Goal: Task Accomplishment & Management: Manage account settings

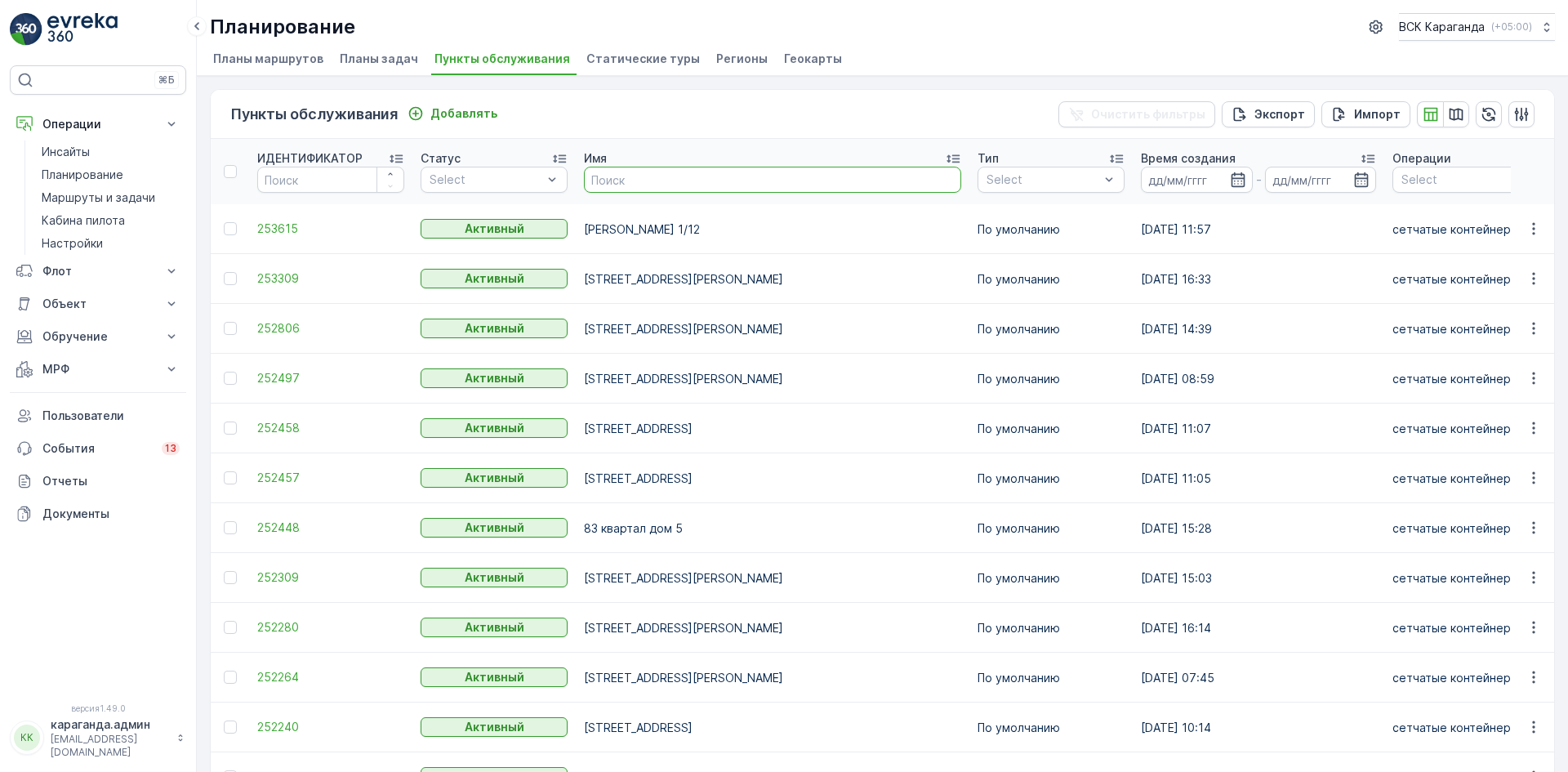
click at [592, 175] on input "text" at bounding box center [772, 179] width 377 height 26
type input "[PERSON_NAME]"
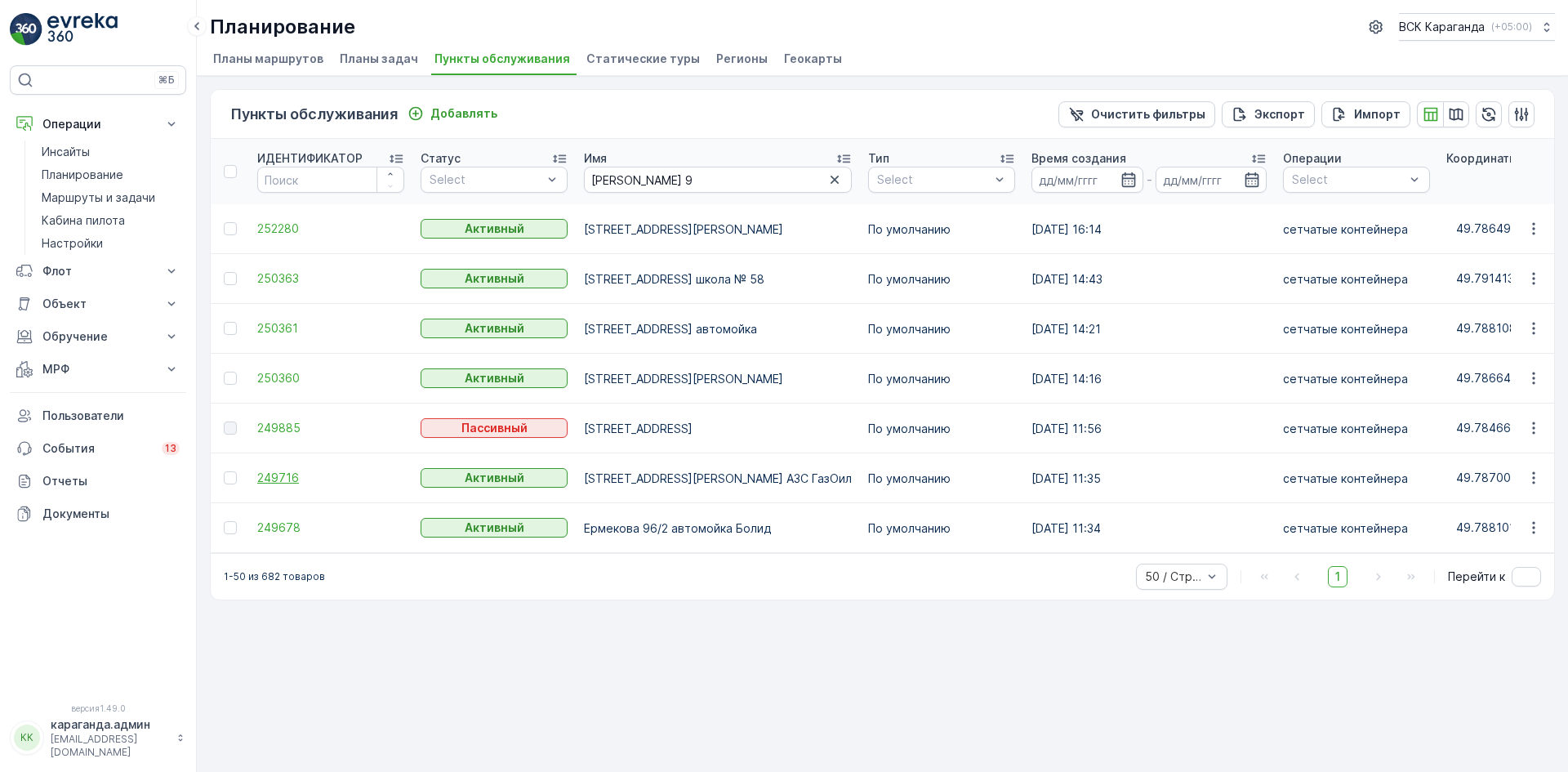
click at [286, 472] on font "249716" at bounding box center [278, 477] width 42 height 14
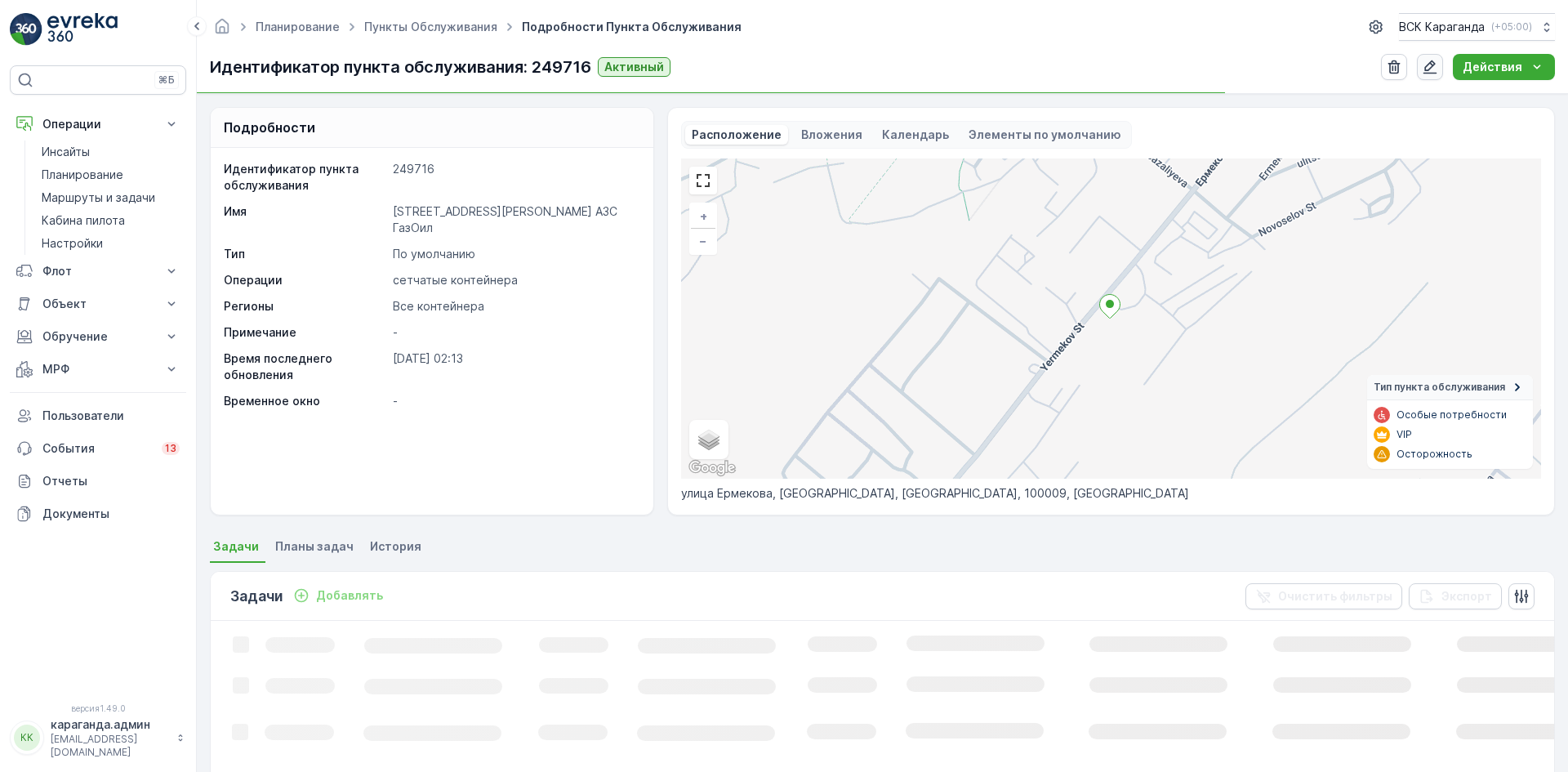
click at [1437, 72] on icon "button" at bounding box center [1429, 67] width 14 height 14
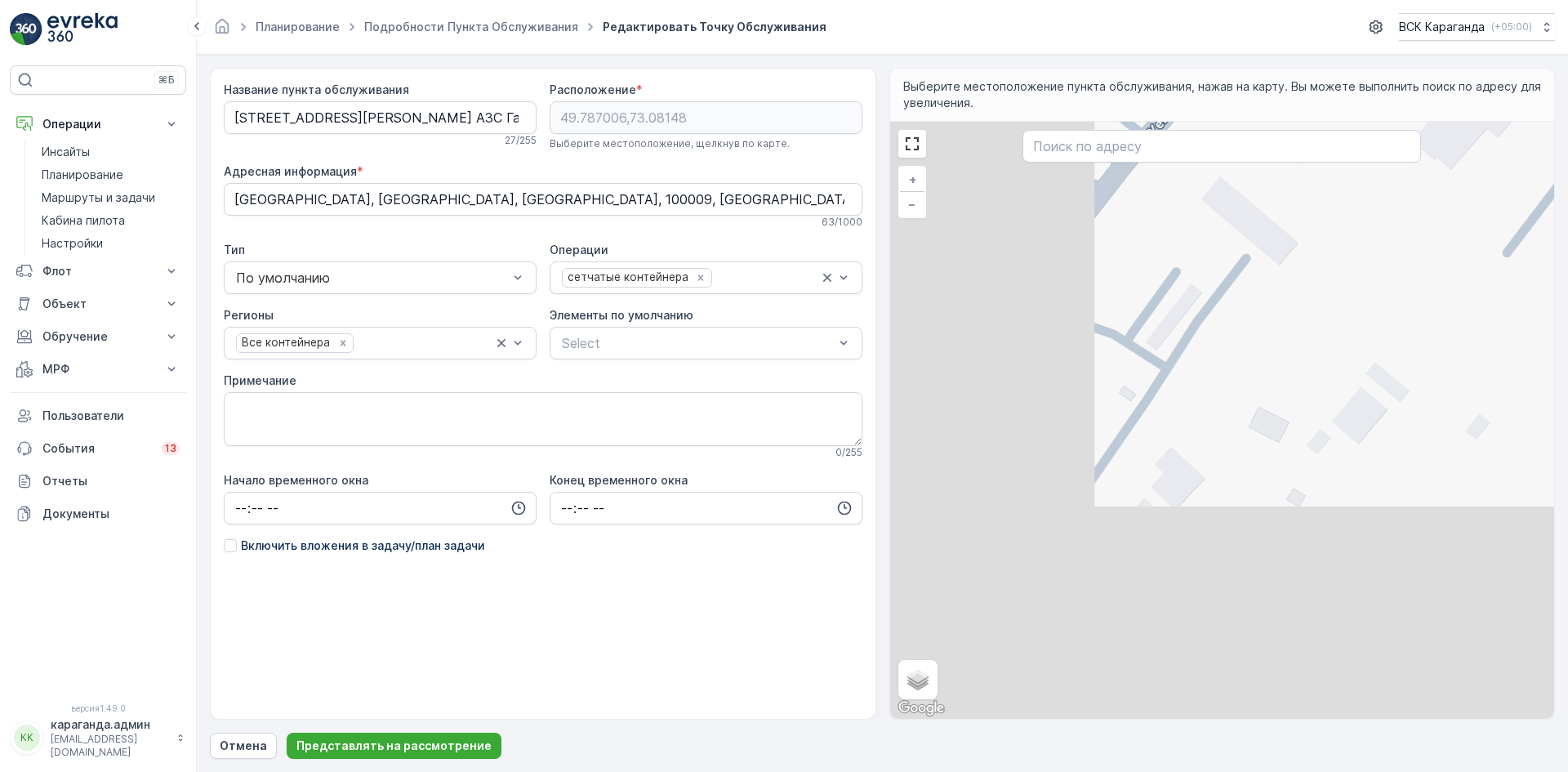
drag, startPoint x: 1104, startPoint y: 515, endPoint x: 1414, endPoint y: 115, distance: 506.1
click at [1414, 115] on div "Выберите местоположение пункта обслуживания, нажав на карту. Вы можете выполнит…" at bounding box center [1222, 393] width 666 height 651
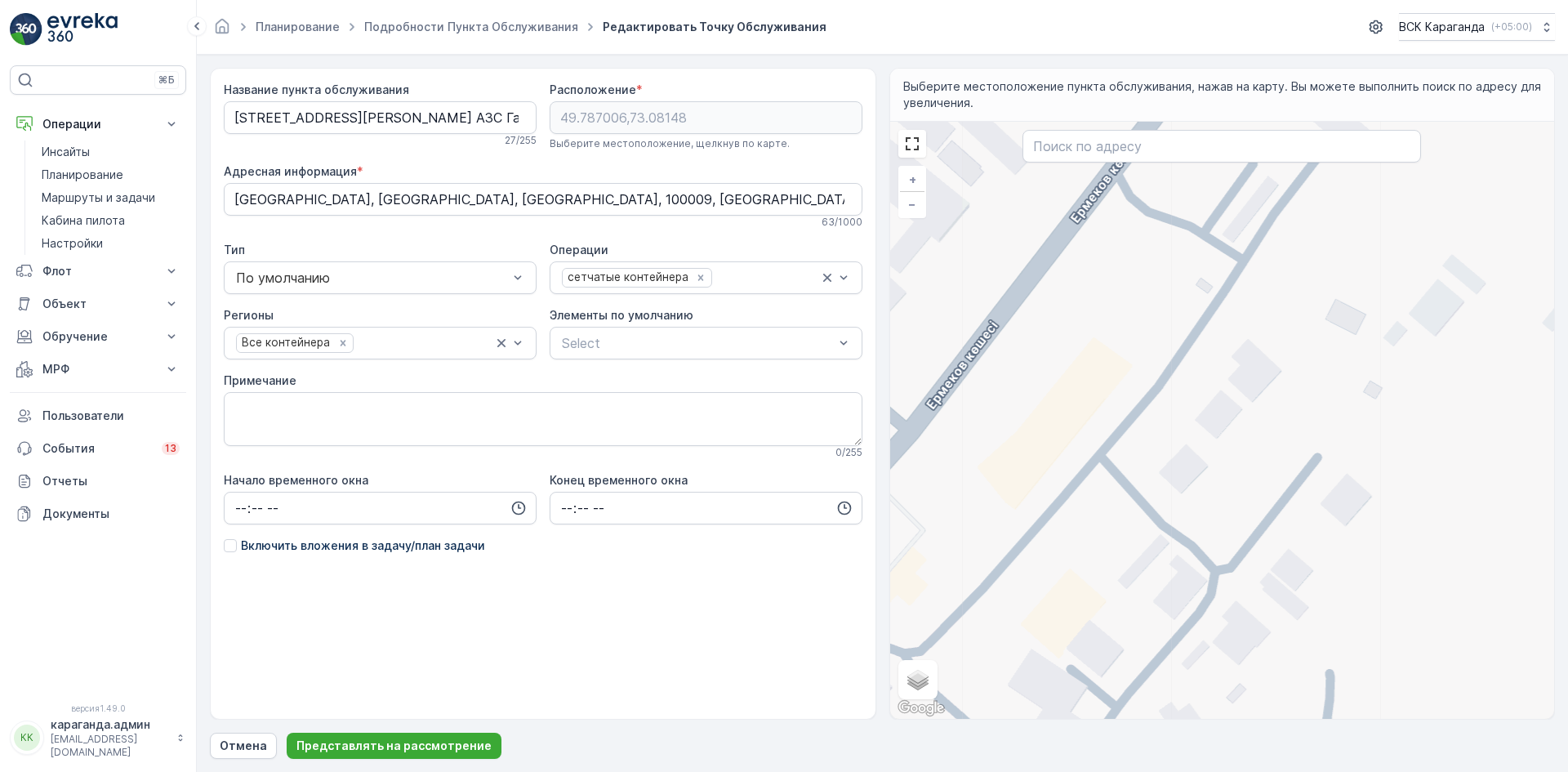
drag, startPoint x: 1276, startPoint y: 309, endPoint x: 1330, endPoint y: 245, distance: 83.7
click at [1330, 245] on div "+ − Спутник Дорожная карта Местность Гибридный Листовка Keyboard shortcuts Map …" at bounding box center [1222, 420] width 665 height 597
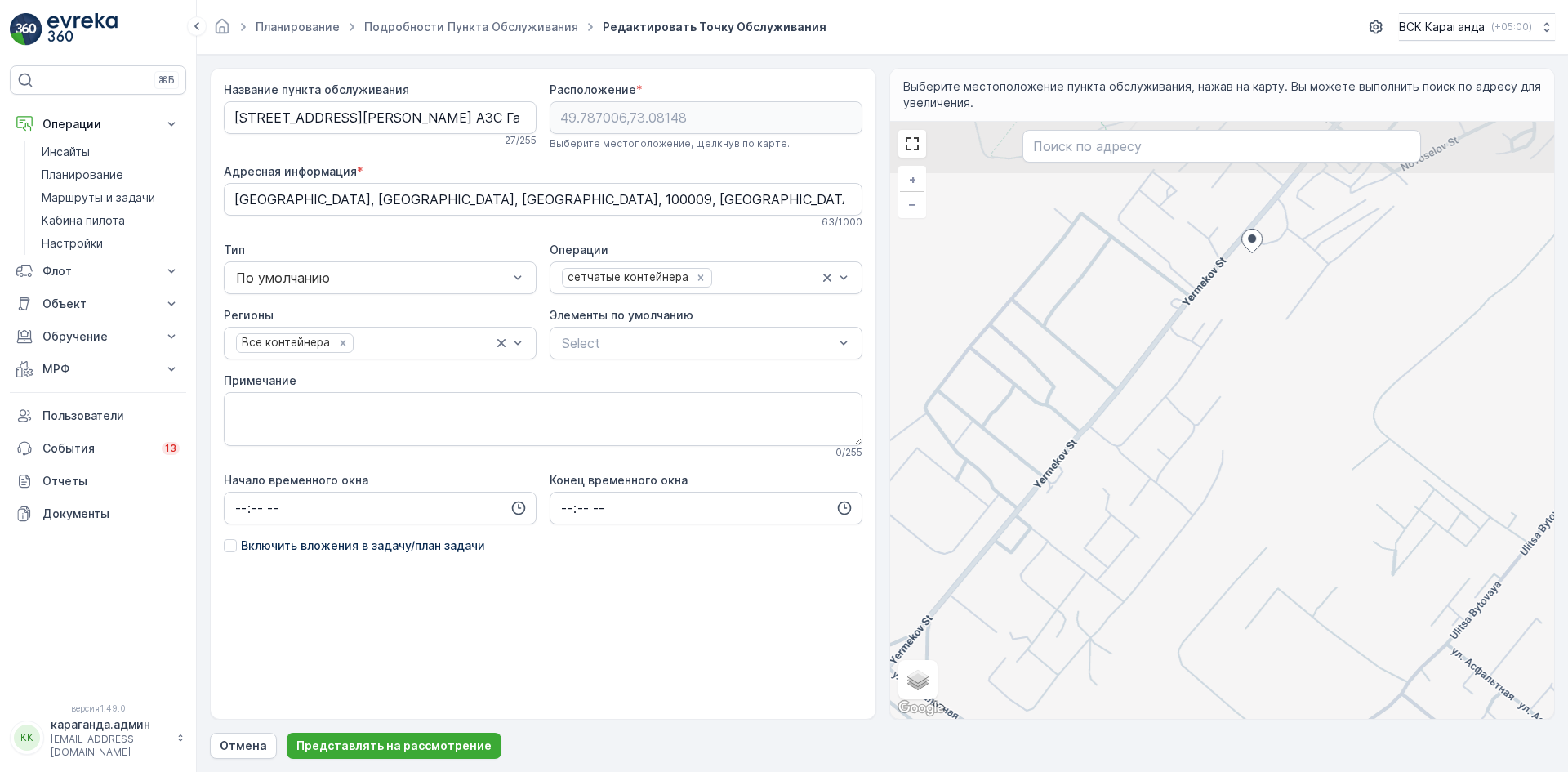
drag, startPoint x: 1293, startPoint y: 298, endPoint x: 1162, endPoint y: 381, distance: 155.1
click at [1162, 384] on div "+ − Спутник Дорожная карта Местность Гибридный Листовка Keyboard shortcuts Map …" at bounding box center [1222, 420] width 665 height 597
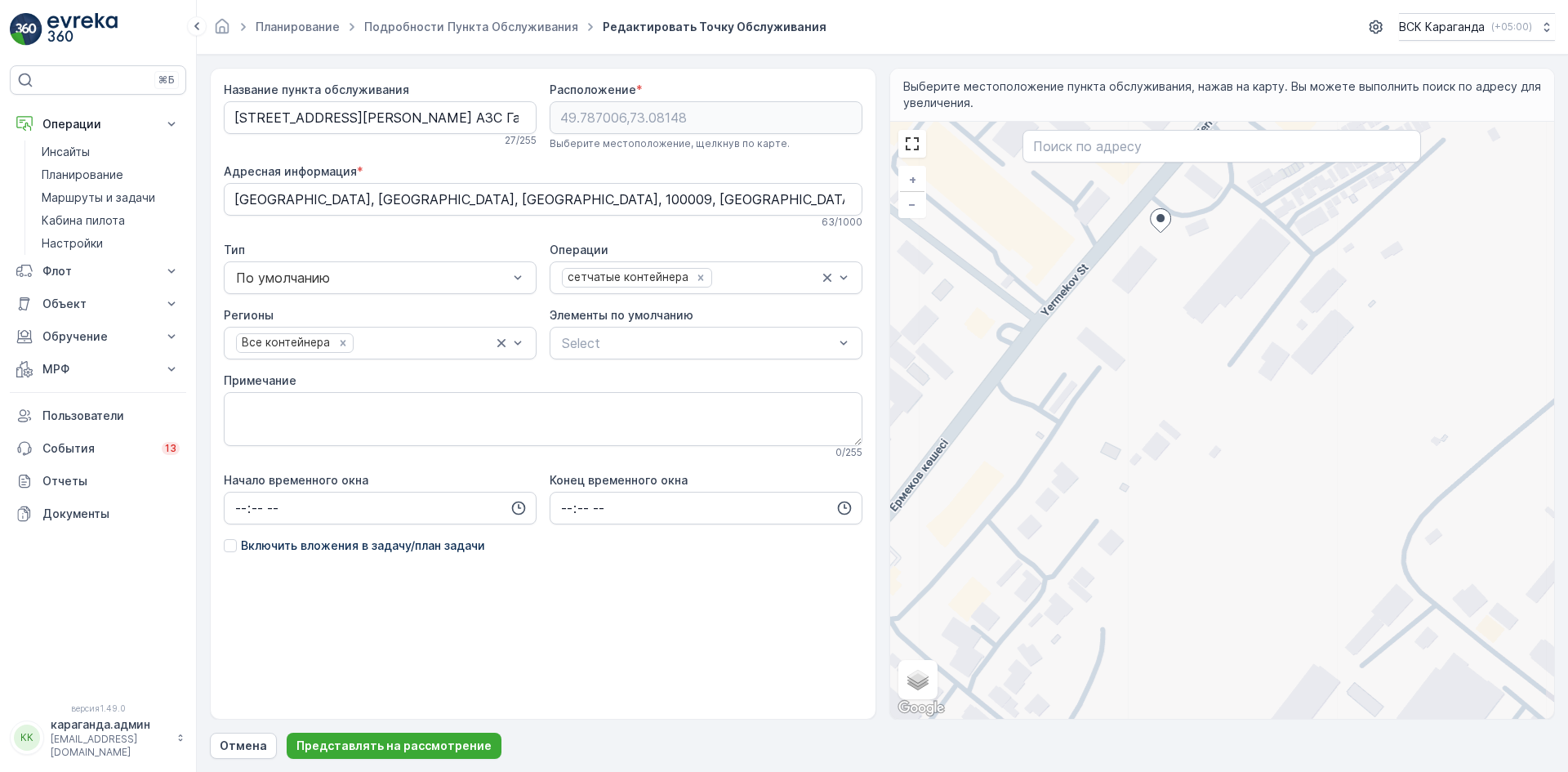
click at [949, 548] on div "+ − Спутник Дорожная карта Местность Гибридный Листовка Keyboard shortcuts Map …" at bounding box center [1222, 420] width 665 height 597
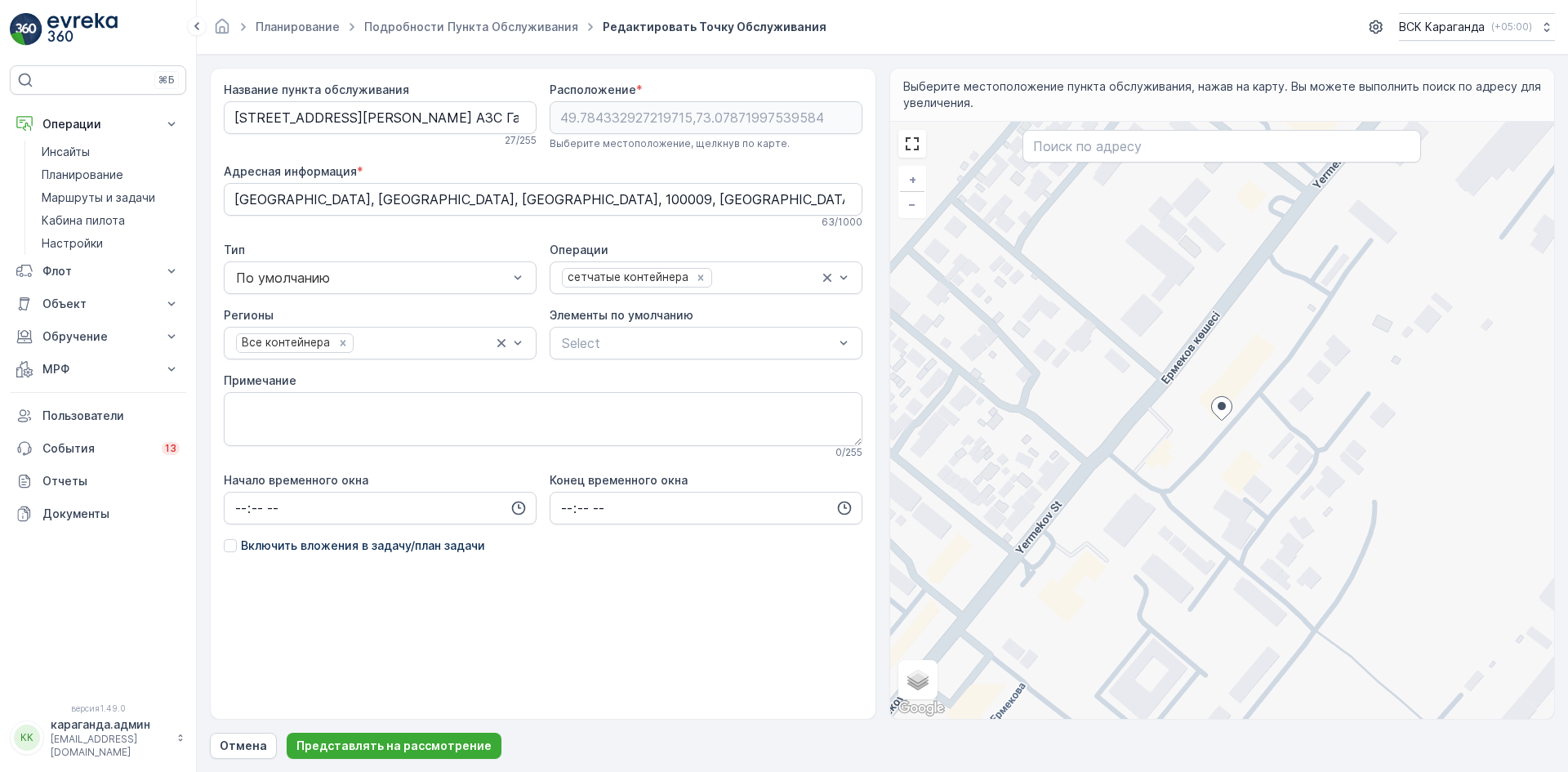
click at [1192, 437] on div "+ − Спутник Дорожная карта Местность Гибридный Листовка Keyboard shortcuts Map …" at bounding box center [1222, 420] width 665 height 597
type input "49.78419438201729,73.07833737072653"
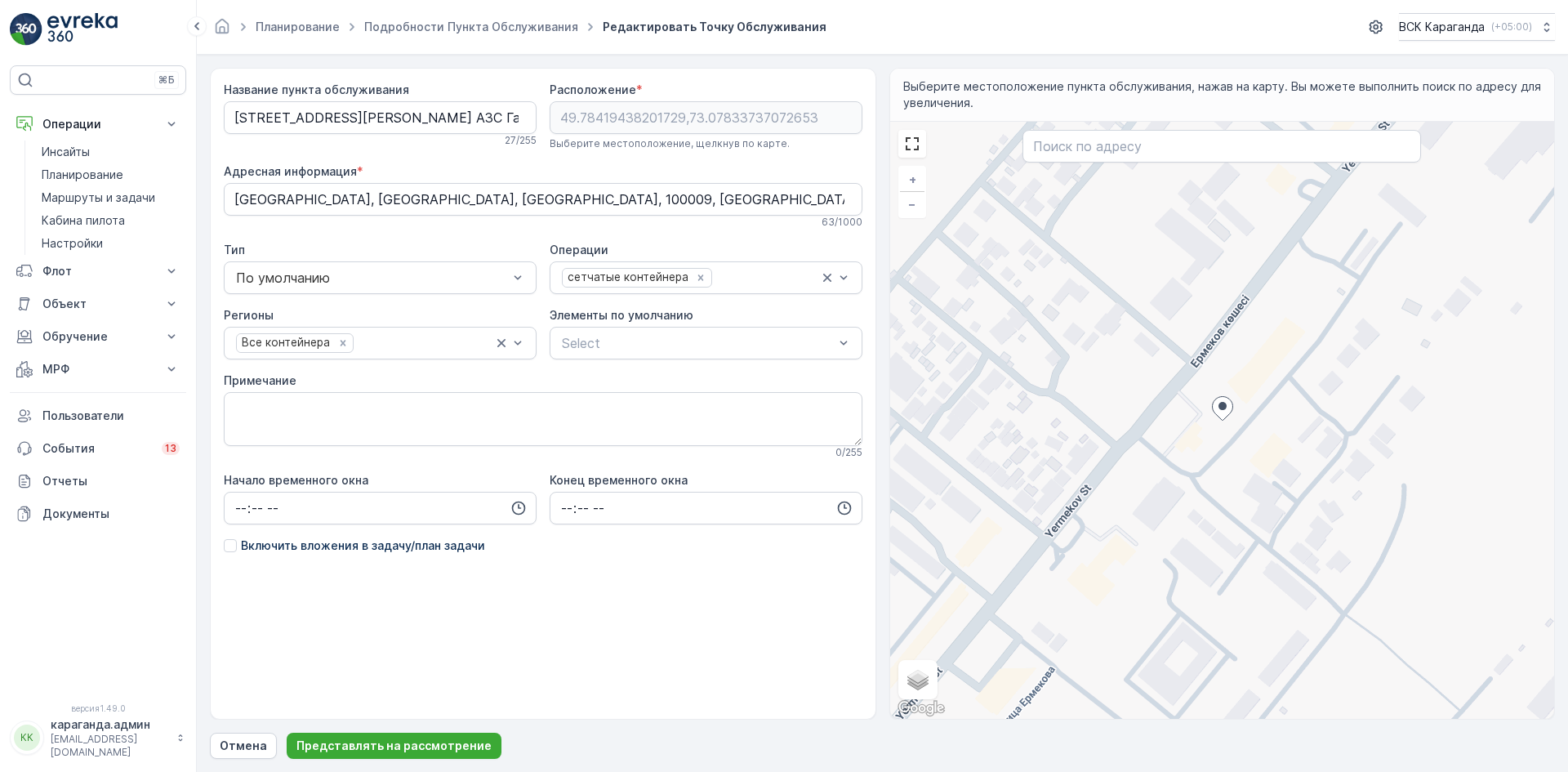
type Info "[STREET_ADDRESS]"
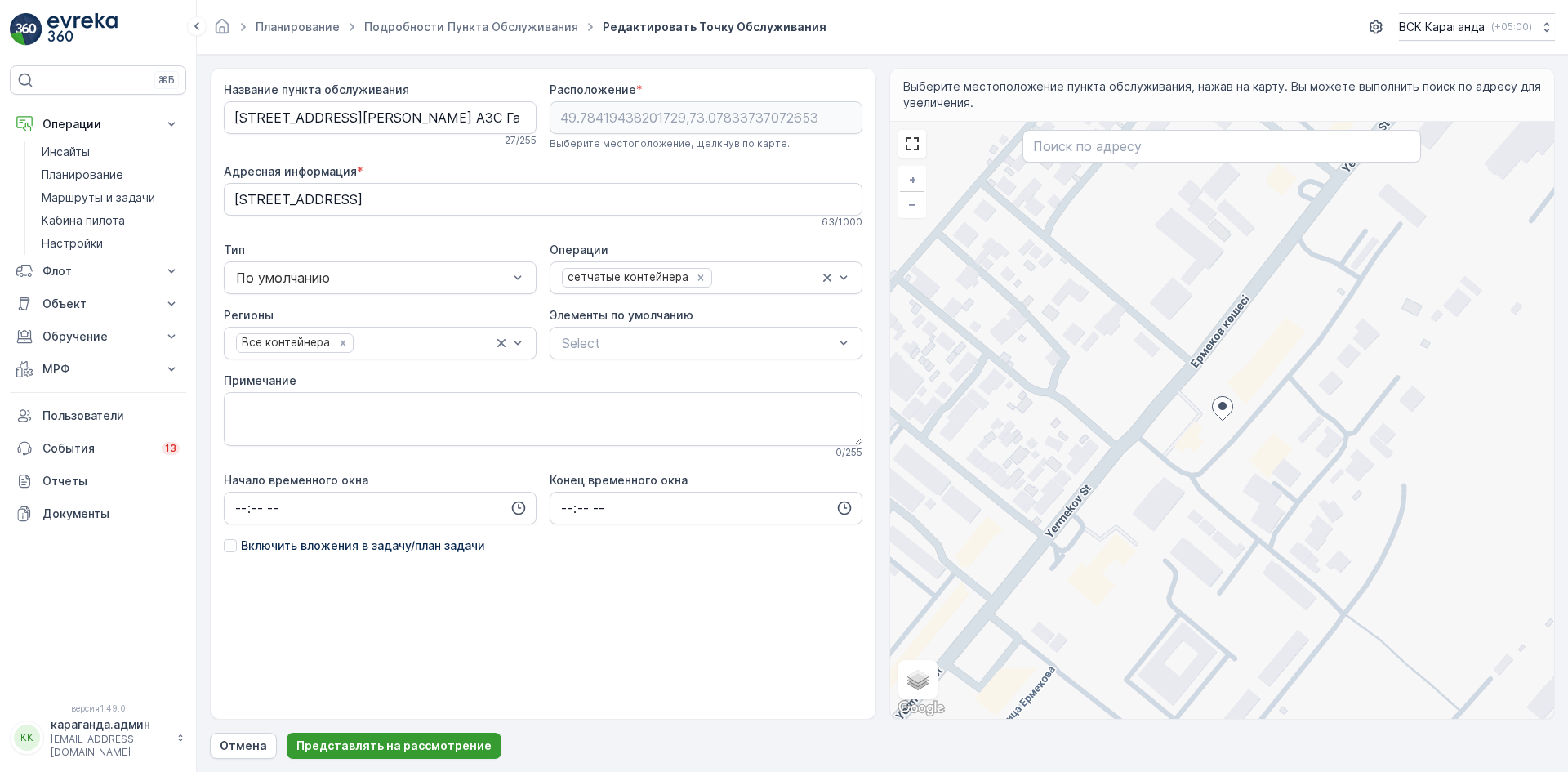
click at [336, 738] on p "Представлять на рассмотрение" at bounding box center [393, 746] width 195 height 16
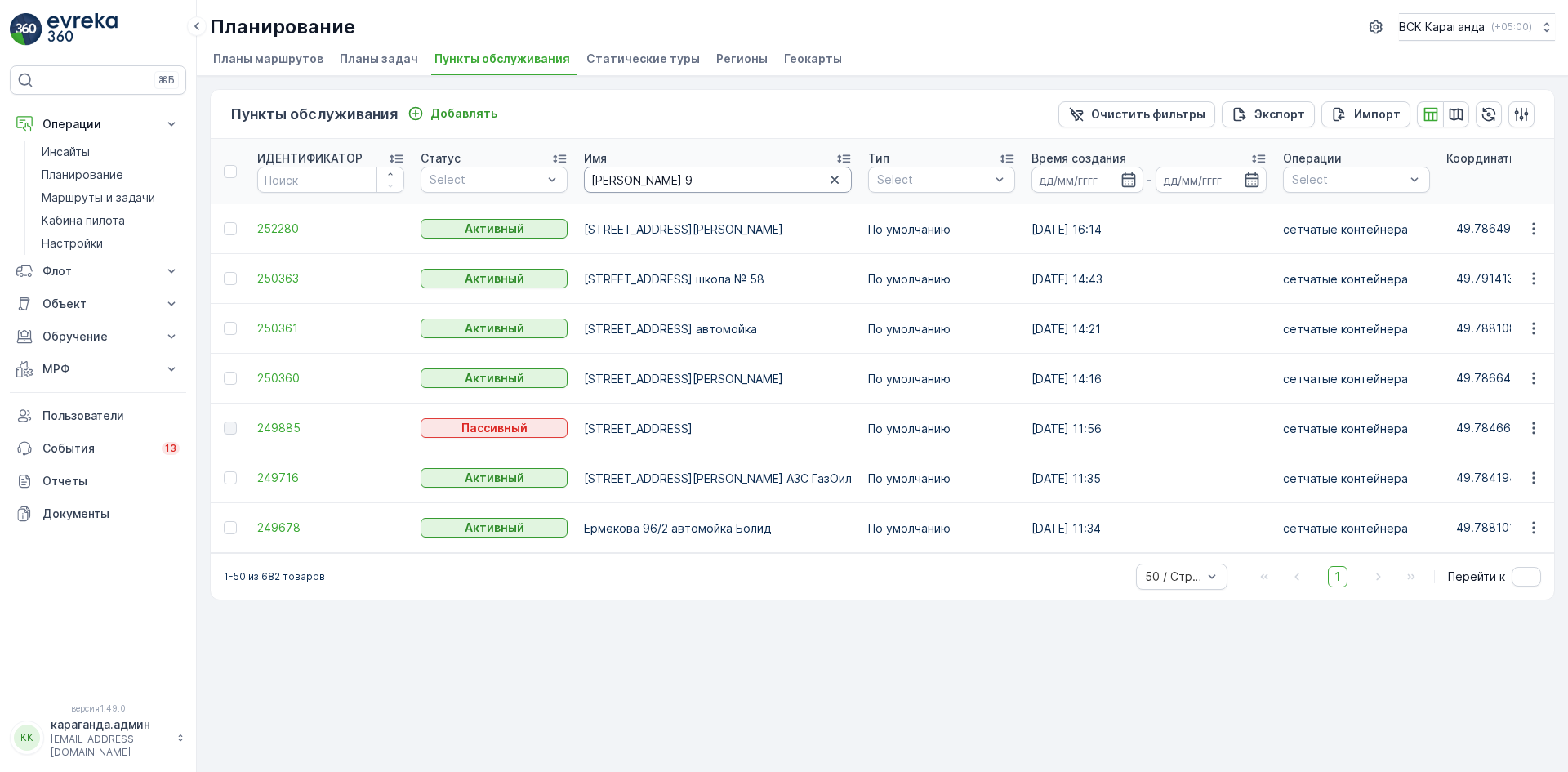
click at [664, 180] on input "[PERSON_NAME] 9" at bounding box center [717, 179] width 268 height 26
type input "[PERSON_NAME]"
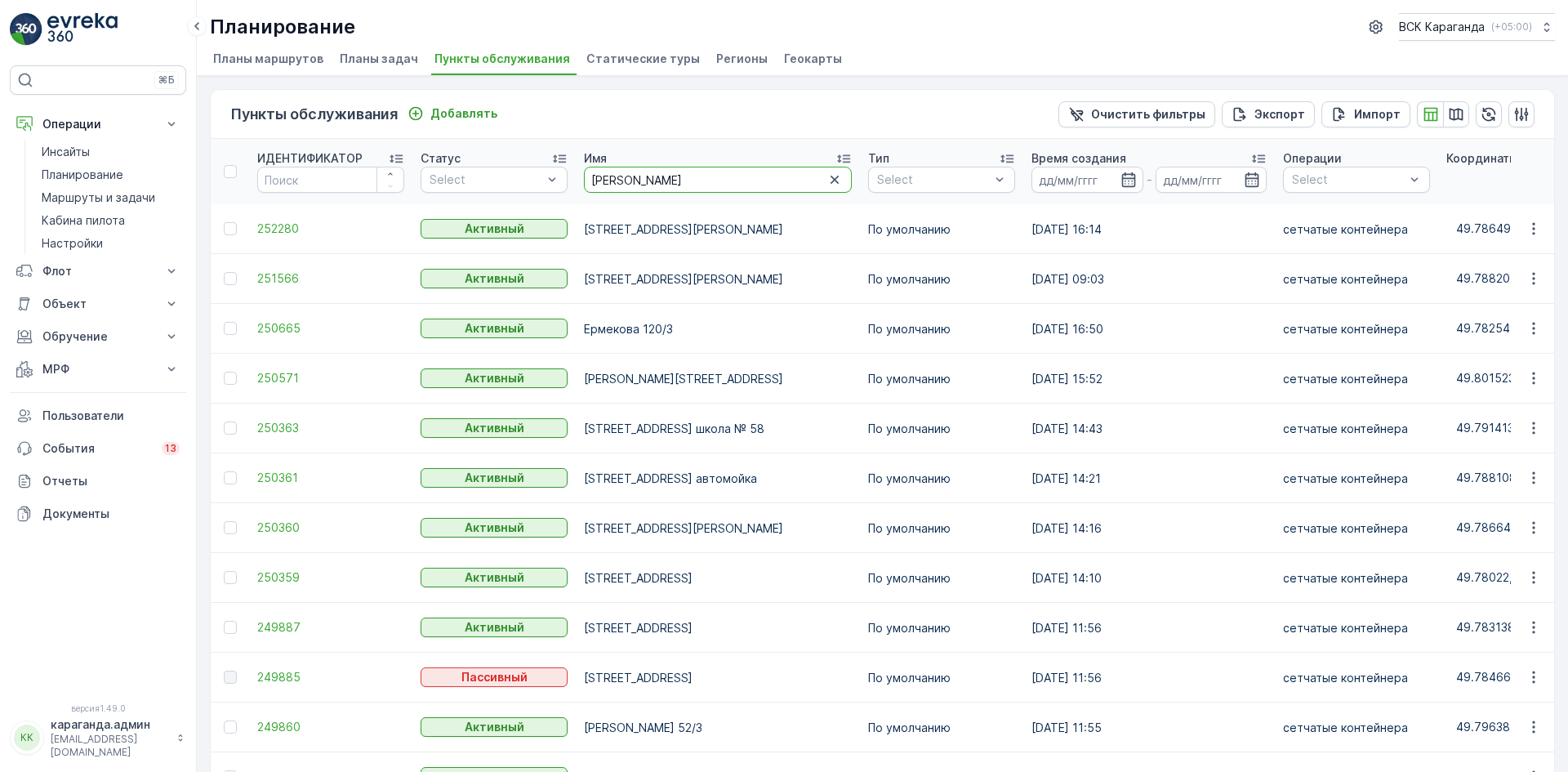
click at [660, 170] on input "[PERSON_NAME]" at bounding box center [717, 179] width 268 height 26
type input "[PERSON_NAME] 62"
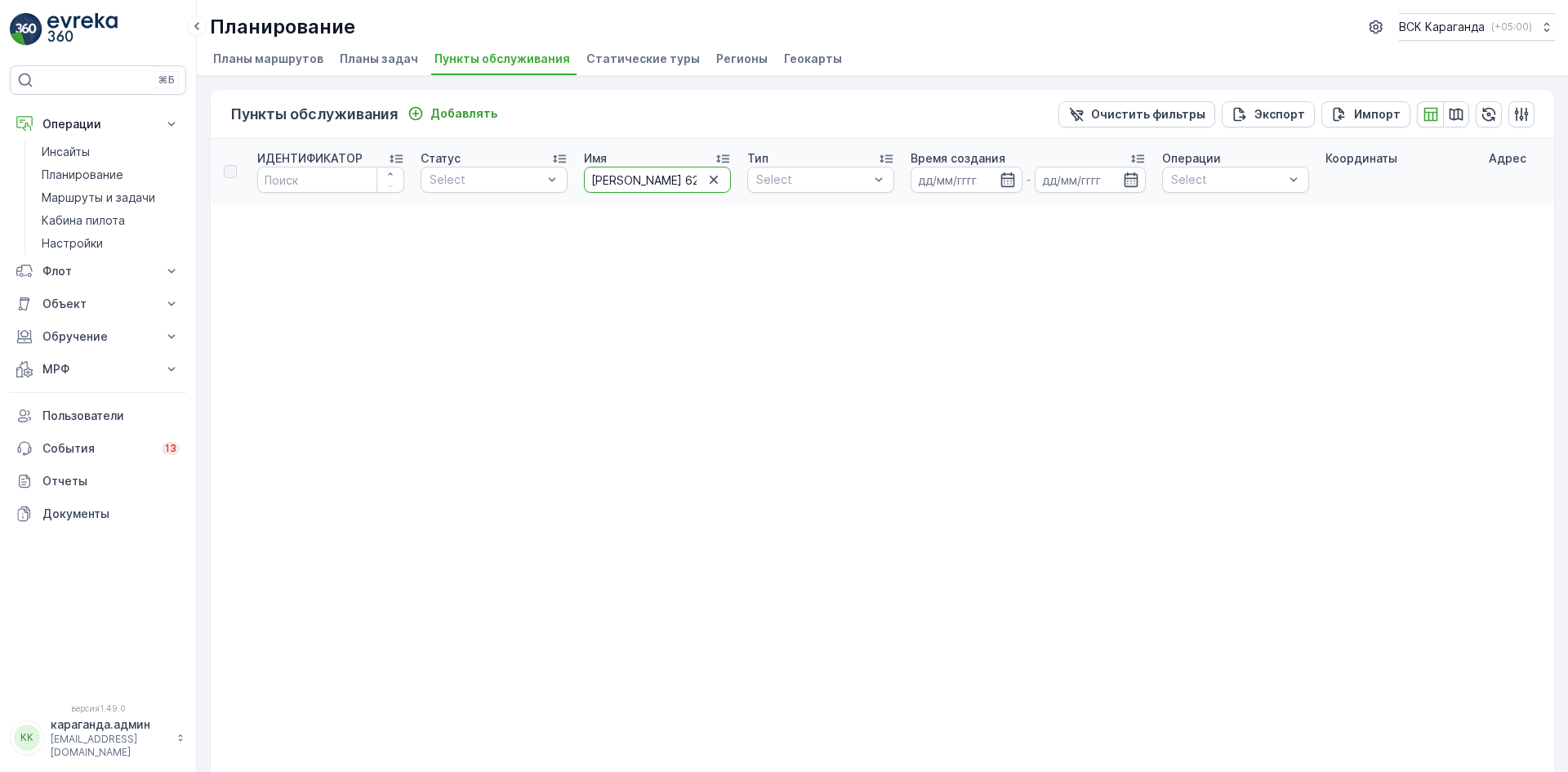
click at [668, 173] on input "[PERSON_NAME] 62" at bounding box center [657, 179] width 147 height 26
type input "[PERSON_NAME][STREET_ADDRESS]"
click at [651, 172] on input "[PERSON_NAME][STREET_ADDRESS]" at bounding box center [657, 179] width 147 height 26
type input "Ер41"
click at [601, 183] on input "Ер41" at bounding box center [657, 179] width 147 height 26
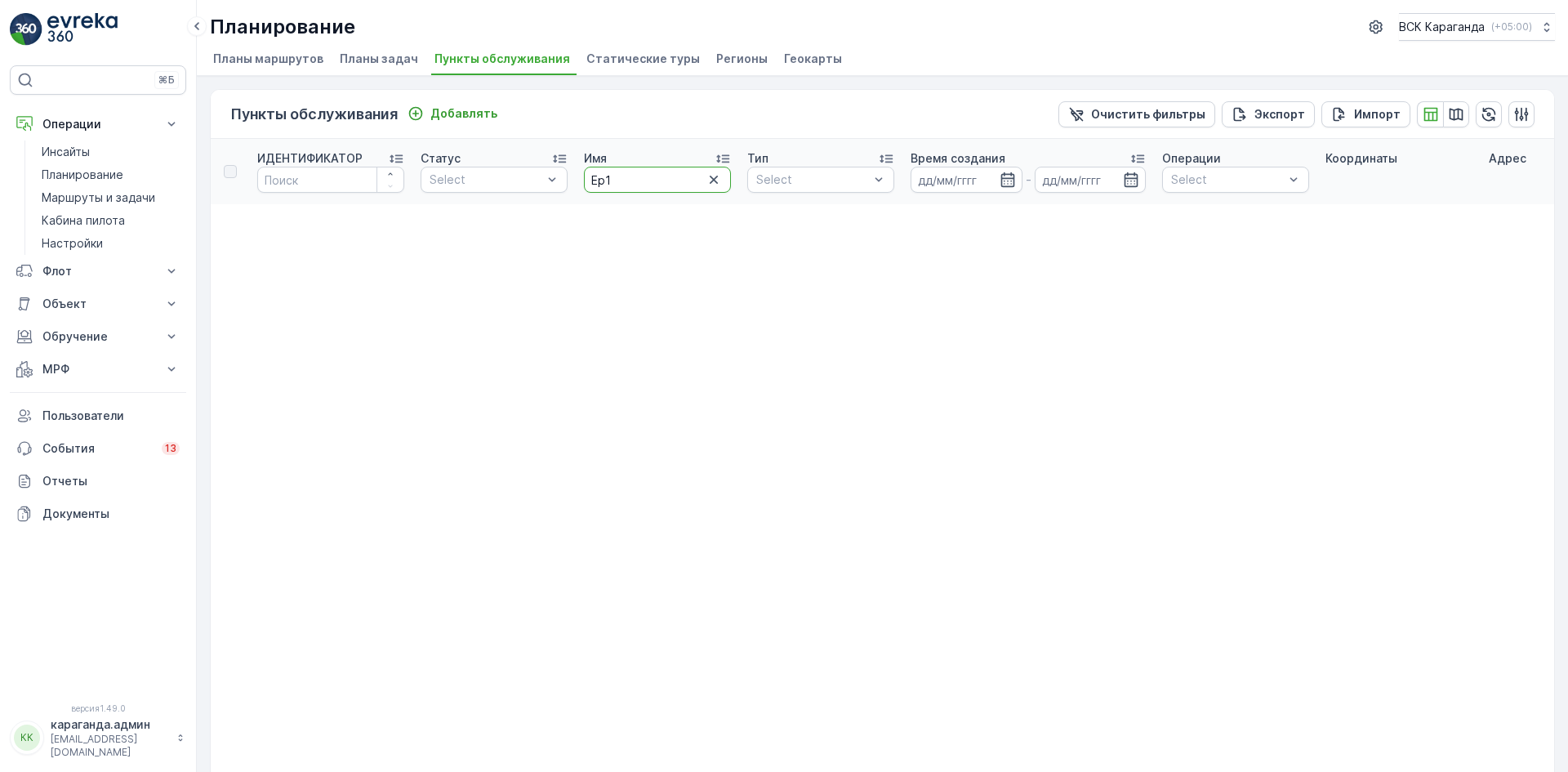
type input "Ер"
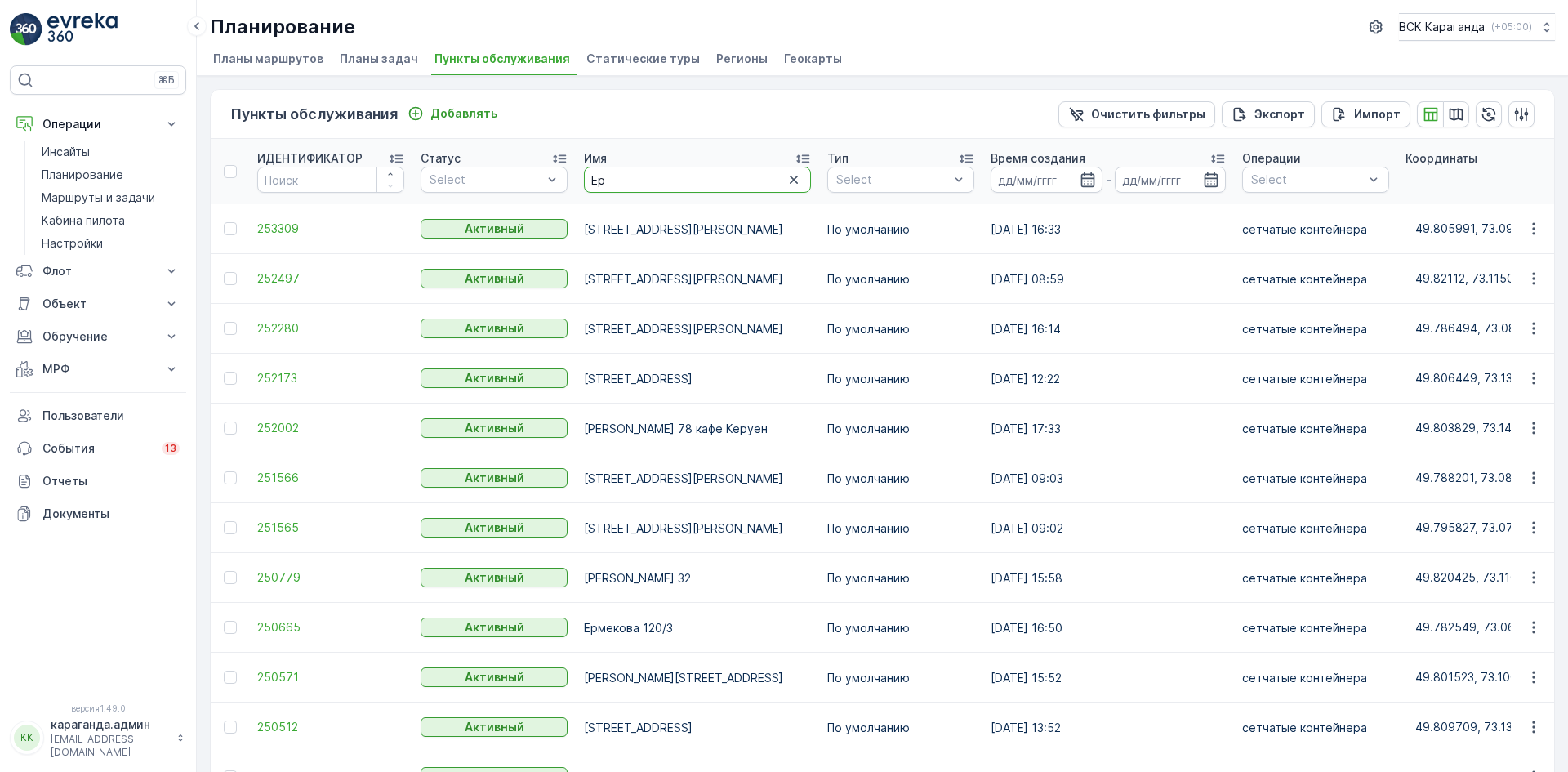
click at [633, 190] on input "Ер" at bounding box center [697, 179] width 227 height 26
type input "[PERSON_NAME] 39"
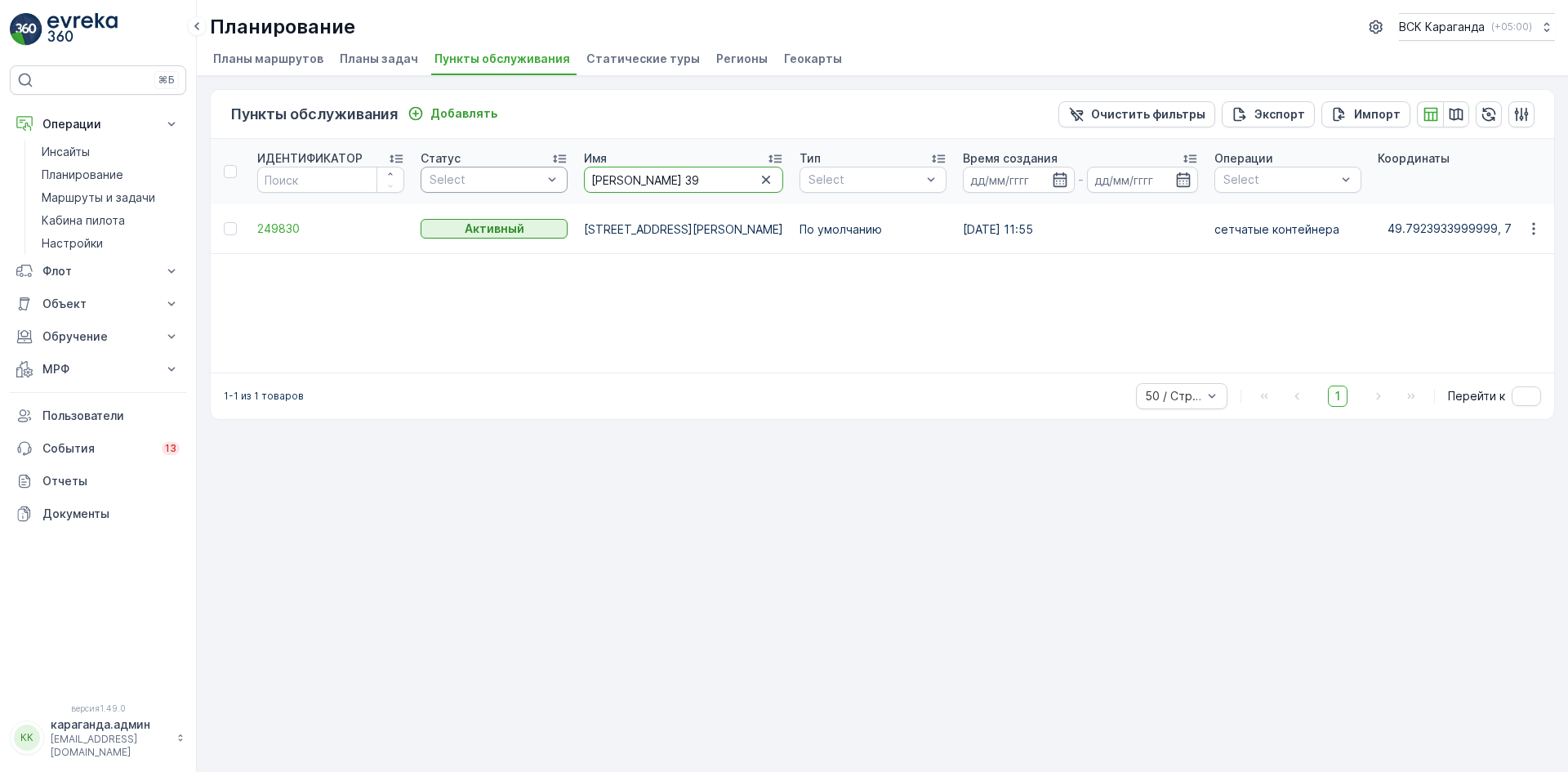
drag, startPoint x: 689, startPoint y: 174, endPoint x: 522, endPoint y: 179, distance: 167.1
click at [522, 179] on tr "ИДЕНТИФИКАТОР Статус Select Имя [PERSON_NAME] 39 Тип Select Время создания - Оп…" at bounding box center [1466, 171] width 2510 height 65
type input "[PERSON_NAME]"
click at [270, 226] on font "249845" at bounding box center [279, 227] width 43 height 14
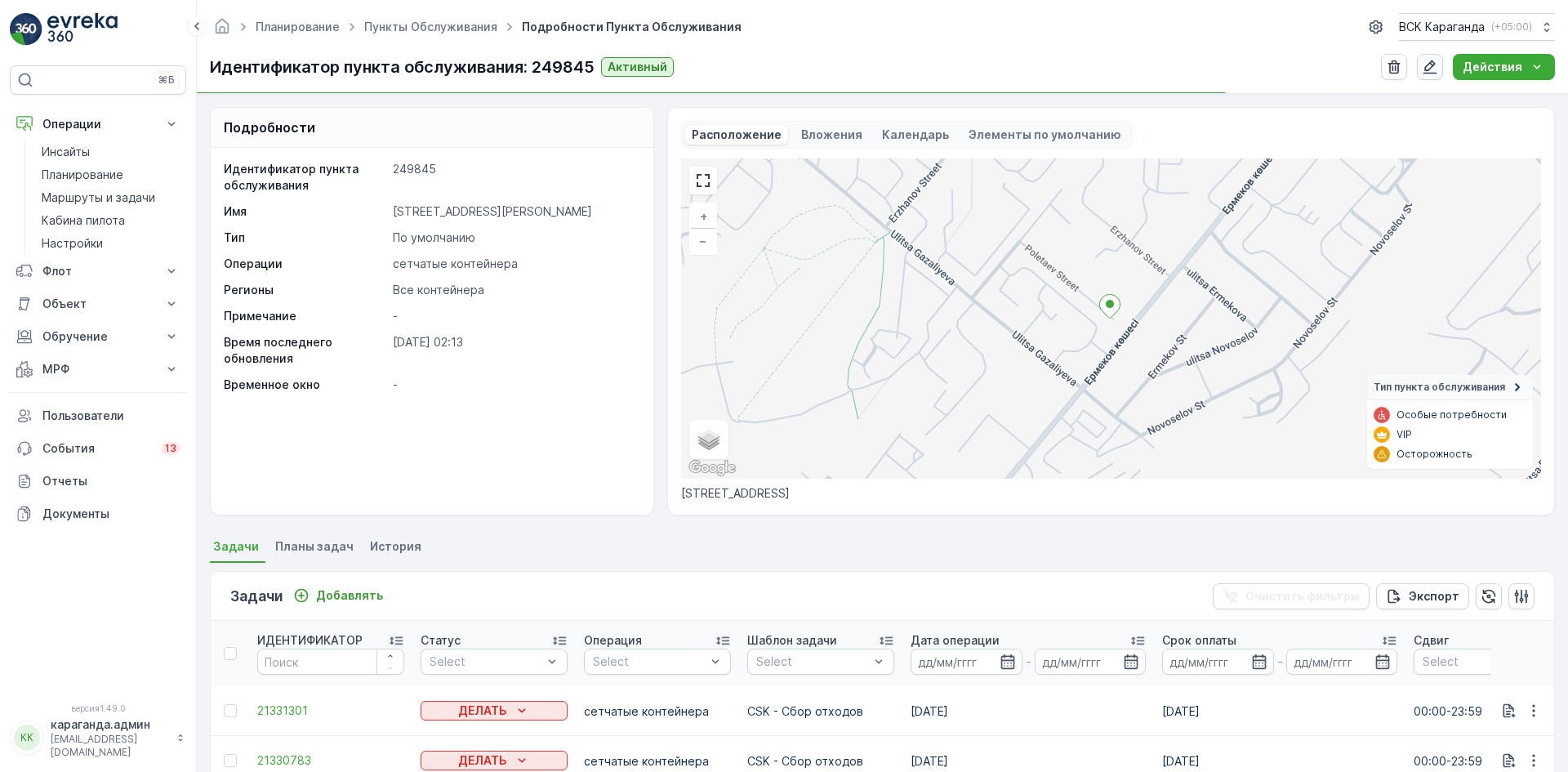
click at [1428, 63] on icon "button" at bounding box center [1429, 67] width 16 height 16
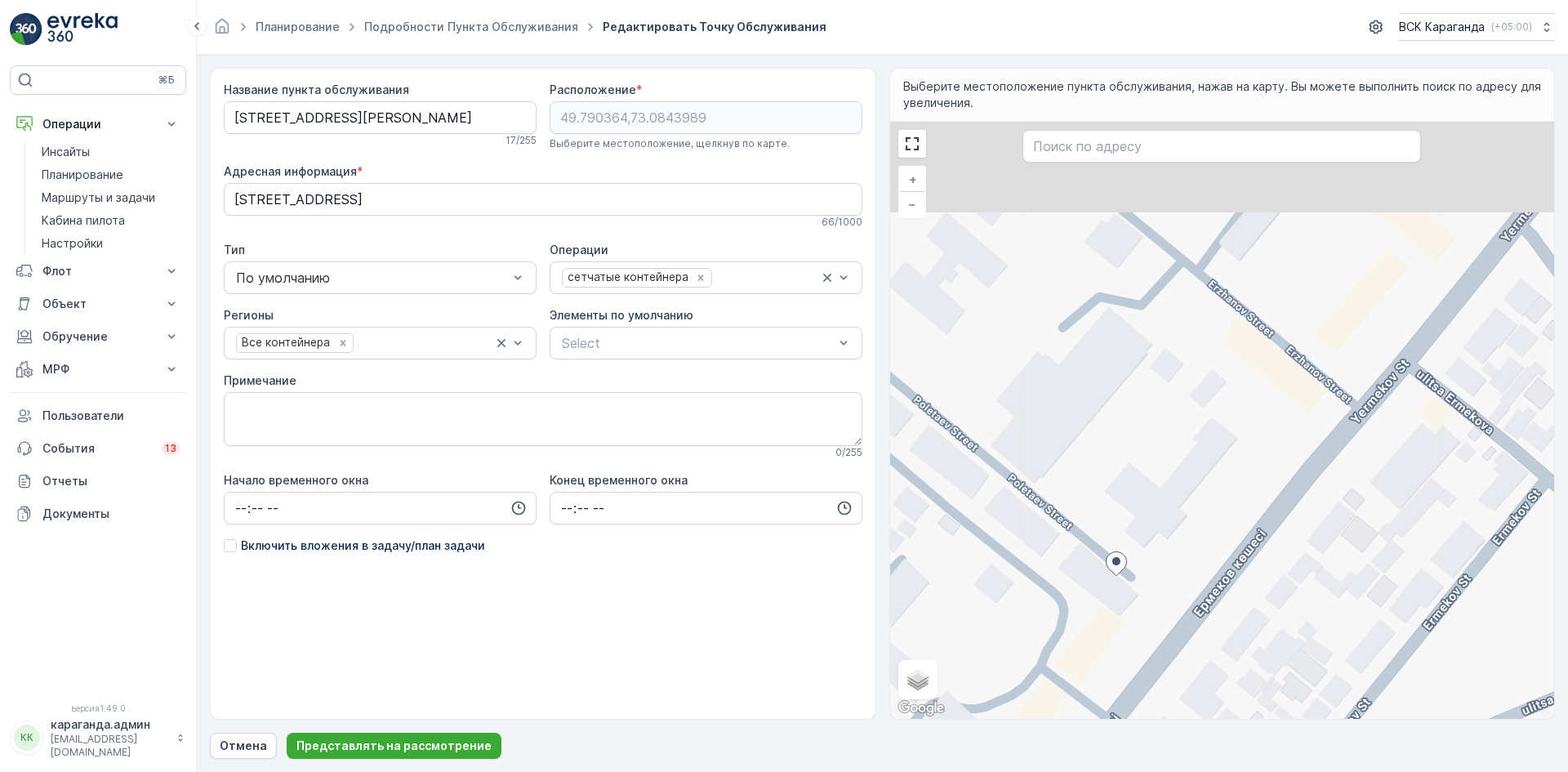
drag, startPoint x: 1315, startPoint y: 375, endPoint x: 1188, endPoint y: 551, distance: 217.0
click at [1188, 551] on div "+ − Спутник Дорожная карта Местность Гибридный Листовка Keyboard shortcuts Map …" at bounding box center [1222, 420] width 665 height 597
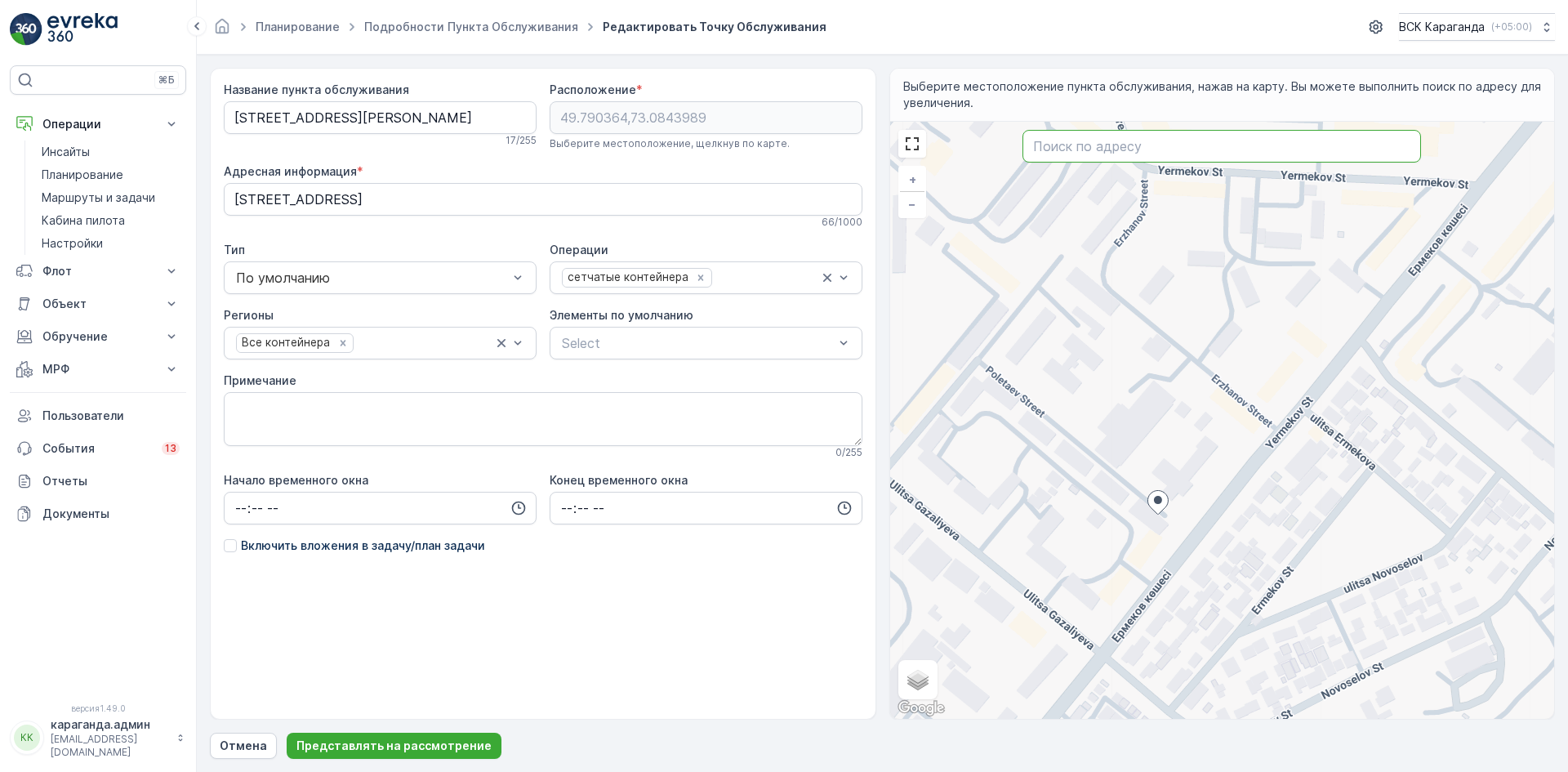
click at [1050, 151] on input "text" at bounding box center [1221, 146] width 399 height 33
type input "[PERSON_NAME] 62"
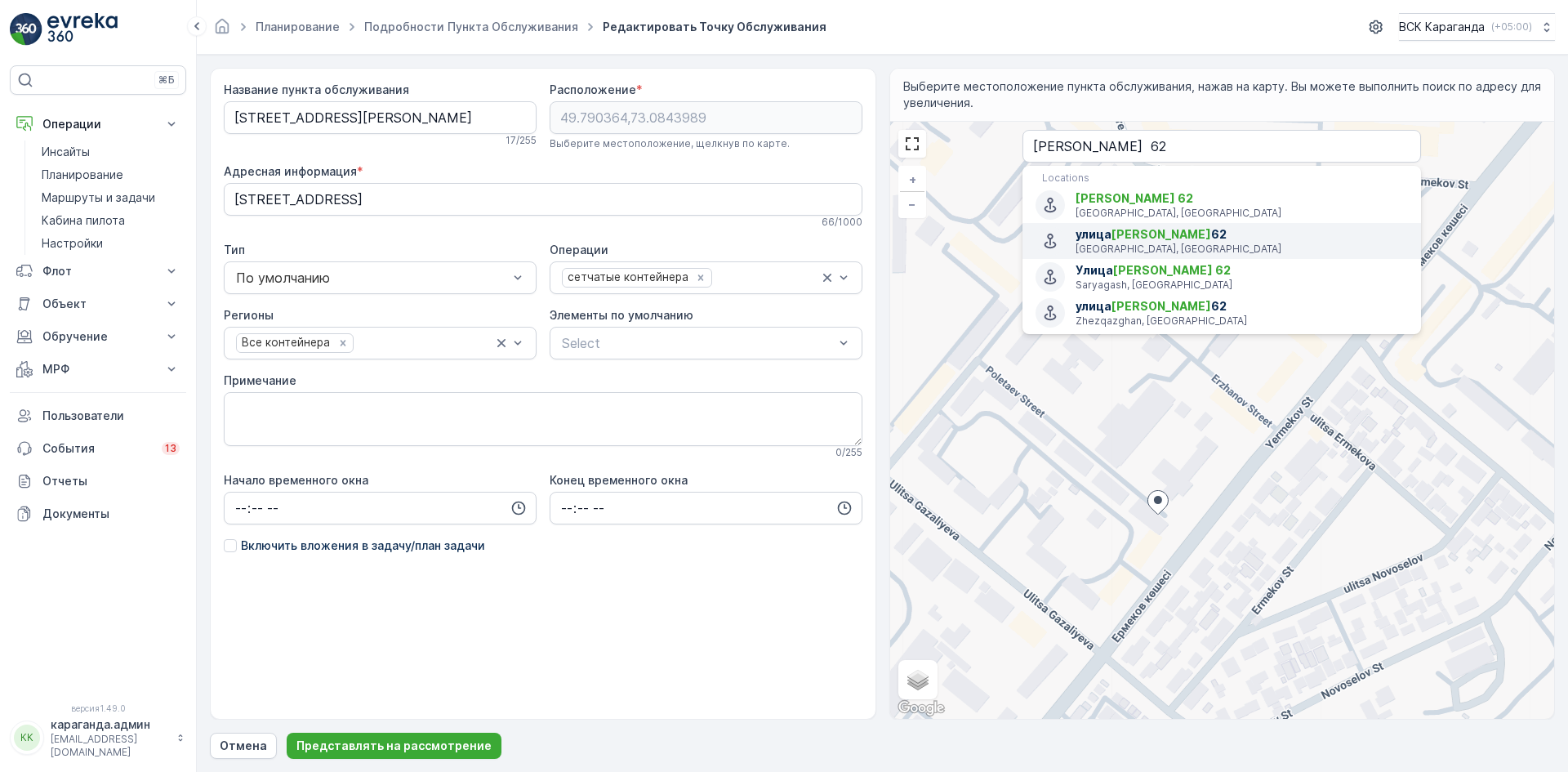
click at [1121, 236] on span "[PERSON_NAME]" at bounding box center [1161, 234] width 100 height 14
type input "49.7920051,73.0880421"
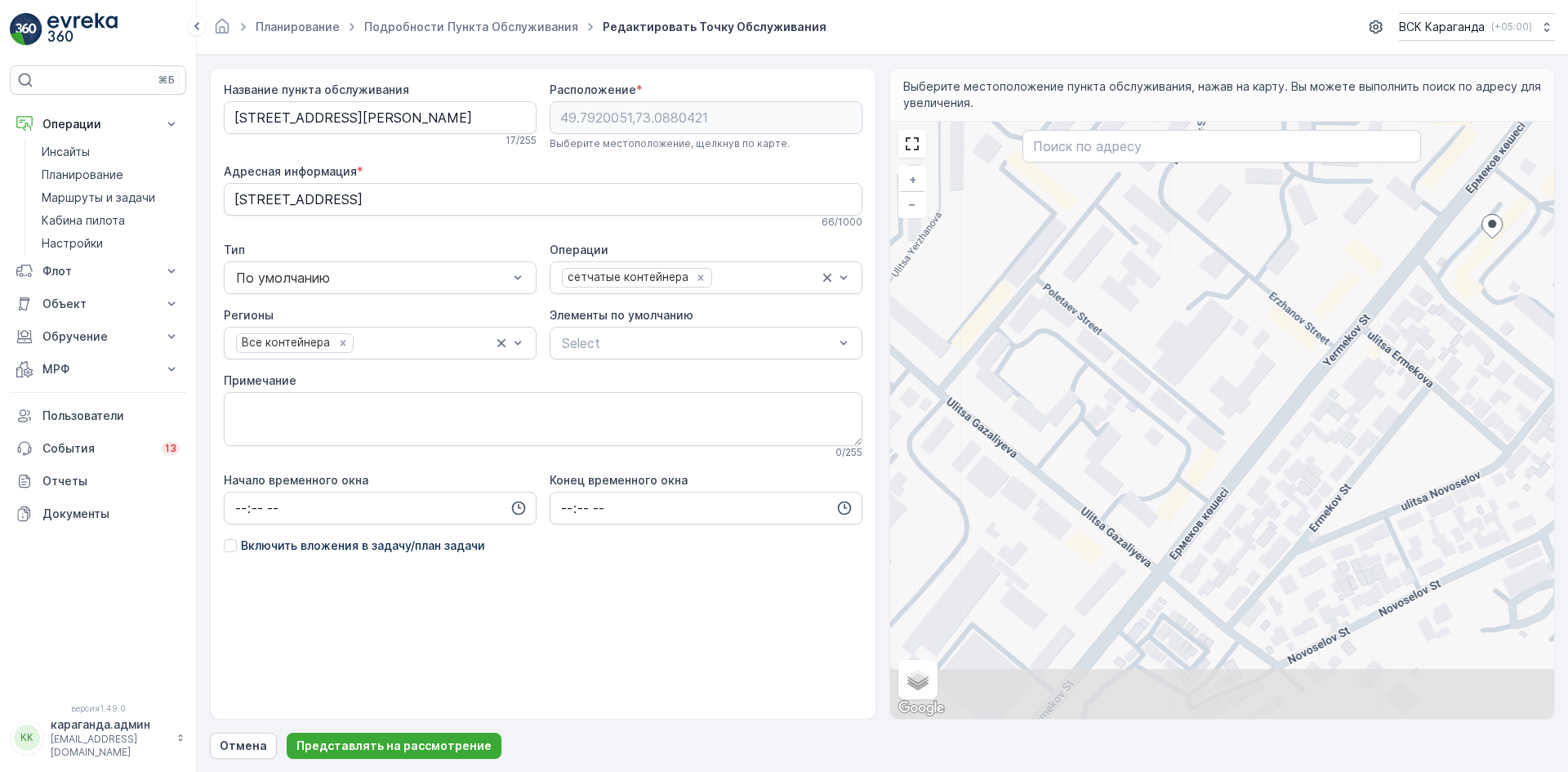
drag, startPoint x: 1124, startPoint y: 420, endPoint x: 1394, endPoint y: 239, distance: 325.1
click at [1394, 239] on div "+ − Спутник Дорожная карта Местность Гибридный Листовка Сочетания клавиш Картог…" at bounding box center [1222, 420] width 665 height 597
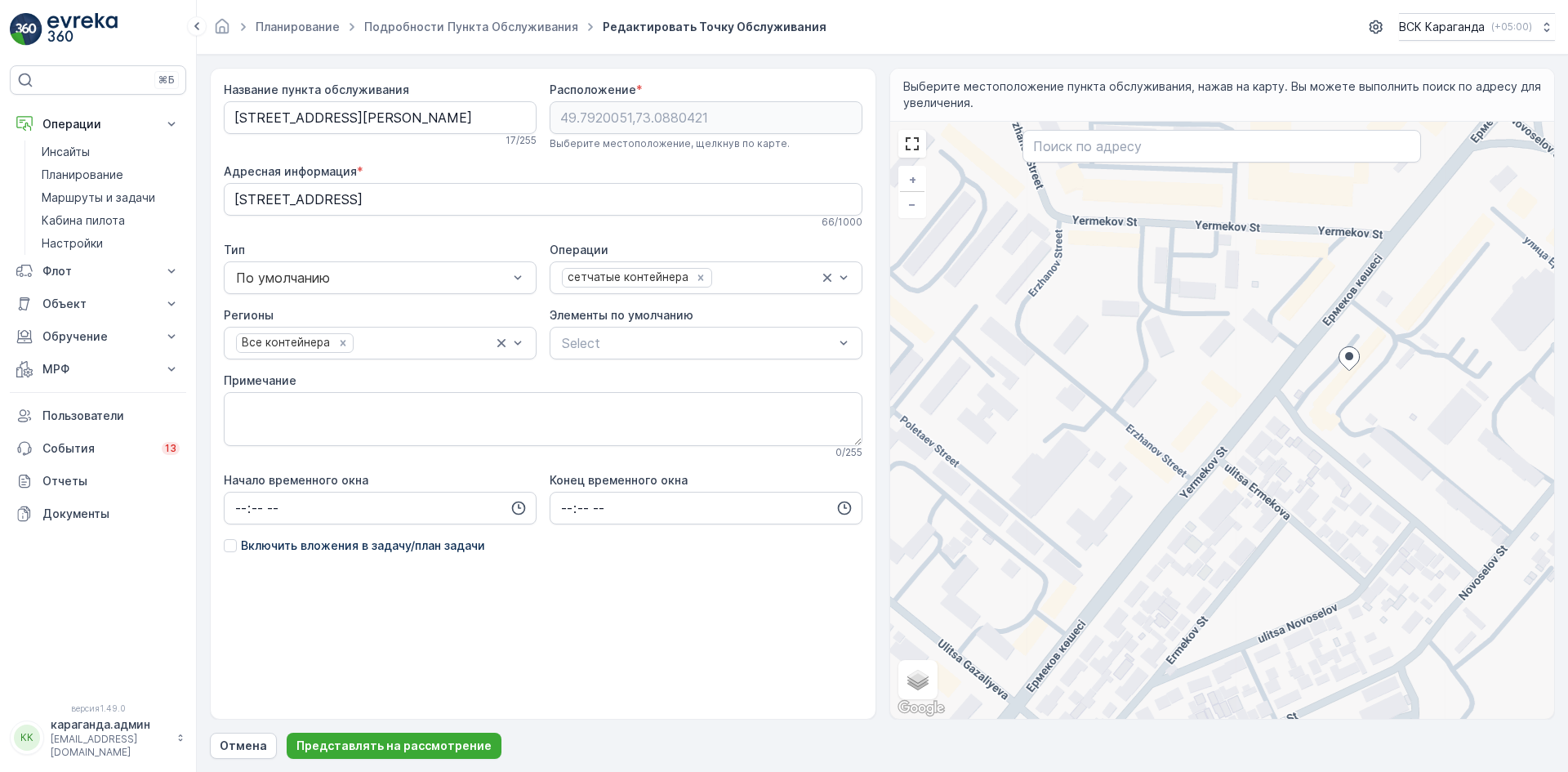
drag, startPoint x: 1327, startPoint y: 320, endPoint x: 1220, endPoint y: 409, distance: 139.2
click at [1220, 409] on div "+ − Спутник Дорожная карта Местность Гибридный Листовка Сочетания клавиш Картог…" at bounding box center [1222, 420] width 665 height 597
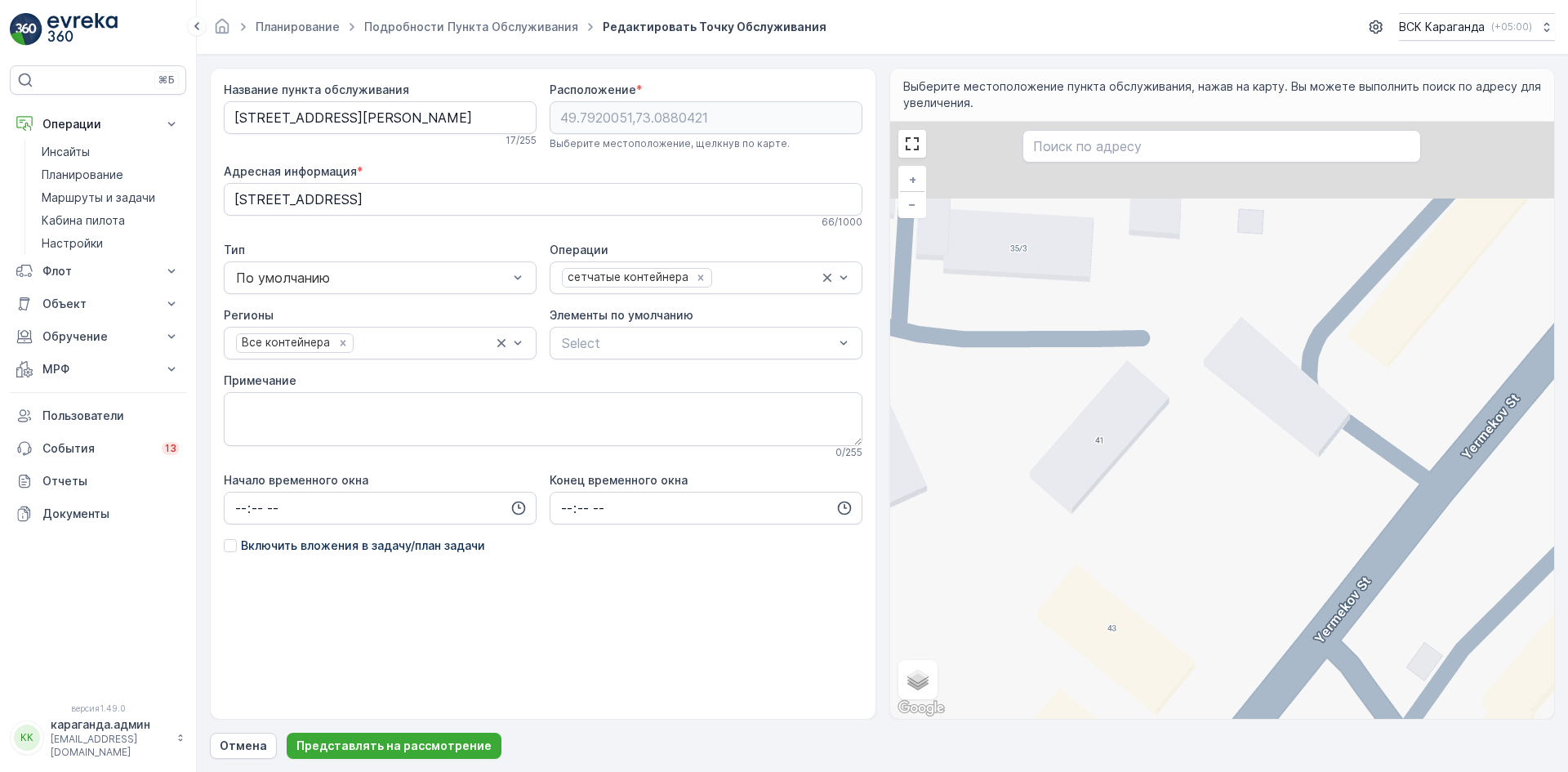
drag, startPoint x: 1161, startPoint y: 376, endPoint x: 990, endPoint y: 499, distance: 210.6
click at [988, 509] on div "+ − Спутник Дорожная карта Местность Гибридный Листовка Сочетания клавиш Картог…" at bounding box center [1222, 420] width 665 height 597
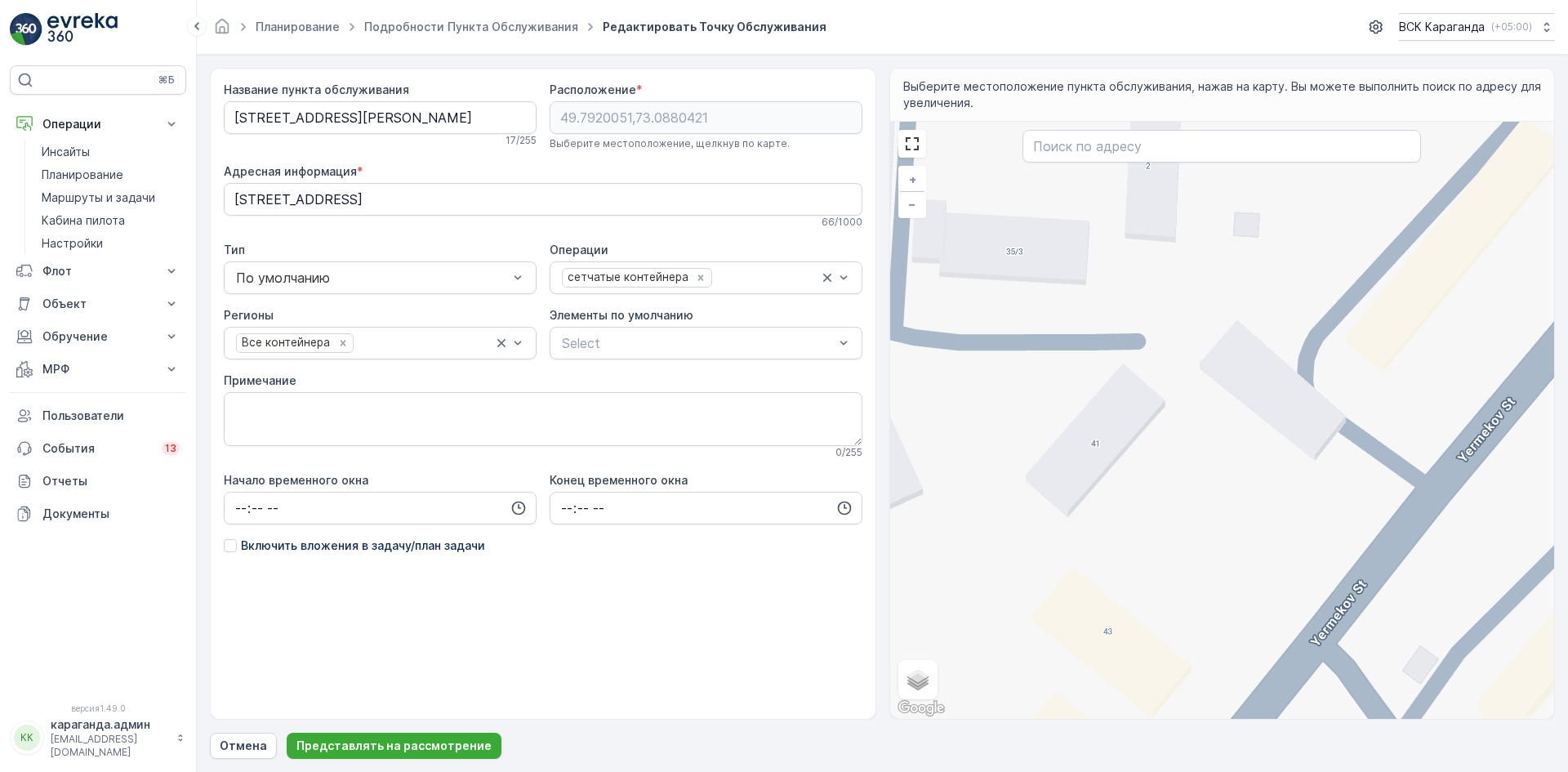
click at [1175, 360] on div "+ − Спутник Дорожная карта Местность Гибридный Листовка Сочетания клавиш Картог…" at bounding box center [1222, 420] width 665 height 597
type input "49.7924561787614,73.08657132047924"
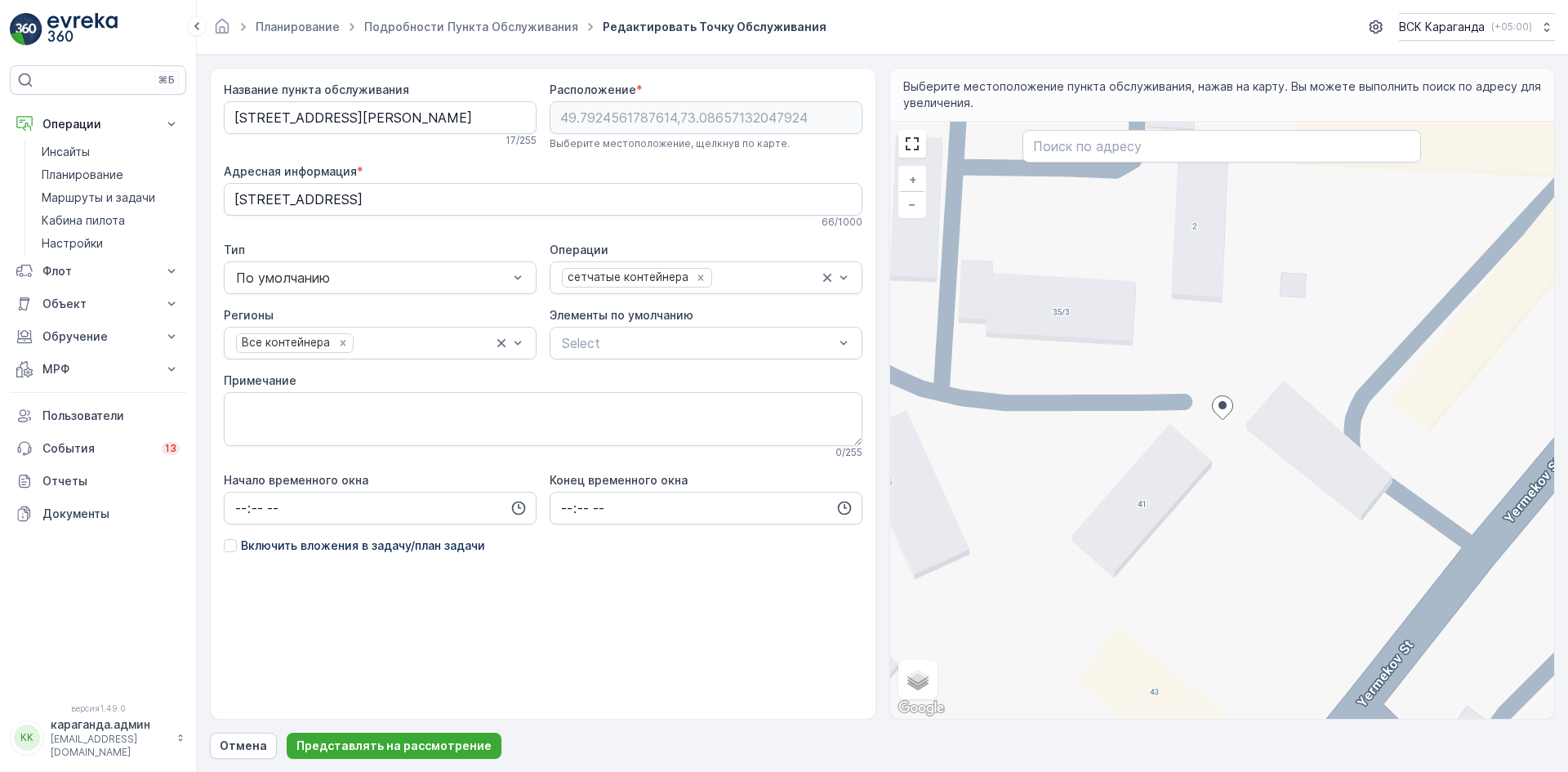
type Info "[STREET_ADDRESS]"
click at [417, 737] on button "Представлять на рассмотрение" at bounding box center [393, 745] width 215 height 26
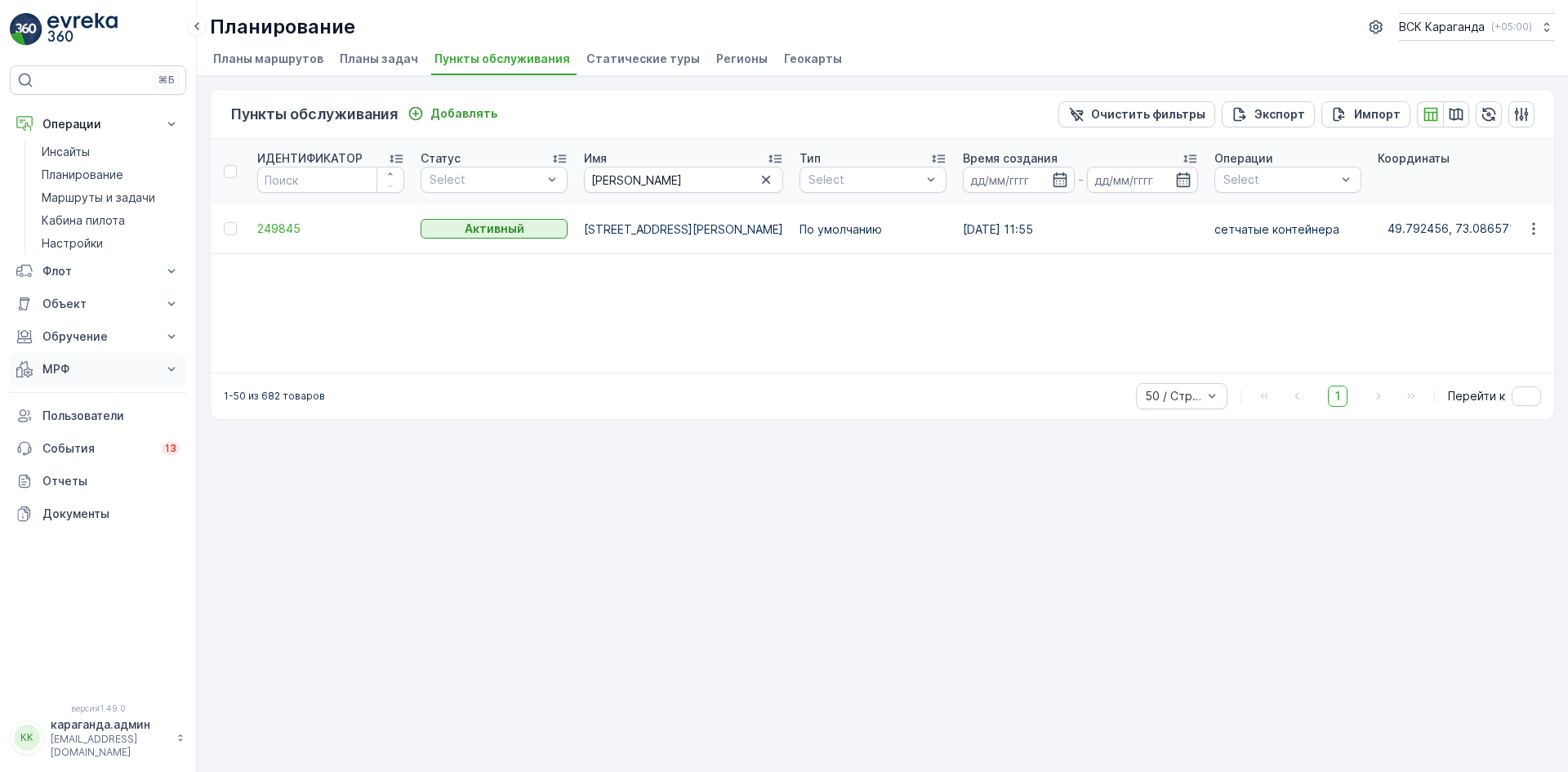
click at [56, 371] on font "МРФ" at bounding box center [56, 368] width 27 height 14
click at [53, 410] on font "Приближается и приближается" at bounding box center [89, 404] width 94 height 30
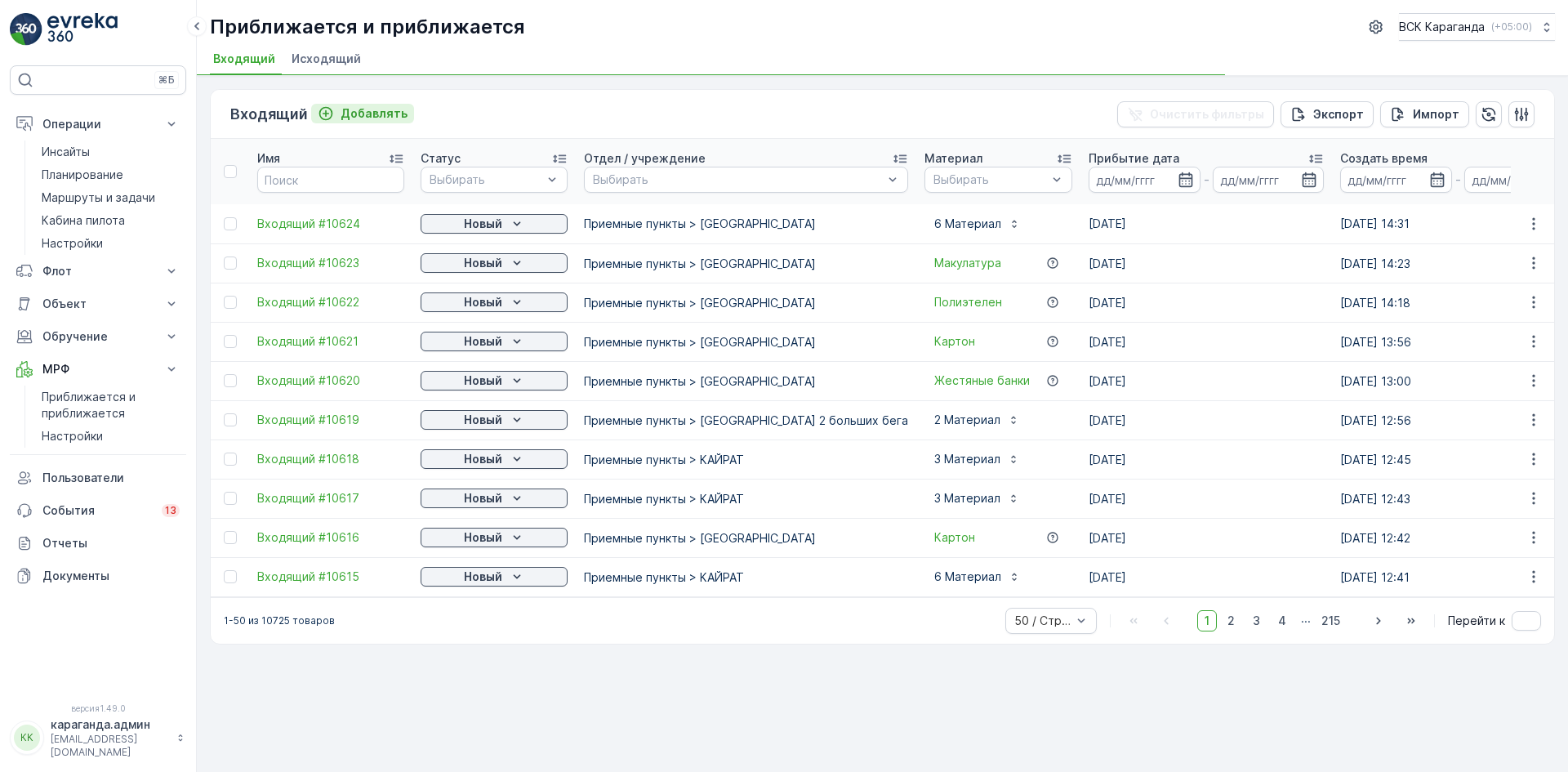
click at [355, 107] on font "Добавлять" at bounding box center [374, 112] width 67 height 14
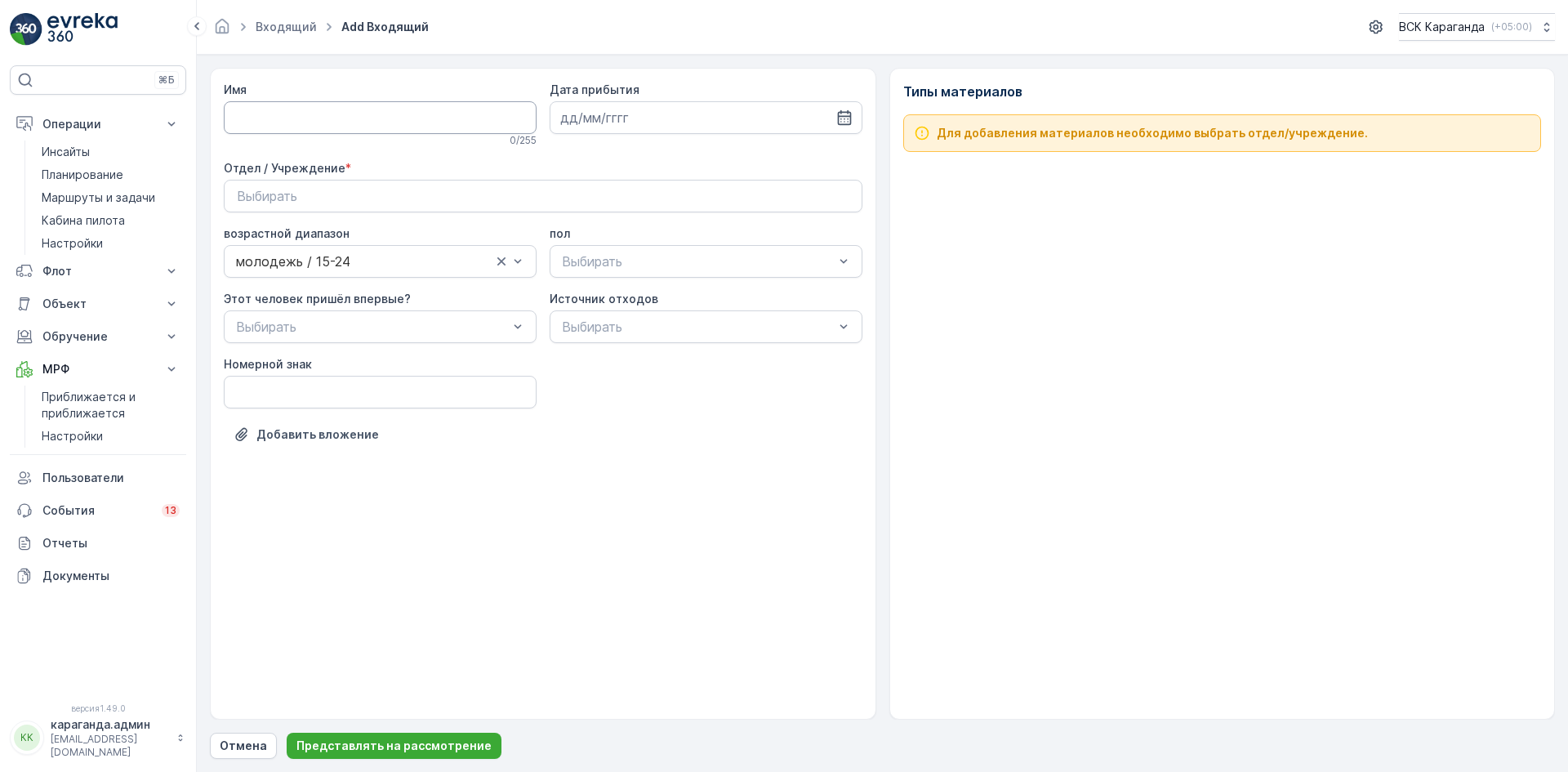
click at [383, 120] on input "Имя" at bounding box center [380, 118] width 313 height 33
type input "от [DATE]"
click at [846, 120] on icon "button" at bounding box center [844, 118] width 16 height 16
click at [615, 221] on div "1" at bounding box center [606, 221] width 26 height 26
type input "[DATE]"
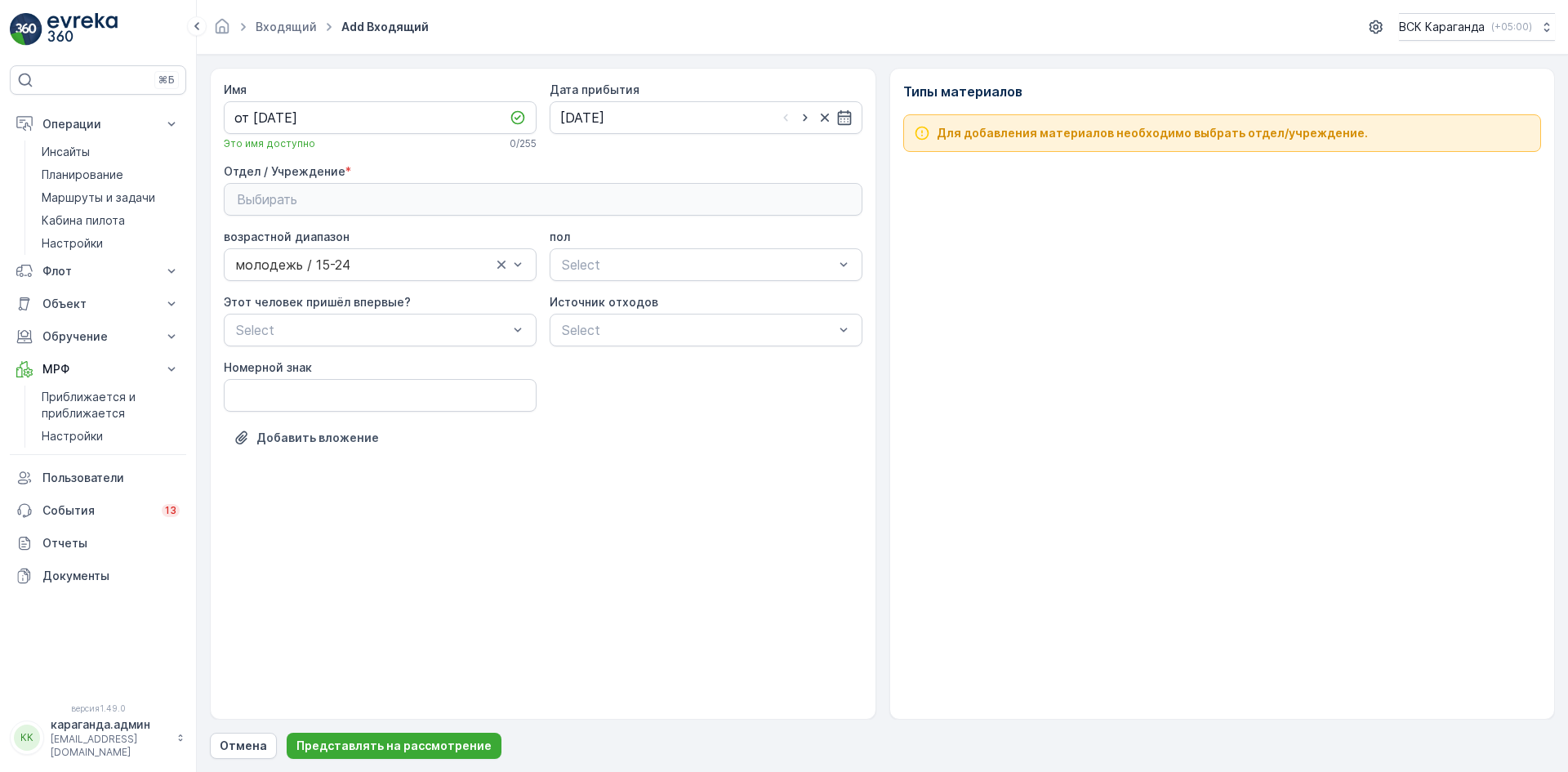
click at [611, 199] on div "Выбирать" at bounding box center [543, 199] width 612 height 20
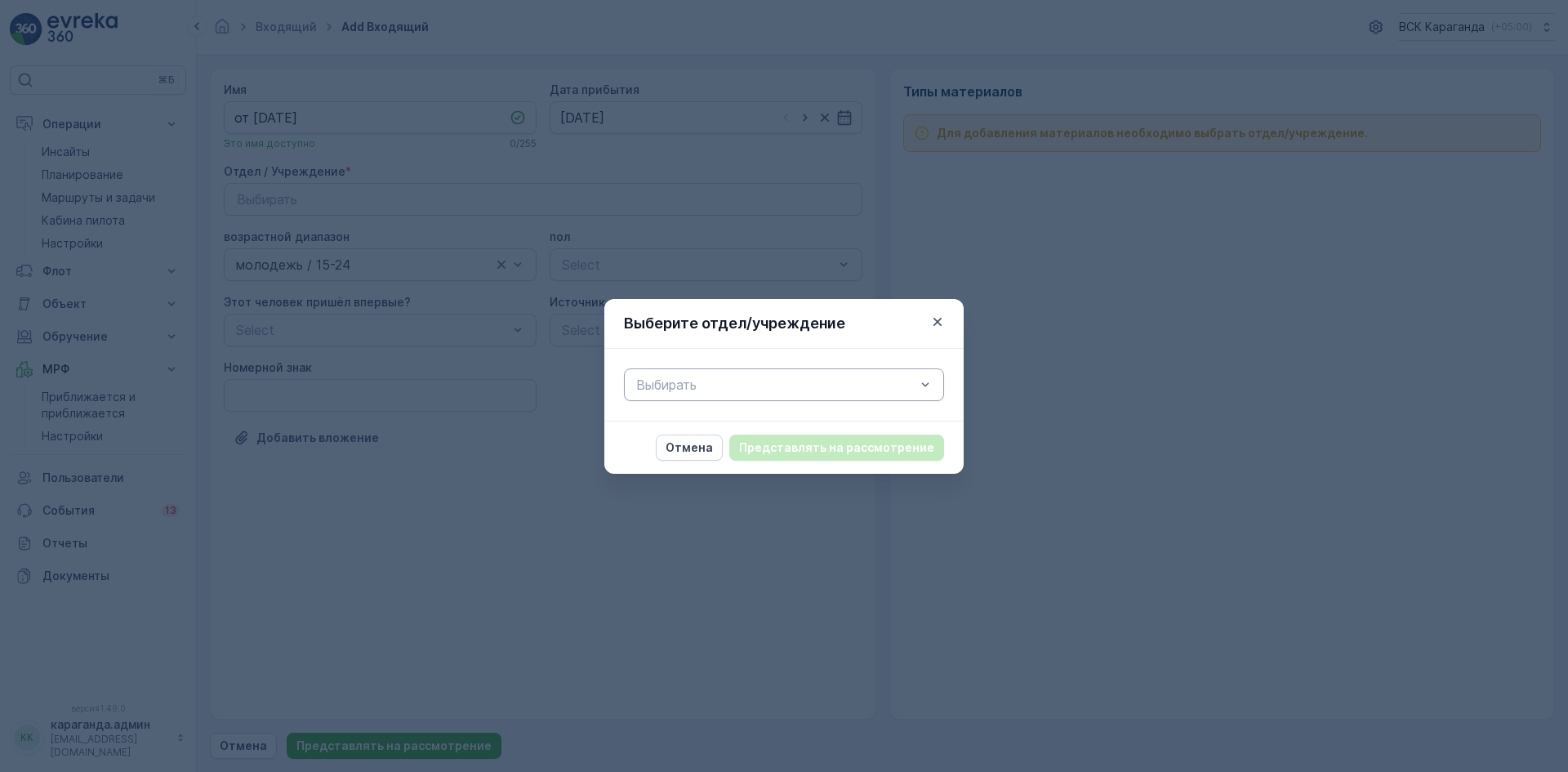
click at [659, 394] on div "Выбирать" at bounding box center [784, 384] width 320 height 33
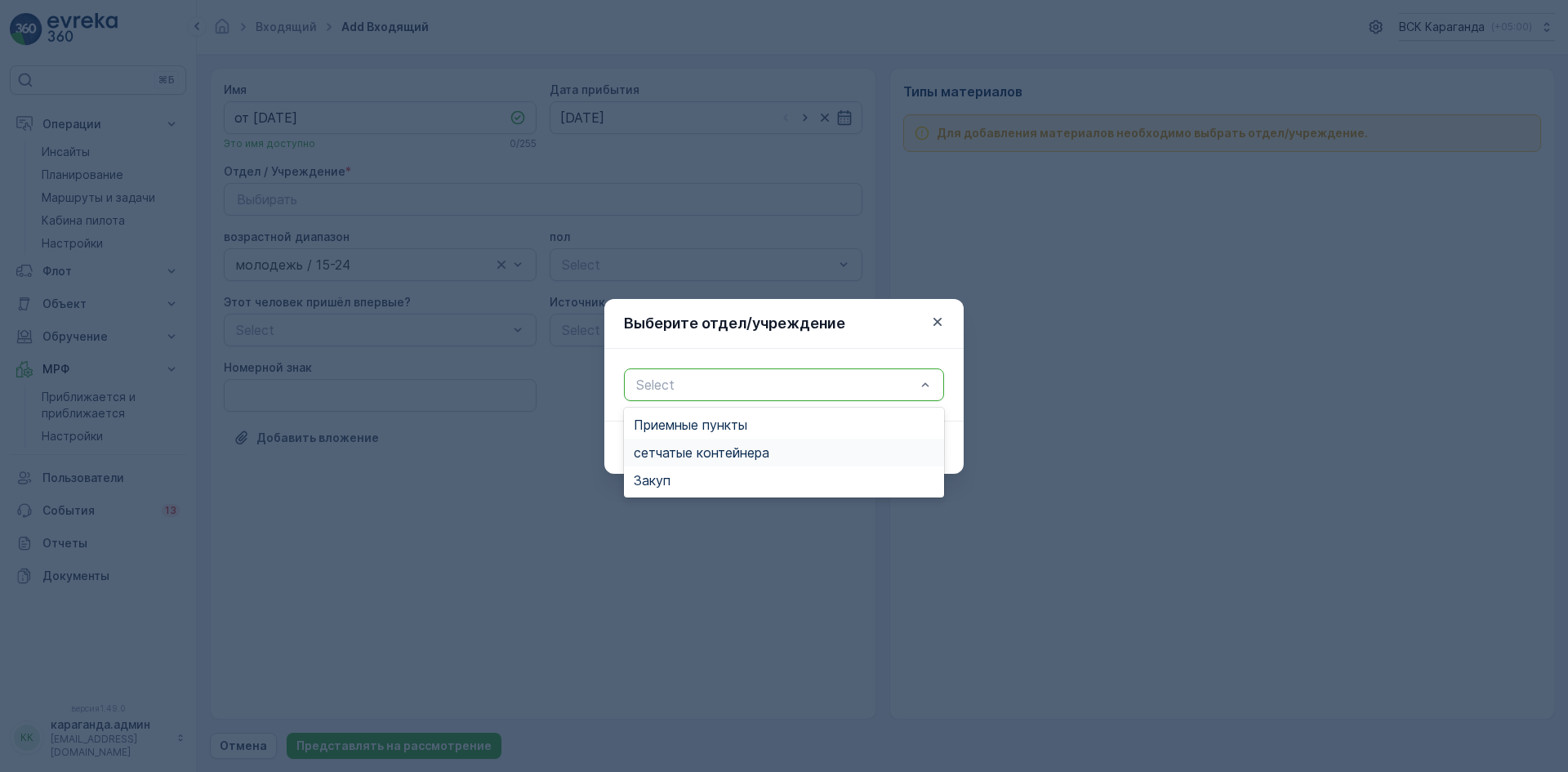
click at [659, 449] on font "сетчатые контейнера" at bounding box center [701, 452] width 136 height 16
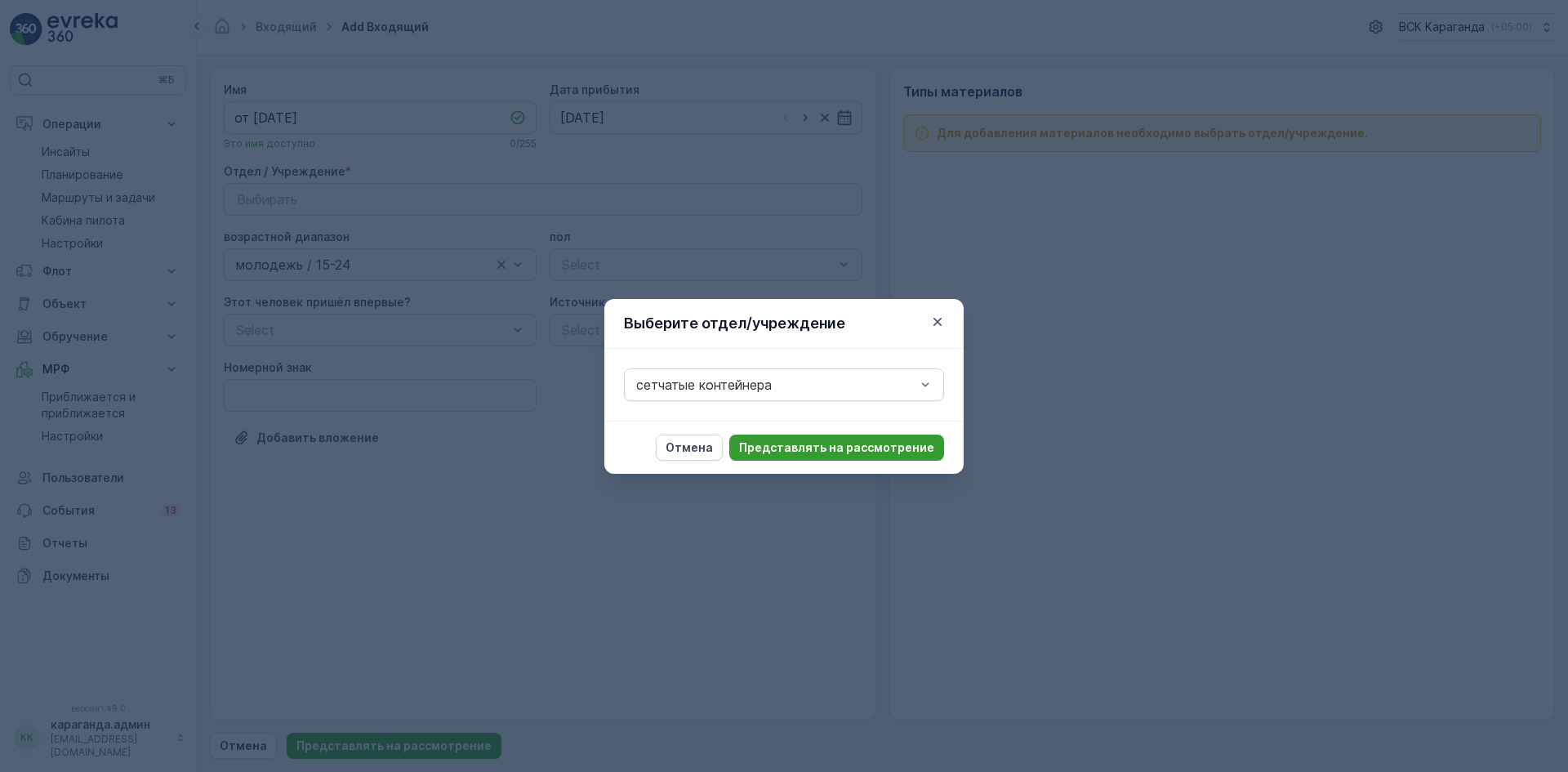
click at [754, 449] on font "Представлять на рассмотрение" at bounding box center [836, 447] width 195 height 14
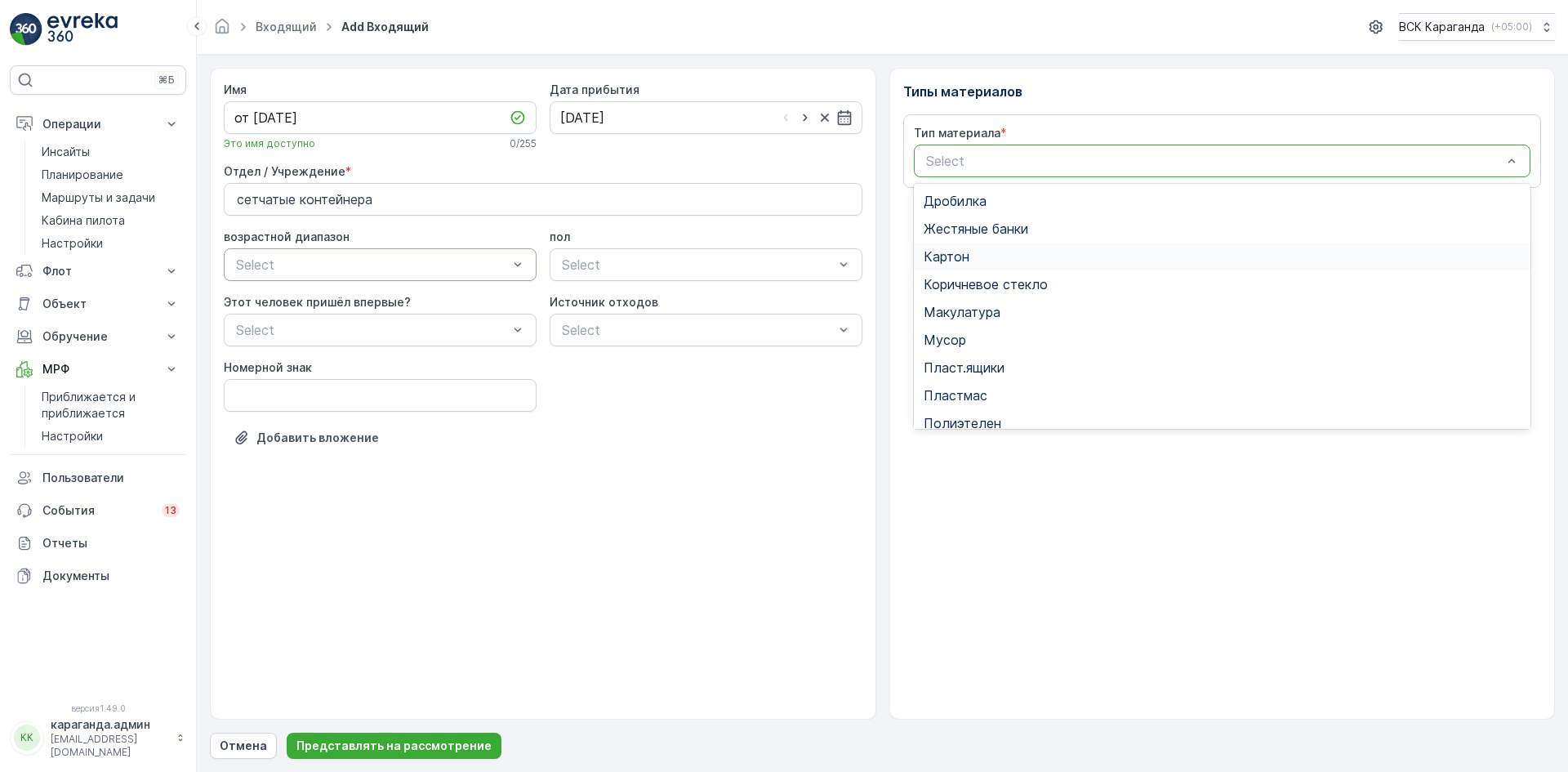
click at [967, 257] on span "Картон" at bounding box center [946, 256] width 45 height 14
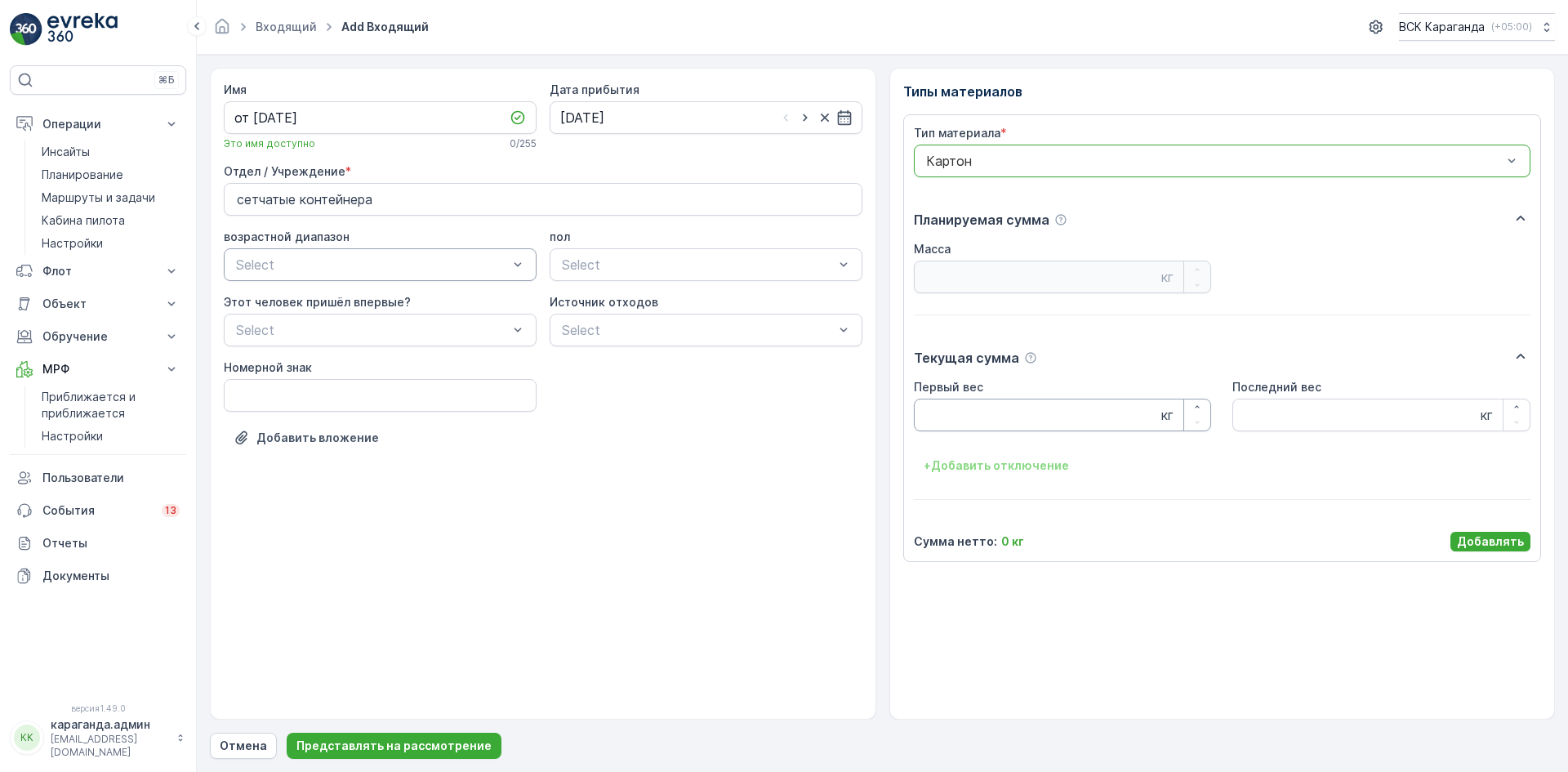
click at [948, 407] on Weight "Первый вес" at bounding box center [1063, 415] width 298 height 33
type Weight "2409"
click at [1479, 539] on font "Добавлять" at bounding box center [1490, 540] width 67 height 14
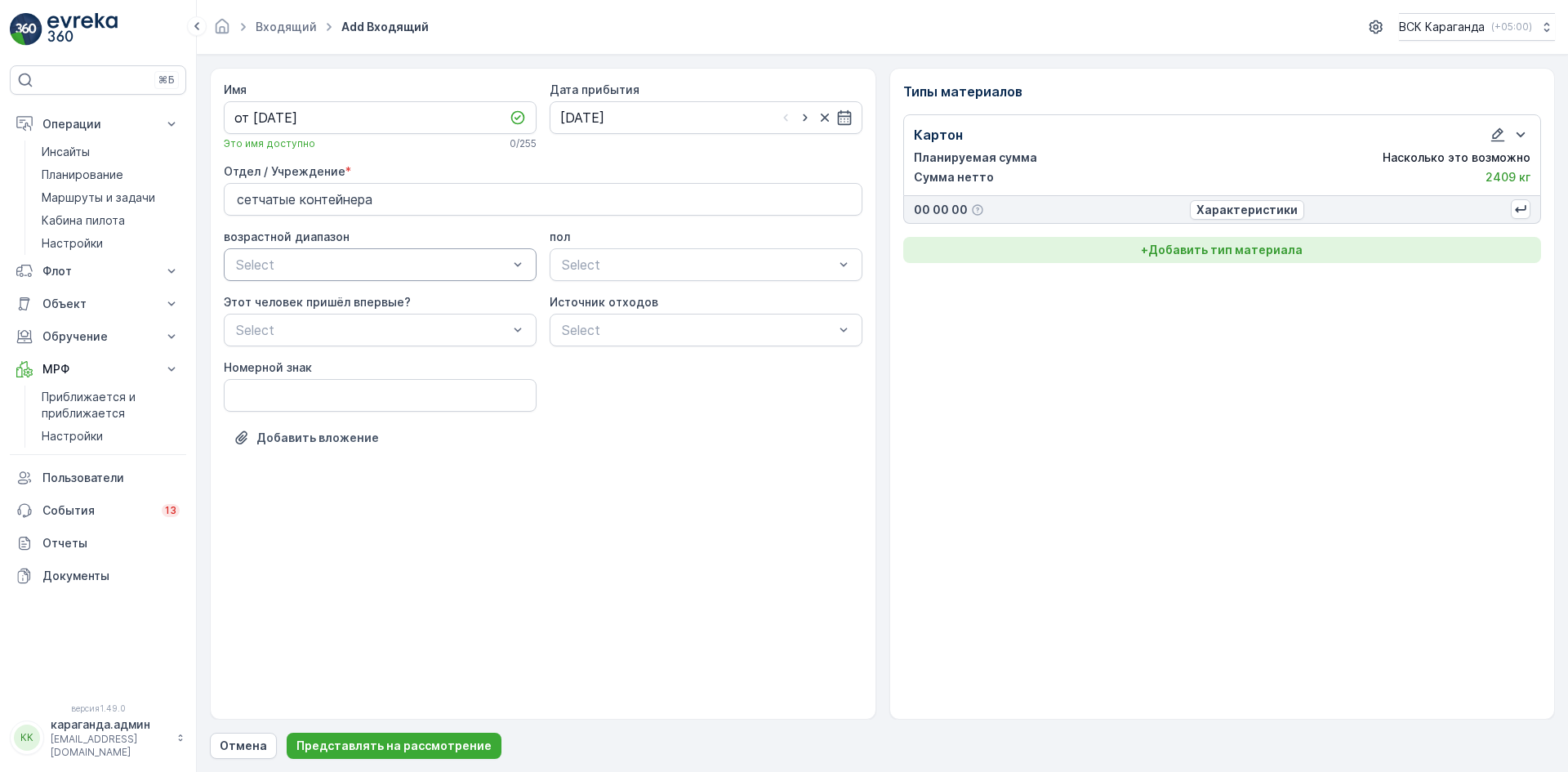
click at [1212, 255] on font "Добавить тип материала" at bounding box center [1225, 249] width 154 height 14
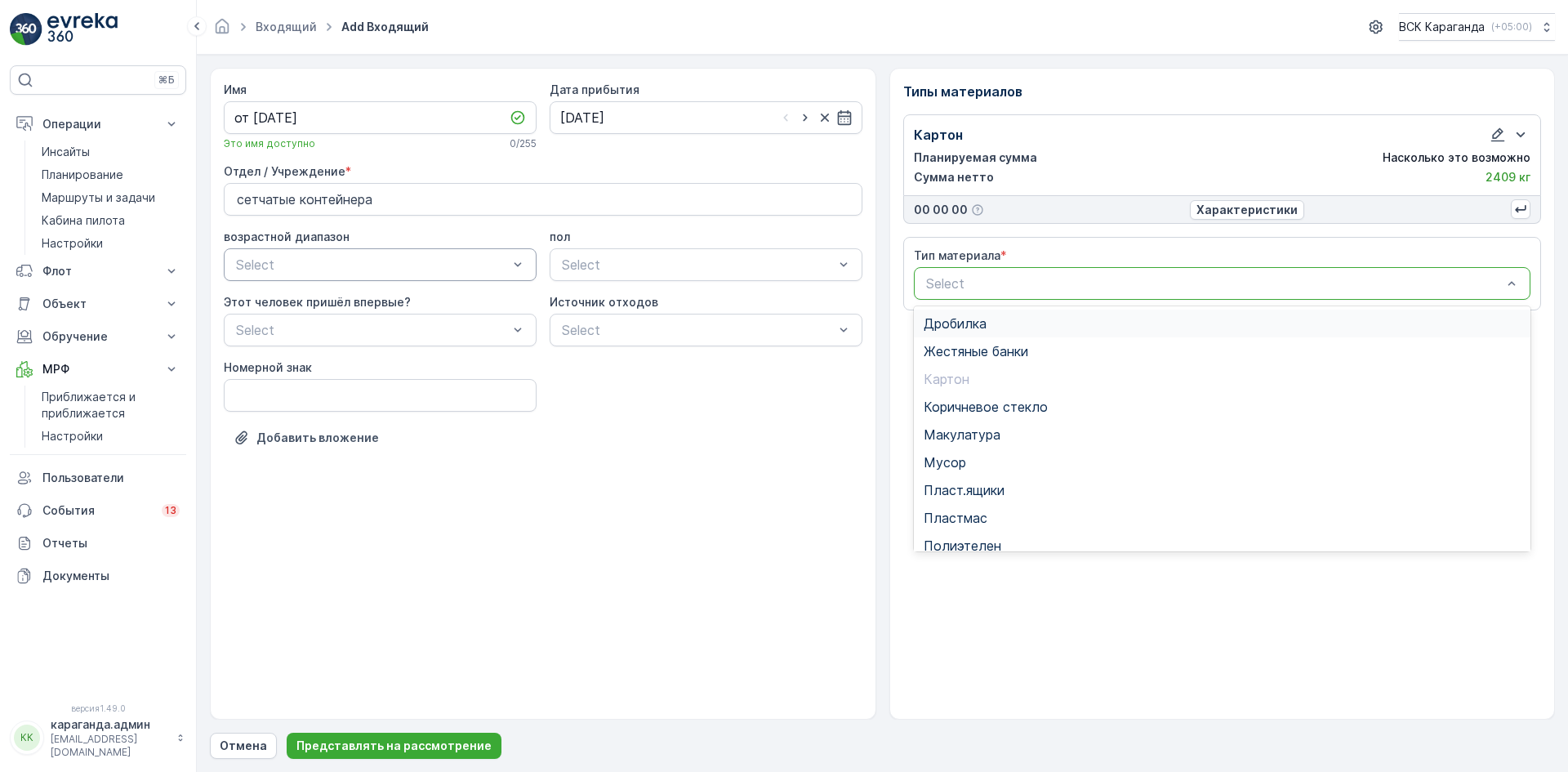
click at [1196, 287] on div at bounding box center [1214, 284] width 580 height 14
click at [980, 542] on span "Полиэтелен" at bounding box center [962, 545] width 78 height 14
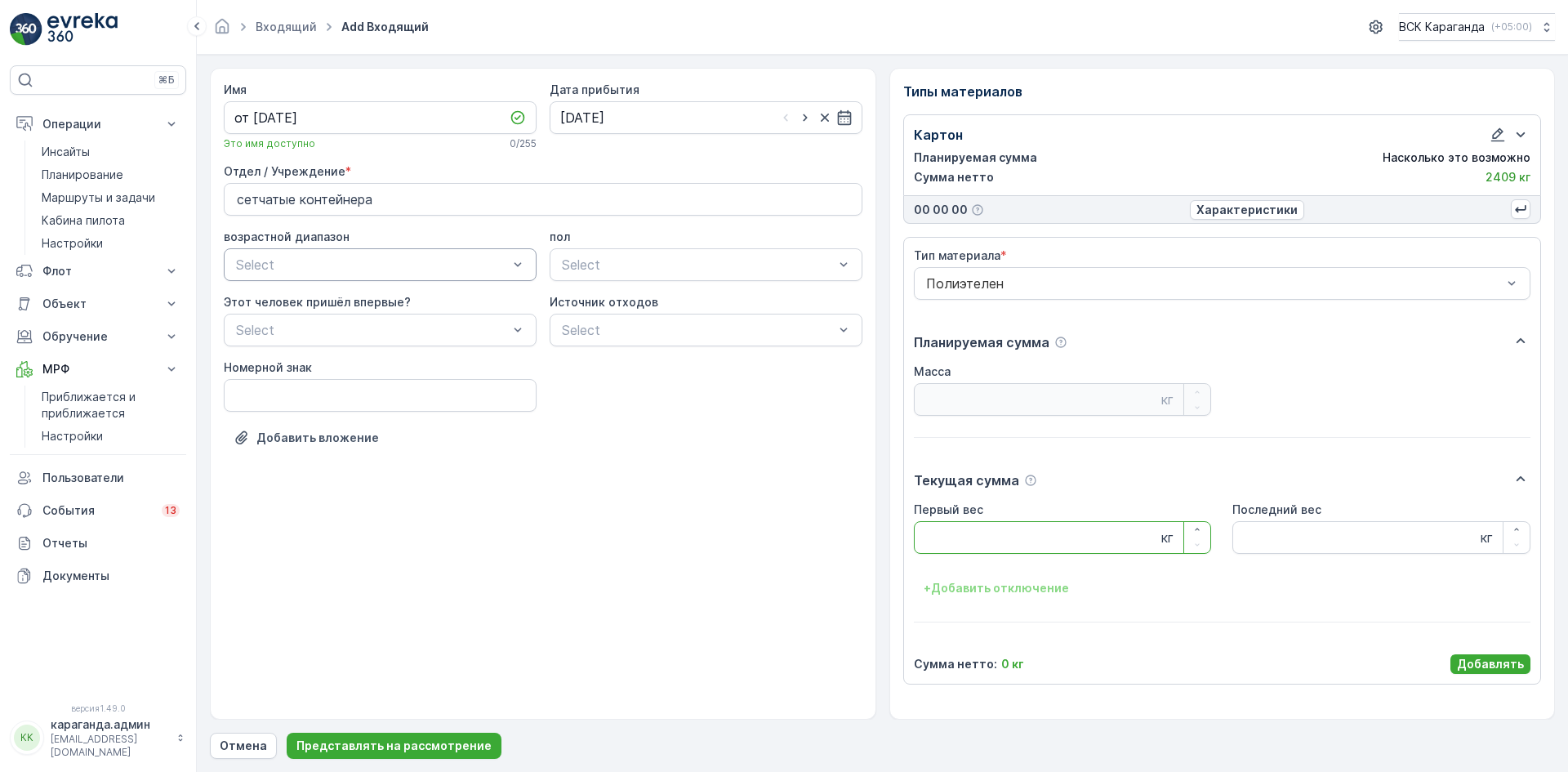
click at [950, 538] on Weight "Первый вес" at bounding box center [1063, 537] width 298 height 33
type Weight "380"
click at [1470, 671] on p "Добавлять" at bounding box center [1490, 664] width 67 height 16
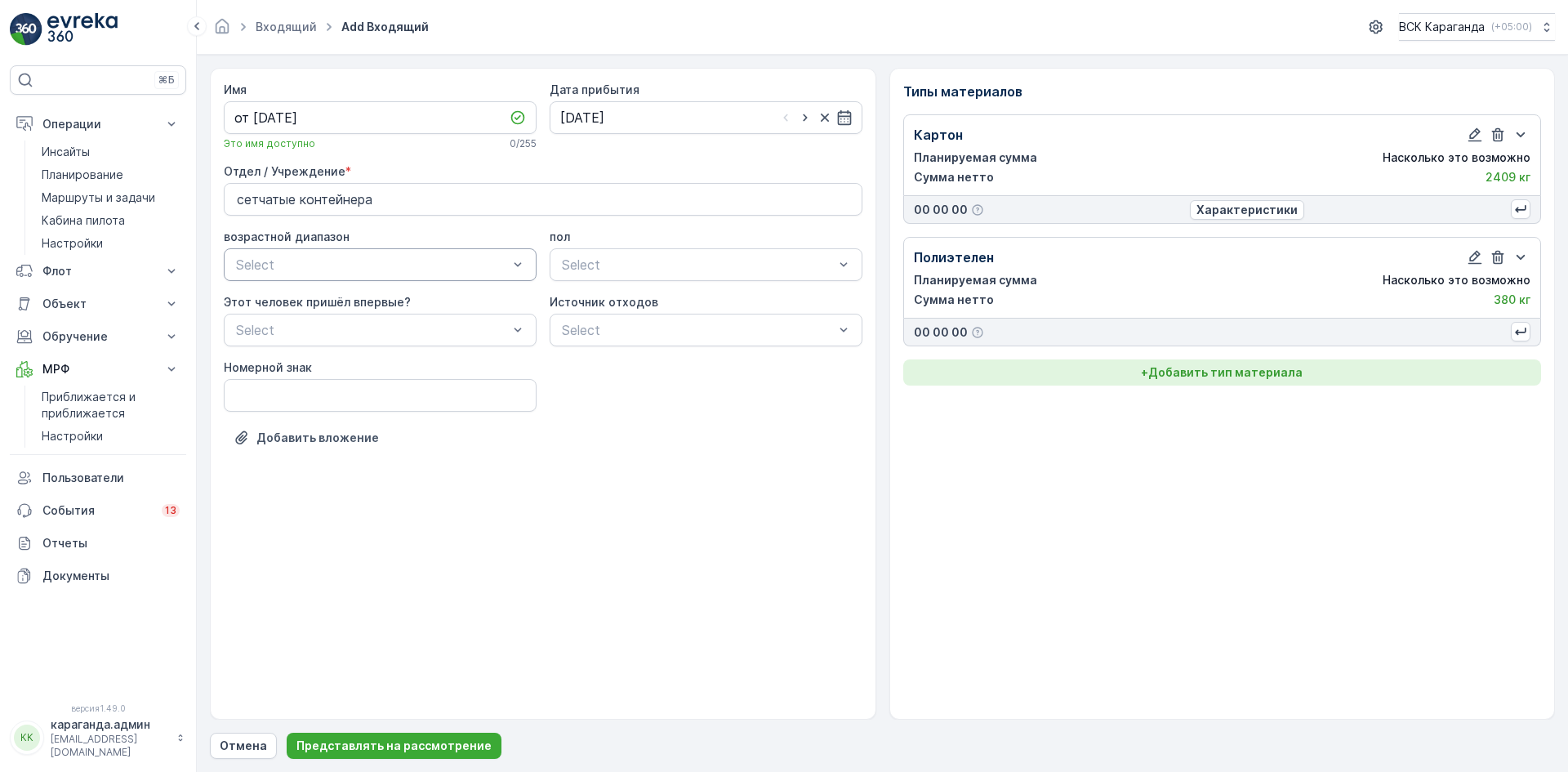
click at [1201, 368] on font "Добавить тип материала" at bounding box center [1225, 372] width 154 height 14
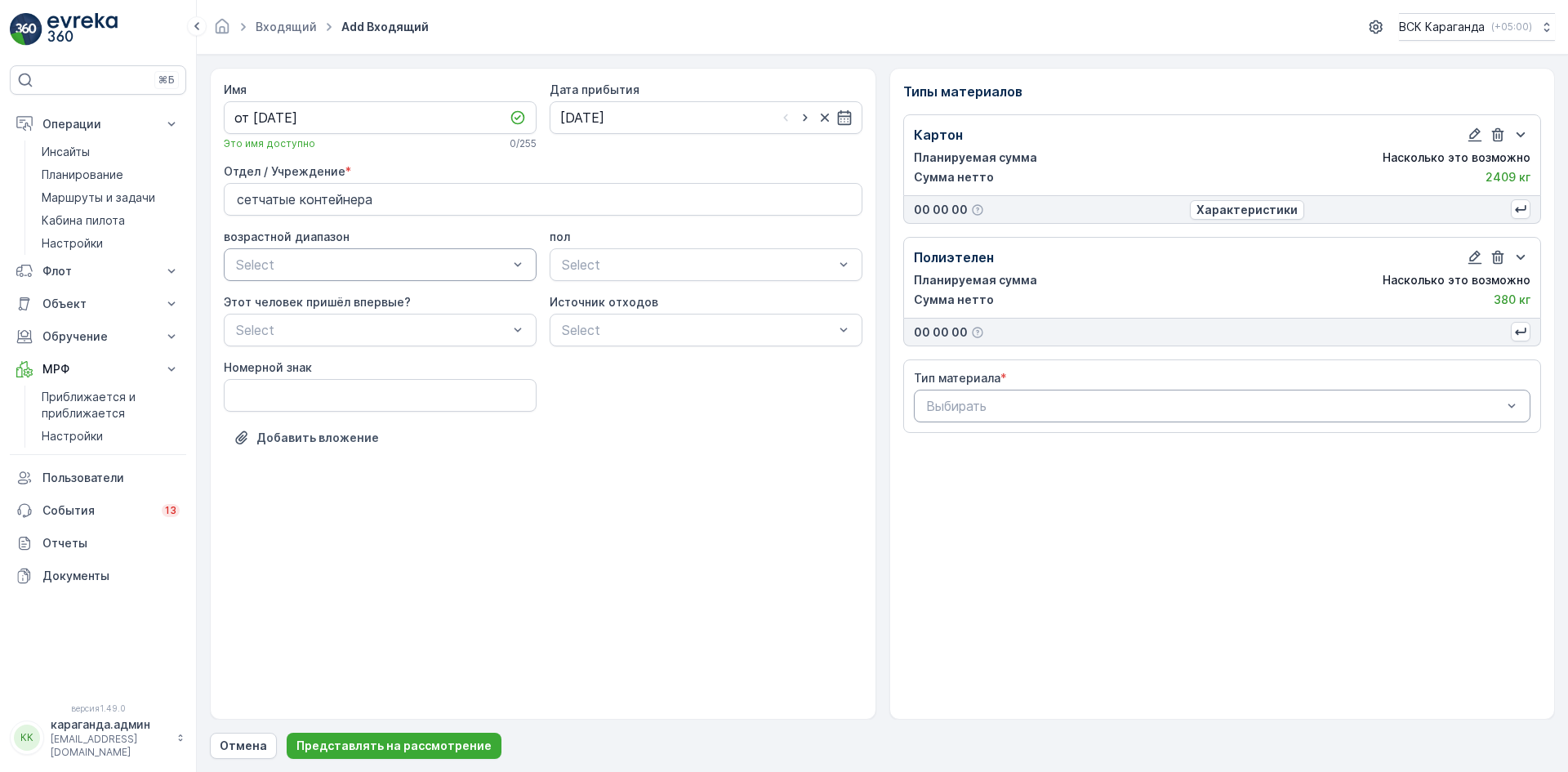
click at [1117, 404] on div at bounding box center [1214, 406] width 580 height 14
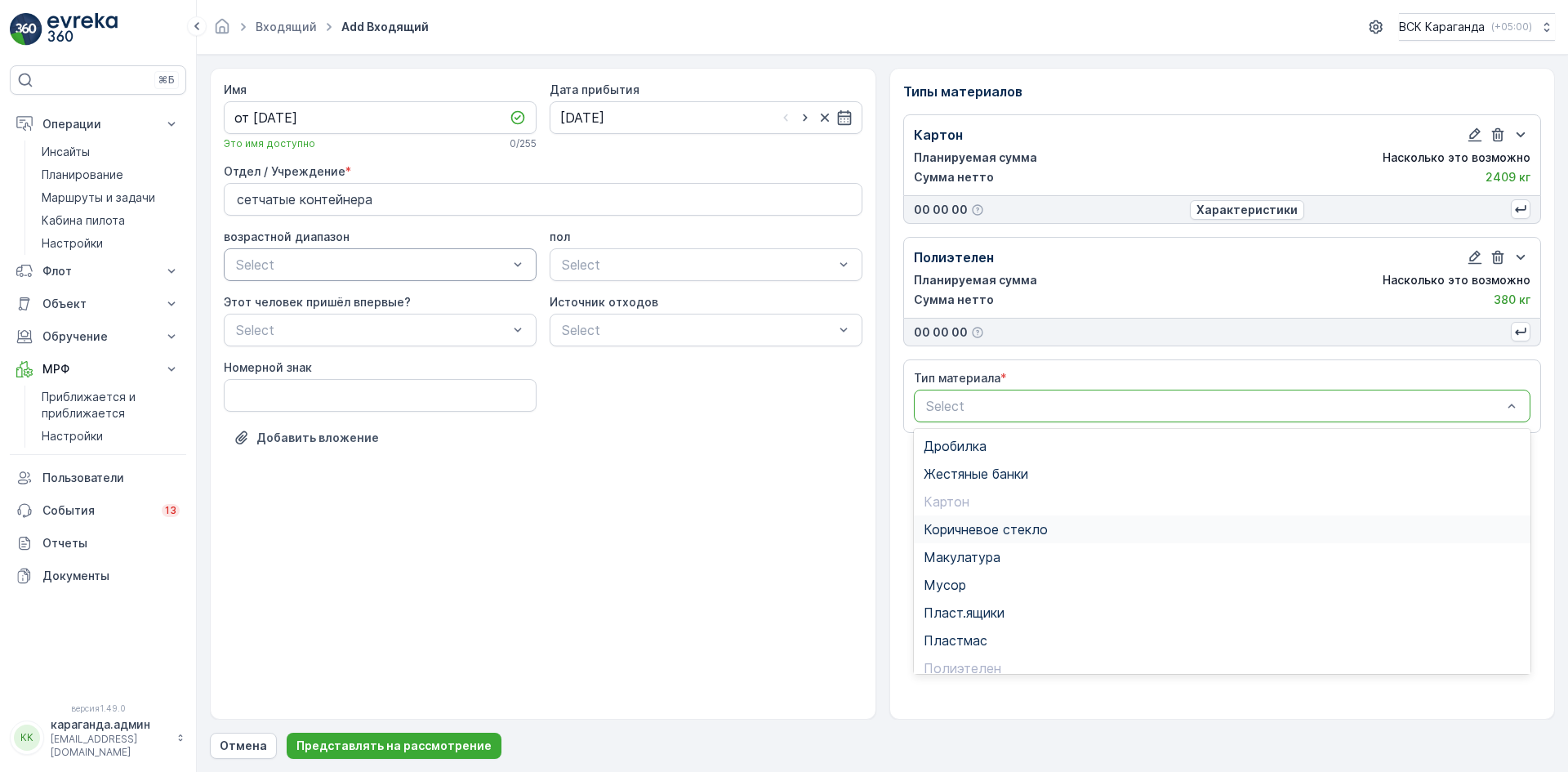
scroll to position [95, 0]
click at [969, 604] on span "Пэт бутылки" at bounding box center [963, 601] width 81 height 14
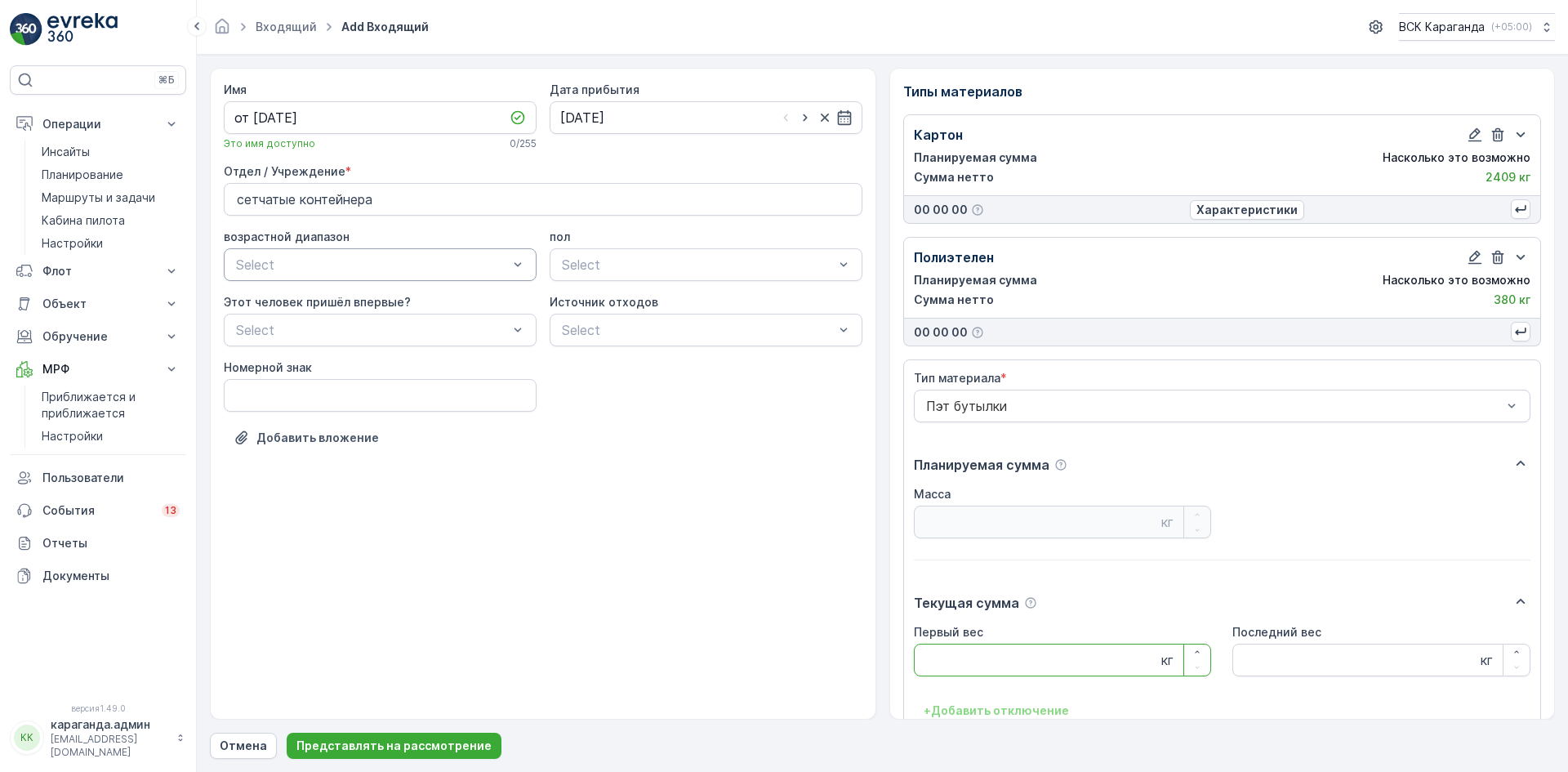
click at [960, 647] on Weight "Первый вес" at bounding box center [1063, 660] width 298 height 33
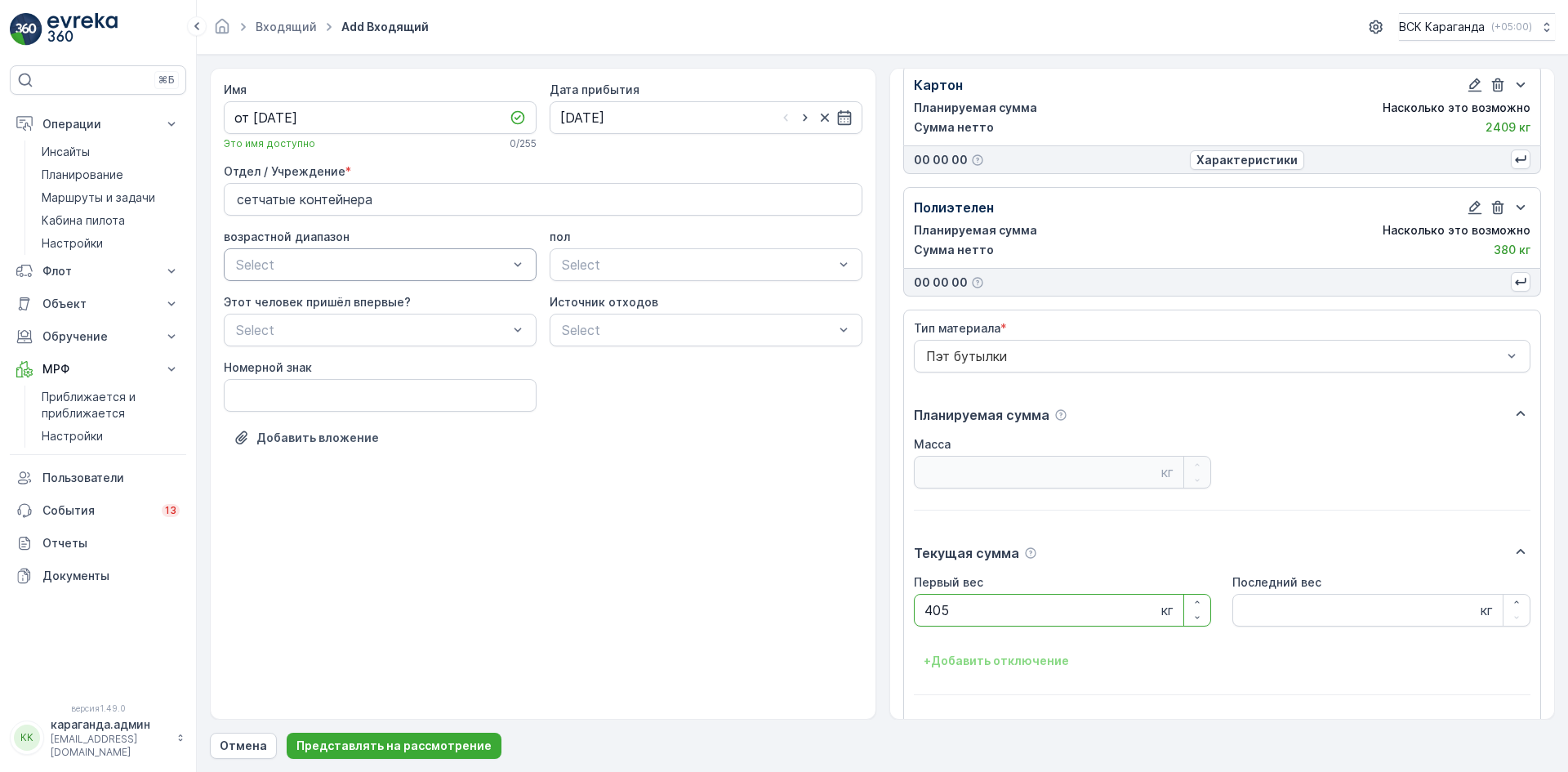
scroll to position [101, 0]
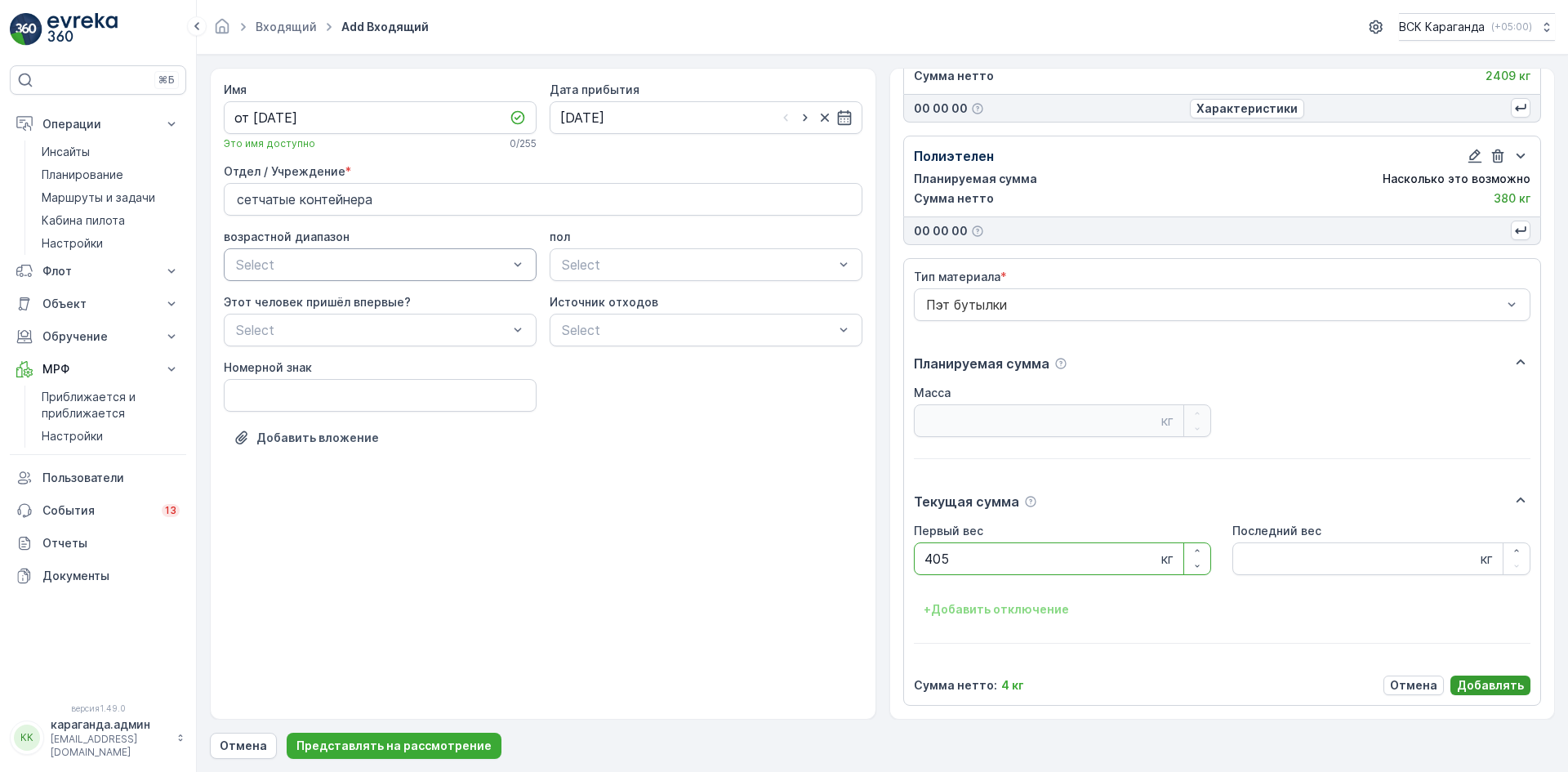
type Weight "405"
click at [1471, 680] on font "Добавлять" at bounding box center [1490, 684] width 67 height 14
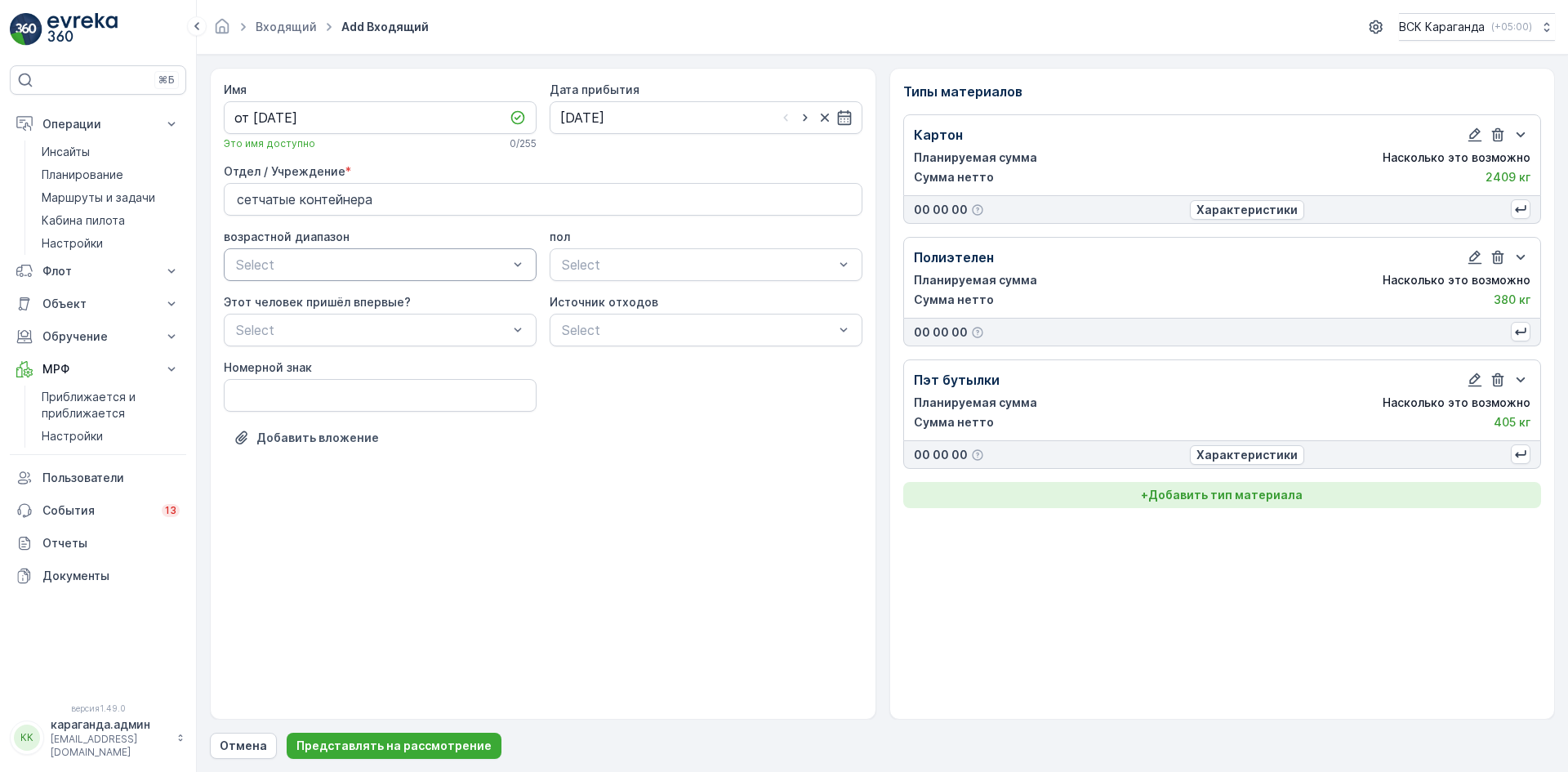
click at [1250, 500] on font "Добавить тип материала" at bounding box center [1225, 494] width 154 height 14
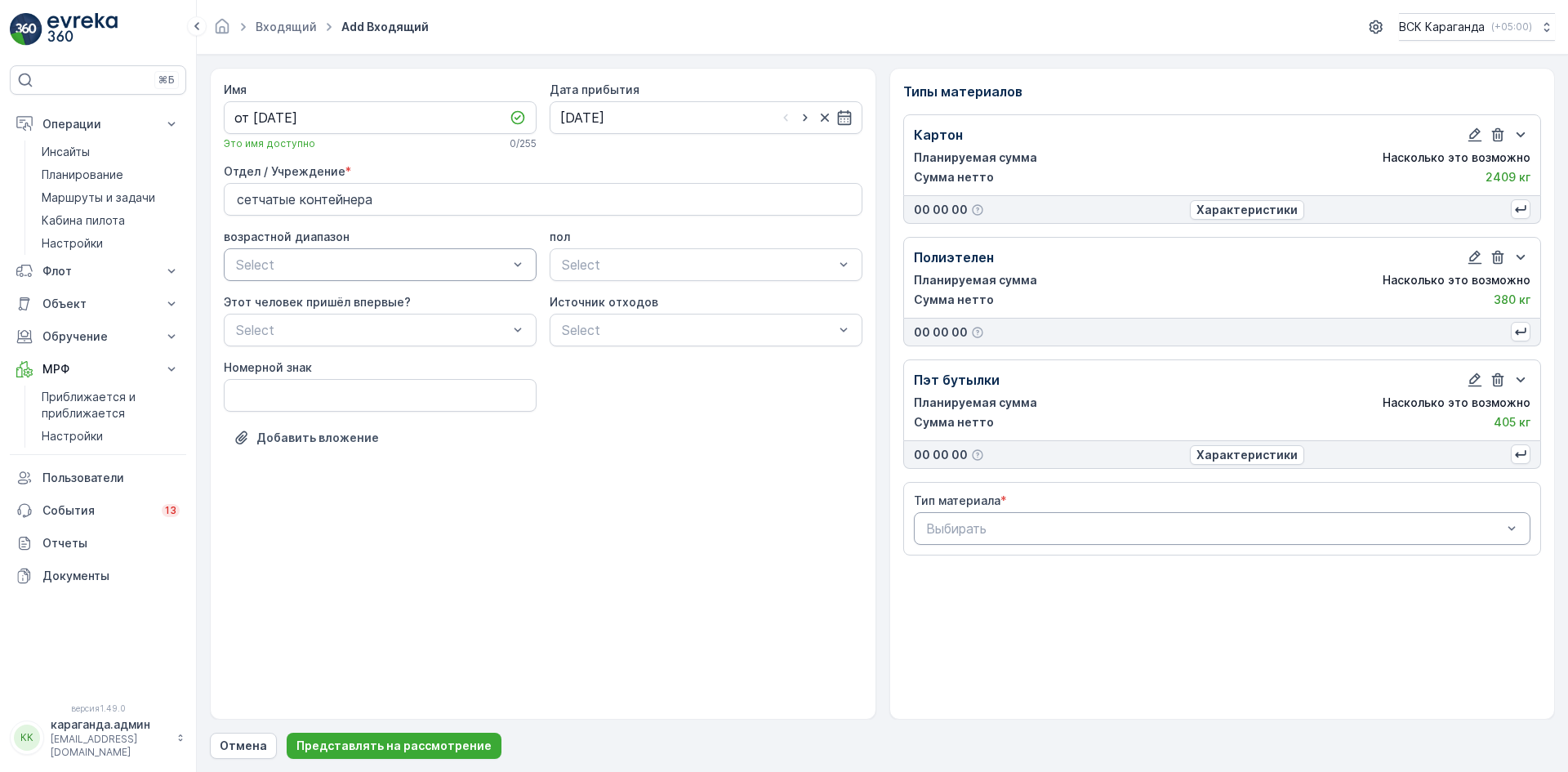
click at [1244, 526] on div at bounding box center [1214, 528] width 580 height 14
click at [969, 589] on span "Жестяные банки" at bounding box center [975, 596] width 104 height 14
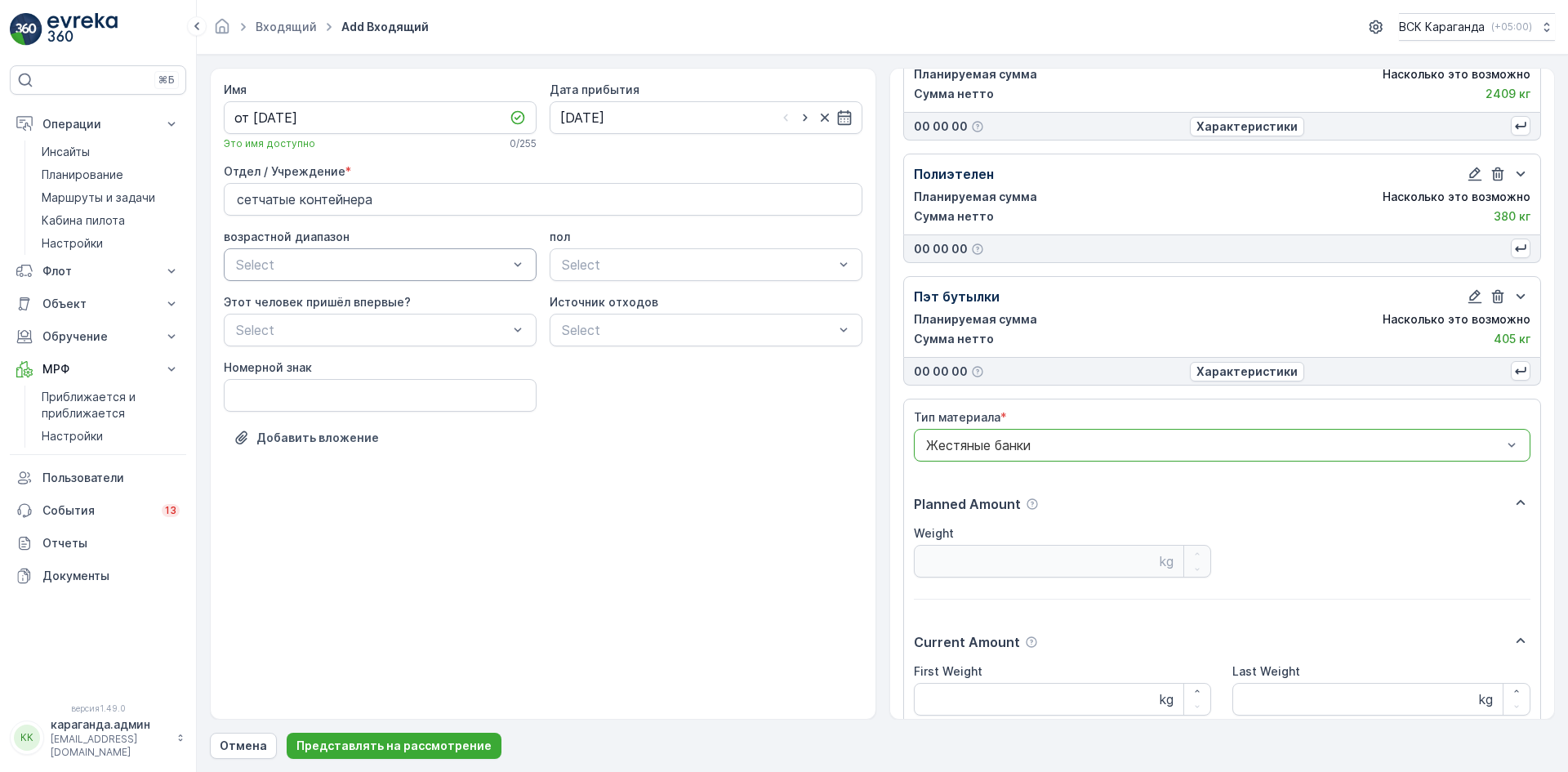
scroll to position [224, 0]
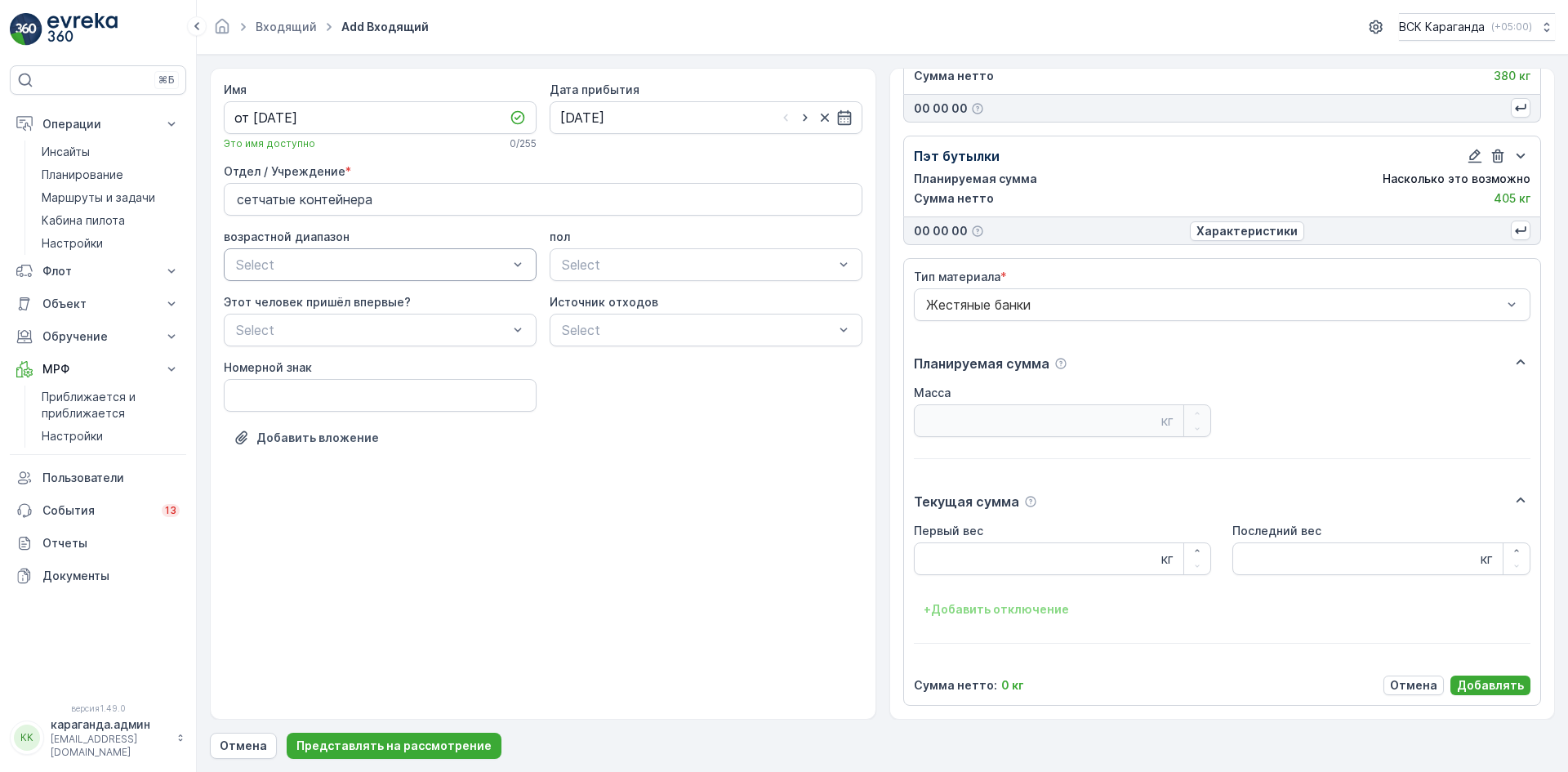
click at [978, 575] on div "Первый вес кг Последний вес кг + Добавить отключение" at bounding box center [1222, 573] width 617 height 100
click at [990, 561] on Weight "Первый вес" at bounding box center [1063, 558] width 298 height 33
type Weight "28.7"
click at [1479, 680] on font "Добавлять" at bounding box center [1490, 684] width 67 height 14
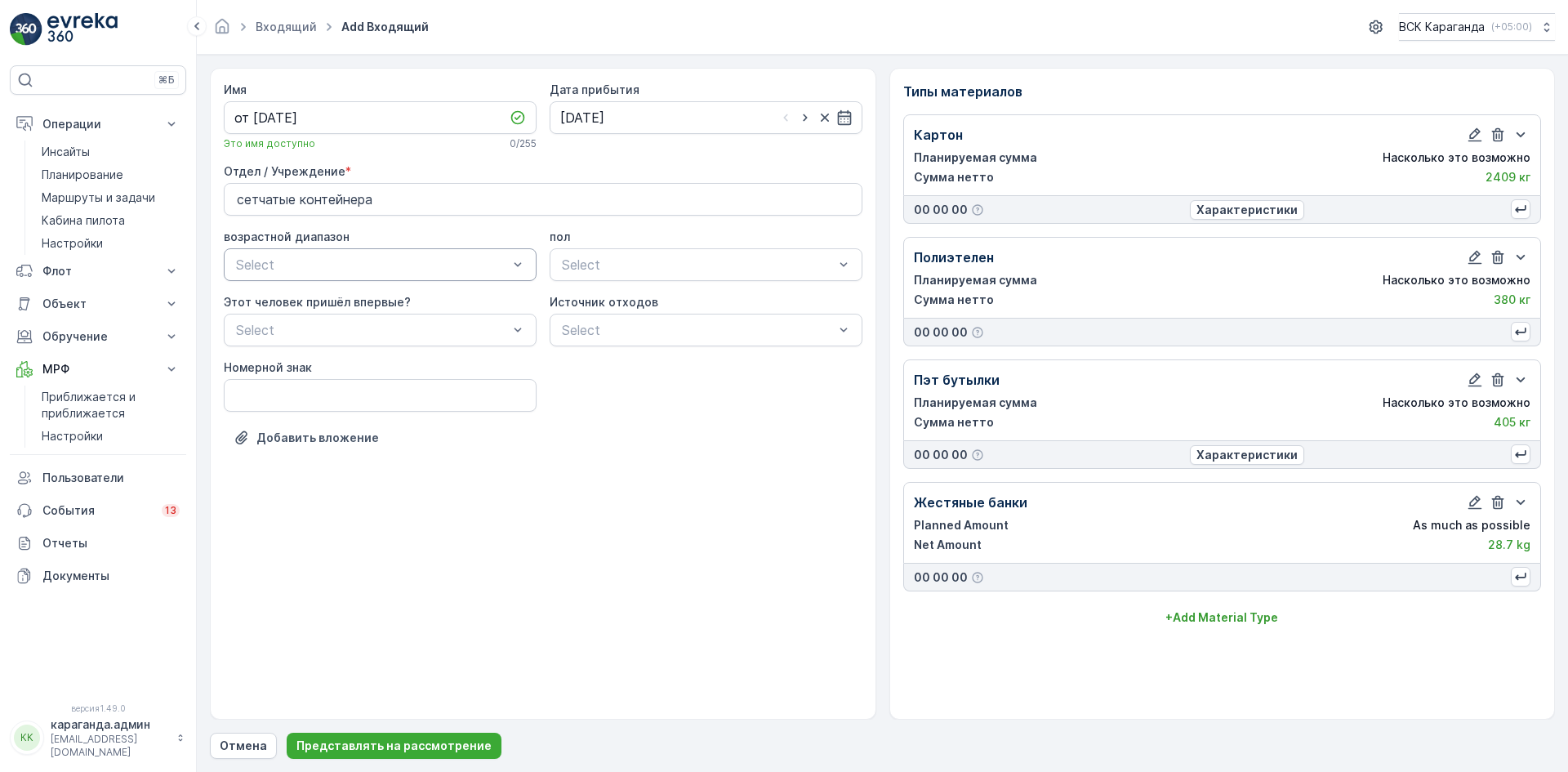
scroll to position [0, 0]
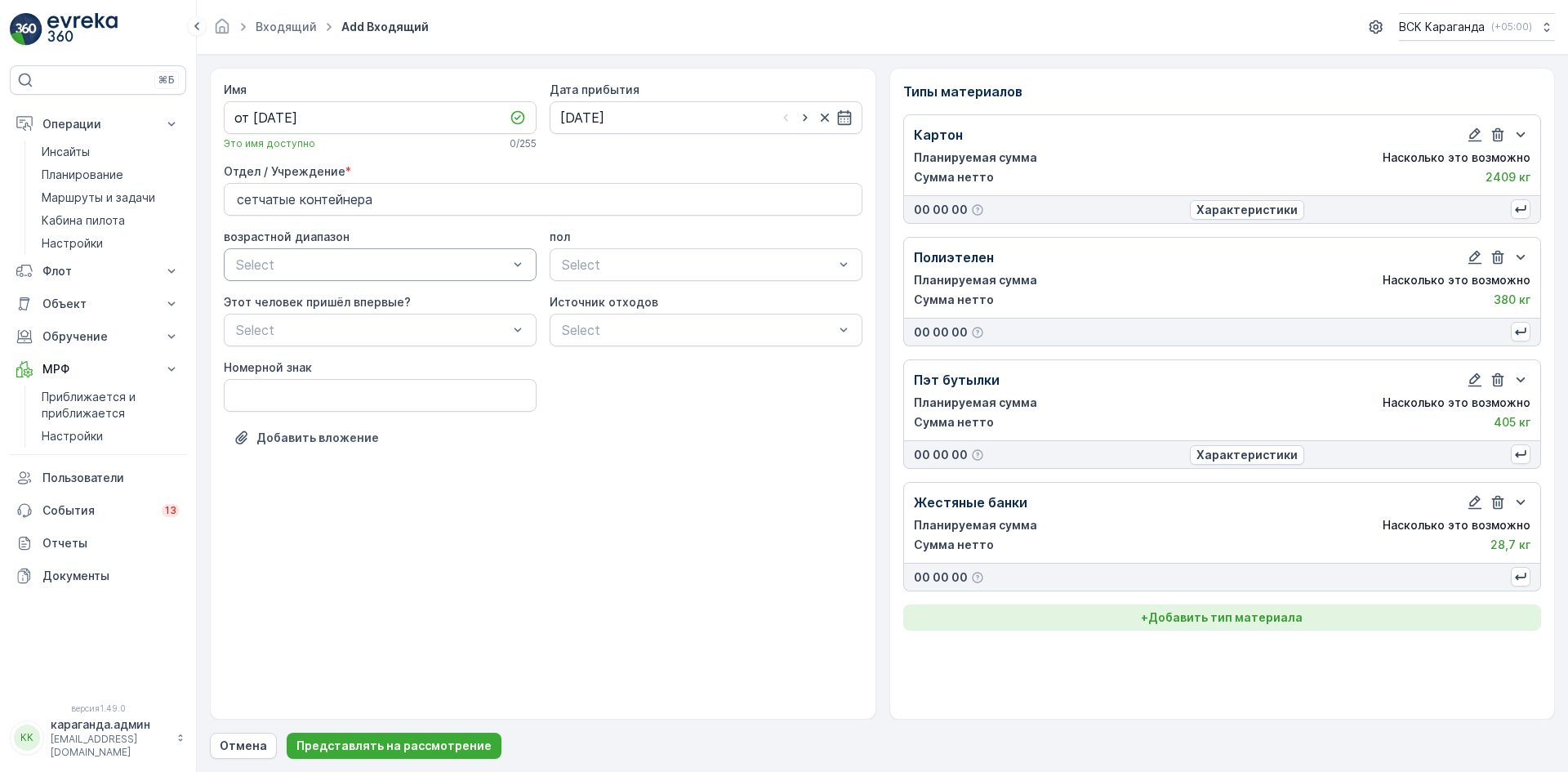
click at [1239, 614] on font "Добавить тип материала" at bounding box center [1225, 616] width 154 height 14
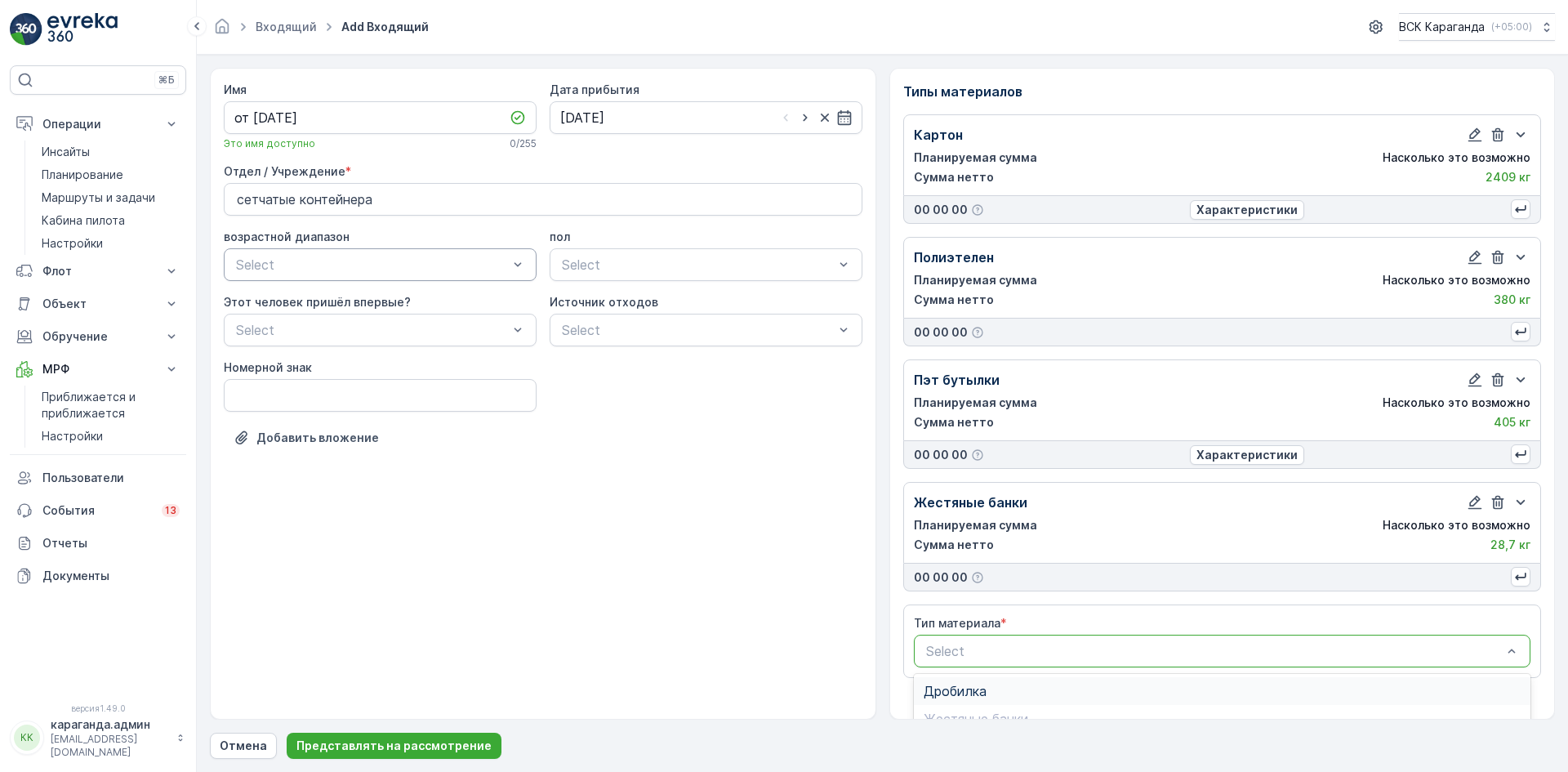
click at [1176, 647] on div at bounding box center [1214, 651] width 580 height 14
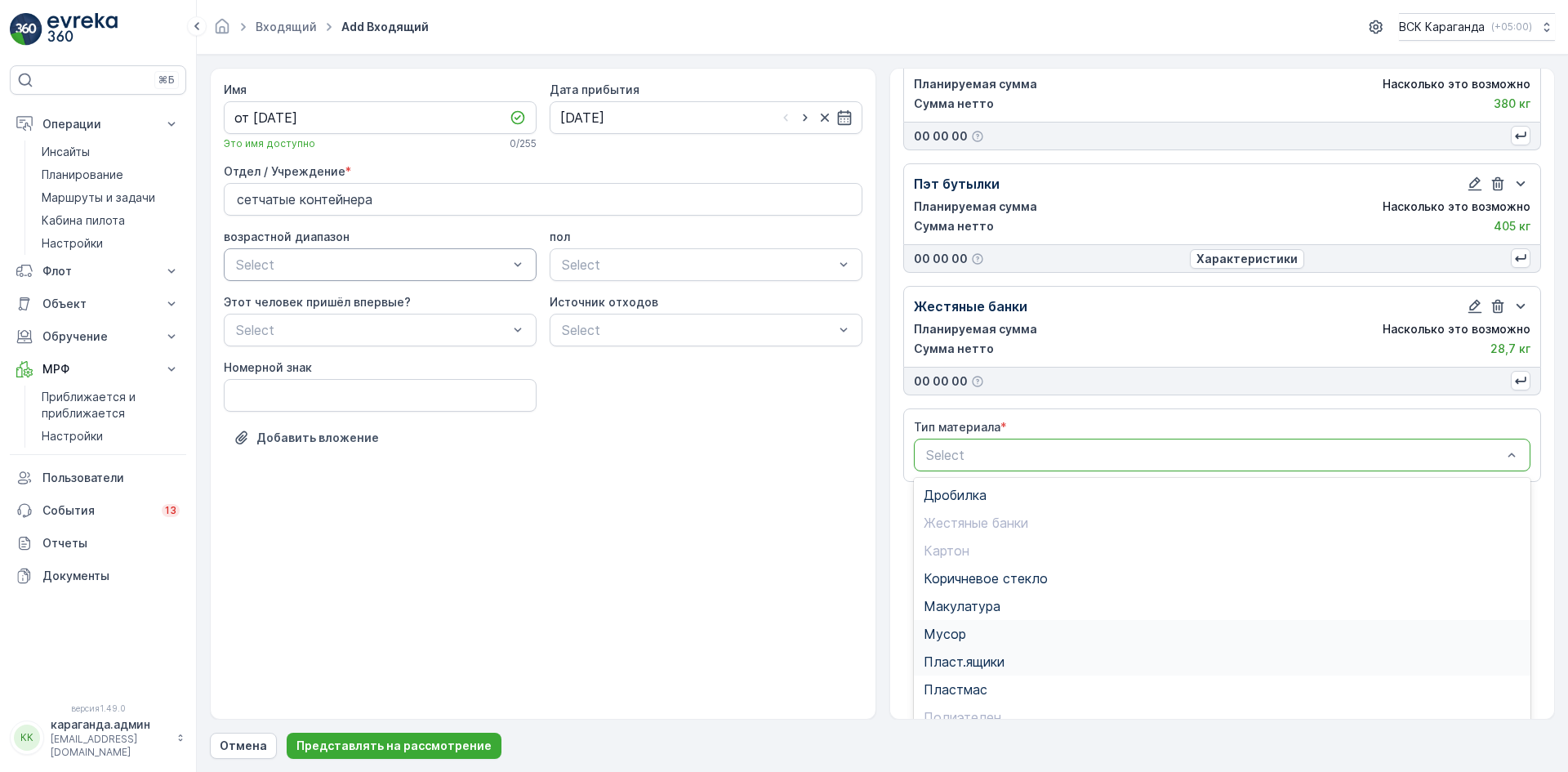
scroll to position [200, 0]
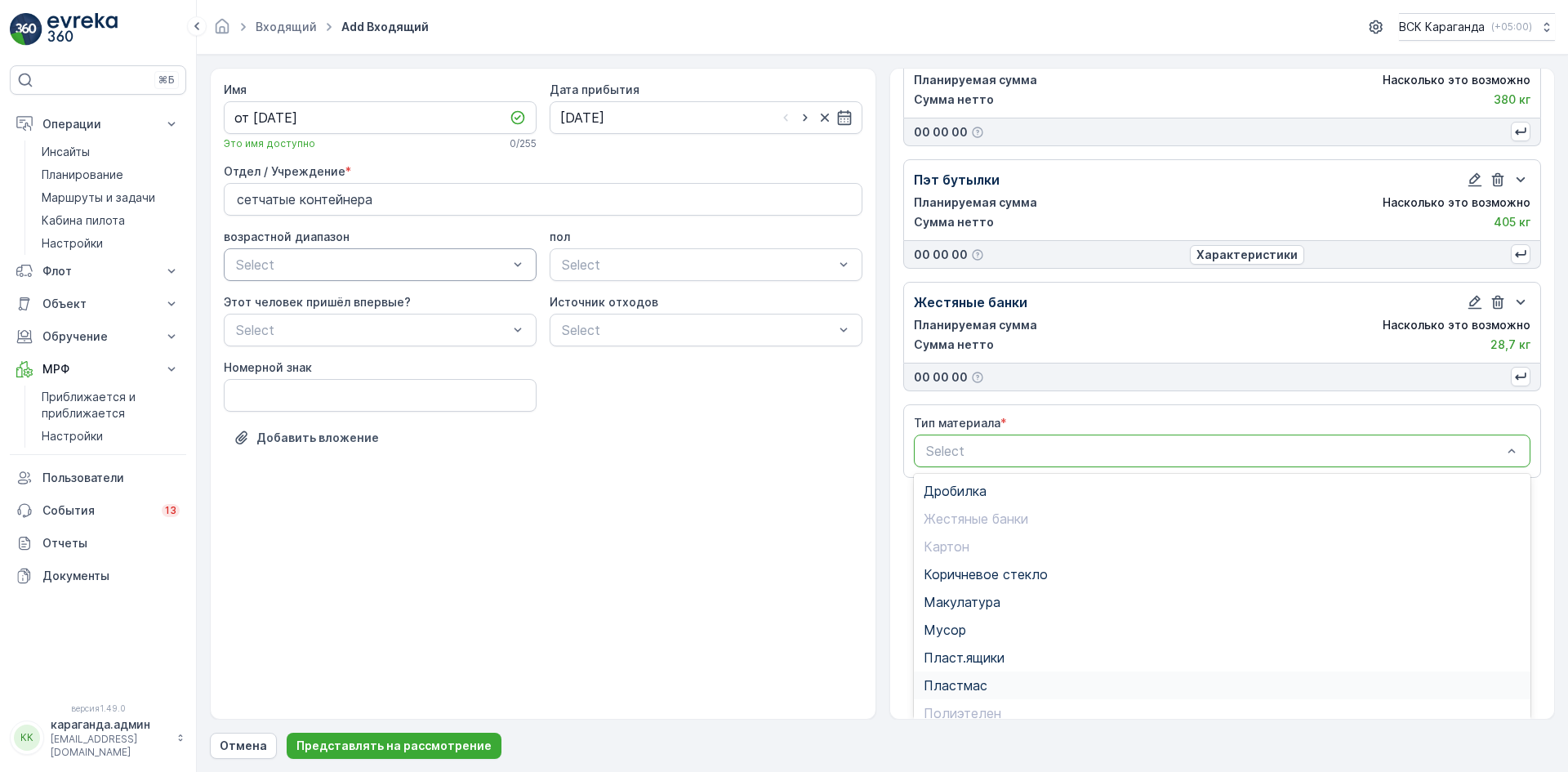
click at [968, 683] on span "Пластмас" at bounding box center [955, 685] width 63 height 14
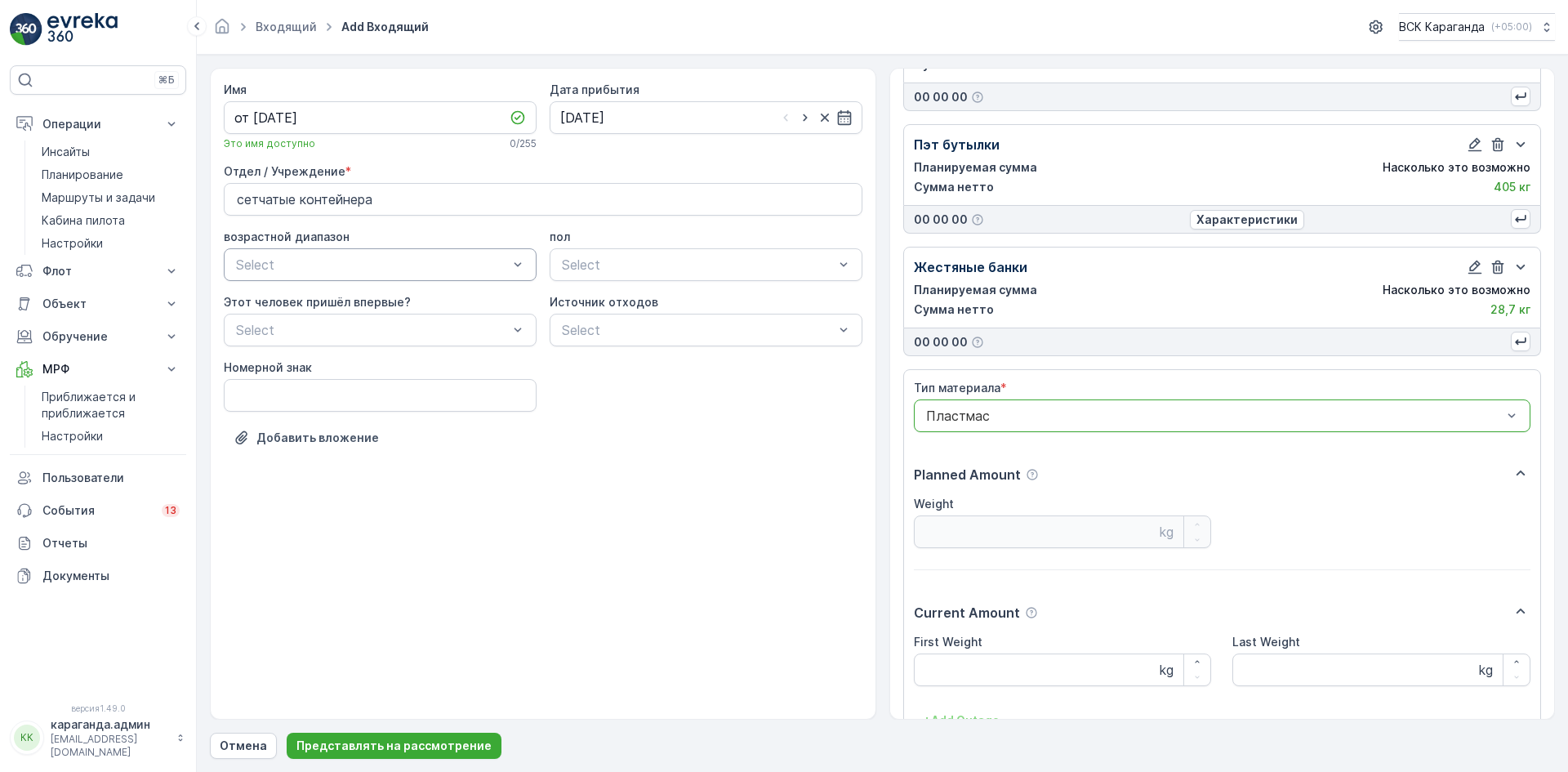
scroll to position [346, 0]
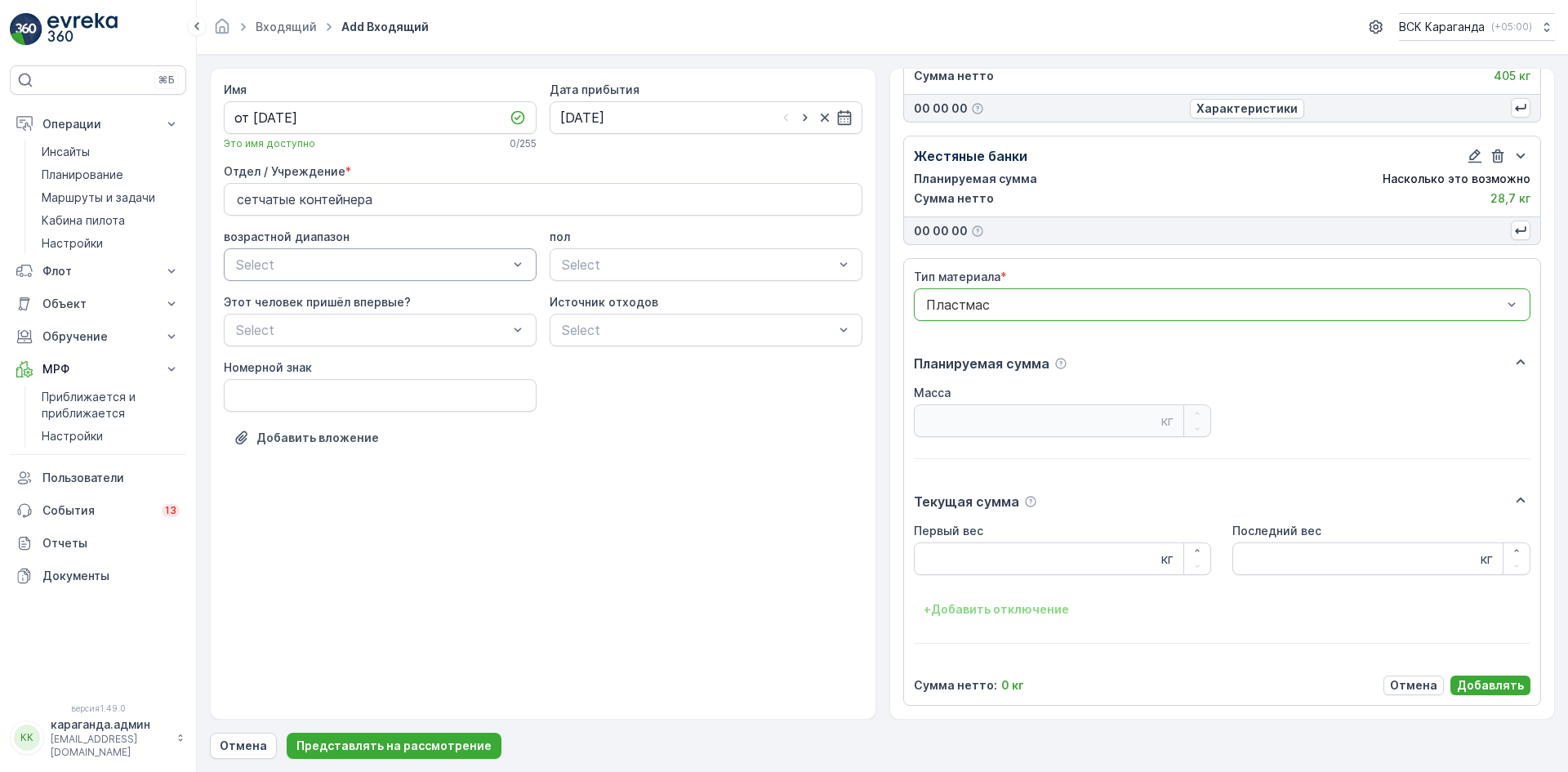
click at [967, 557] on Weight "Первый вес" at bounding box center [1063, 558] width 298 height 33
type Weight "132"
click at [1475, 689] on font "Добавлять" at bounding box center [1490, 684] width 67 height 14
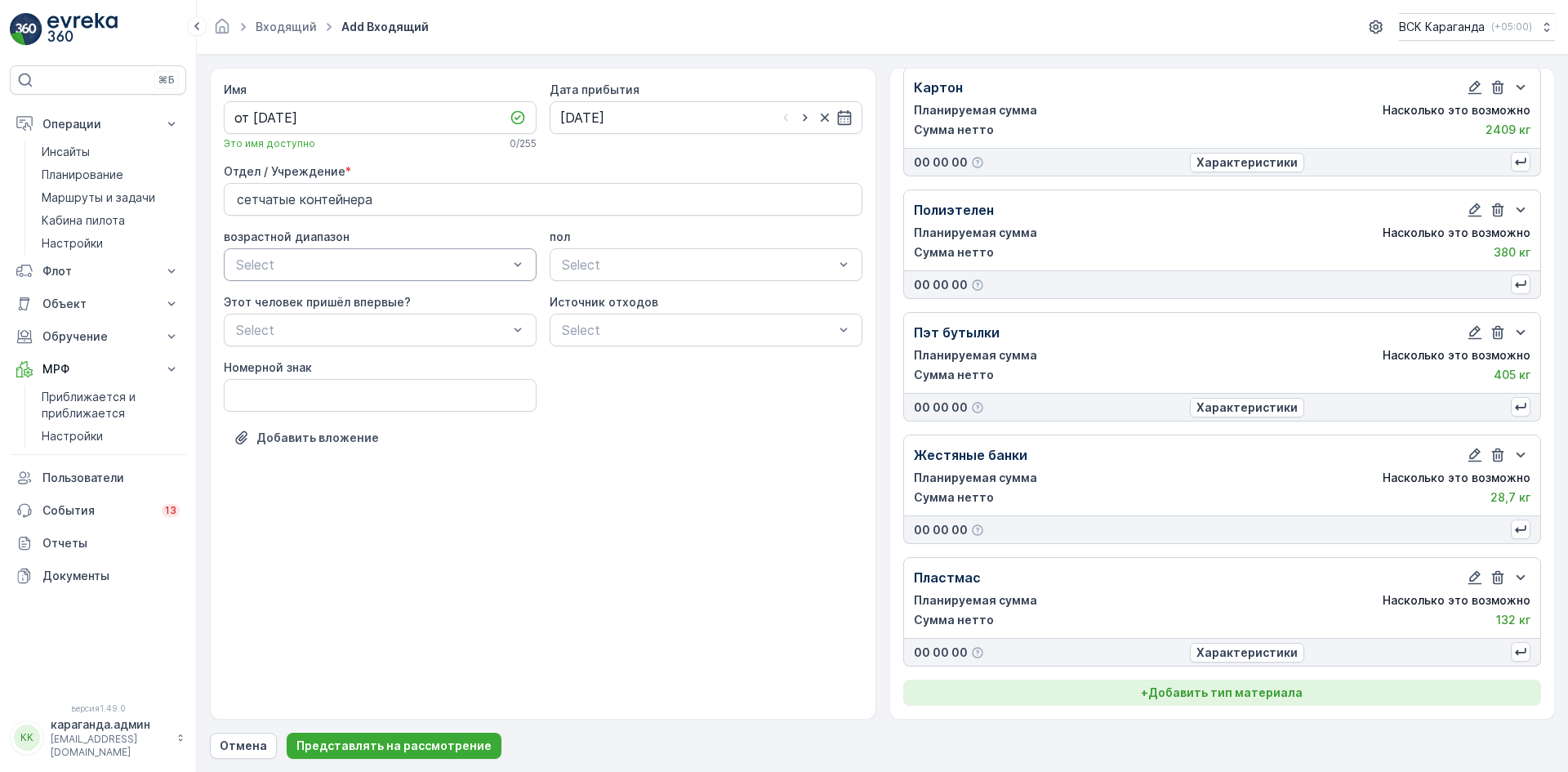
click at [1205, 701] on button "+ Добавить тип материала" at bounding box center [1222, 692] width 639 height 26
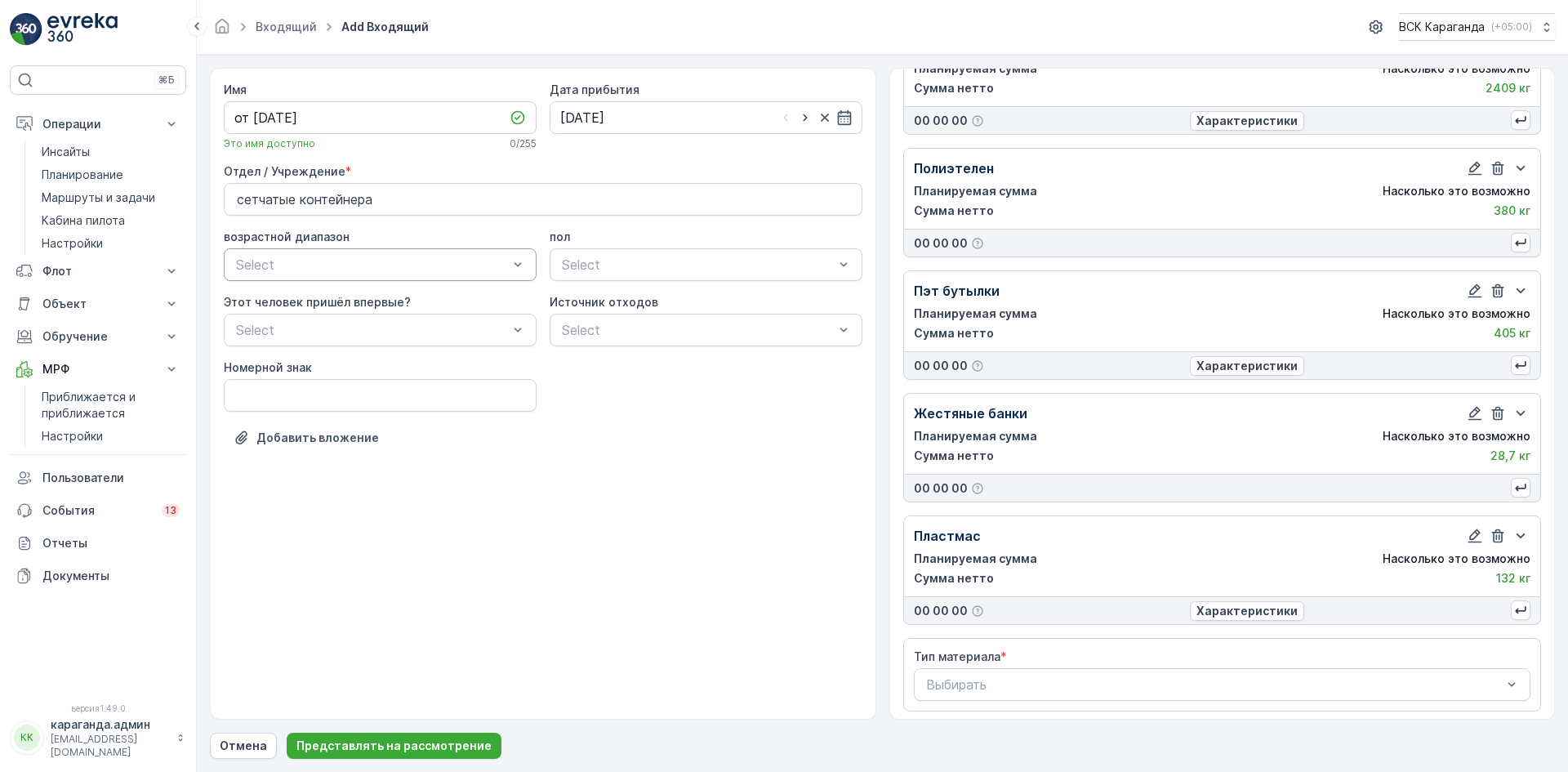
scroll to position [95, 0]
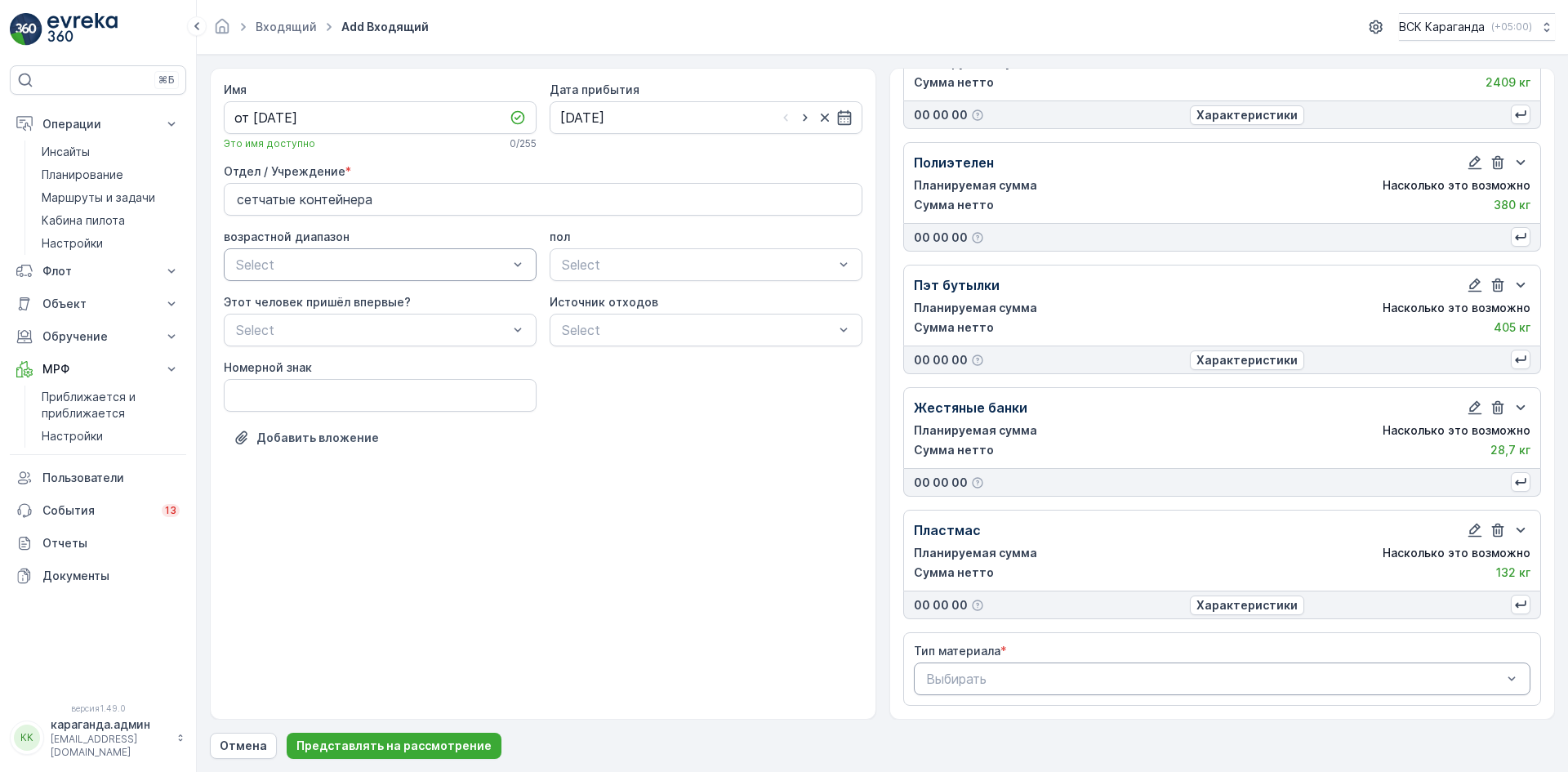
click at [1032, 667] on div "Выбирать" at bounding box center [1222, 679] width 617 height 33
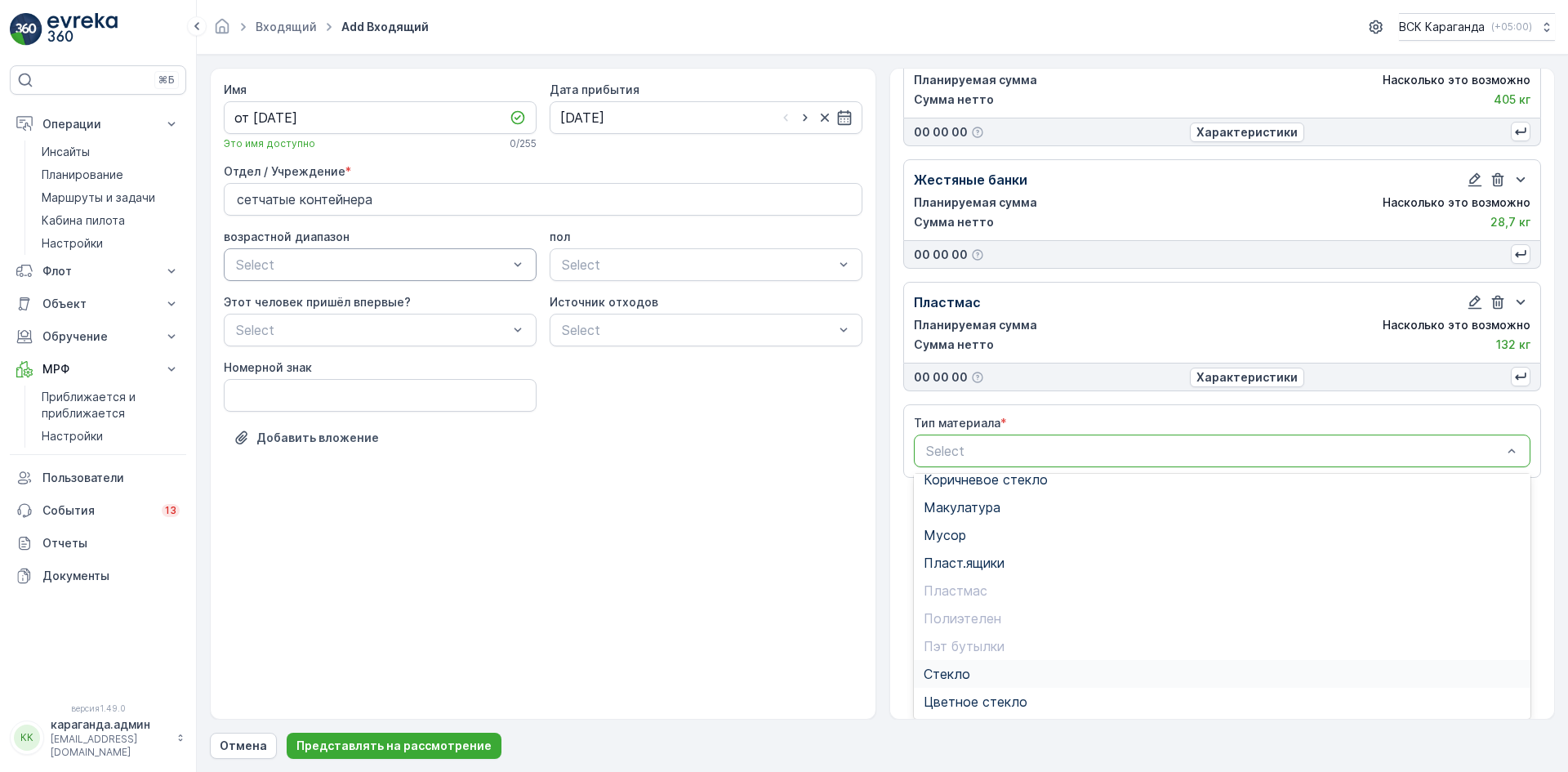
click at [980, 673] on div "Стекло" at bounding box center [1222, 673] width 598 height 14
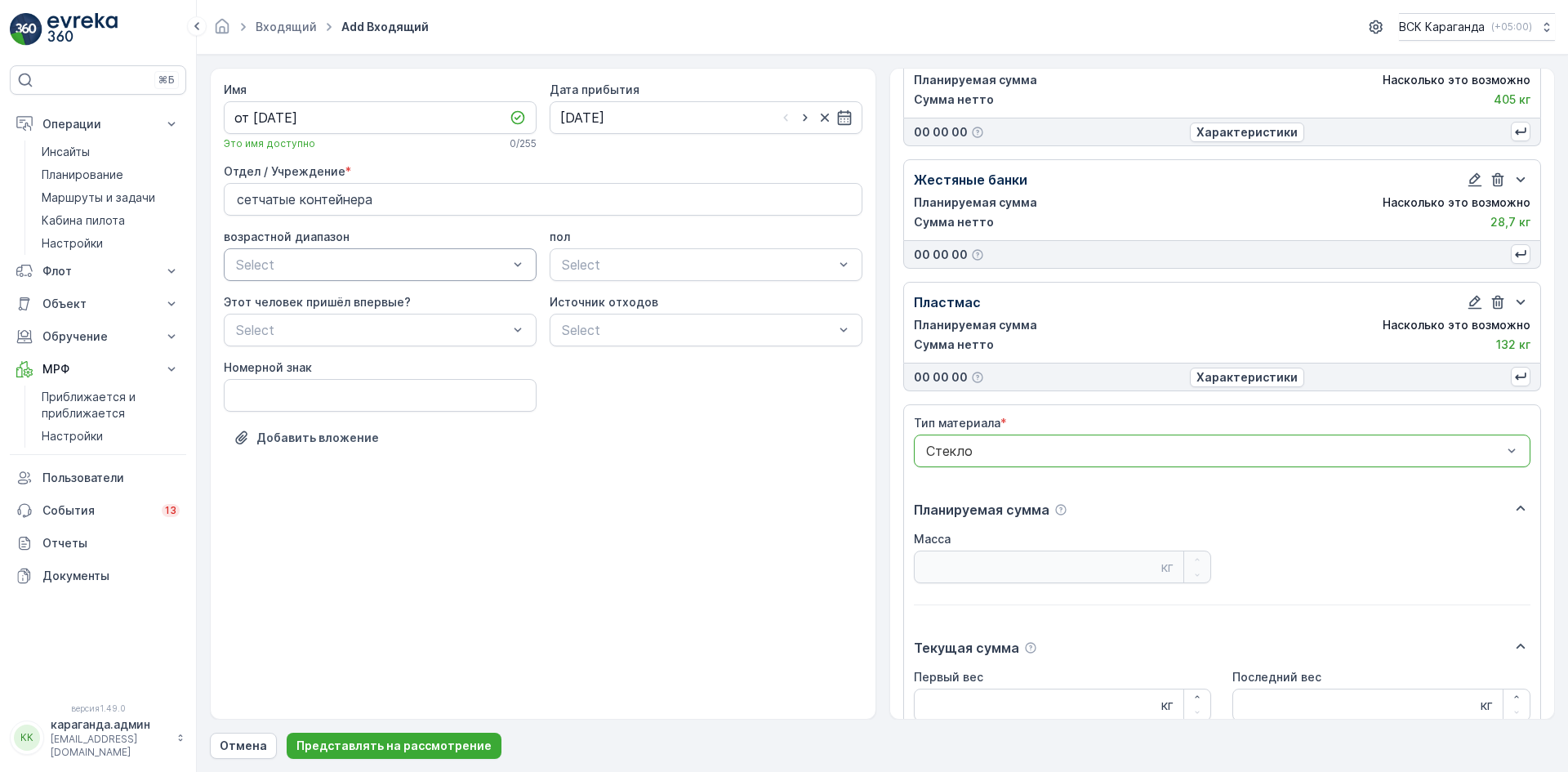
scroll to position [387, 0]
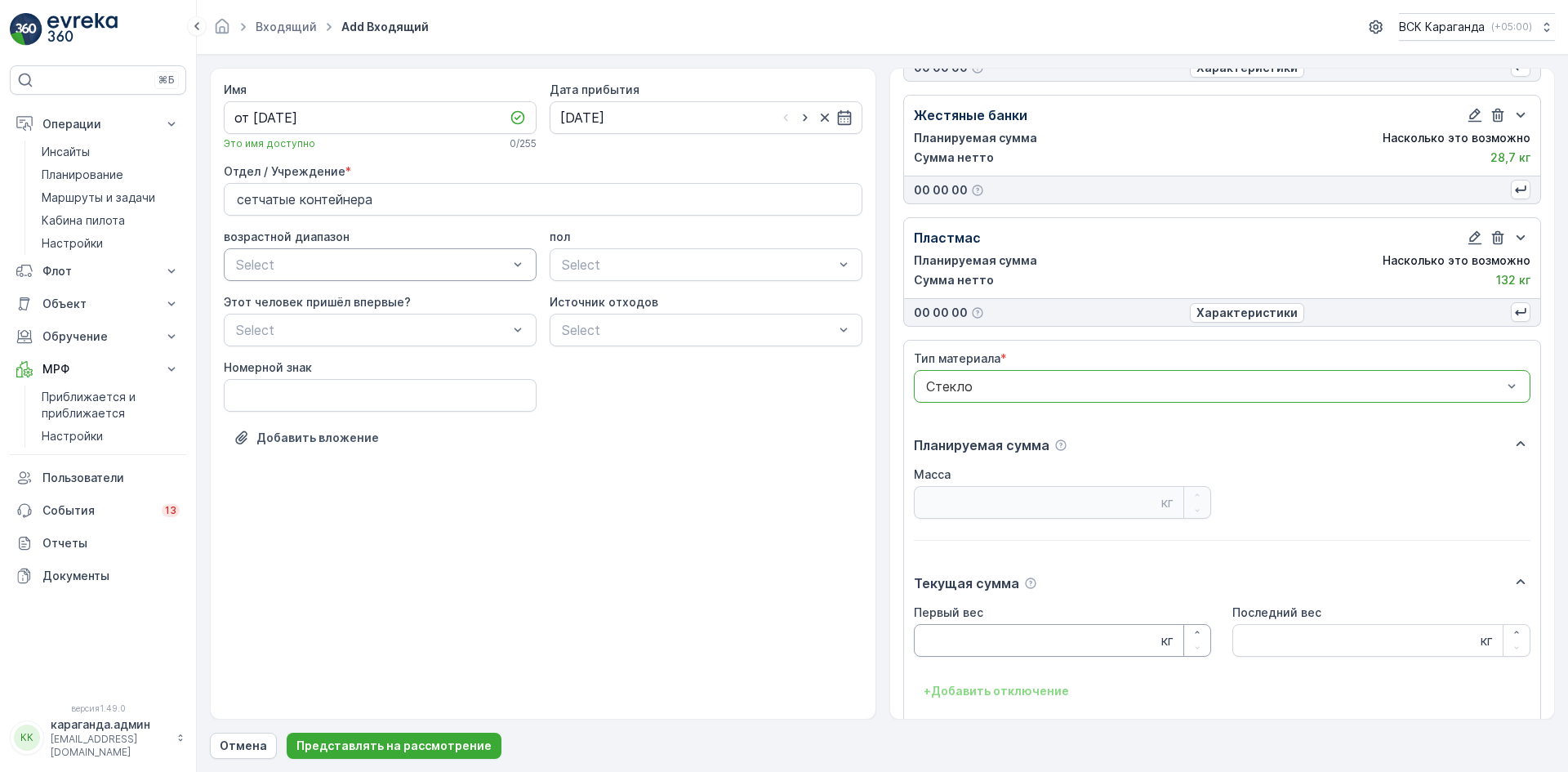
click at [966, 642] on Weight "Первый вес" at bounding box center [1063, 641] width 298 height 33
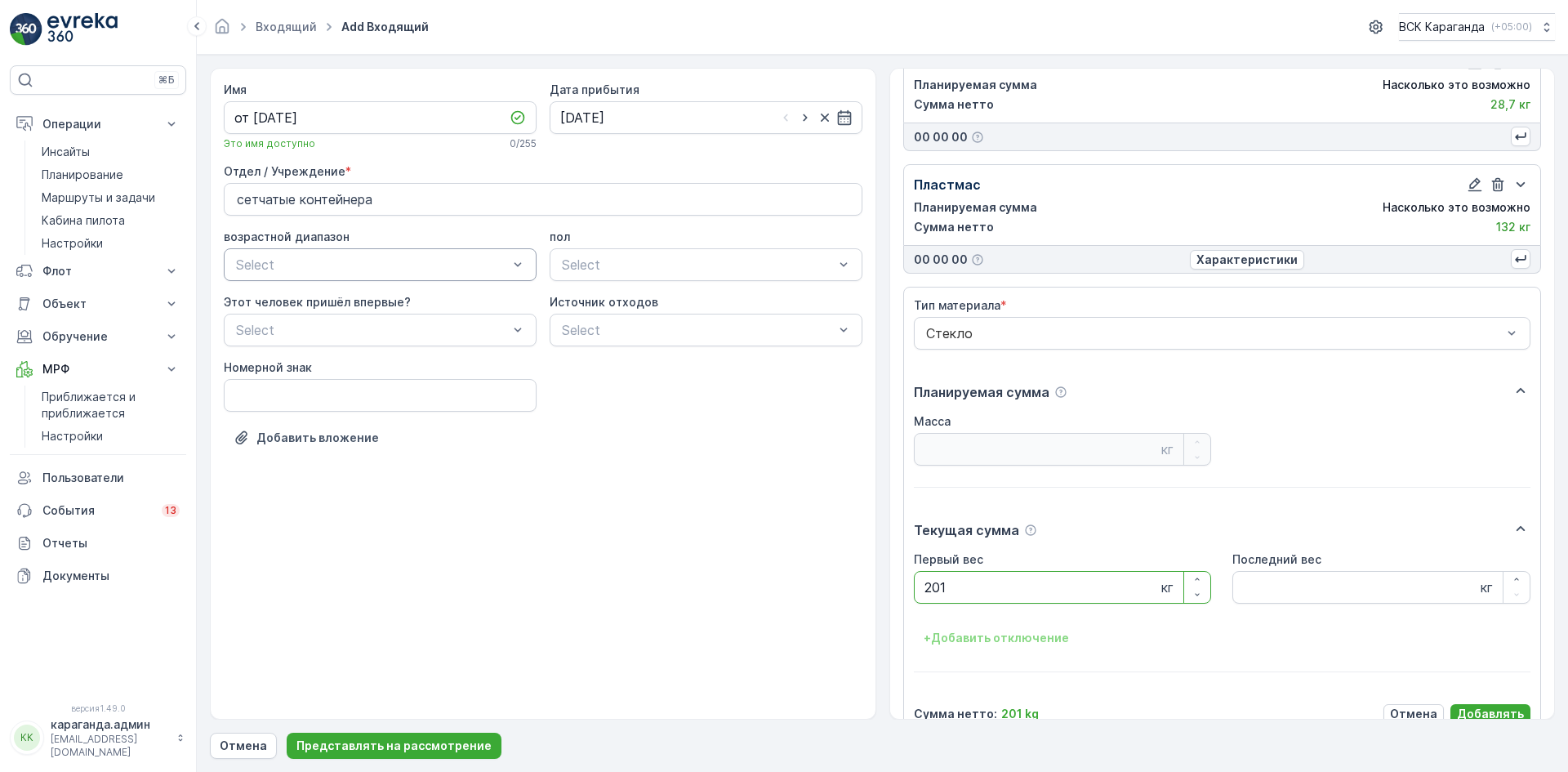
scroll to position [468, 0]
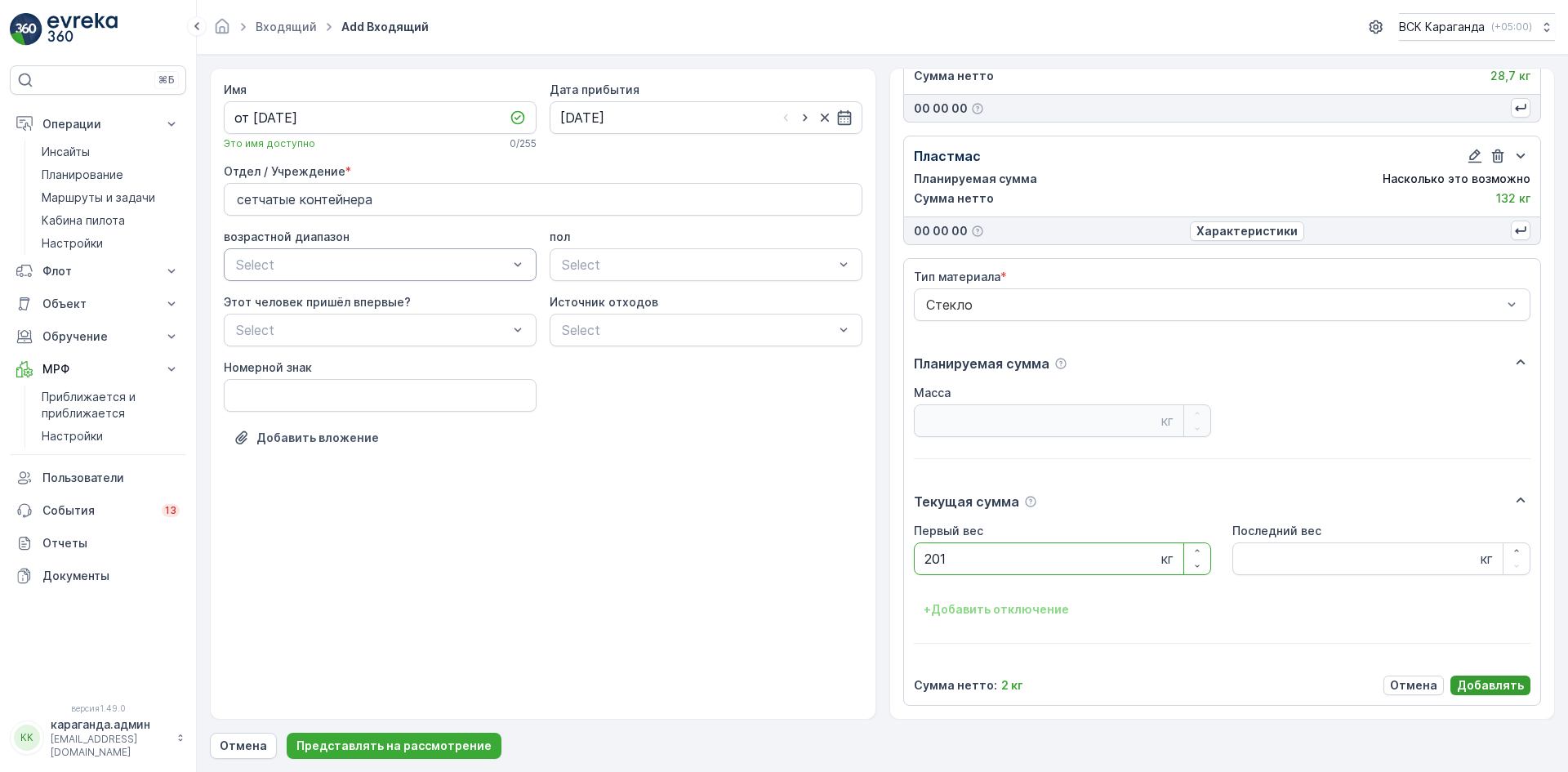
type Weight "201"
click at [1476, 677] on p "Добавлять" at bounding box center [1490, 685] width 67 height 16
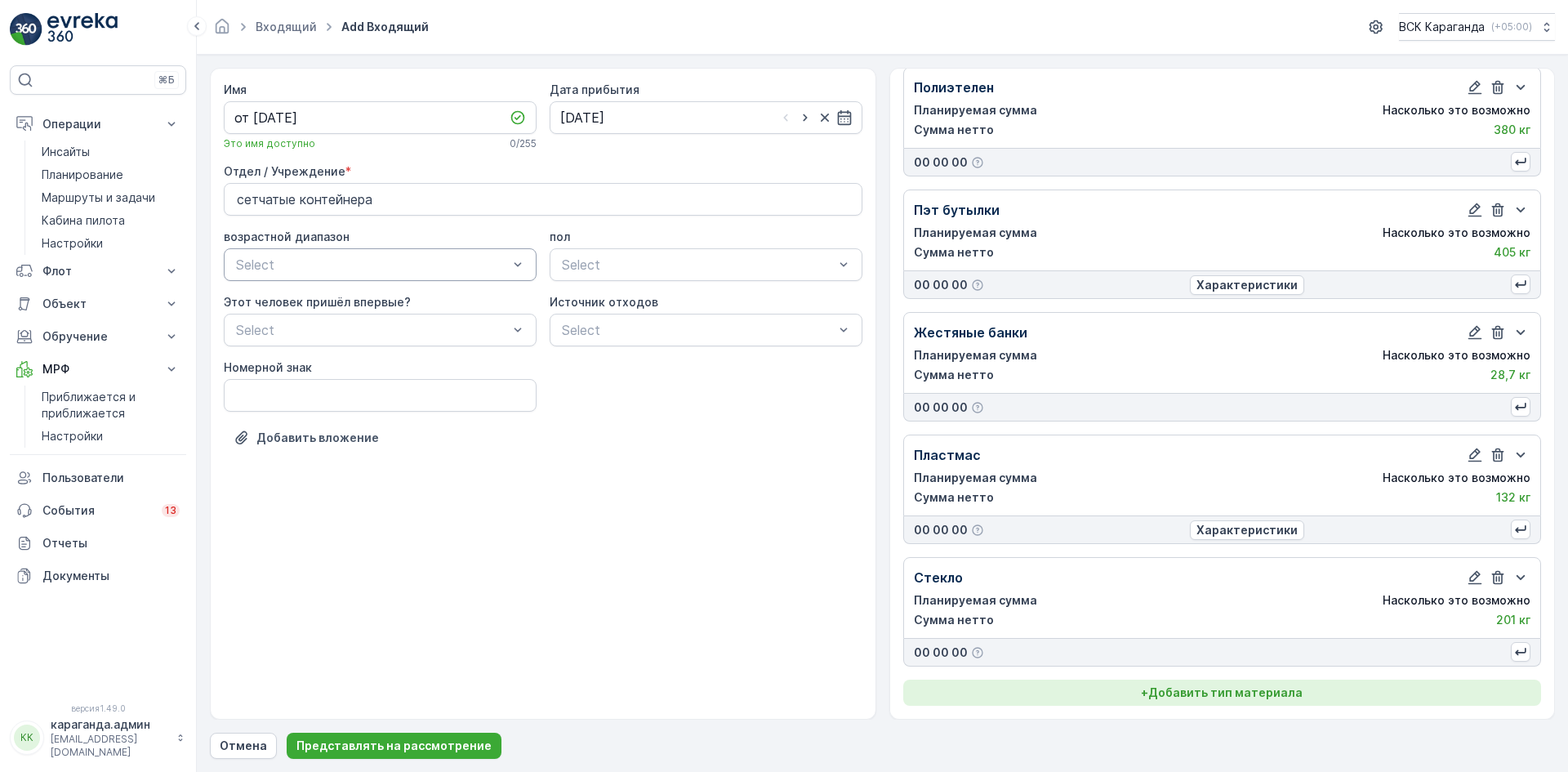
click at [1258, 691] on font "Добавить тип материала" at bounding box center [1225, 691] width 154 height 14
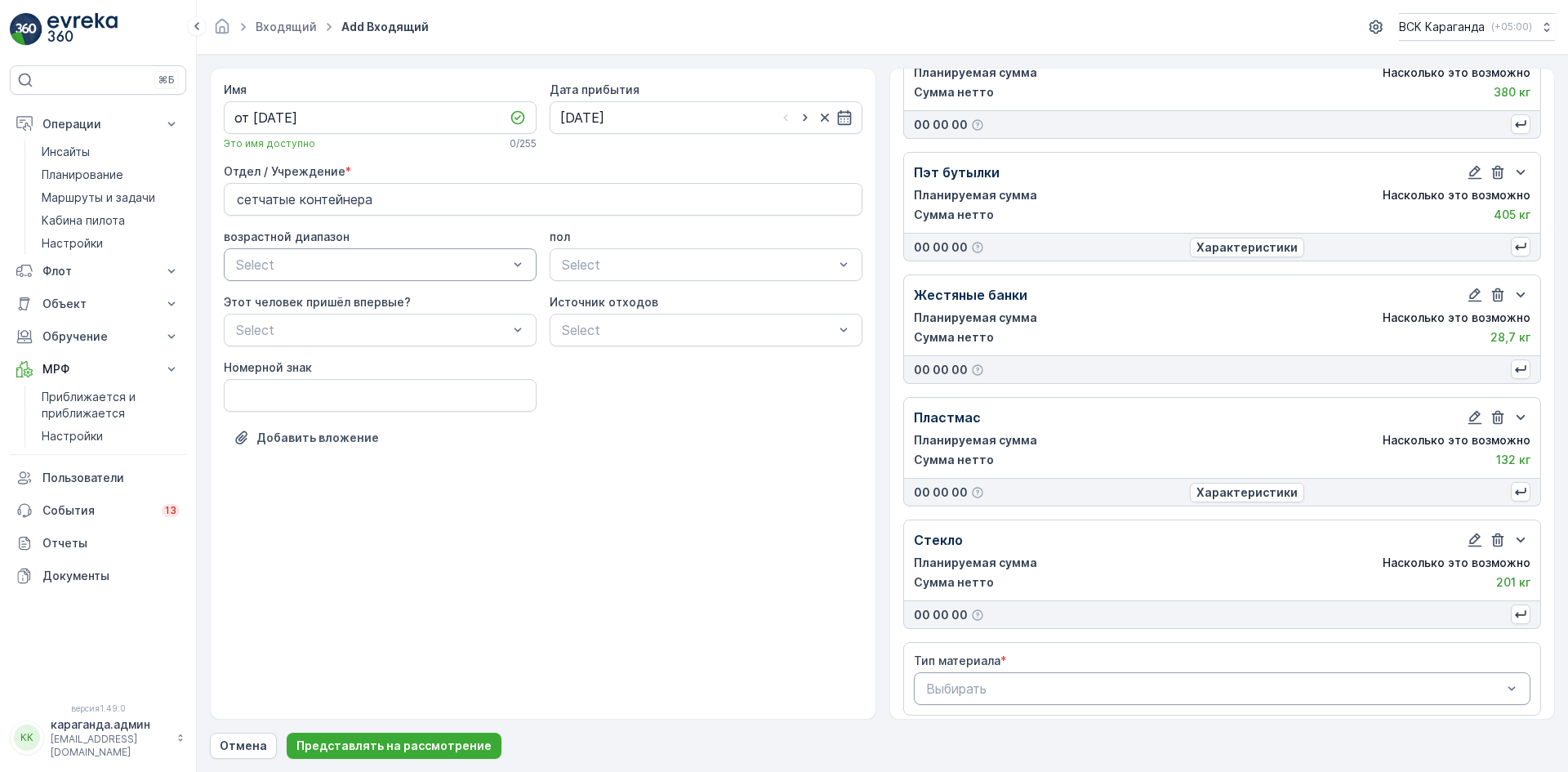
scroll to position [217, 0]
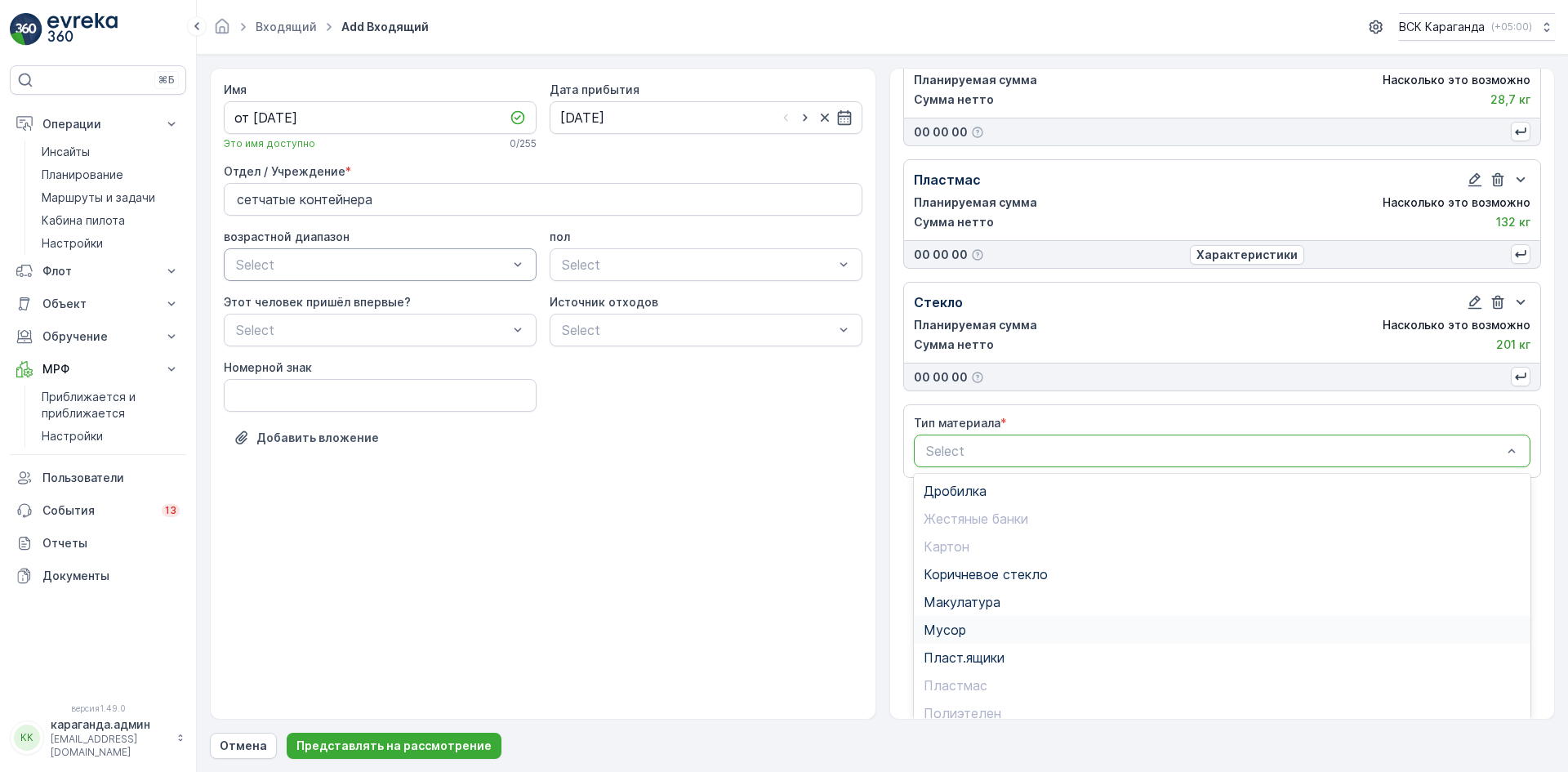
click at [962, 622] on span "Мусор" at bounding box center [944, 630] width 43 height 14
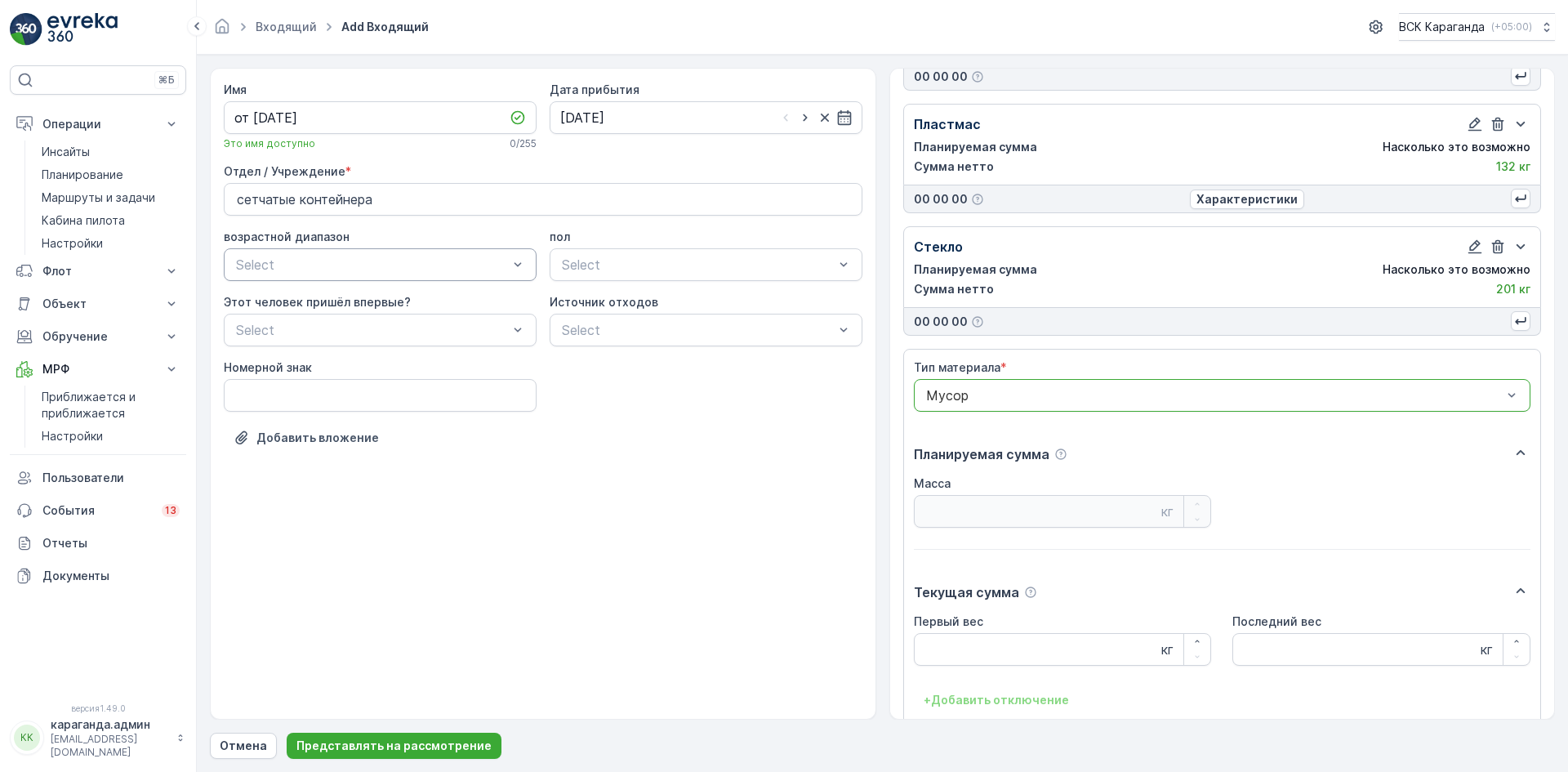
scroll to position [592, 0]
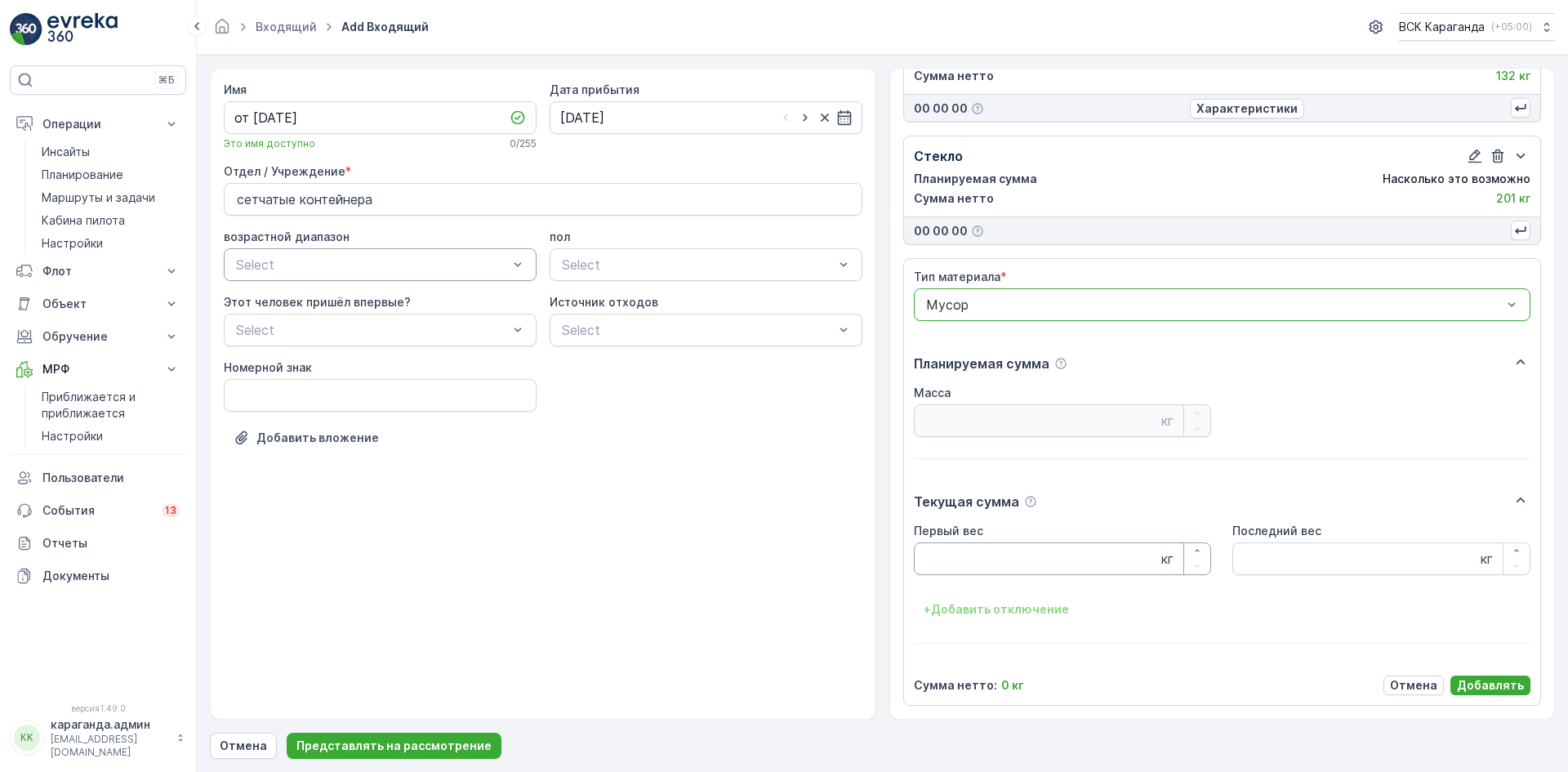
click at [985, 561] on Weight "Первый вес" at bounding box center [1063, 558] width 298 height 33
type Weight "2259"
click at [1492, 680] on font "Добавлять" at bounding box center [1490, 684] width 67 height 14
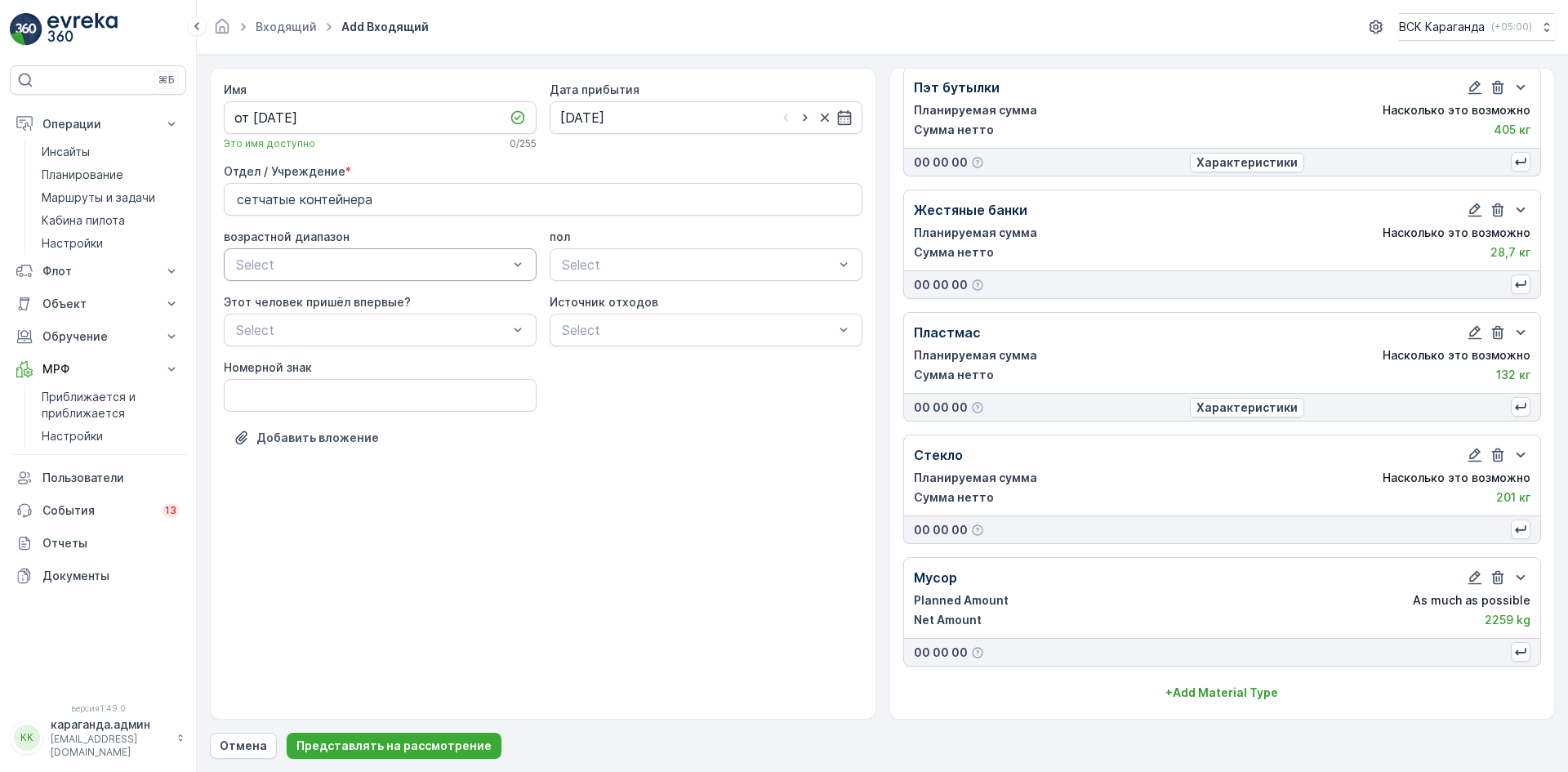
scroll to position [293, 0]
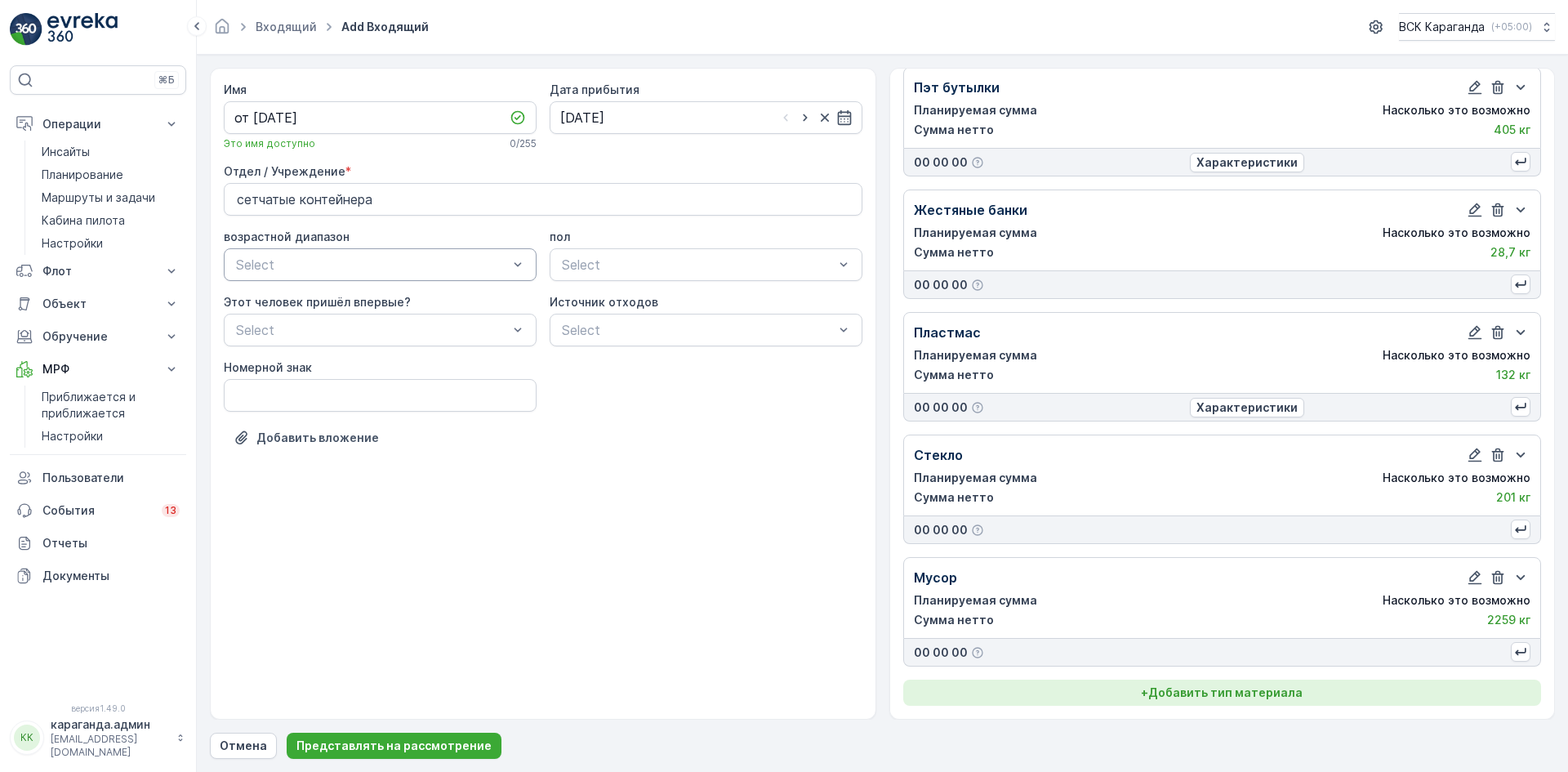
click at [1180, 696] on font "Добавить тип материала" at bounding box center [1225, 691] width 154 height 14
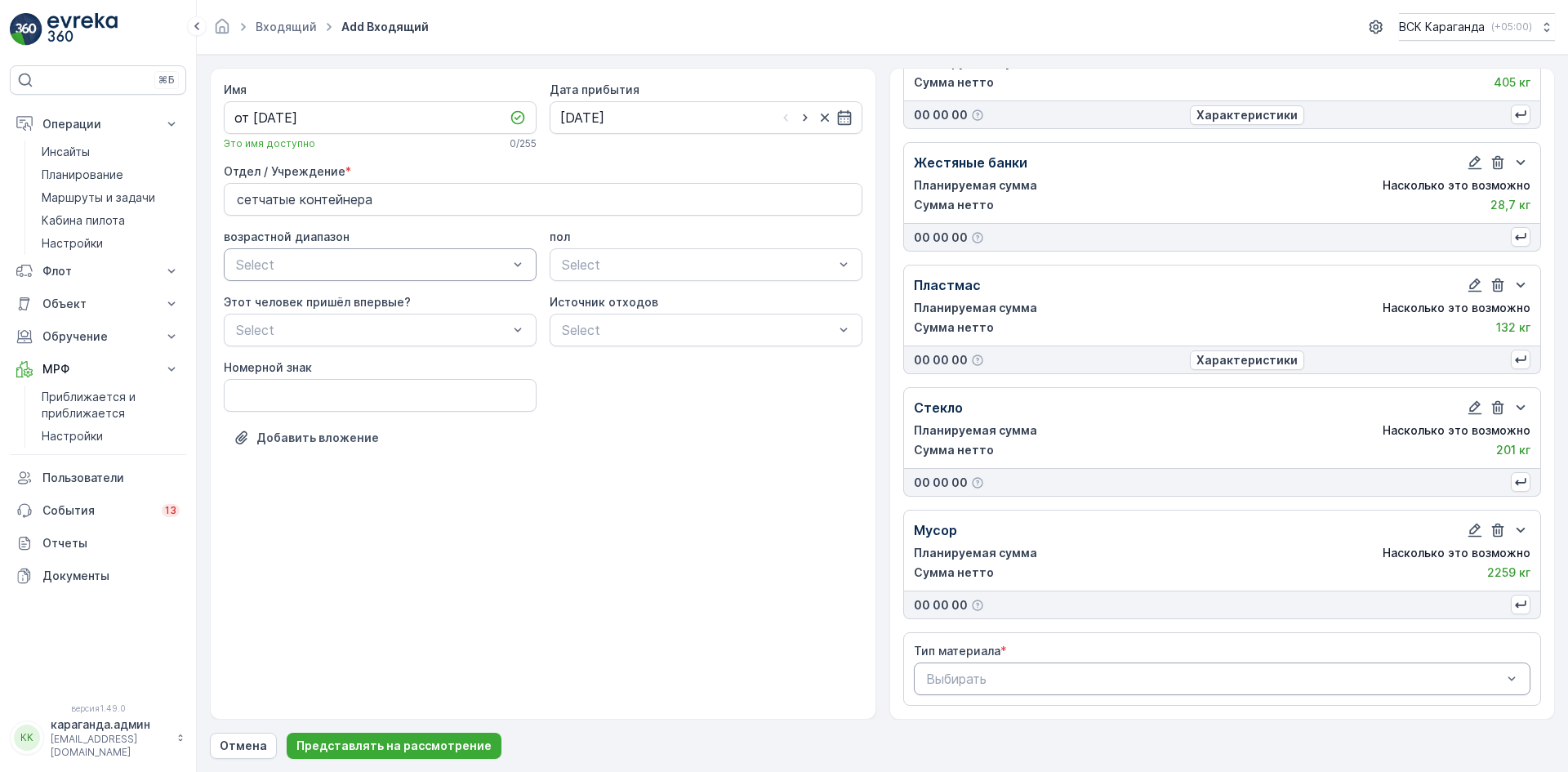
click at [1036, 677] on div at bounding box center [1214, 679] width 580 height 14
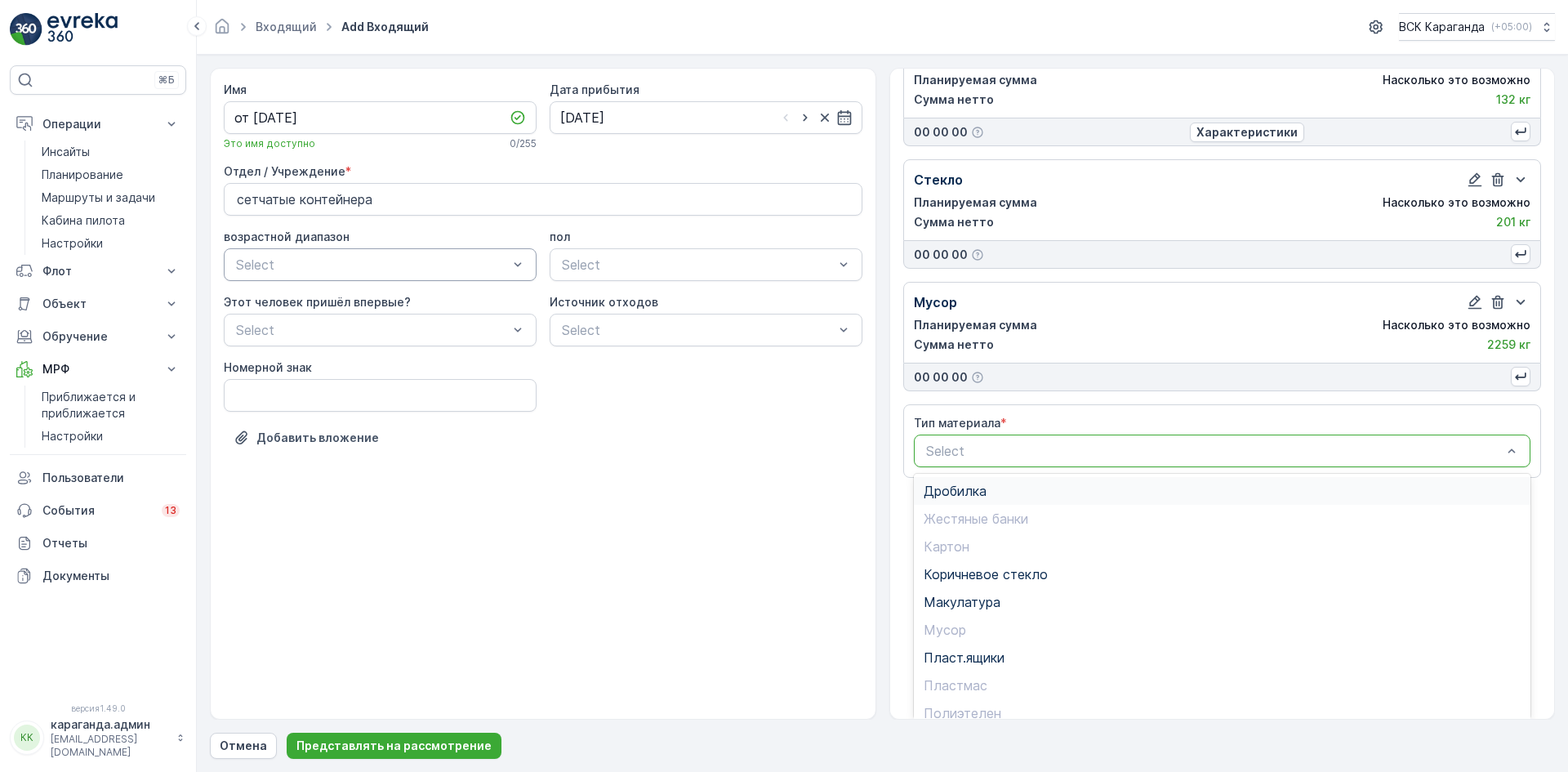
click at [966, 484] on span "Дробилка" at bounding box center [954, 491] width 63 height 14
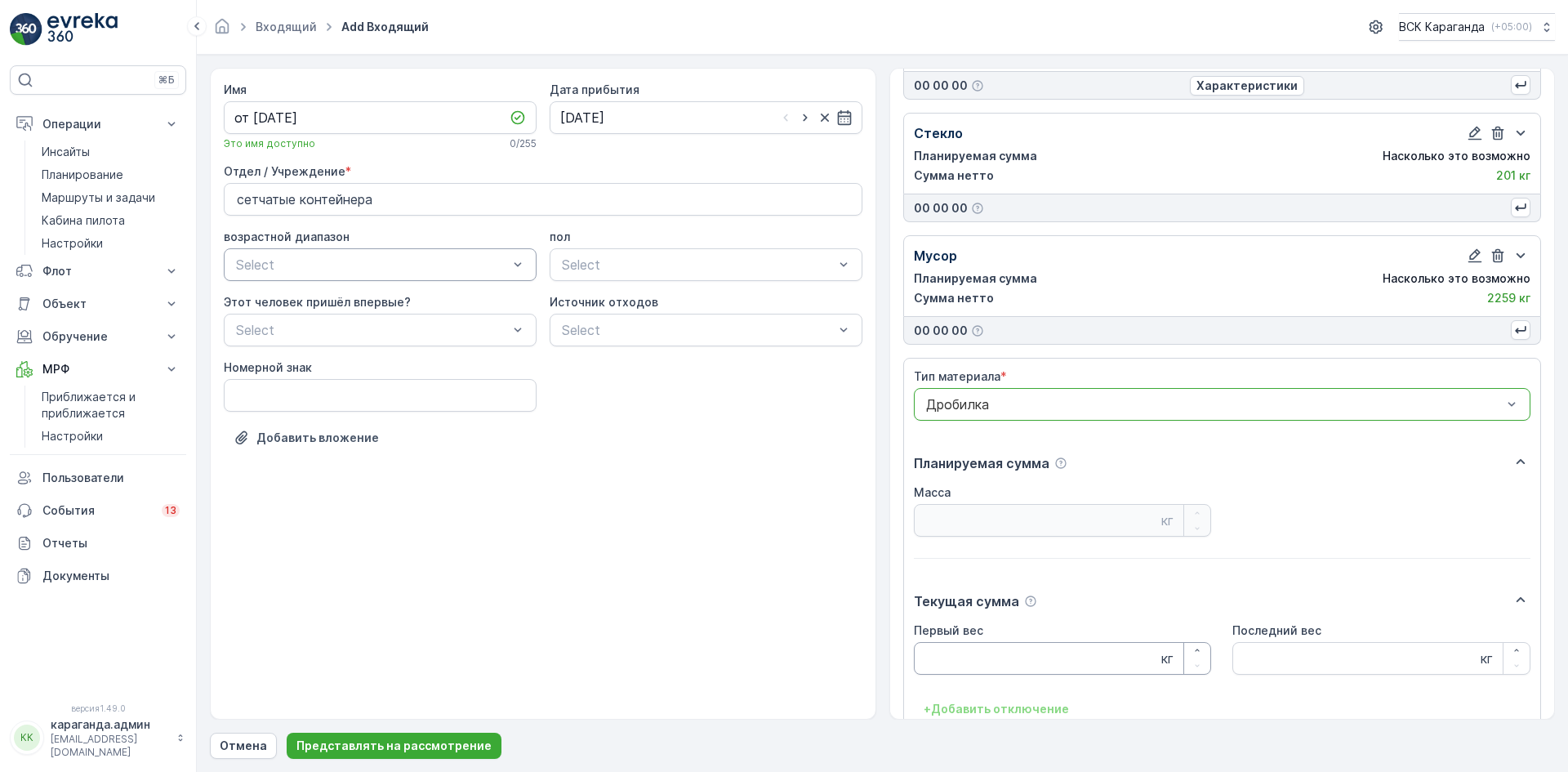
scroll to position [714, 0]
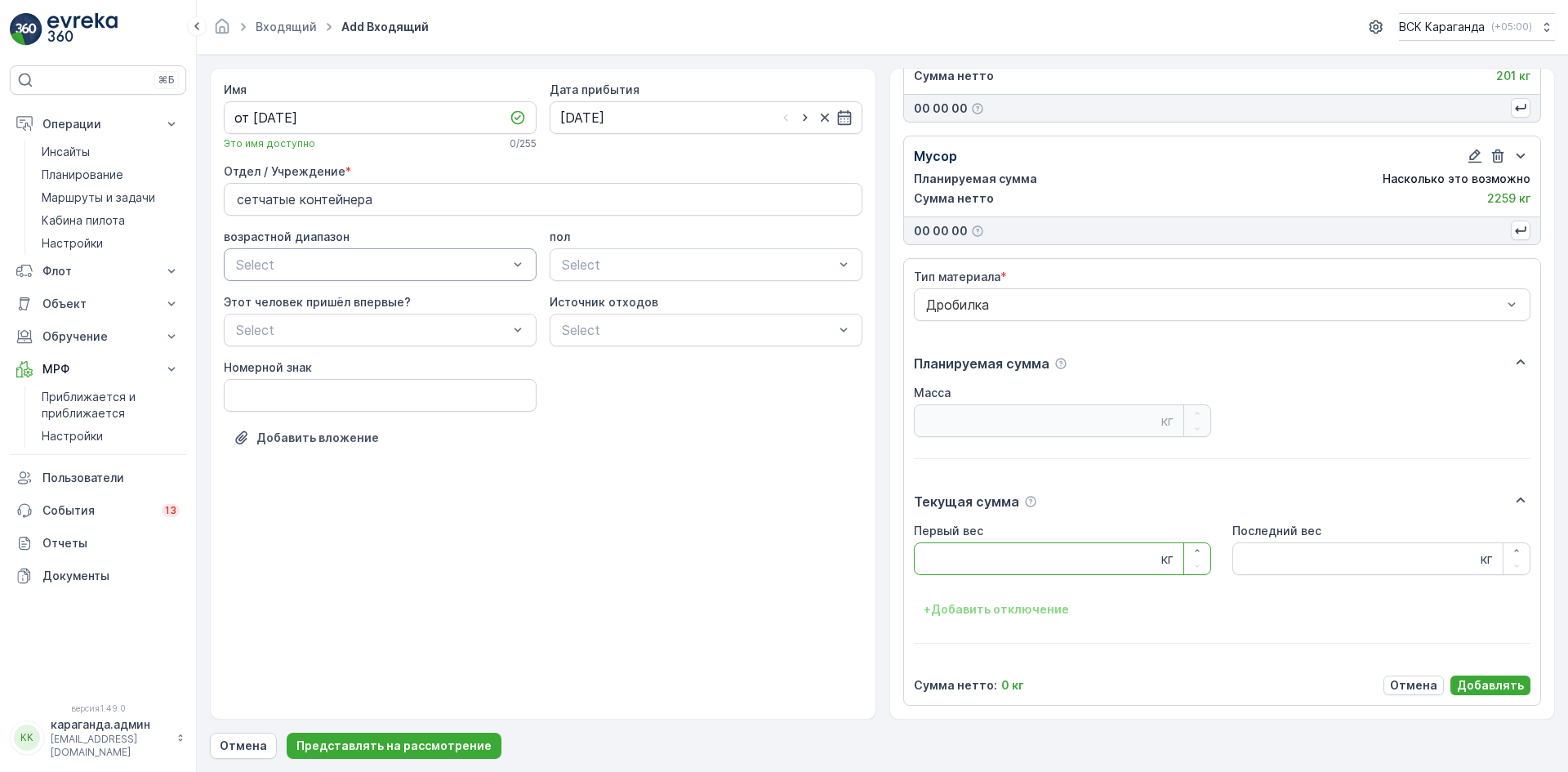
click at [952, 555] on Weight "Первый вес" at bounding box center [1063, 558] width 298 height 33
type Weight "364"
click at [1478, 683] on font "Добавлять" at bounding box center [1490, 684] width 67 height 14
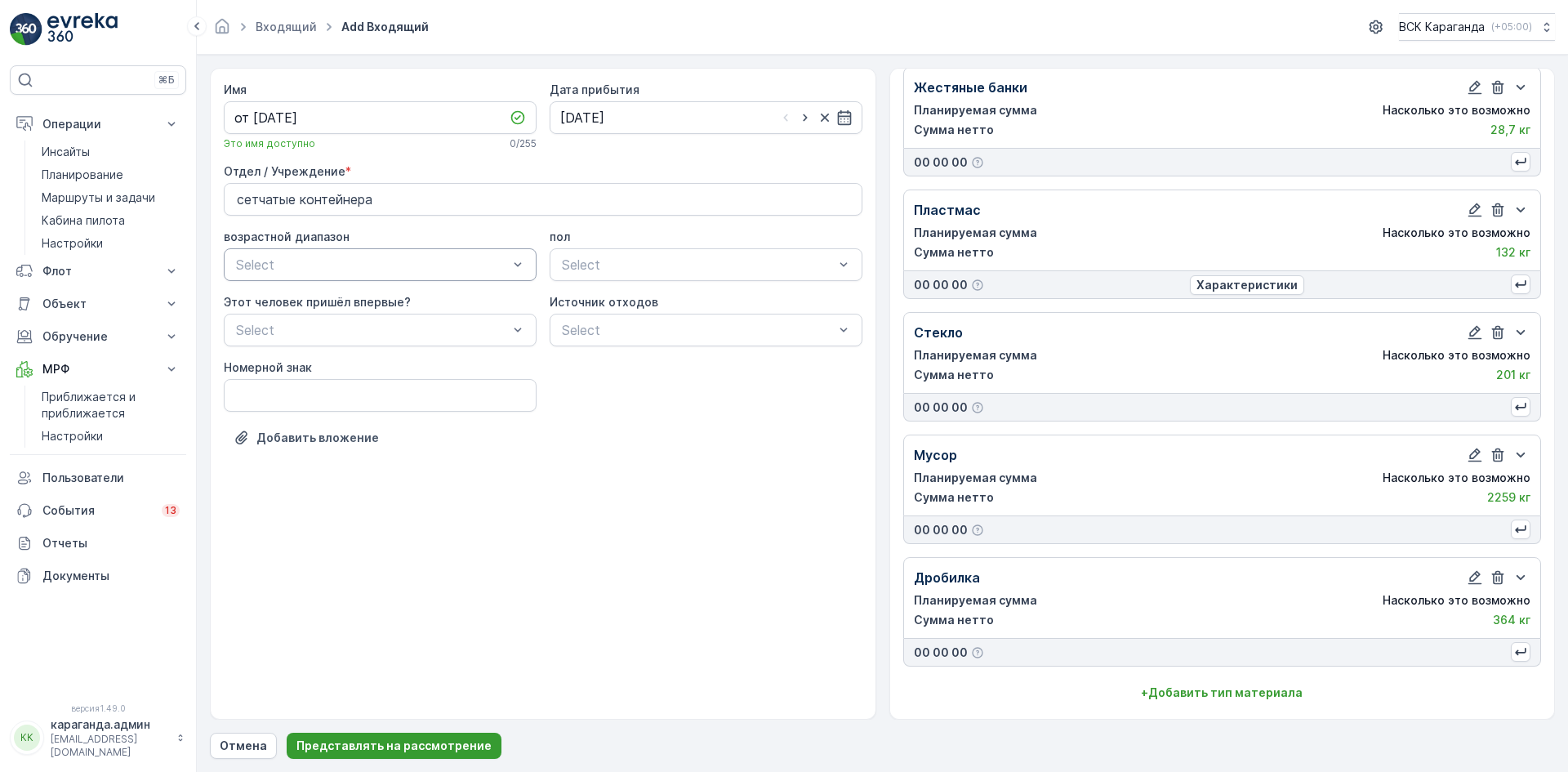
click at [452, 748] on font "Представлять на рассмотрение" at bounding box center [393, 745] width 195 height 14
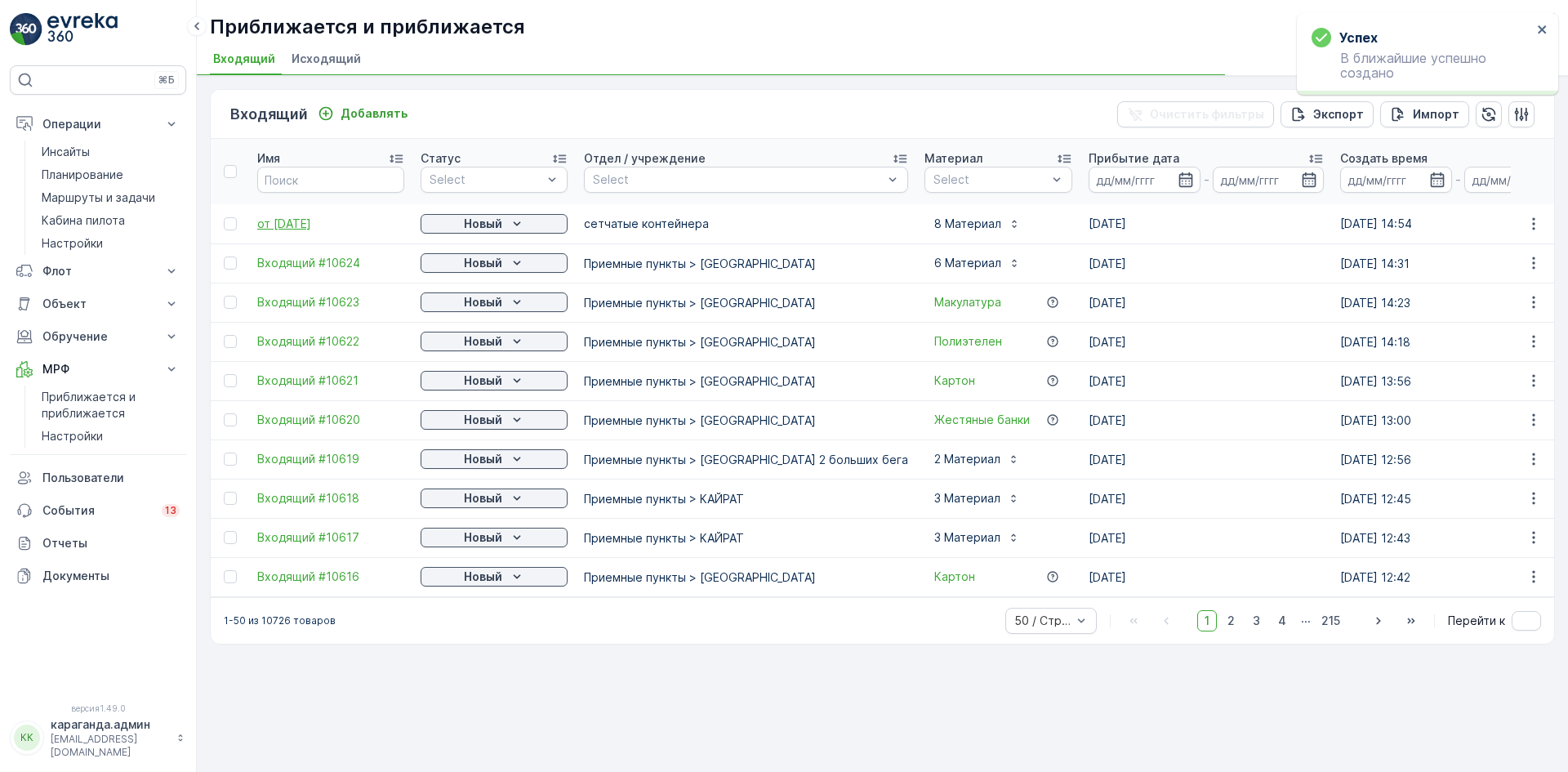
click at [302, 227] on font "от [DATE]" at bounding box center [284, 223] width 53 height 14
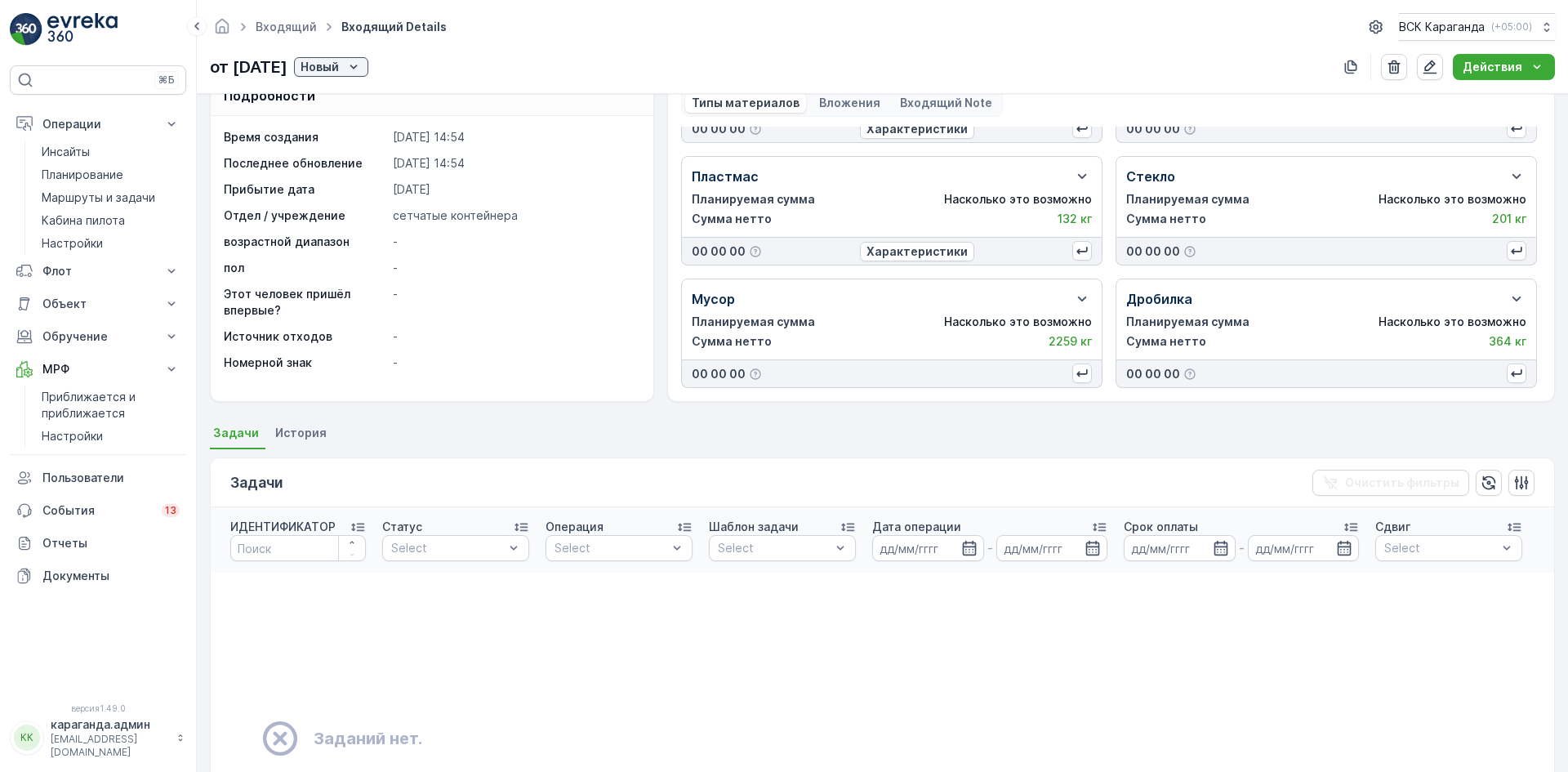
scroll to position [82, 0]
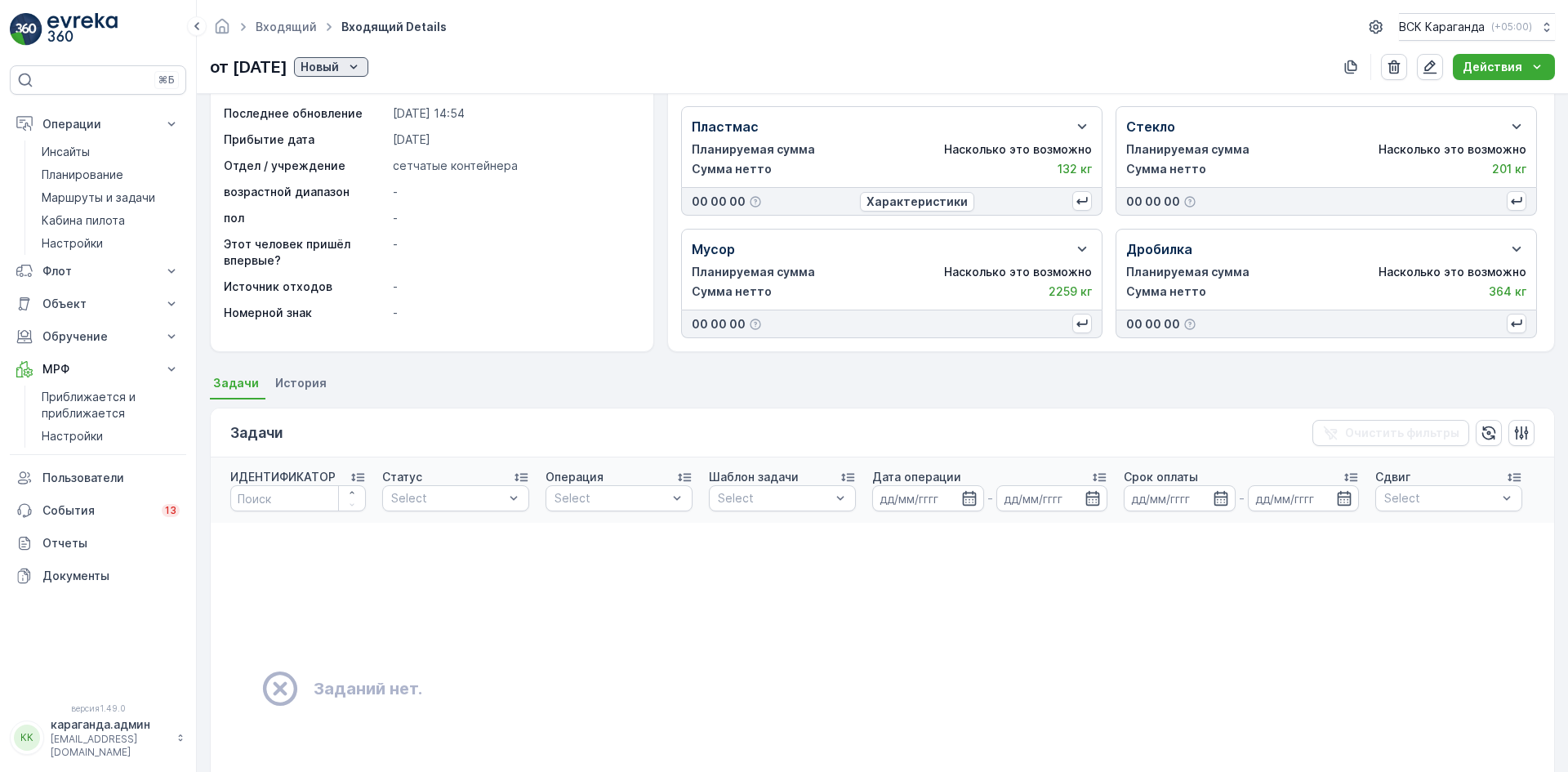
click at [339, 62] on font "Новый" at bounding box center [320, 66] width 38 height 14
click at [366, 111] on font "Карта" at bounding box center [358, 113] width 34 height 14
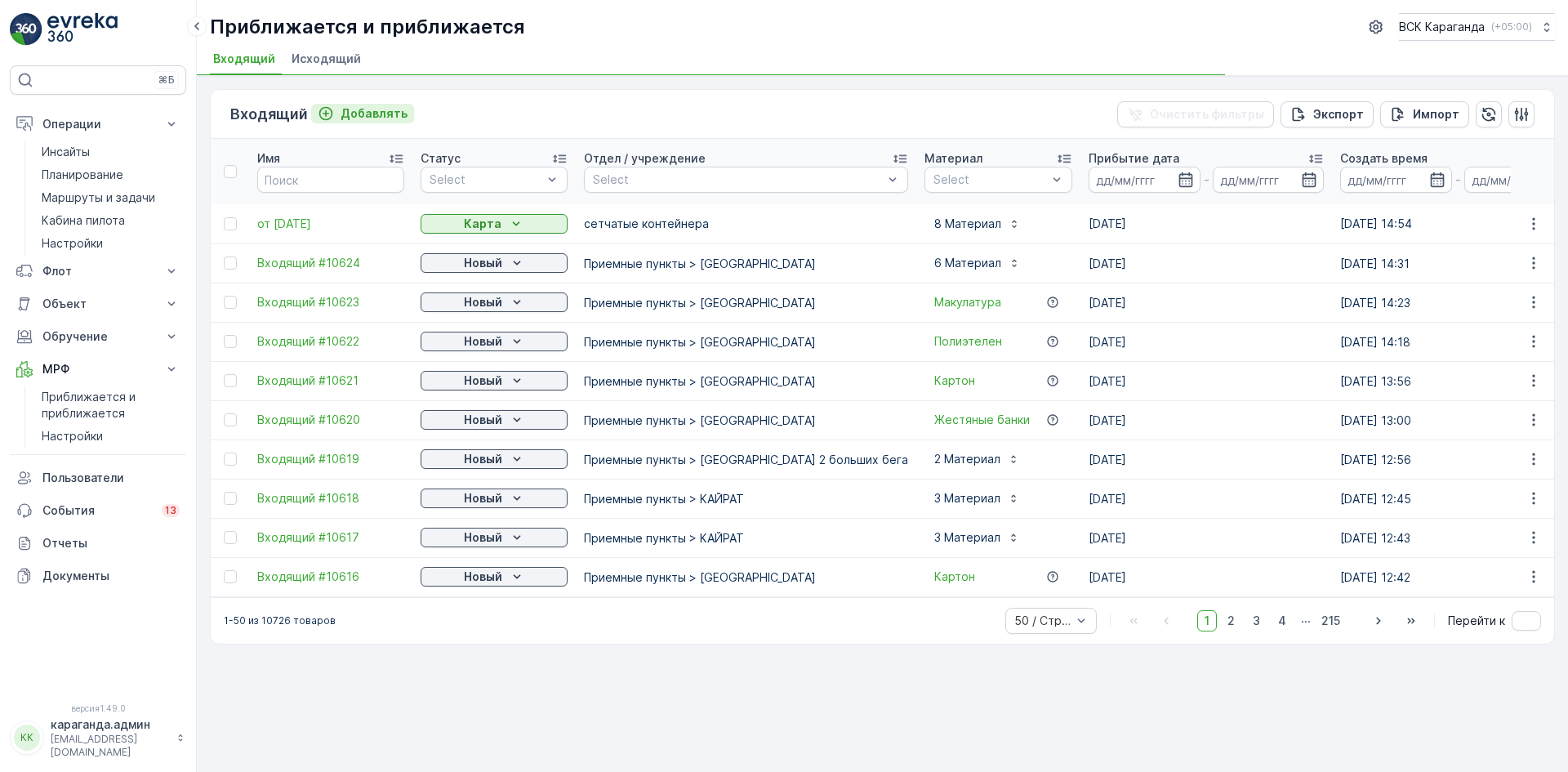
click at [382, 107] on font "Добавлять" at bounding box center [374, 112] width 67 height 14
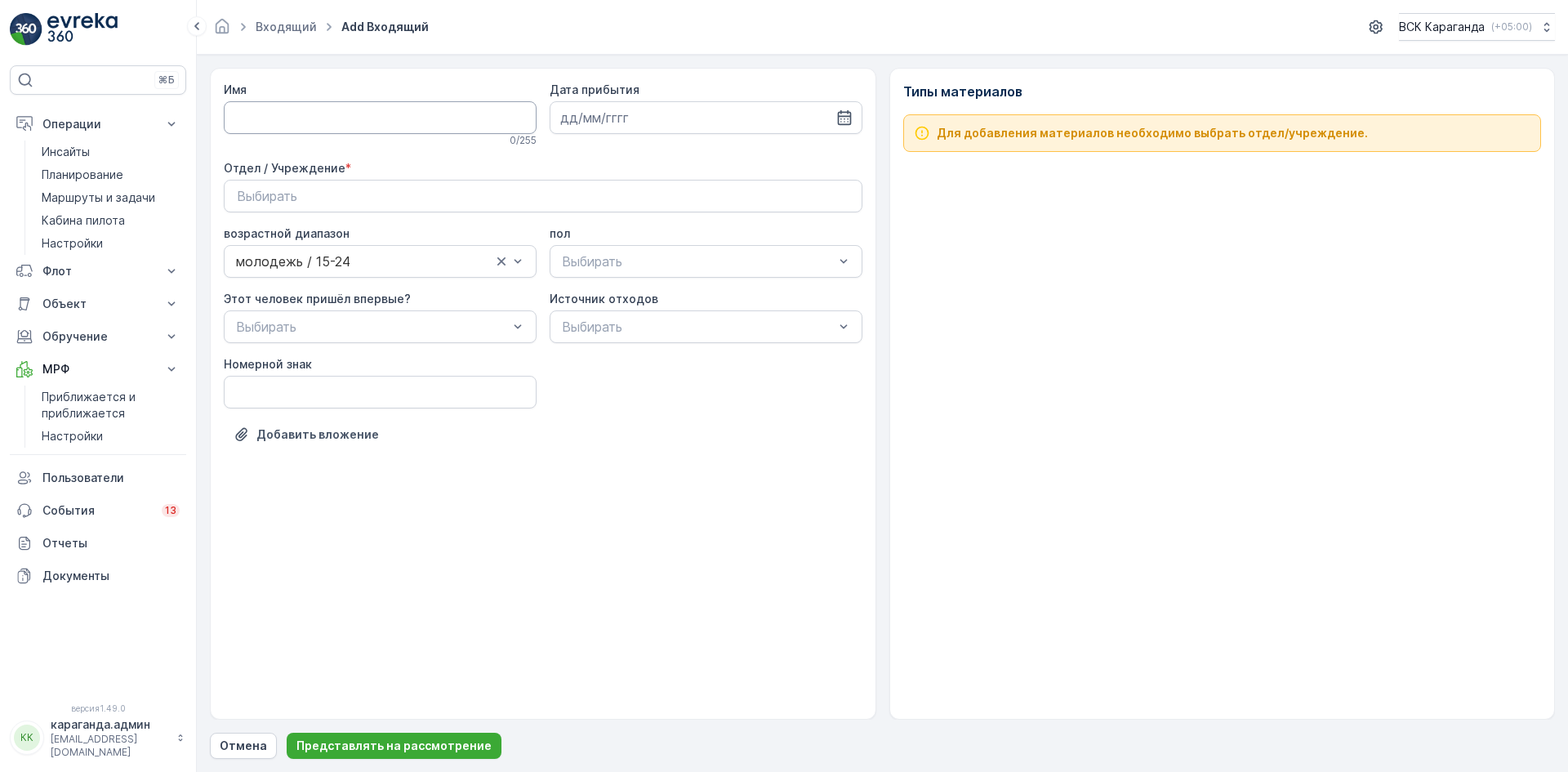
click at [322, 129] on input "Имя" at bounding box center [380, 118] width 313 height 33
type input "от [DATE]"
click at [838, 127] on input at bounding box center [706, 118] width 313 height 33
click at [605, 222] on font "1" at bounding box center [606, 220] width 5 height 14
type input "[DATE]"
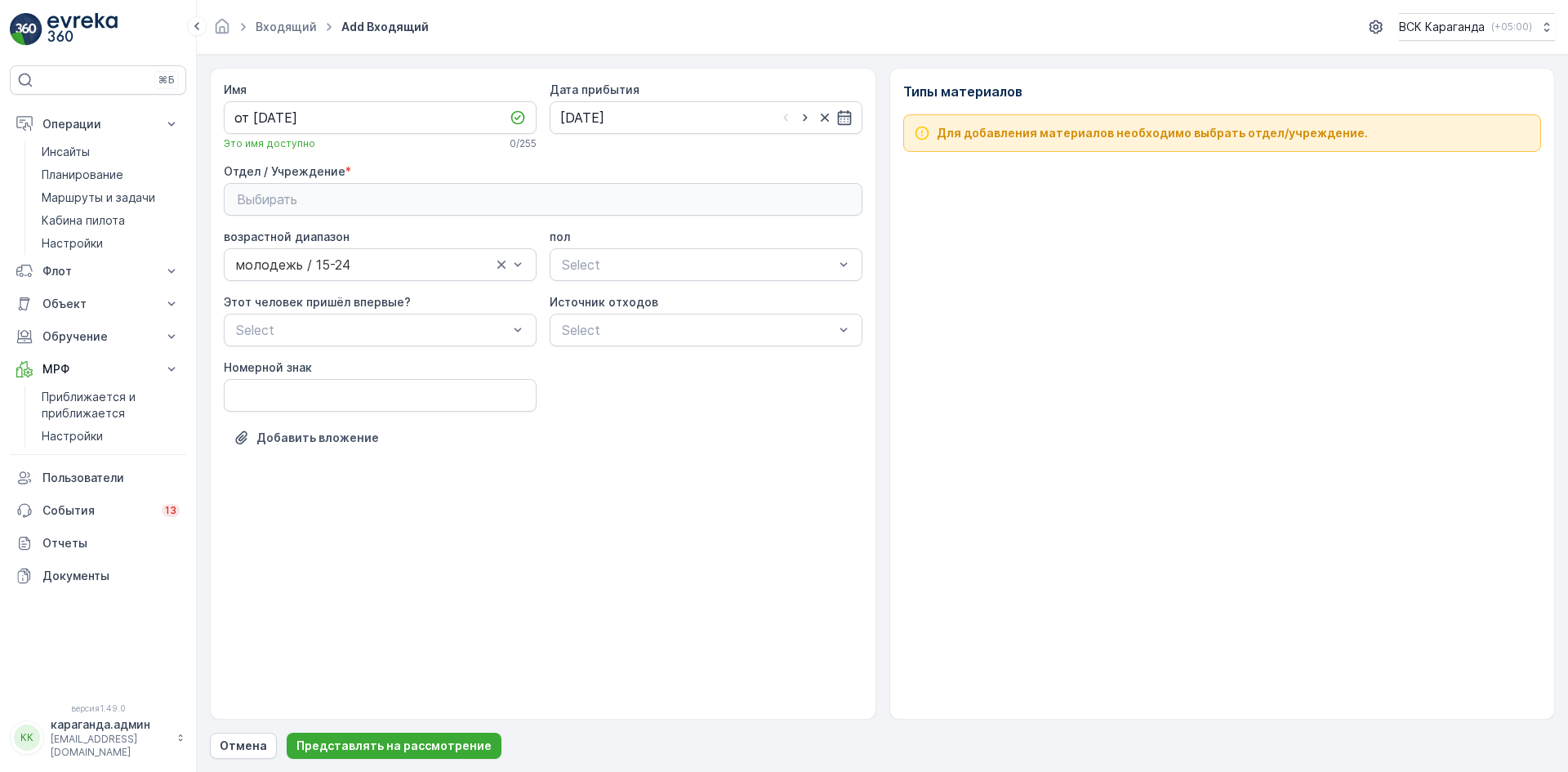
click at [519, 204] on div "Выбирать" at bounding box center [543, 199] width 612 height 20
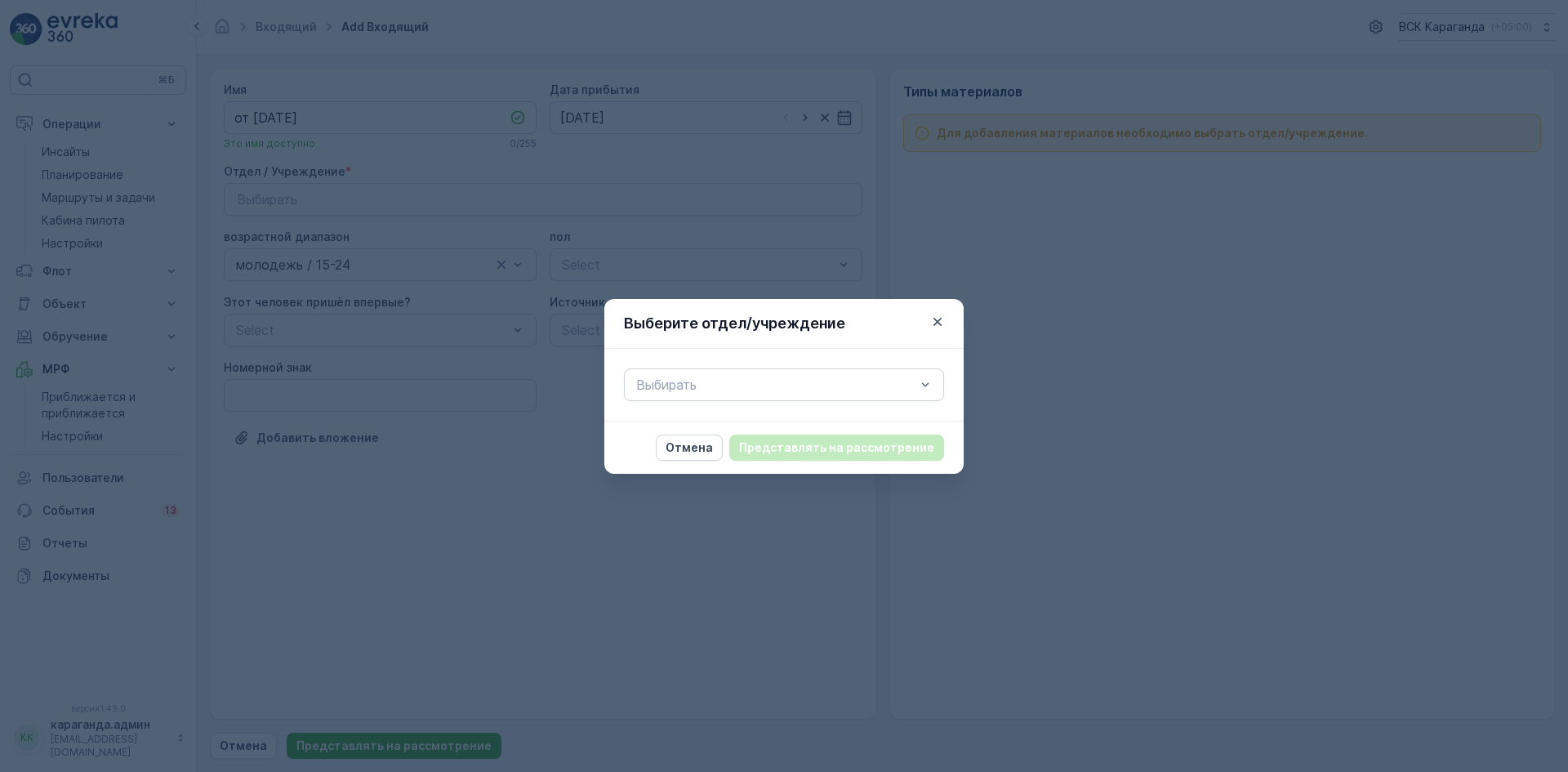
drag, startPoint x: 664, startPoint y: 383, endPoint x: 664, endPoint y: 406, distance: 23.0
click at [664, 385] on div at bounding box center [775, 384] width 283 height 14
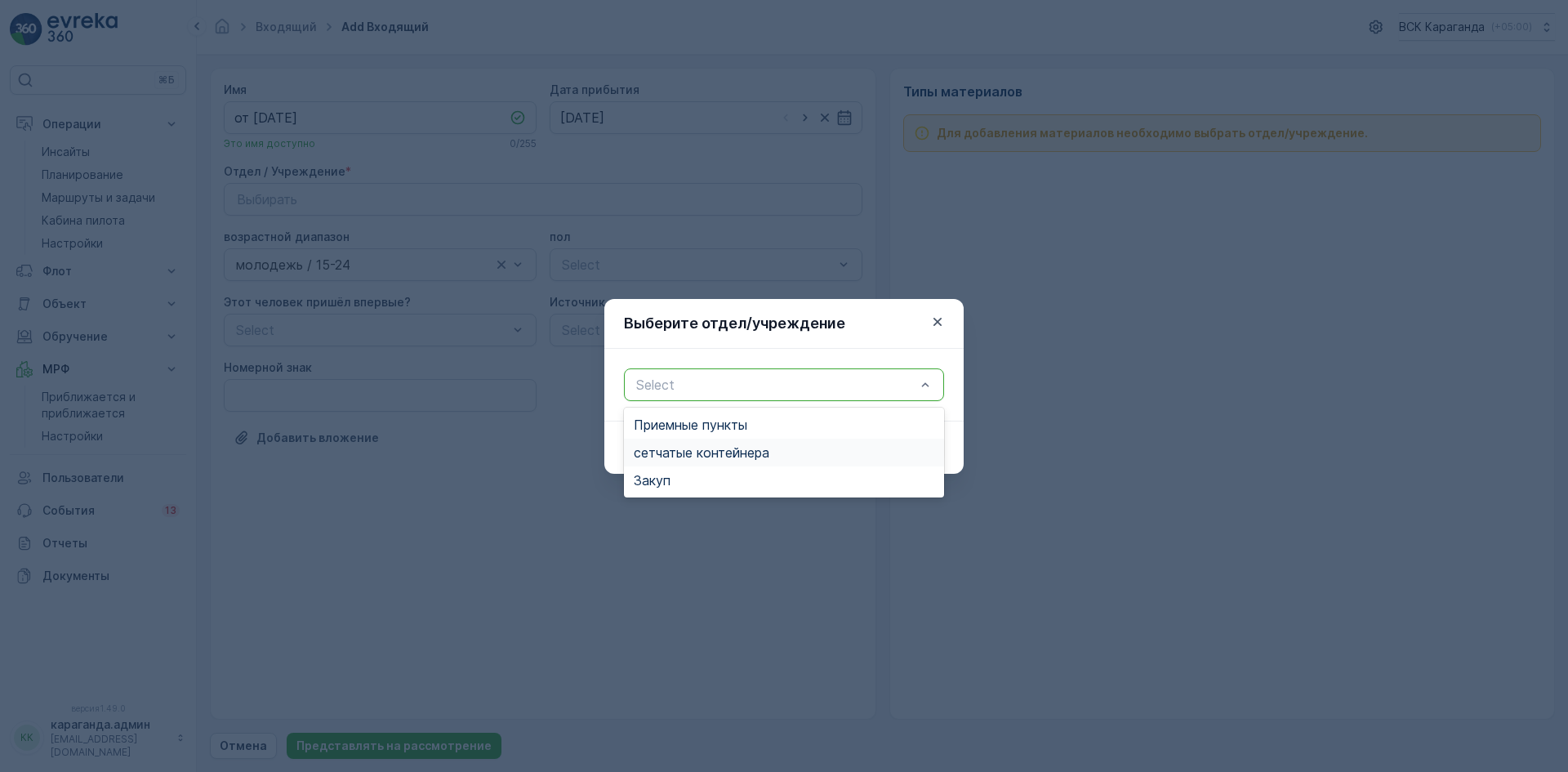
click at [664, 443] on div "сетчатыe контейнера" at bounding box center [784, 452] width 320 height 28
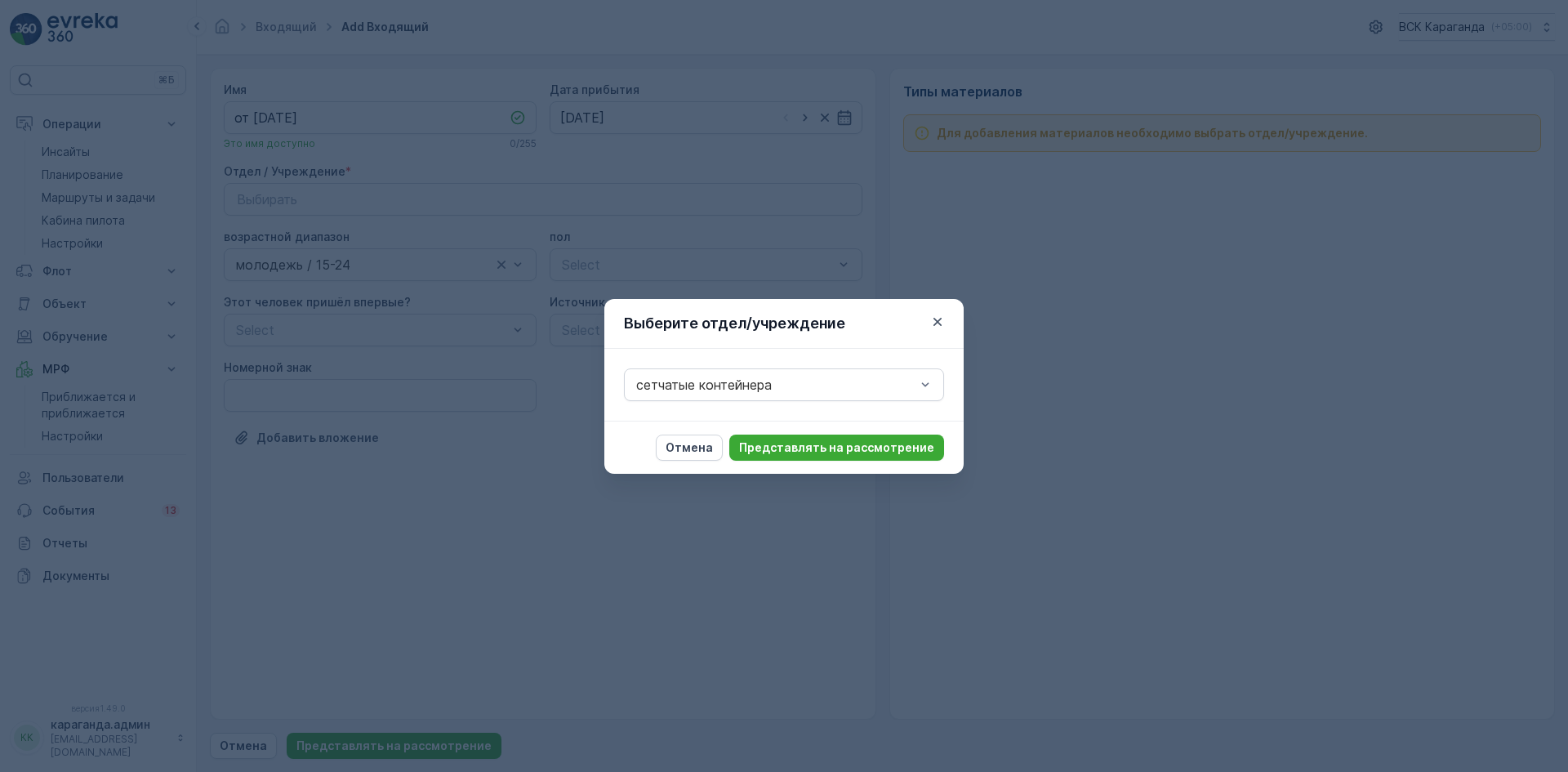
drag, startPoint x: 798, startPoint y: 447, endPoint x: 602, endPoint y: 375, distance: 208.8
click at [798, 447] on font "Представлять на рассмотрение" at bounding box center [836, 447] width 195 height 14
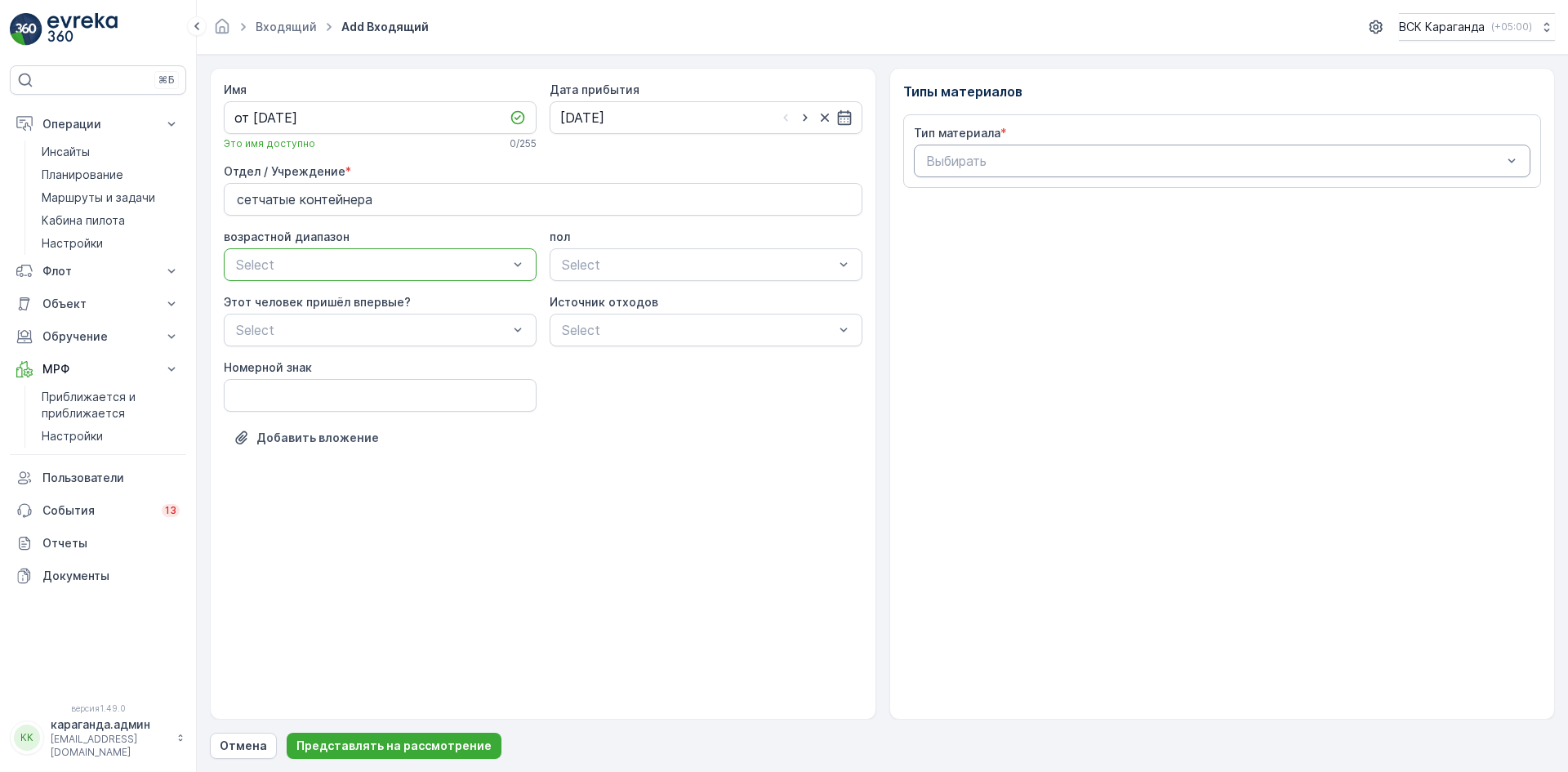
click at [1066, 153] on div at bounding box center [1214, 160] width 580 height 14
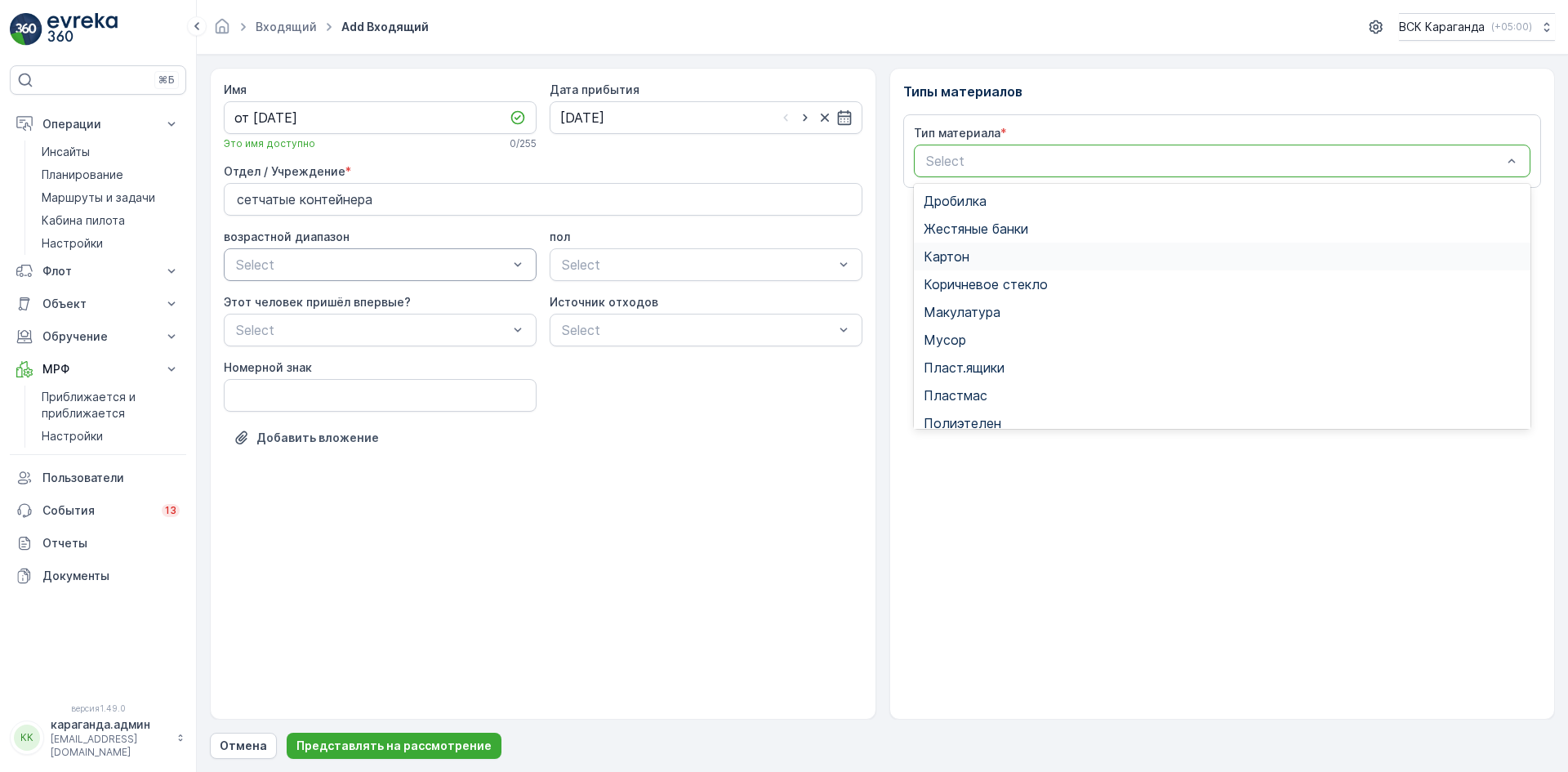
click at [980, 251] on div "Картон" at bounding box center [1222, 256] width 598 height 14
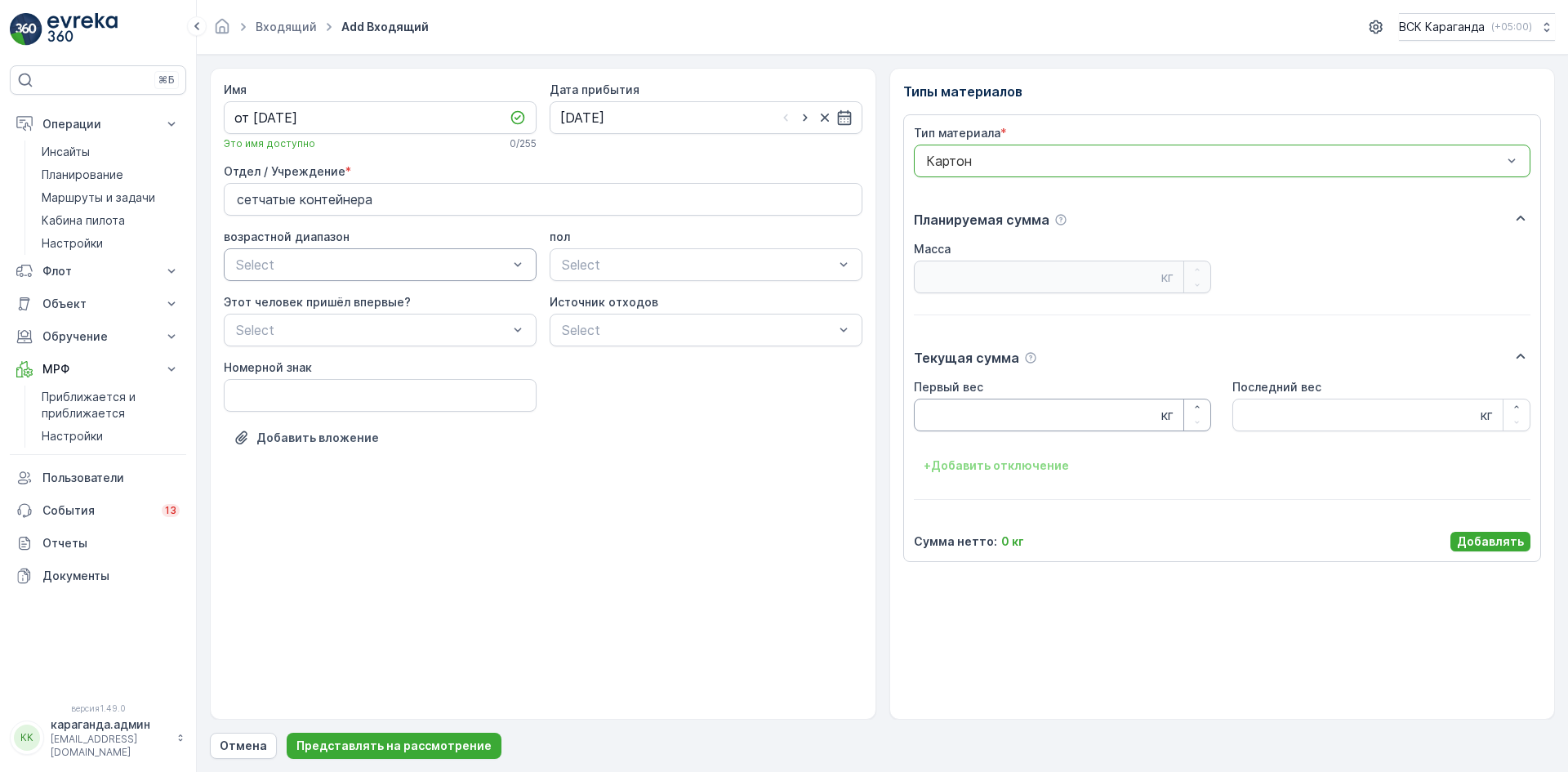
click at [1005, 410] on Weight "Первый вес" at bounding box center [1063, 415] width 298 height 33
type Weight "2684"
click at [1502, 536] on font "Добавлять" at bounding box center [1490, 540] width 67 height 14
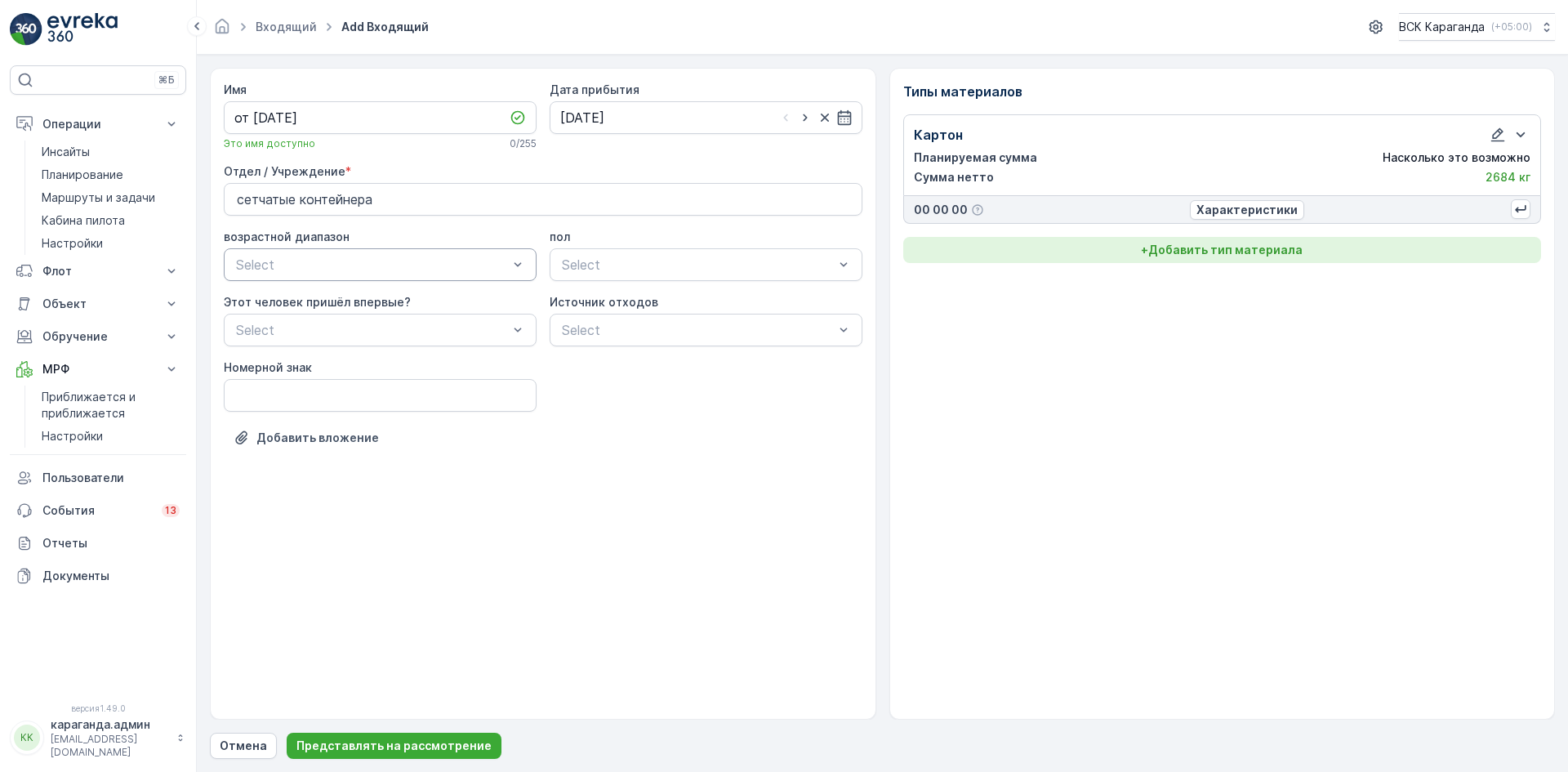
click at [1259, 255] on font "Добавить тип материала" at bounding box center [1225, 249] width 154 height 14
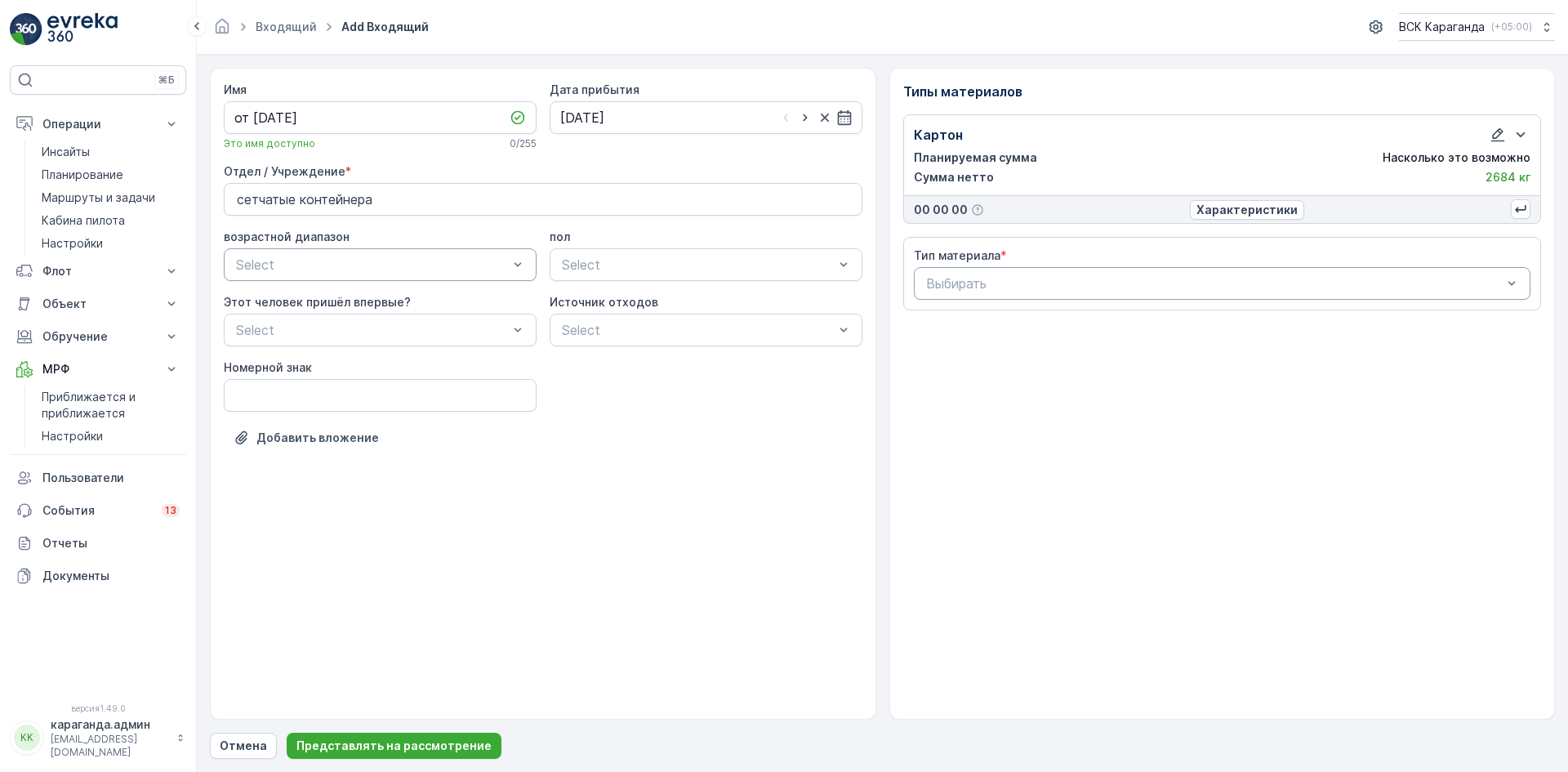
click at [1188, 268] on div "Выбирать" at bounding box center [1222, 284] width 617 height 33
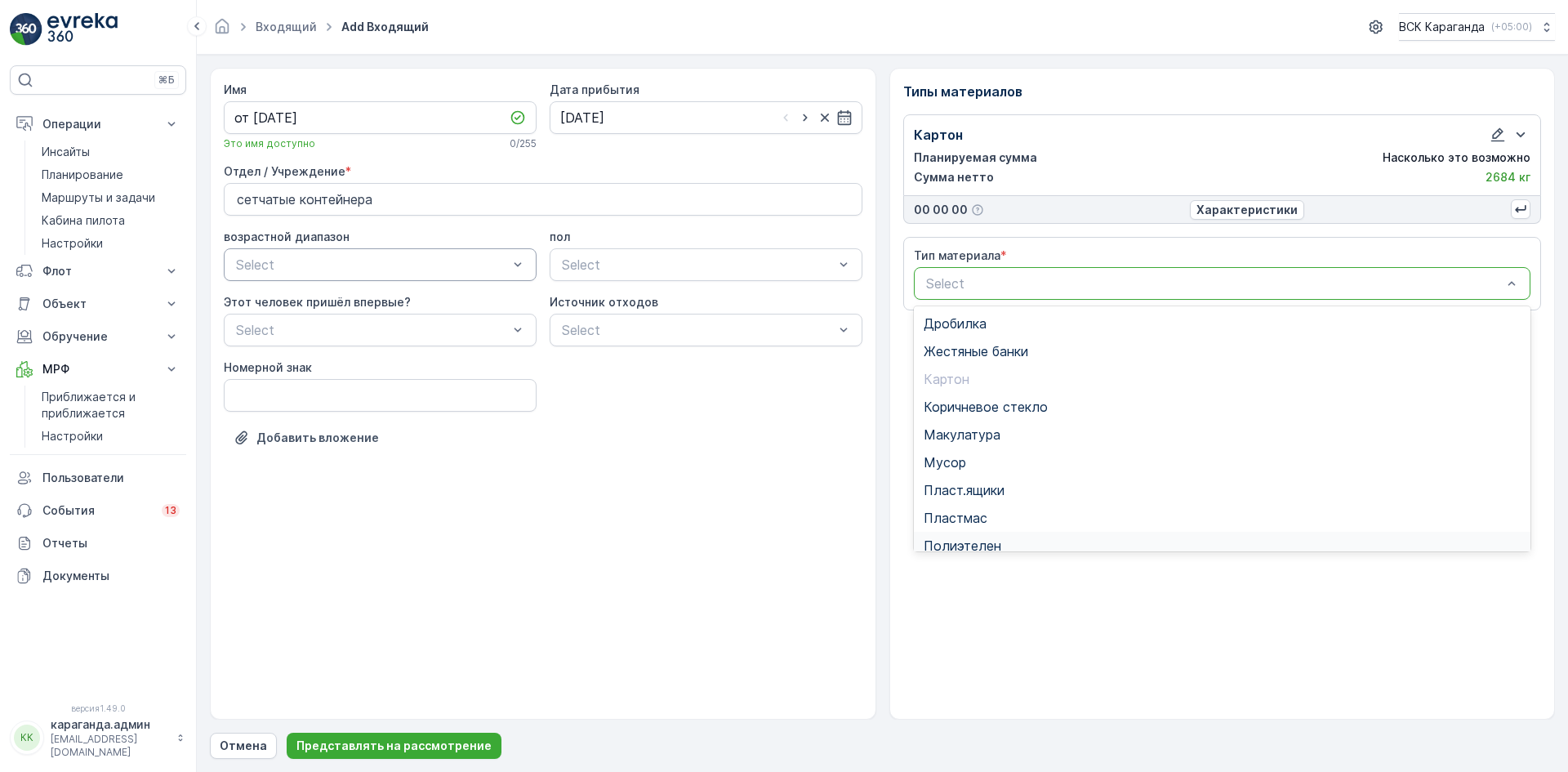
click at [972, 534] on div "Полиэтелен" at bounding box center [1222, 545] width 617 height 28
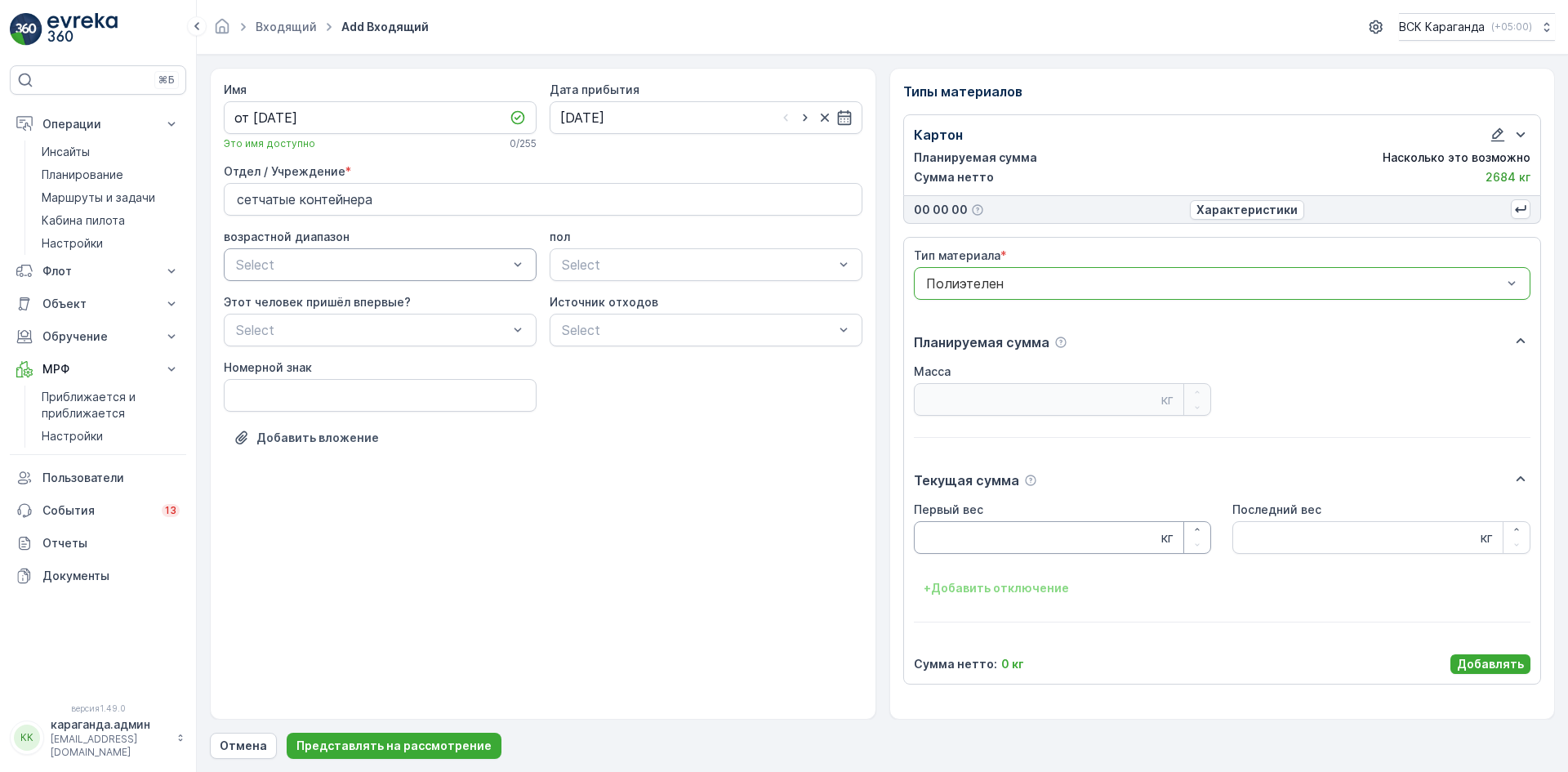
click at [976, 525] on Weight "Первый вес" at bounding box center [1063, 537] width 298 height 33
type Weight "301"
click at [1489, 664] on font "Добавлять" at bounding box center [1490, 663] width 67 height 14
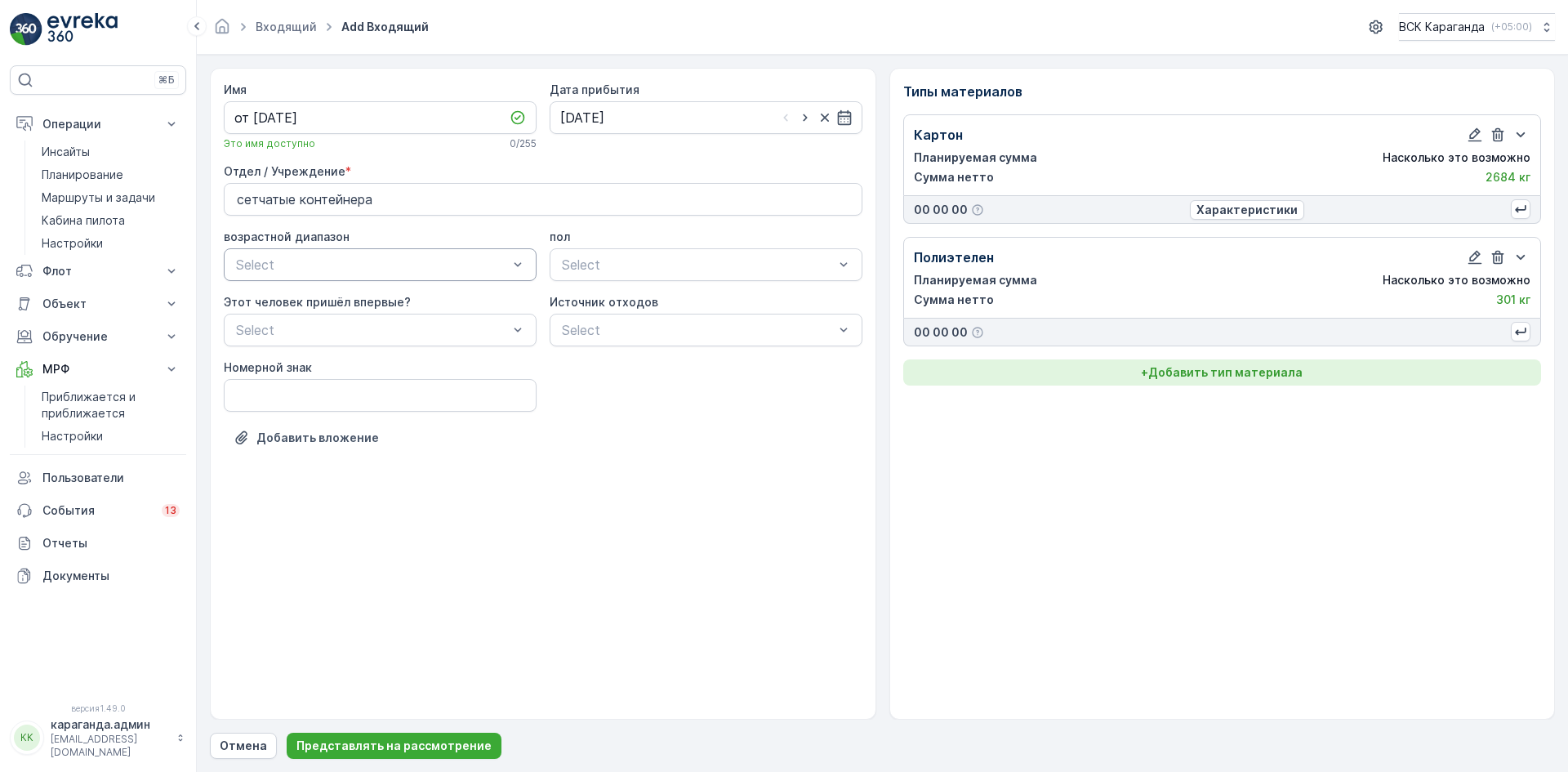
click at [1246, 368] on font "Добавить тип материала" at bounding box center [1225, 372] width 154 height 14
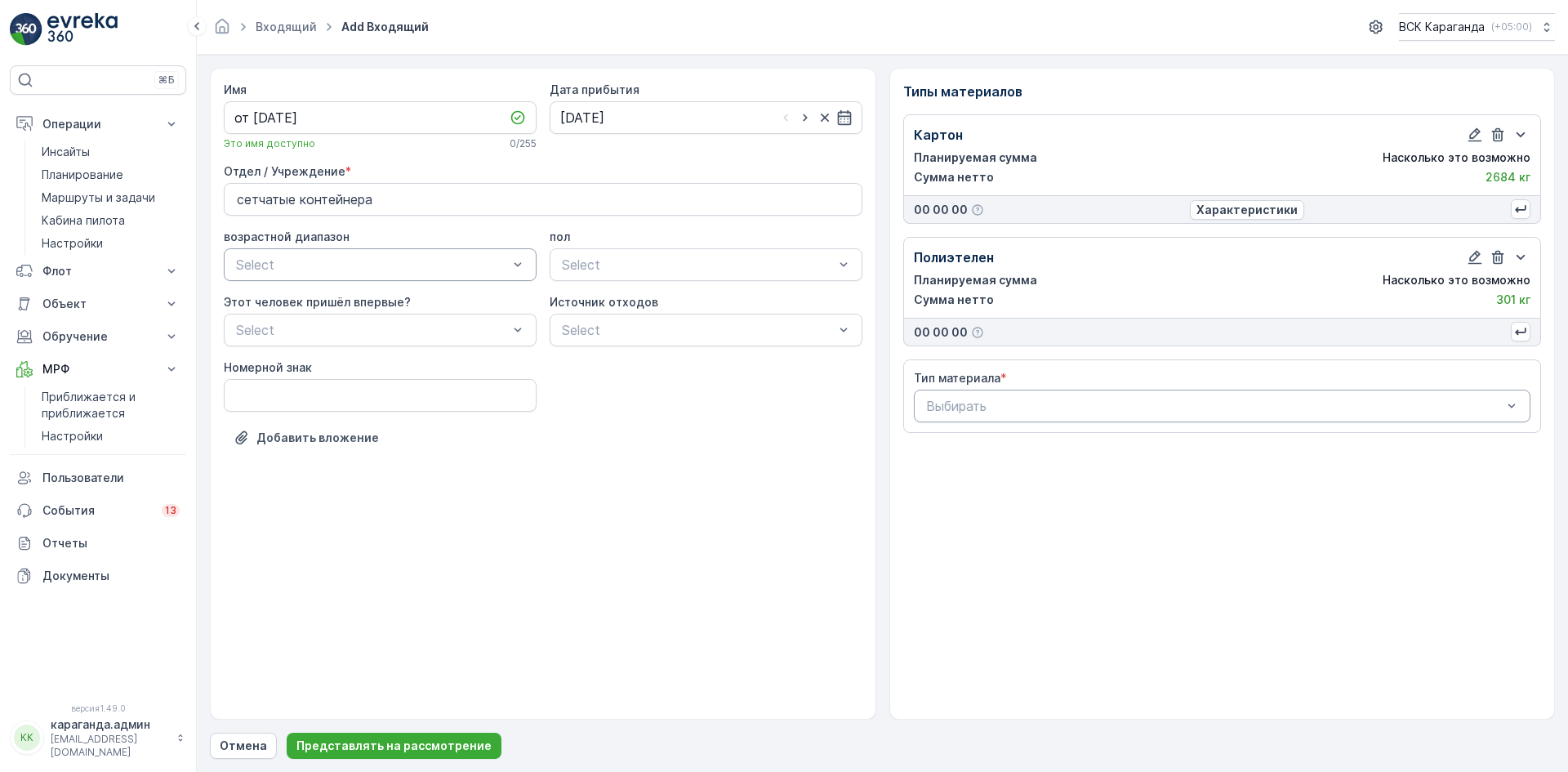
click at [1169, 405] on div at bounding box center [1214, 406] width 580 height 14
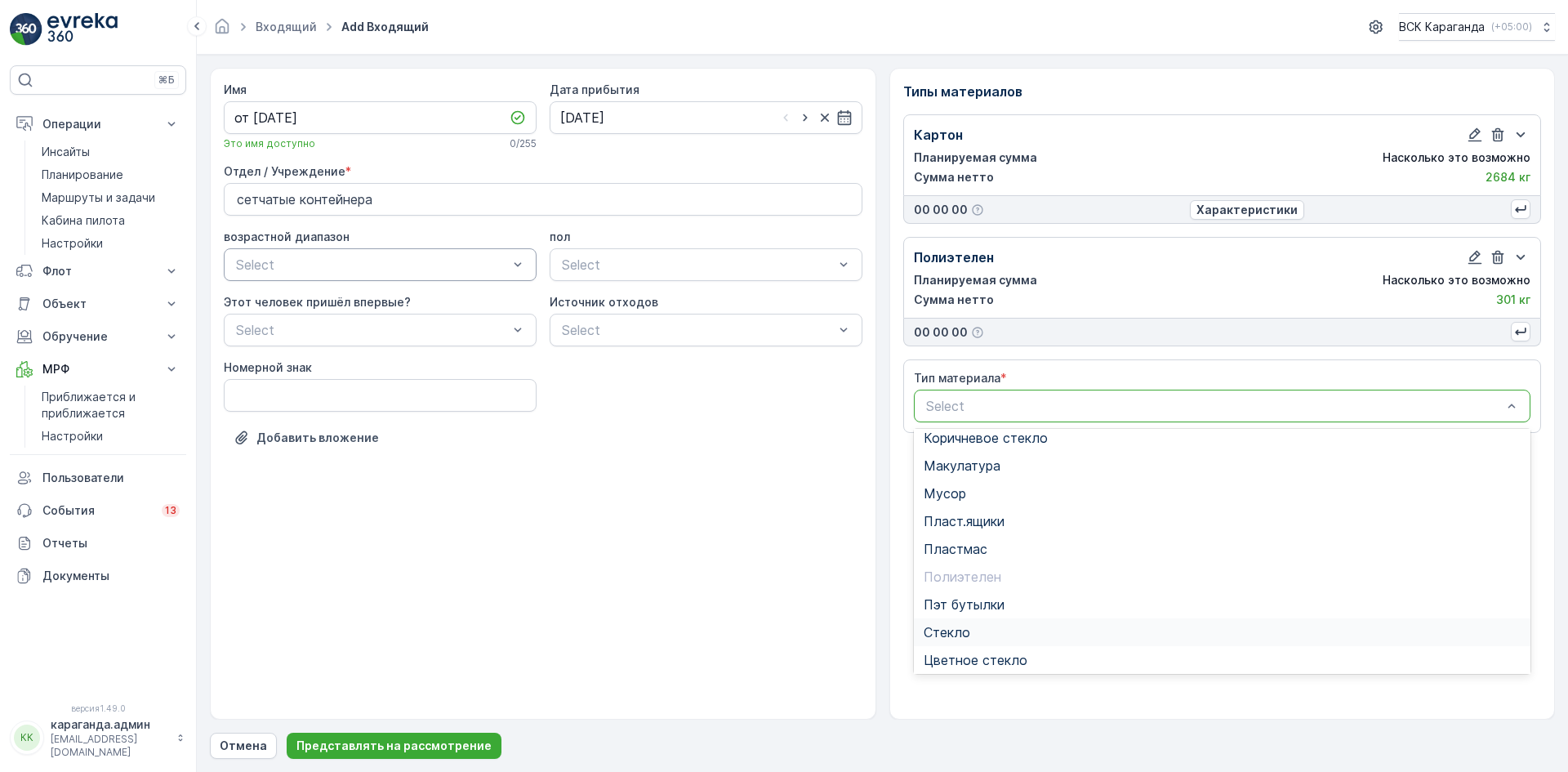
scroll to position [95, 0]
click at [964, 600] on span "Пэт бутылки" at bounding box center [963, 601] width 81 height 14
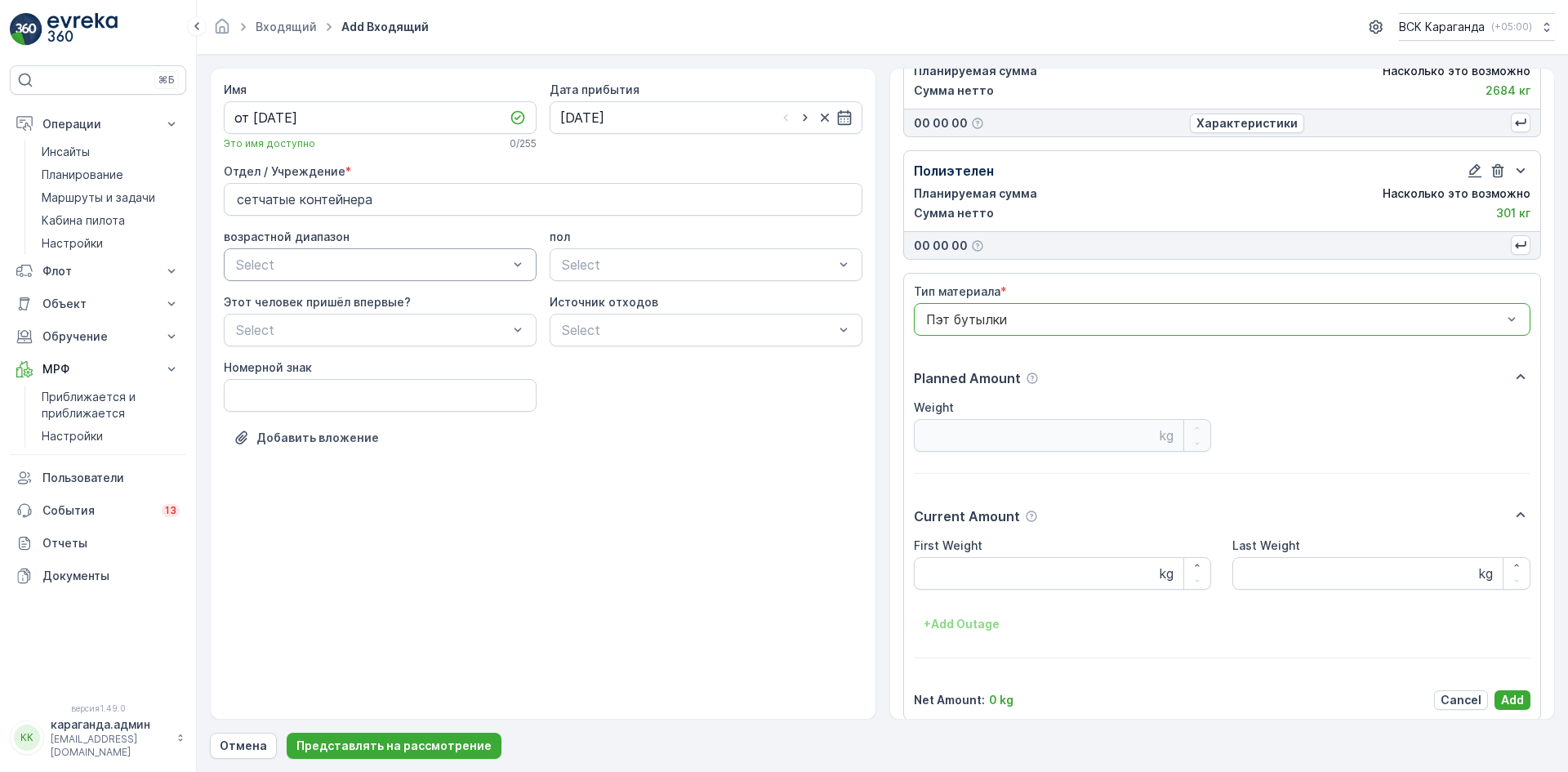
scroll to position [101, 0]
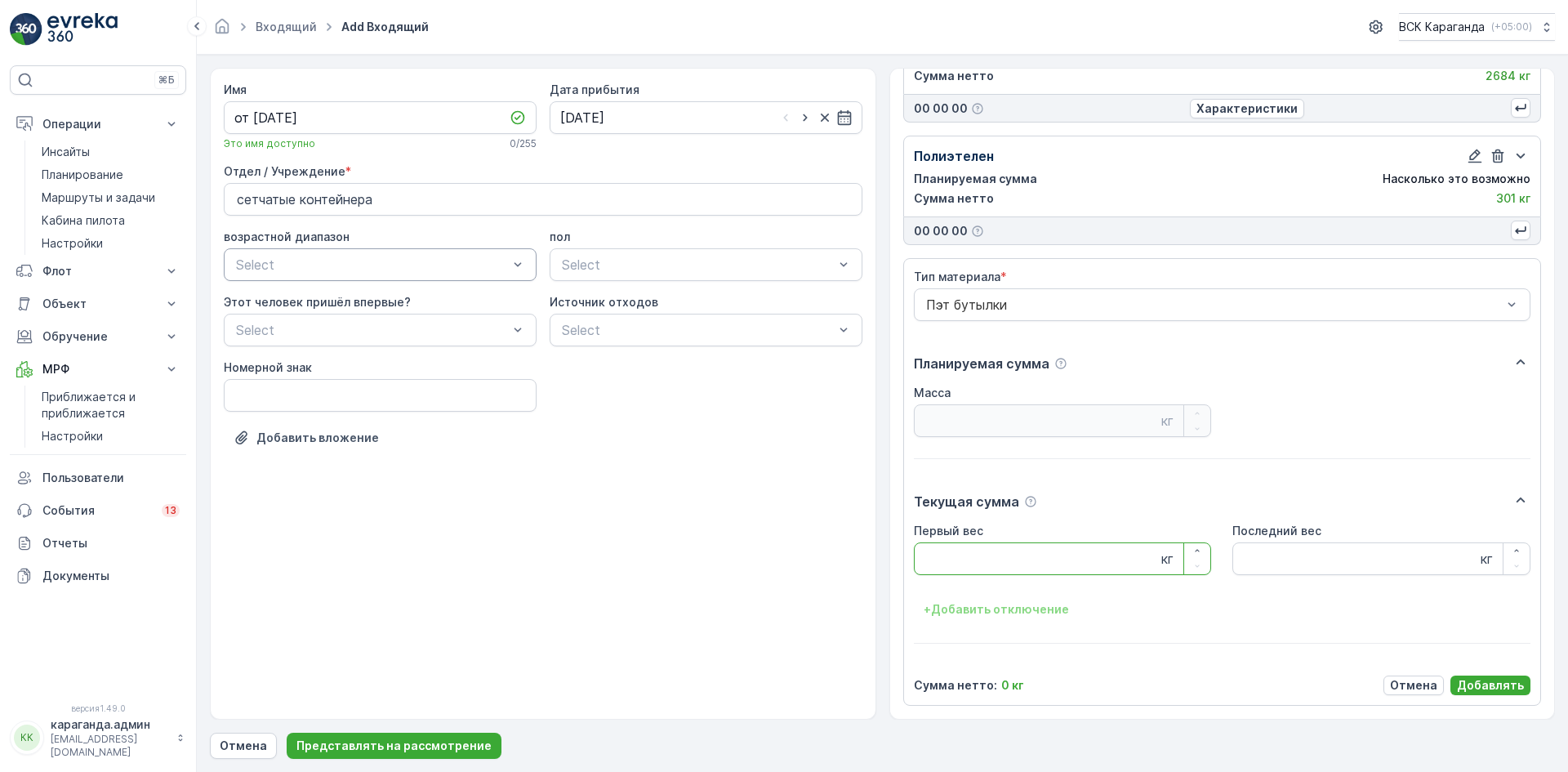
click at [976, 553] on Weight "Первый вес" at bounding box center [1063, 558] width 298 height 33
type Weight "401"
click at [1478, 688] on font "Добавлять" at bounding box center [1490, 684] width 67 height 14
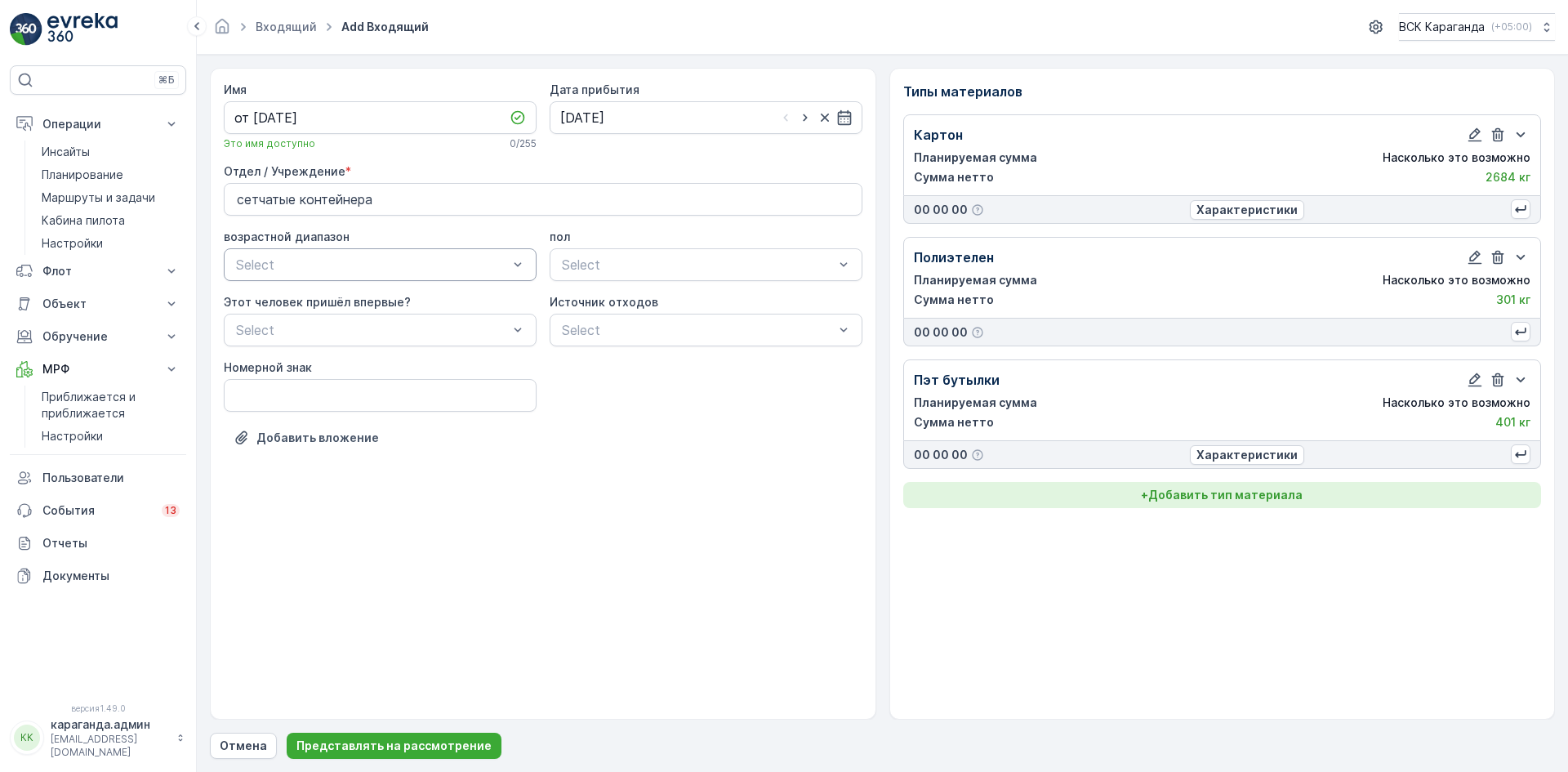
click at [1249, 493] on font "Добавить тип материала" at bounding box center [1225, 494] width 154 height 14
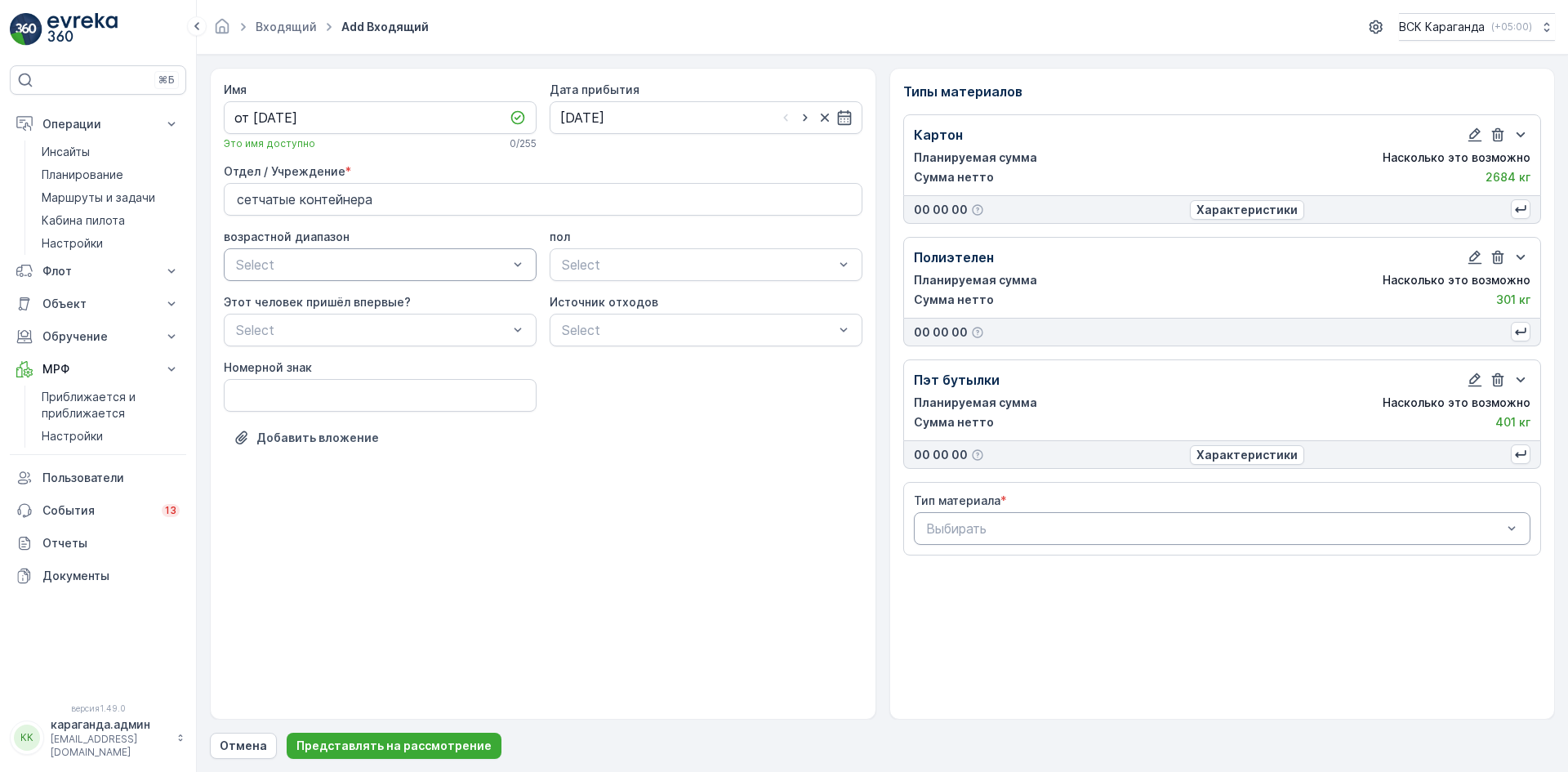
click at [1238, 526] on div at bounding box center [1214, 528] width 580 height 14
click at [975, 612] on span "Пласт.ящики" at bounding box center [963, 609] width 81 height 14
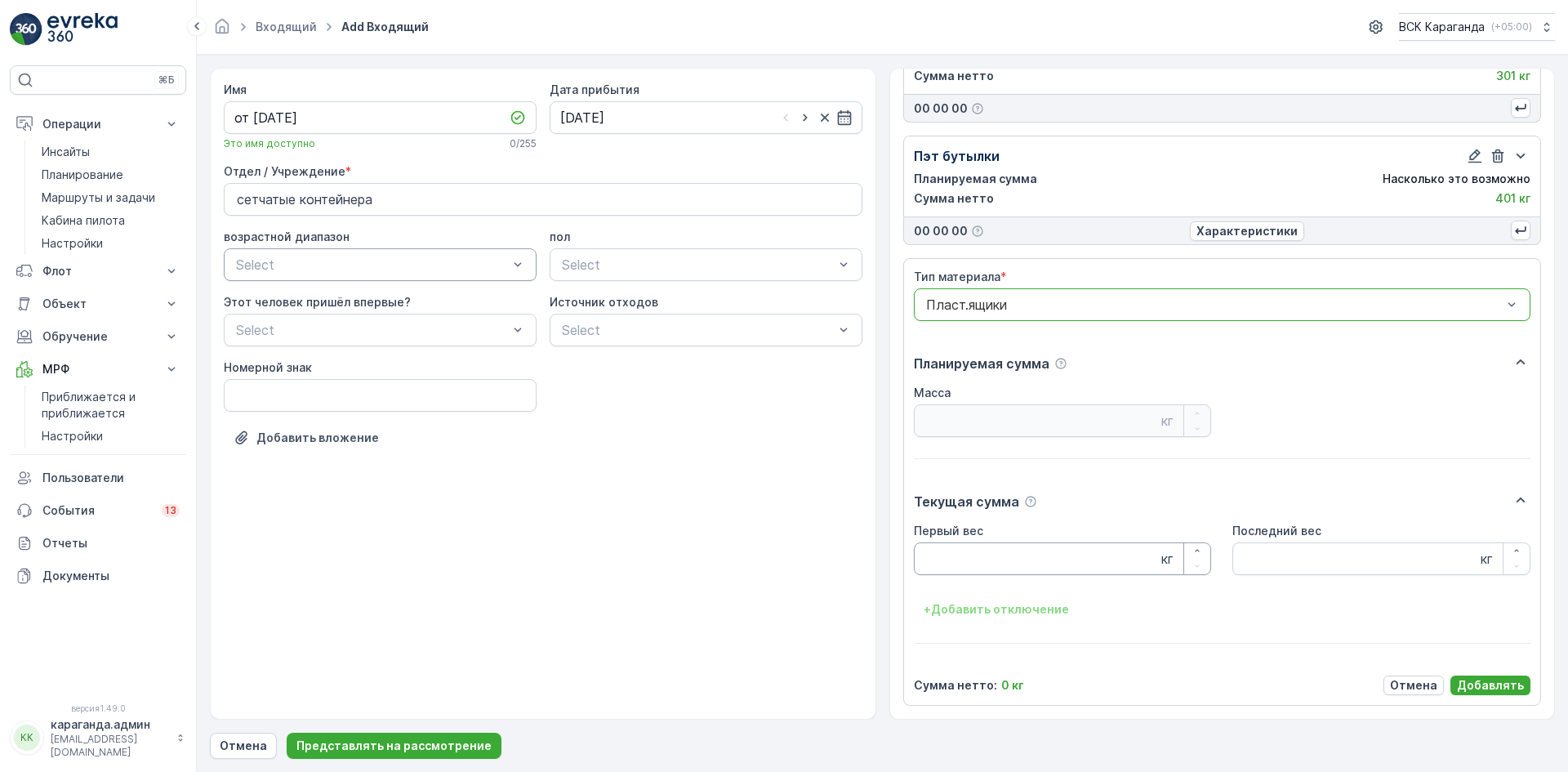
click at [964, 559] on Weight "Первый вес" at bounding box center [1063, 558] width 298 height 33
type Weight "200"
click at [1496, 690] on font "Добавлять" at bounding box center [1490, 684] width 67 height 14
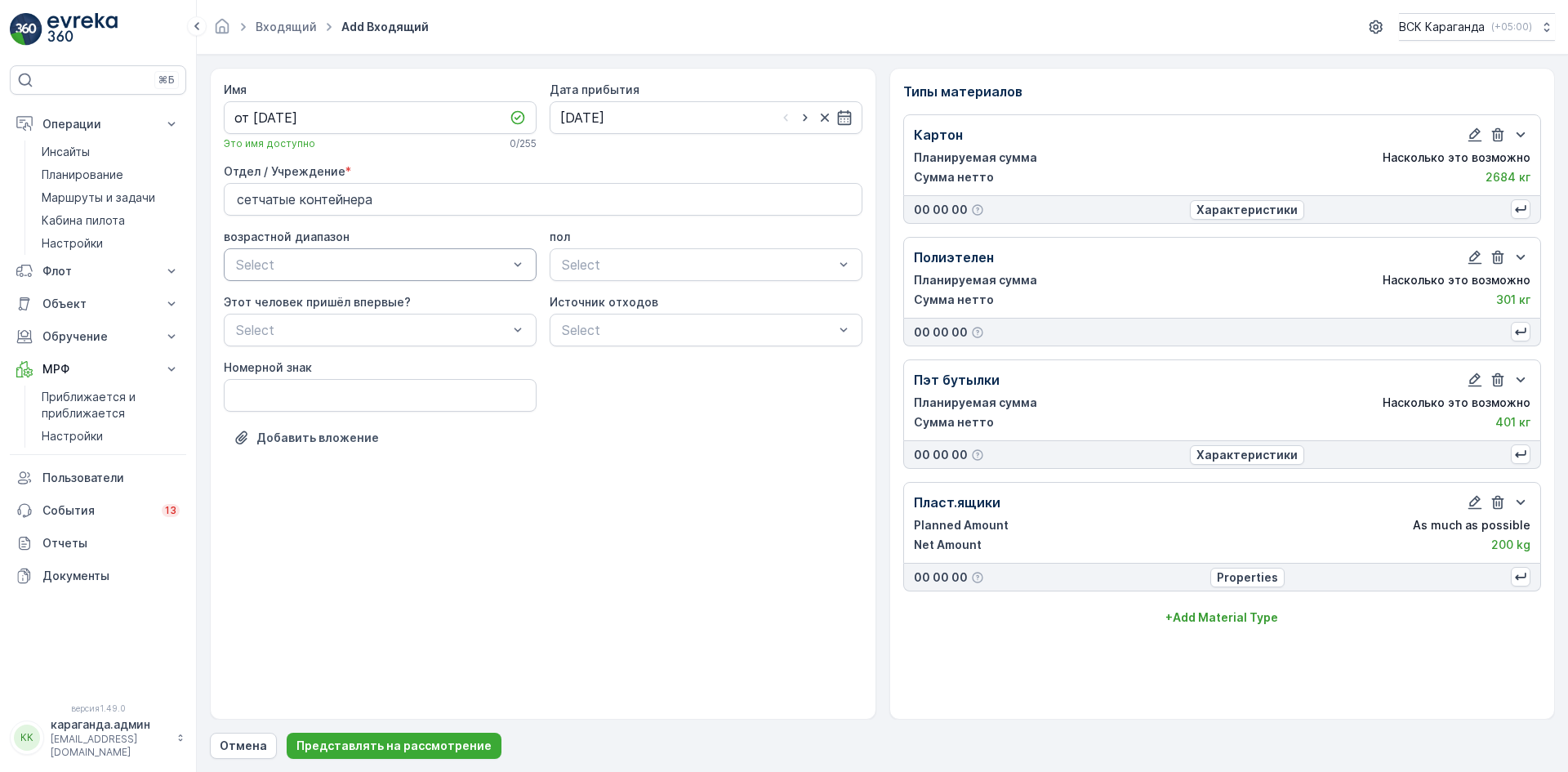
scroll to position [0, 0]
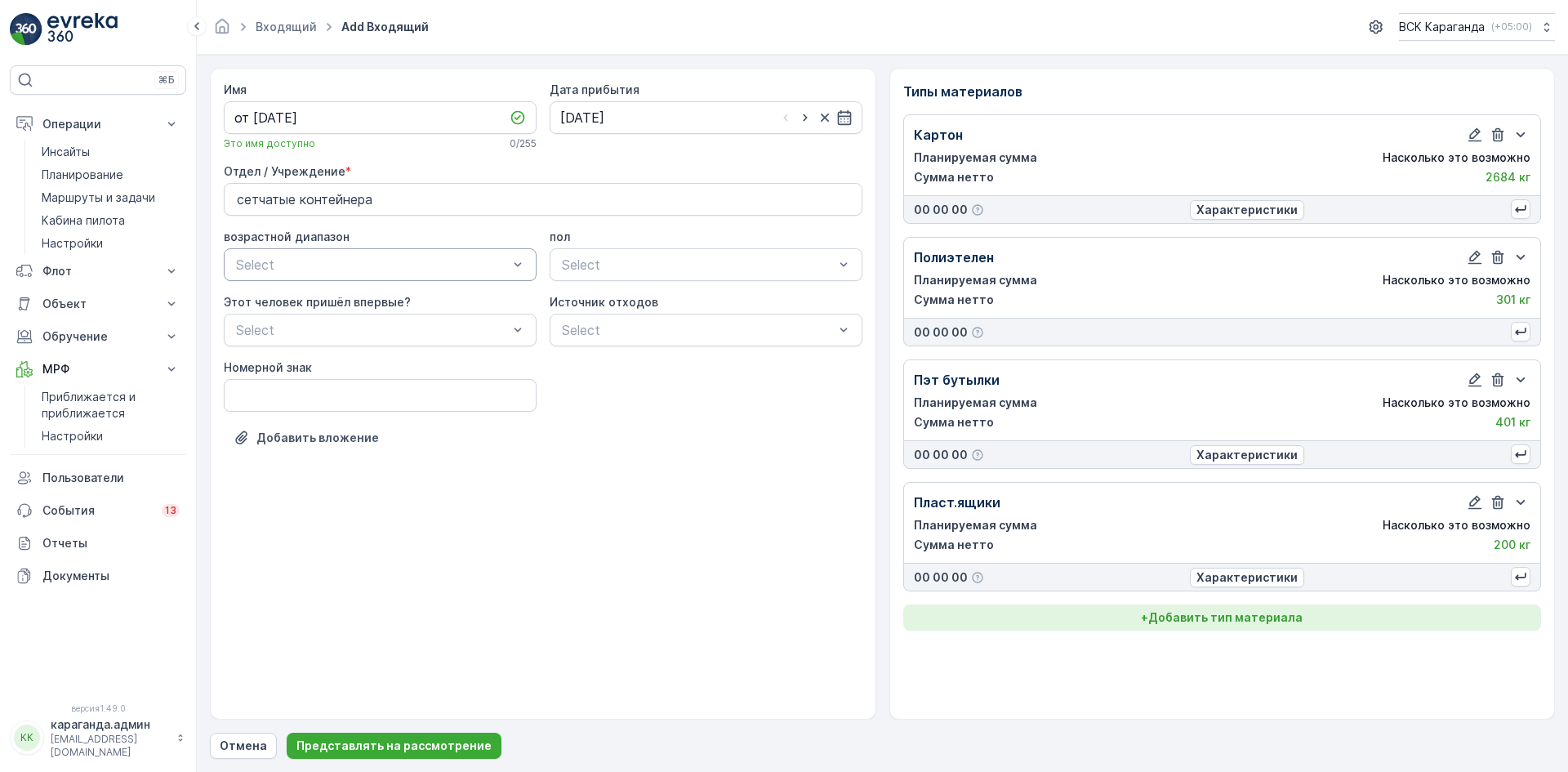
click at [1241, 619] on font "Добавить тип материала" at bounding box center [1225, 616] width 154 height 14
click at [1198, 650] on div at bounding box center [1214, 651] width 580 height 14
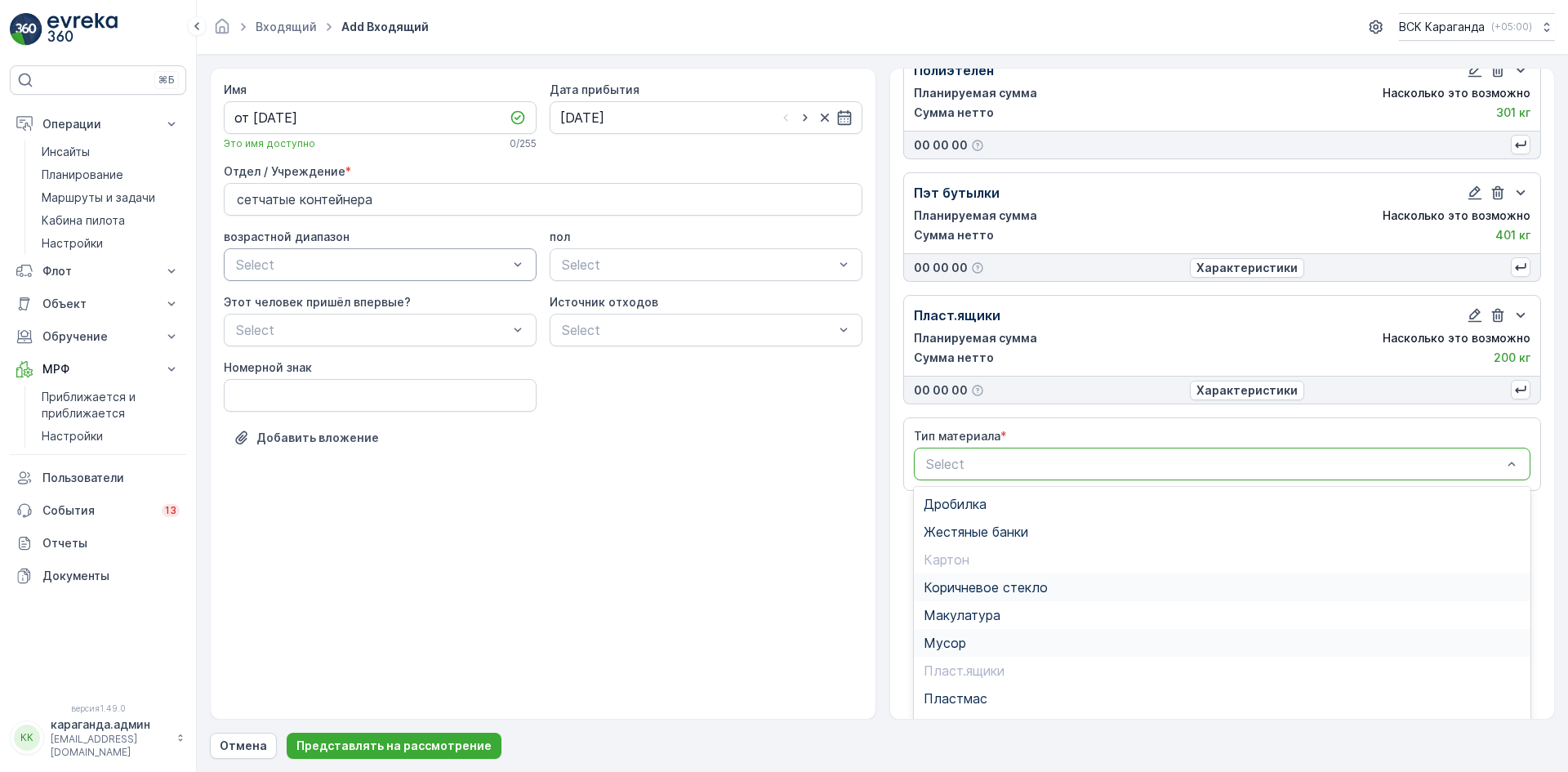
scroll to position [200, 0]
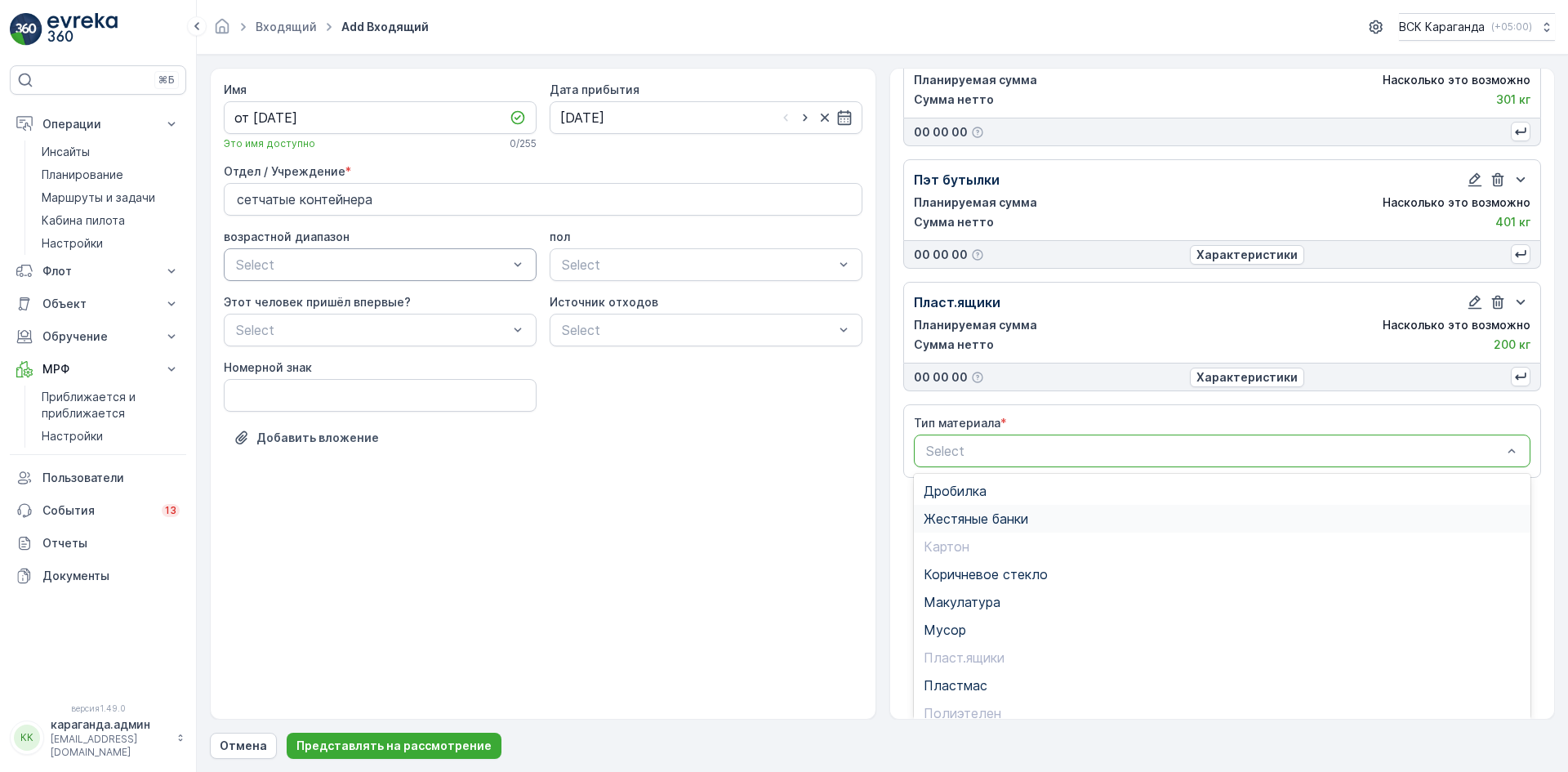
click at [1004, 526] on span "Жестяные банки" at bounding box center [975, 518] width 104 height 14
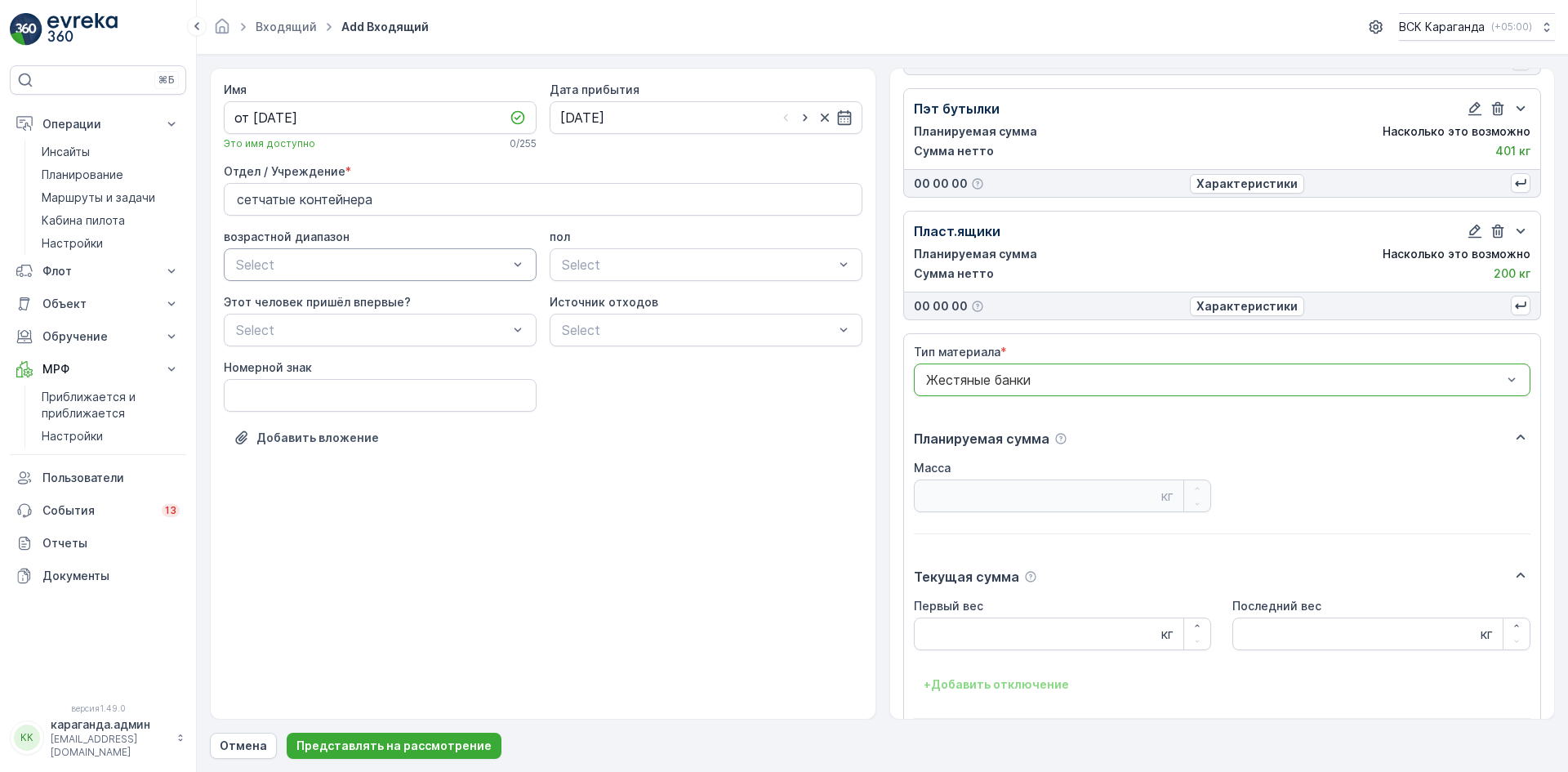
scroll to position [327, 0]
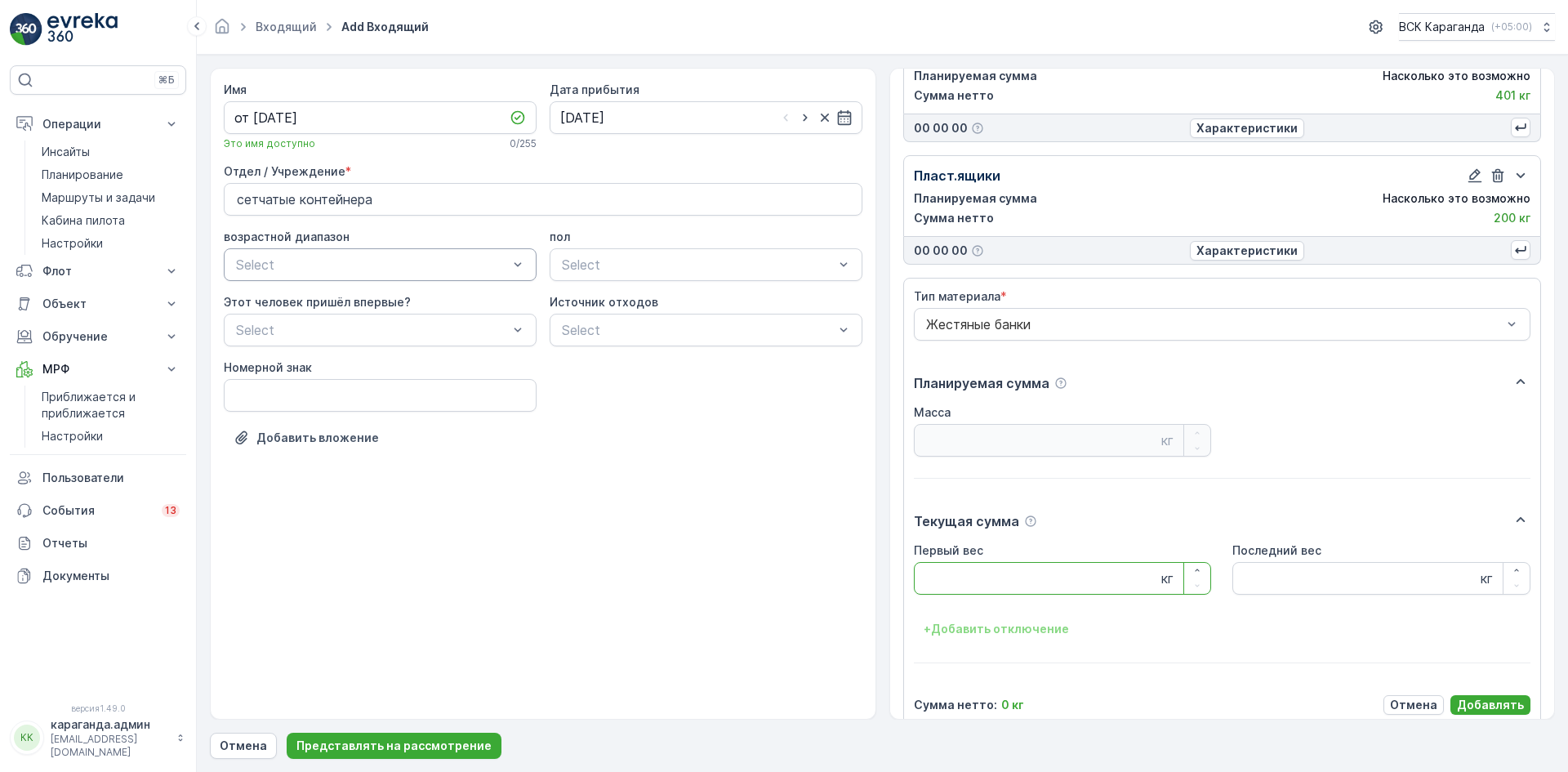
click at [976, 577] on Weight "Первый вес" at bounding box center [1063, 578] width 298 height 33
type Weight "22.4"
click at [1478, 698] on font "Добавлять" at bounding box center [1490, 704] width 67 height 14
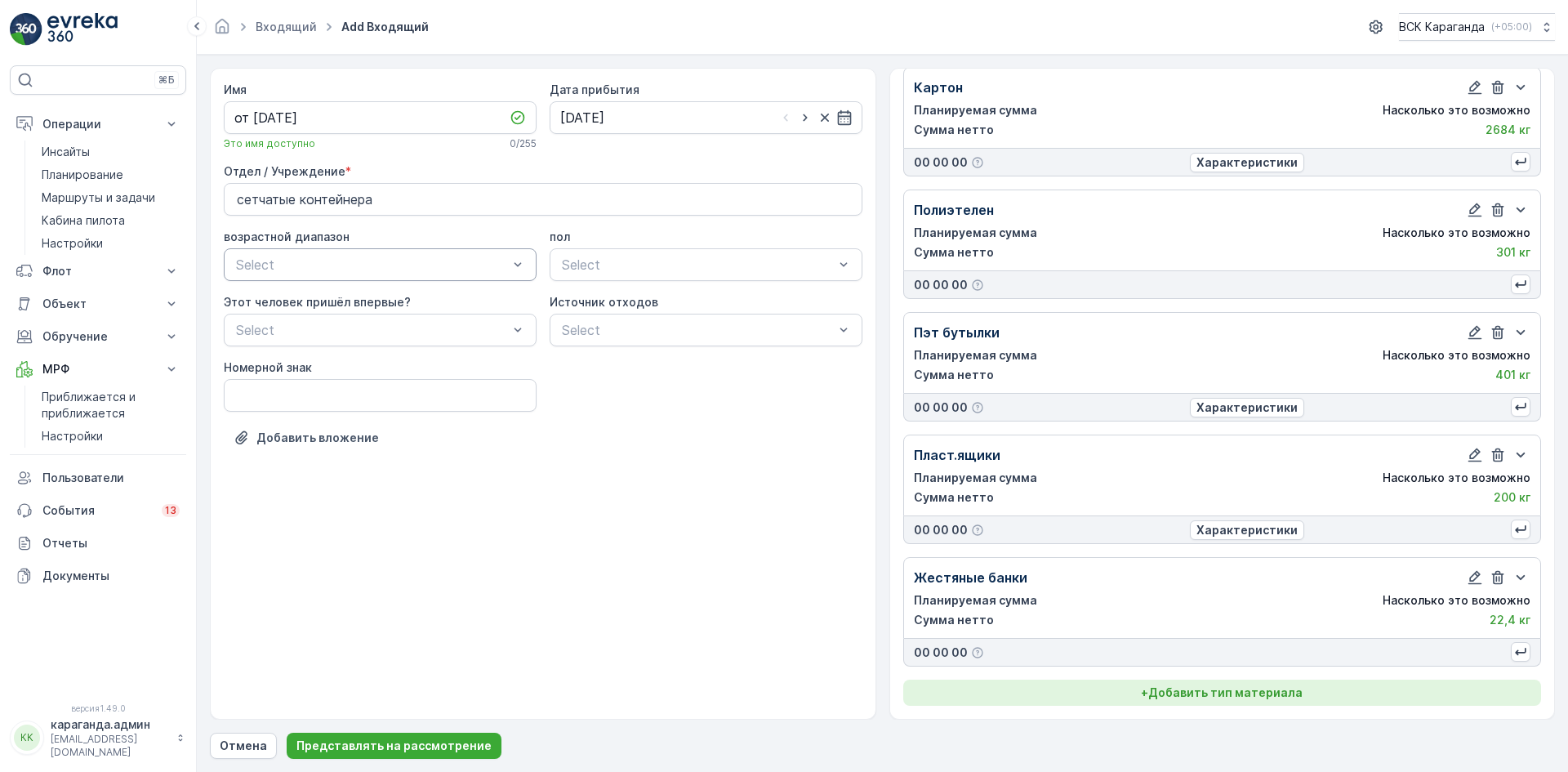
click at [1207, 694] on font "Добавить тип материала" at bounding box center [1225, 691] width 154 height 14
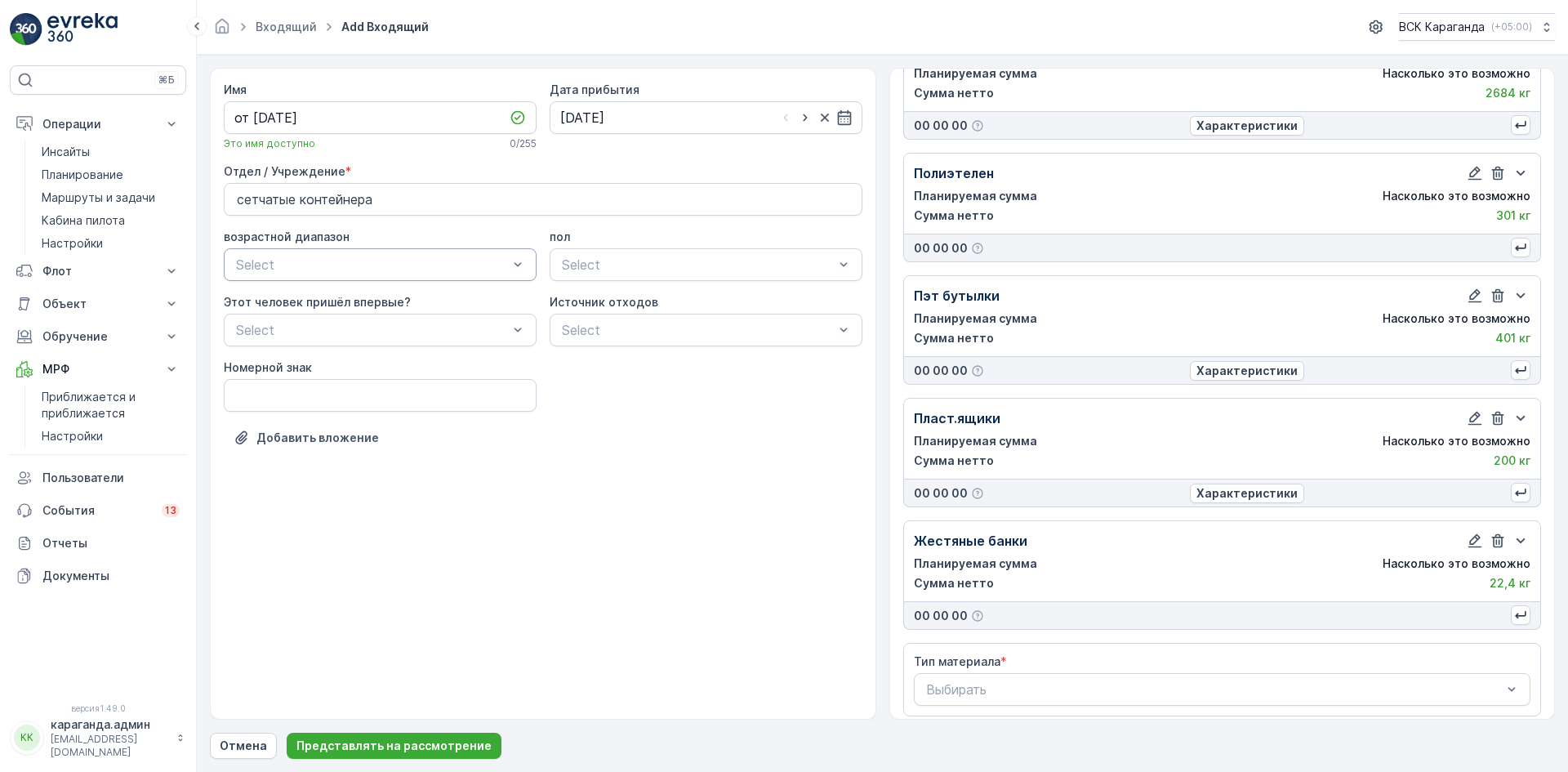
scroll to position [95, 0]
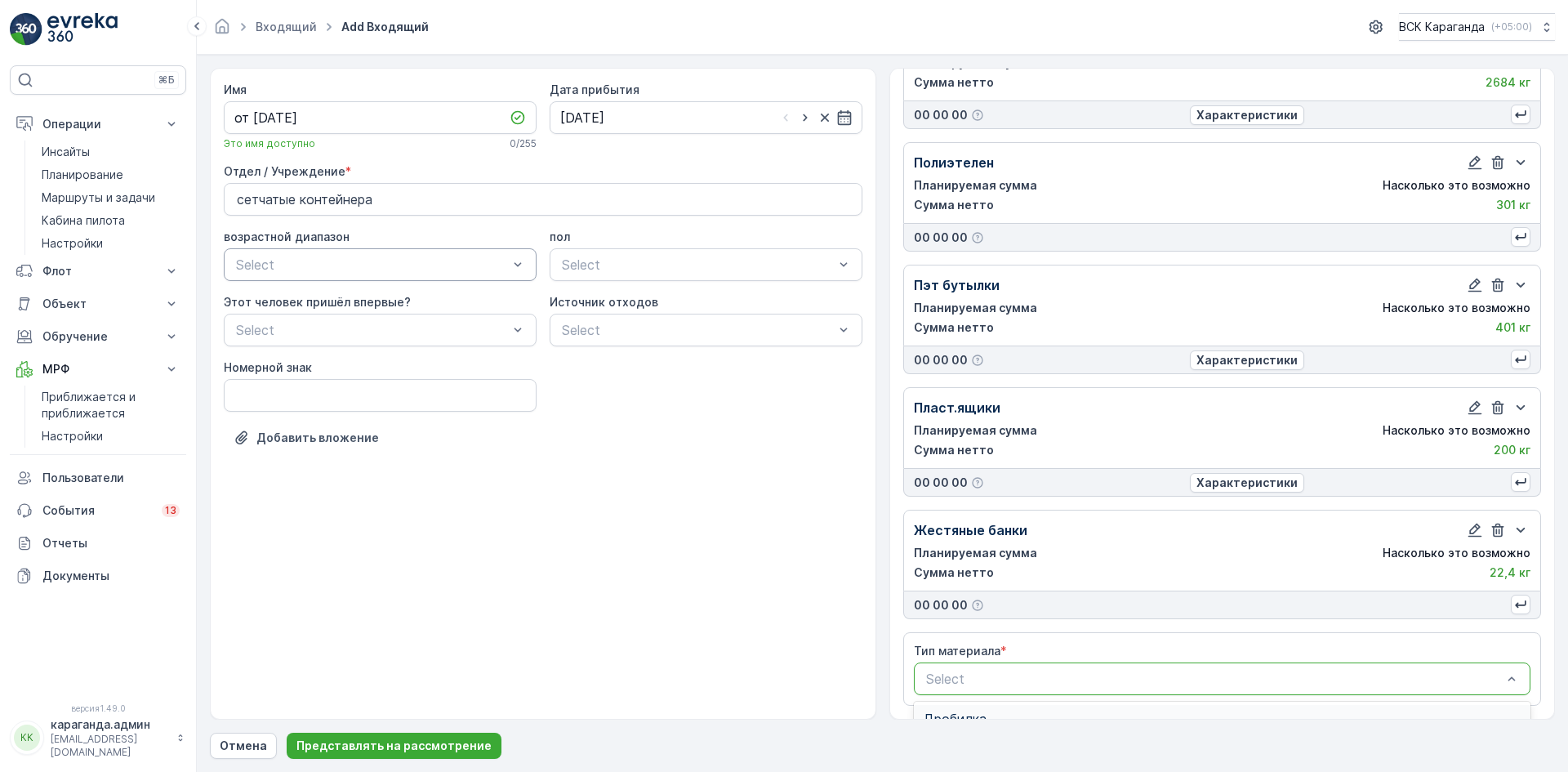
click at [1046, 677] on div at bounding box center [1214, 679] width 580 height 14
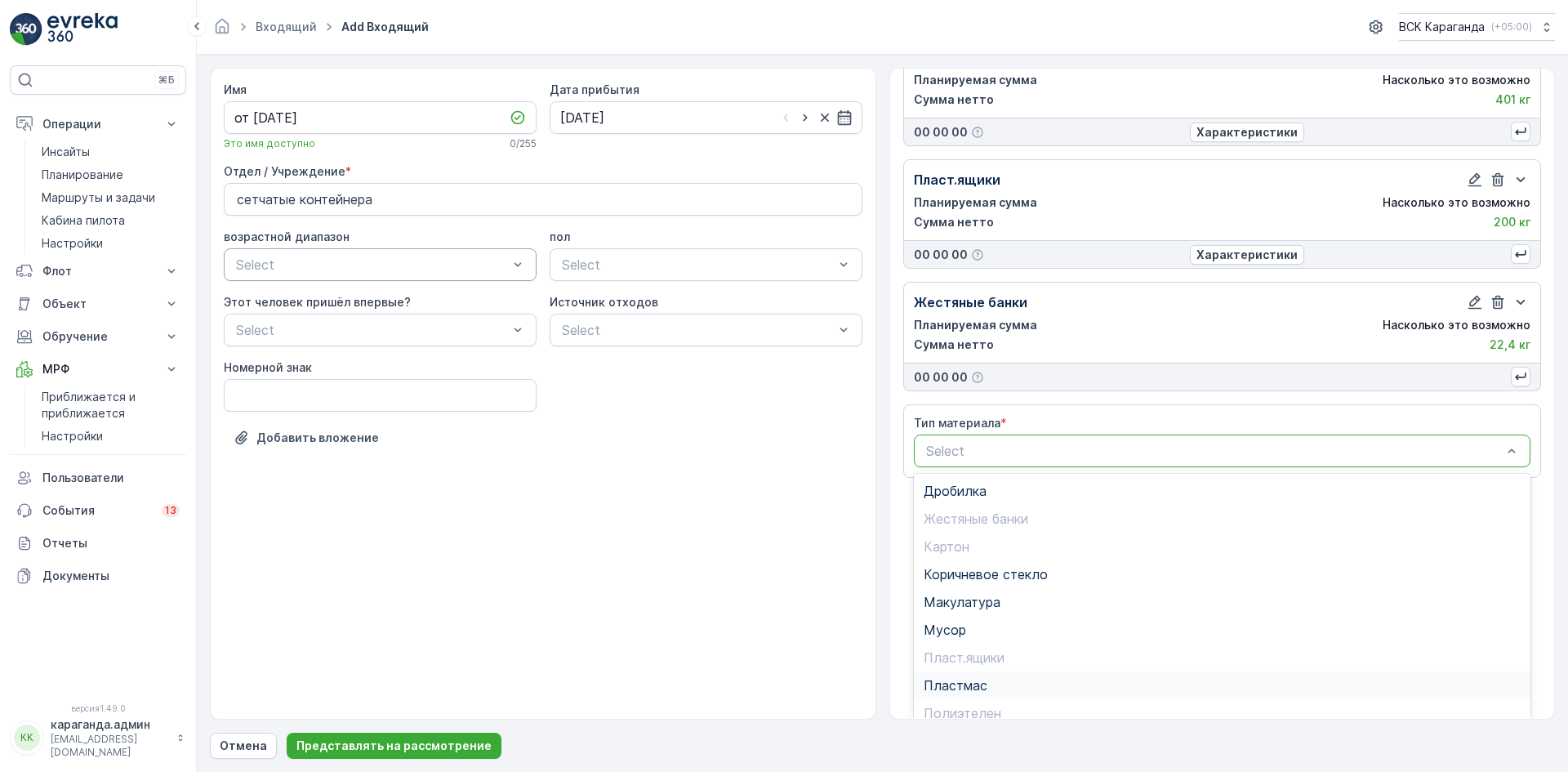
click at [969, 681] on span "Пластмас" at bounding box center [955, 685] width 63 height 14
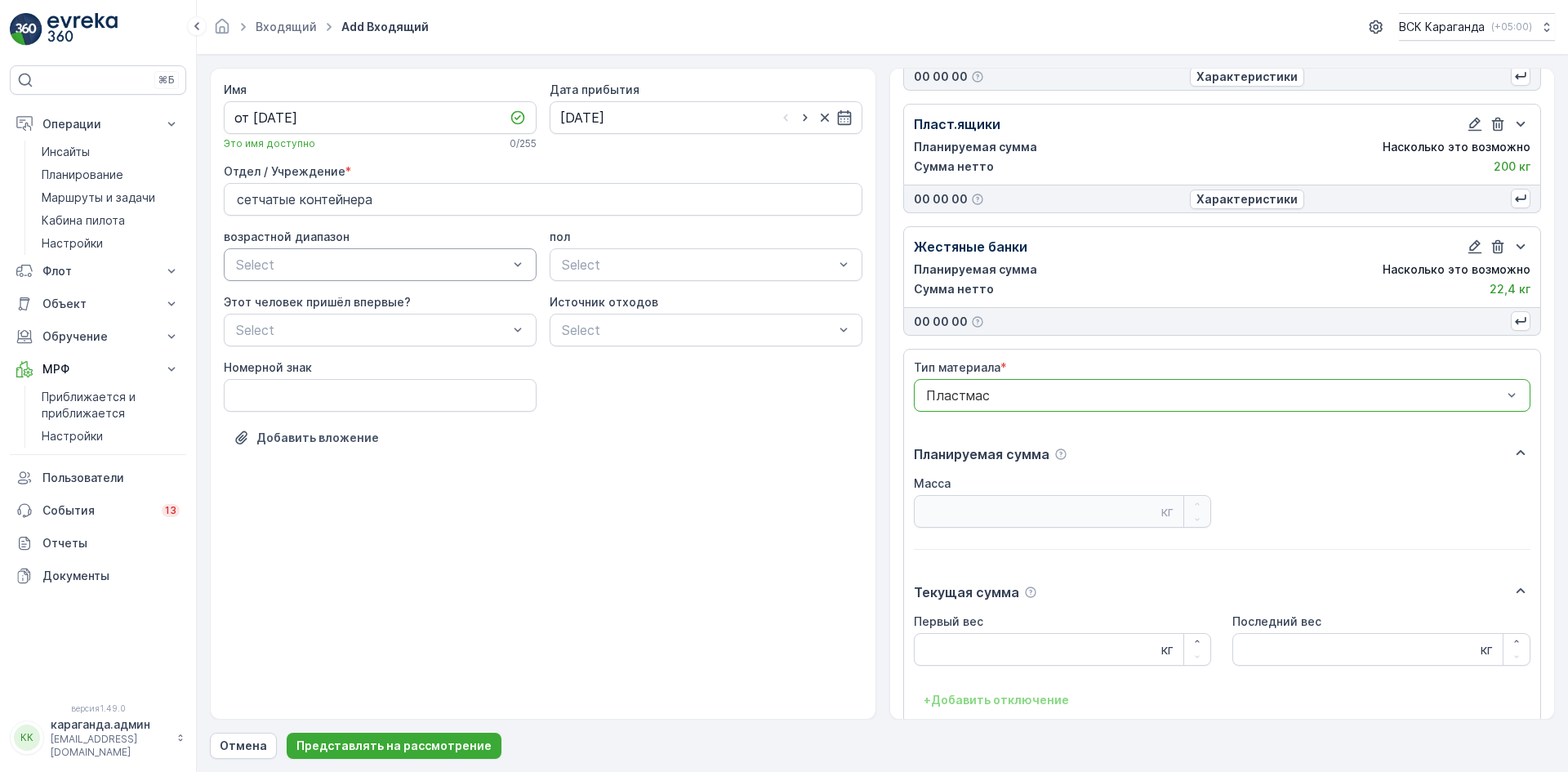
scroll to position [404, 0]
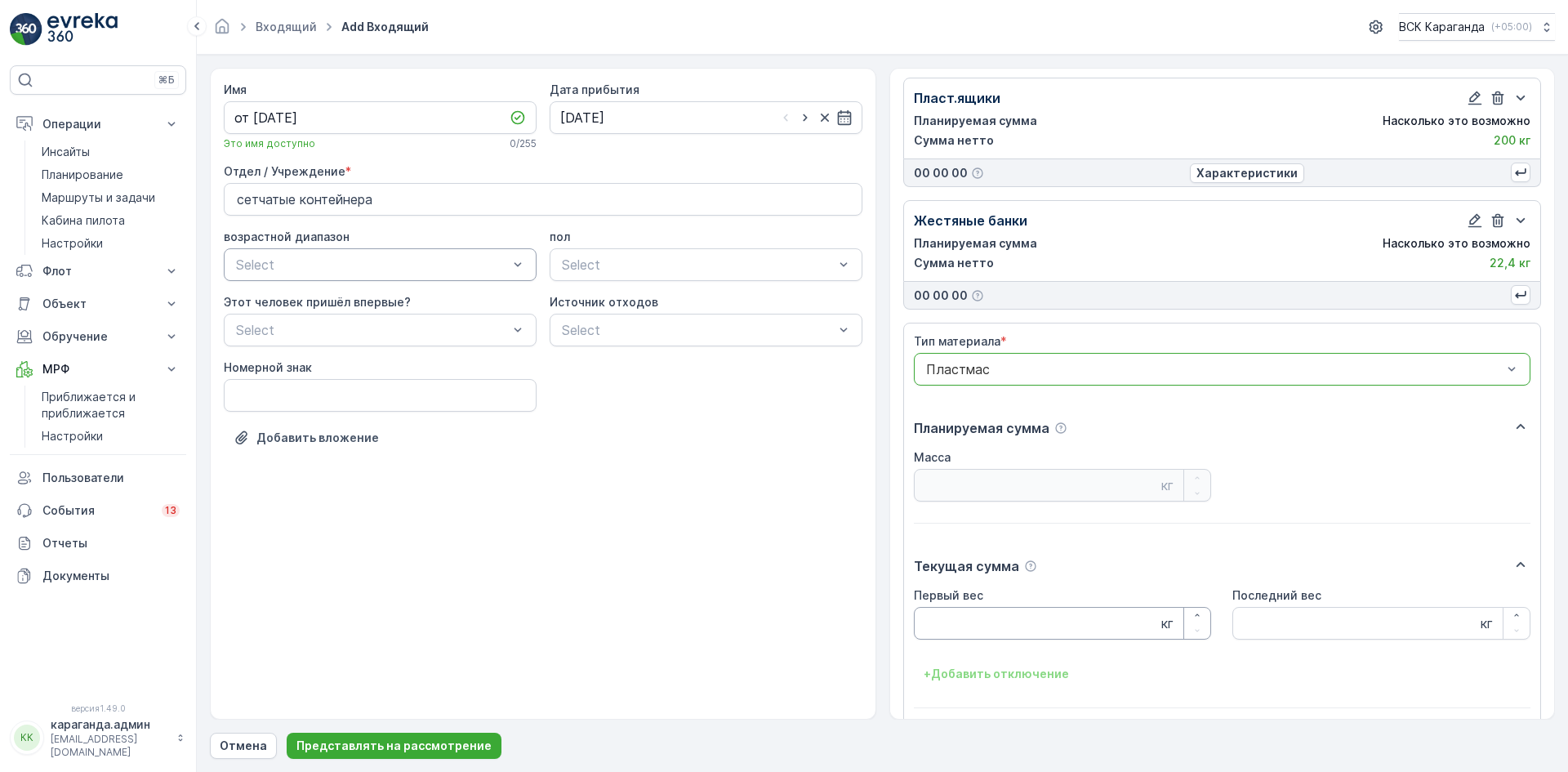
click at [953, 625] on Weight "Первый вес" at bounding box center [1063, 623] width 298 height 33
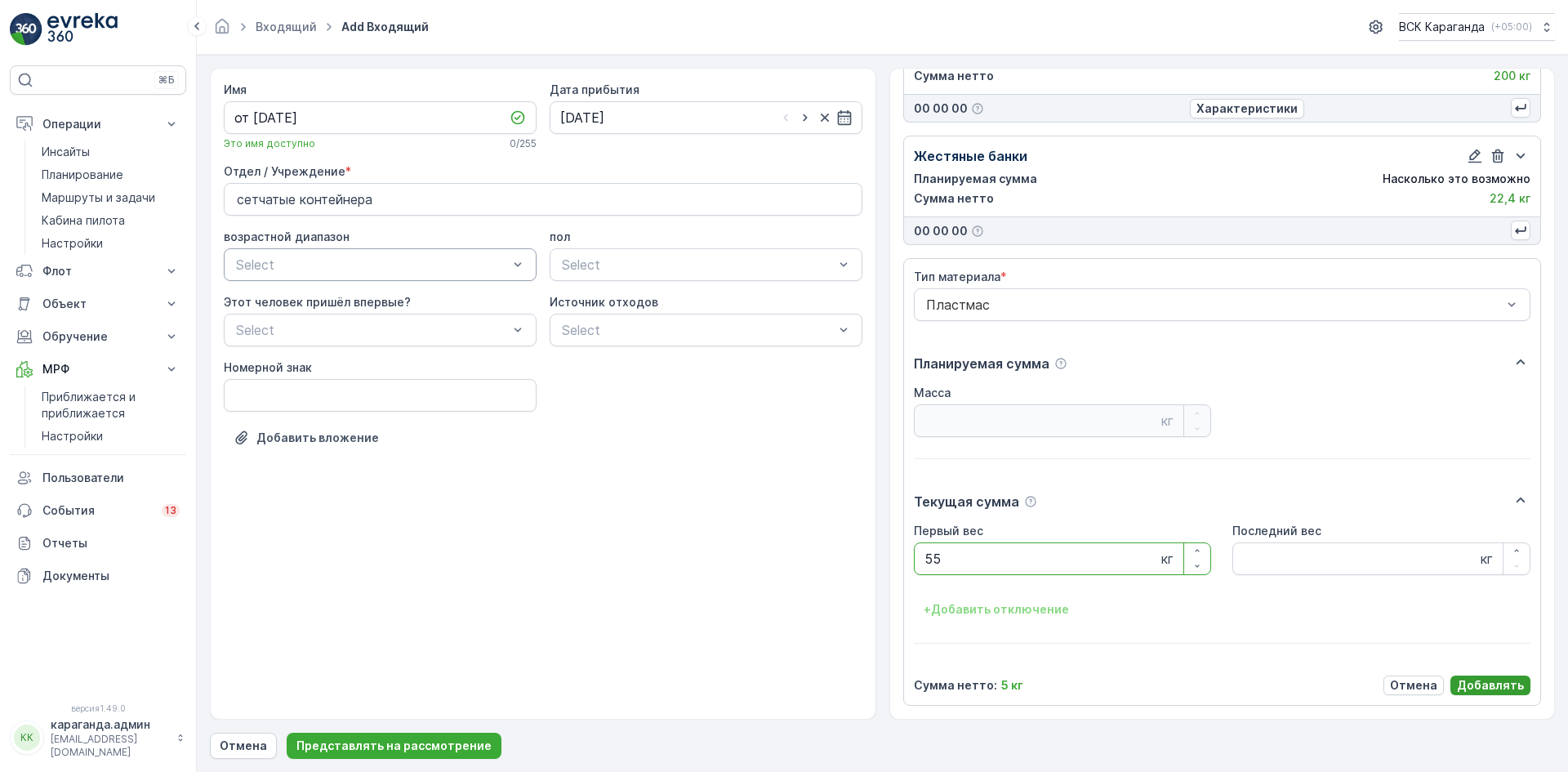
type Weight "55"
click at [1466, 683] on font "Добавлять" at bounding box center [1490, 684] width 67 height 14
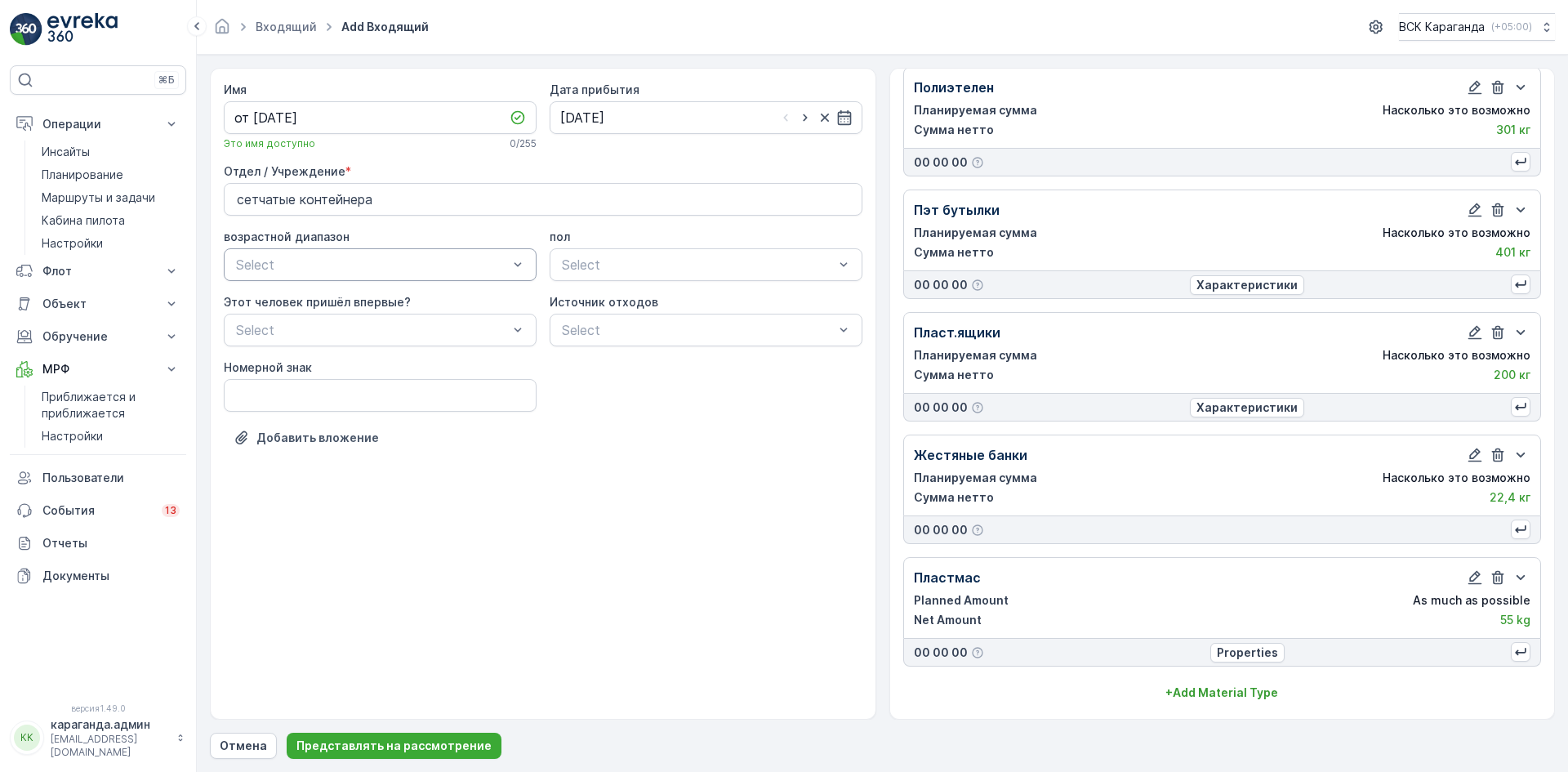
scroll to position [169, 0]
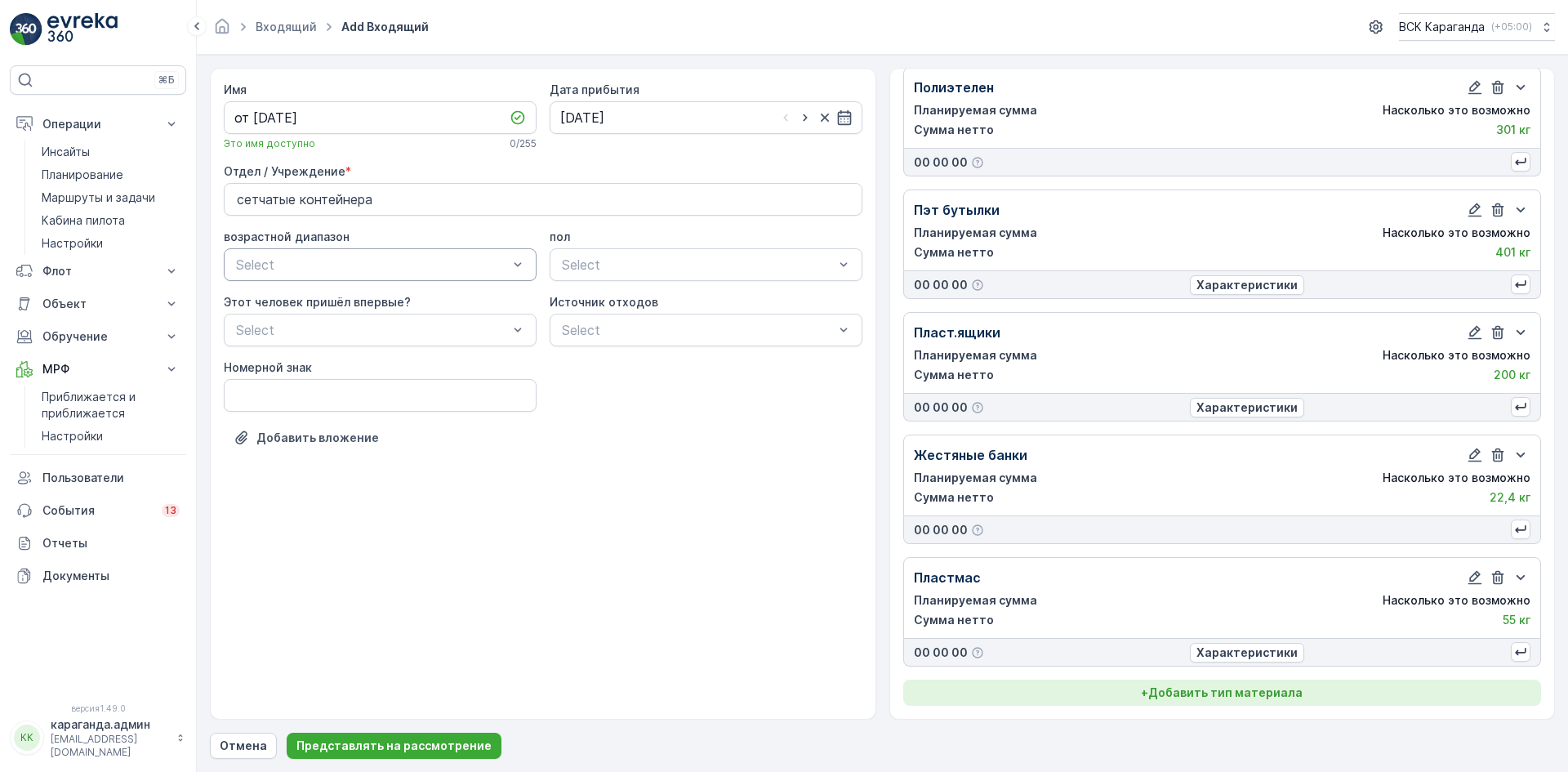
click at [1250, 688] on font "Добавить тип материала" at bounding box center [1225, 691] width 154 height 14
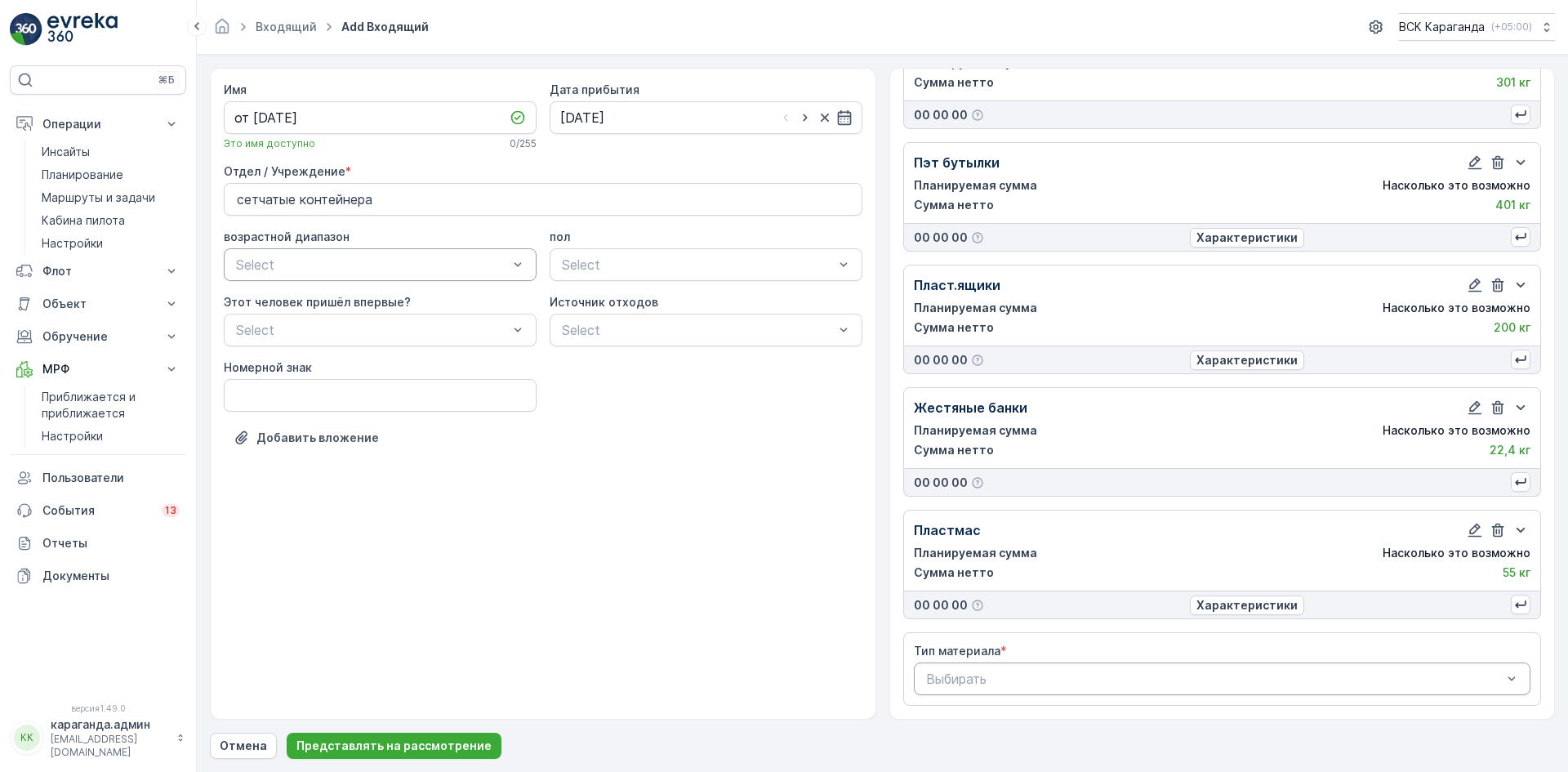
click at [1179, 673] on div at bounding box center [1214, 679] width 580 height 14
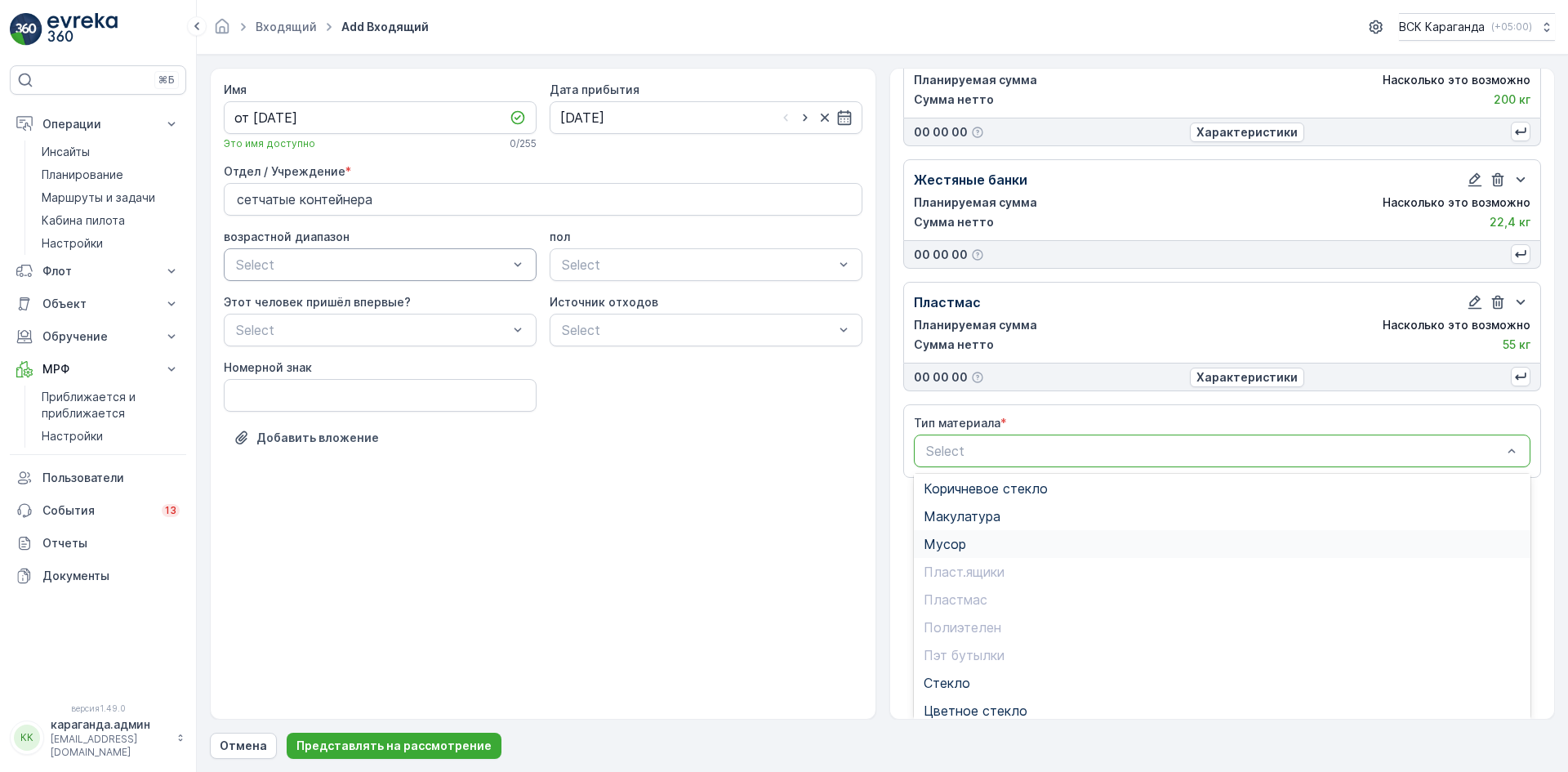
scroll to position [95, 0]
click at [949, 672] on span "Стекло" at bounding box center [946, 673] width 46 height 14
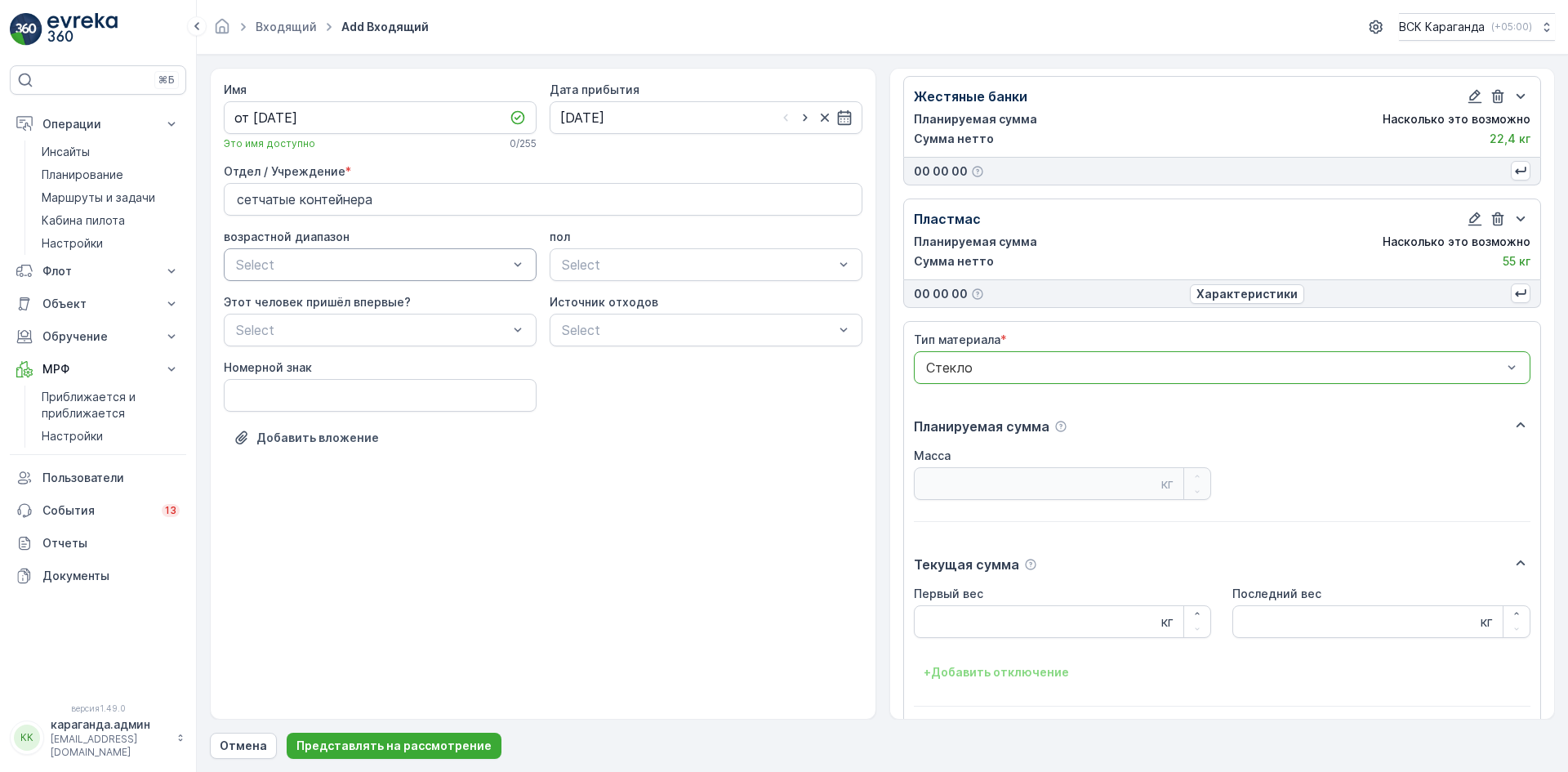
scroll to position [592, 0]
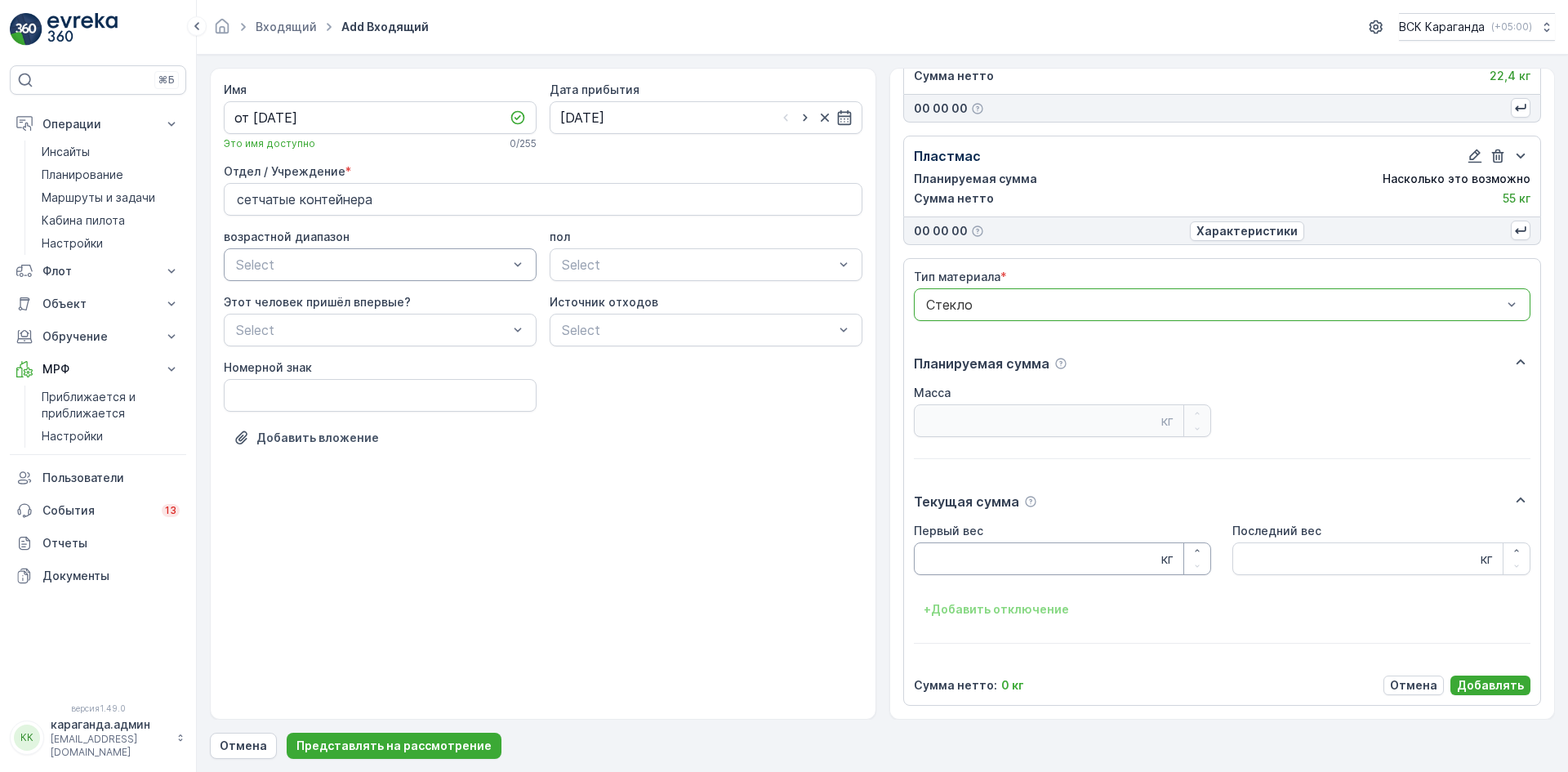
click at [972, 567] on Weight "Первый вес" at bounding box center [1063, 558] width 298 height 33
type Weight "254"
click at [1482, 686] on font "Добавлять" at bounding box center [1490, 684] width 67 height 14
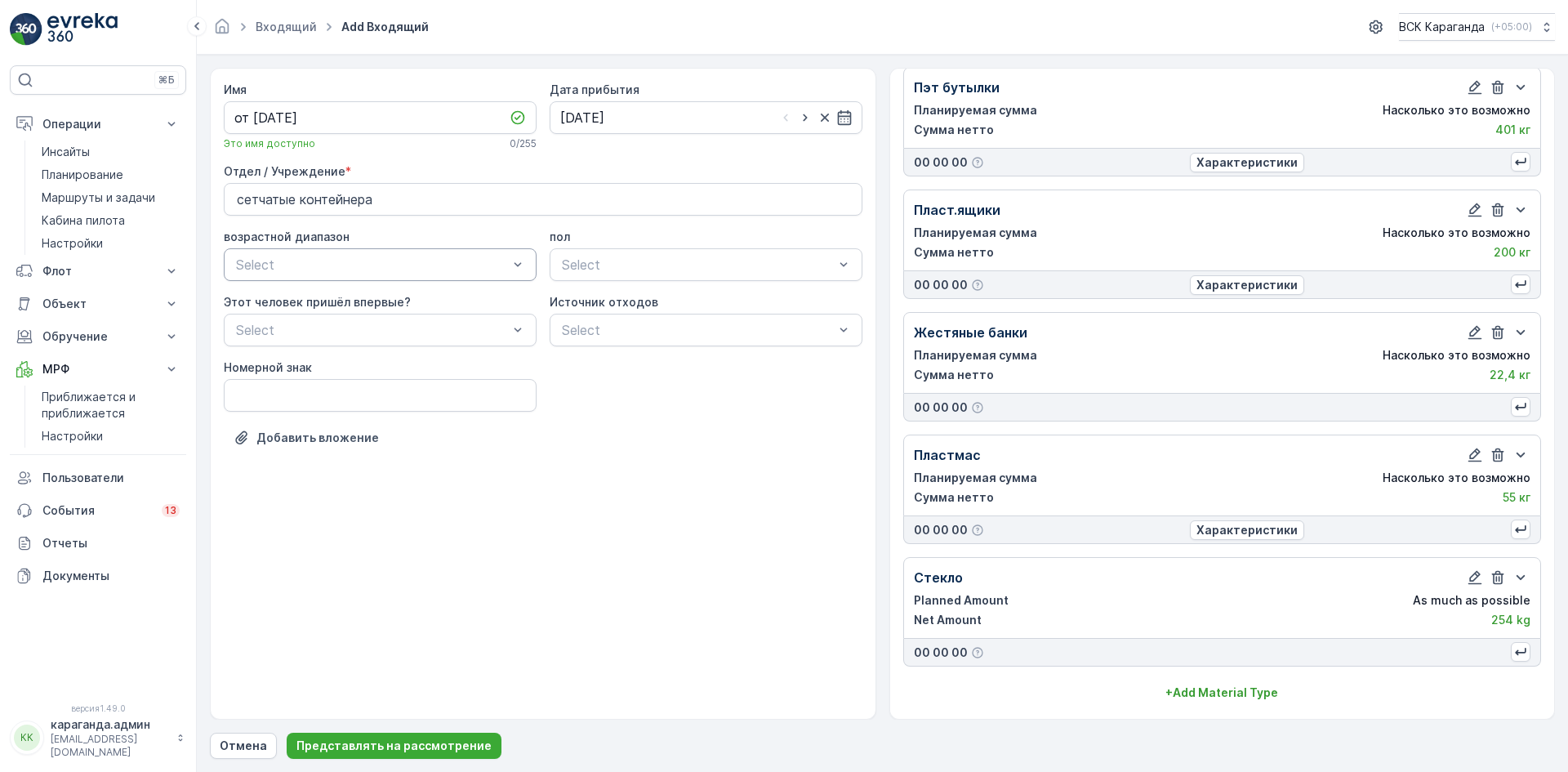
scroll to position [293, 0]
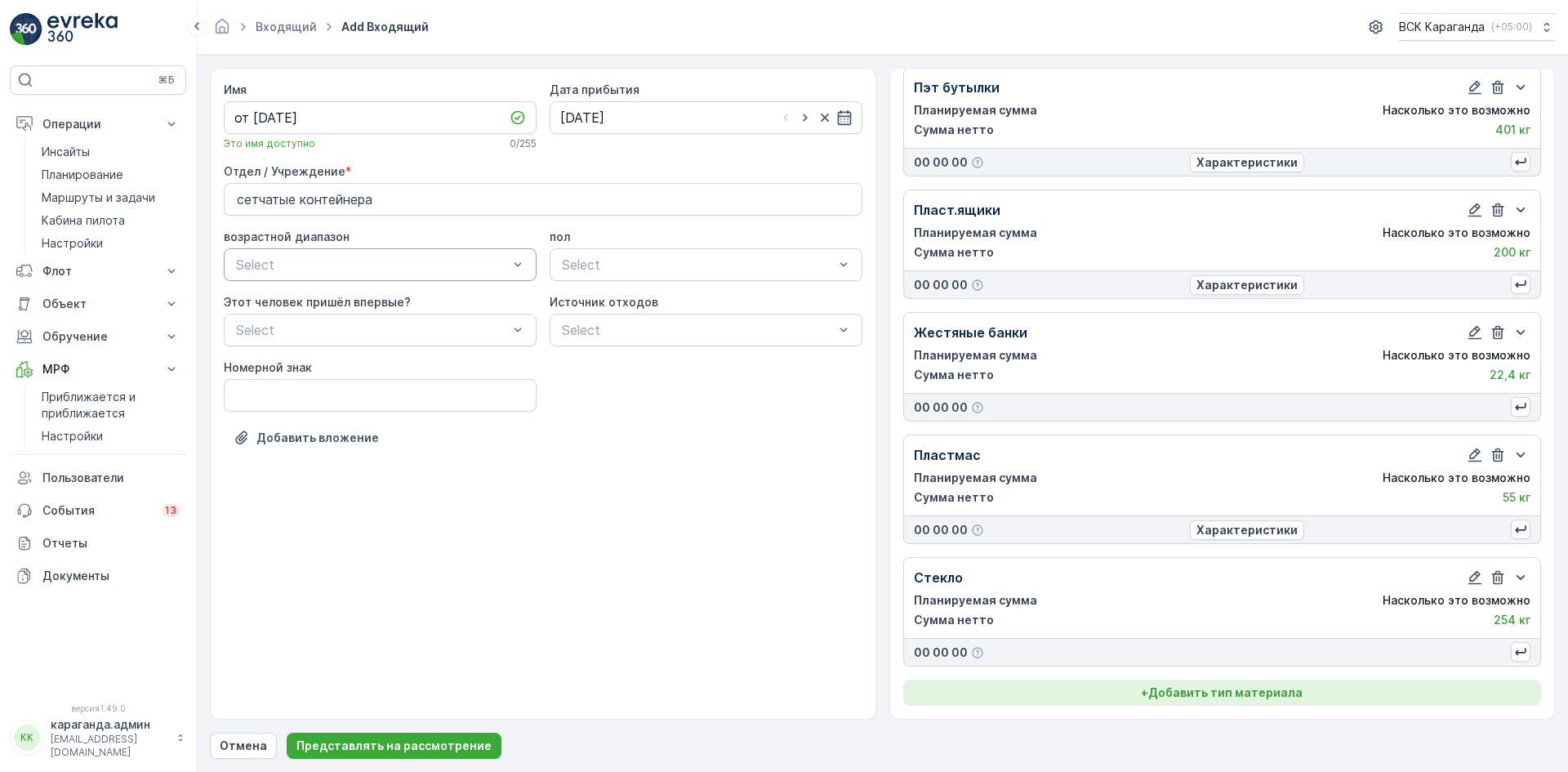
click at [1186, 688] on font "Добавить тип материала" at bounding box center [1225, 691] width 154 height 14
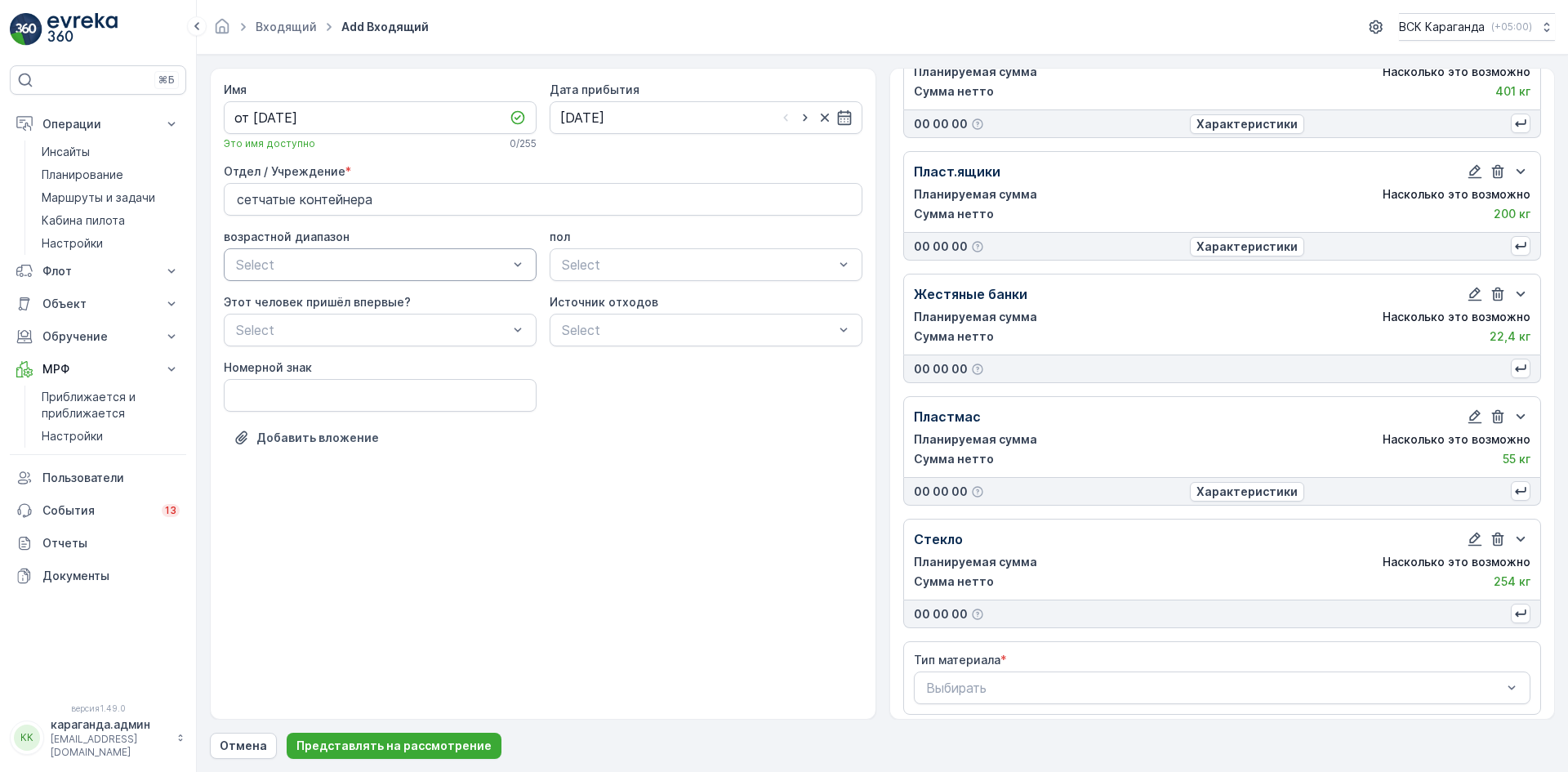
scroll to position [340, 0]
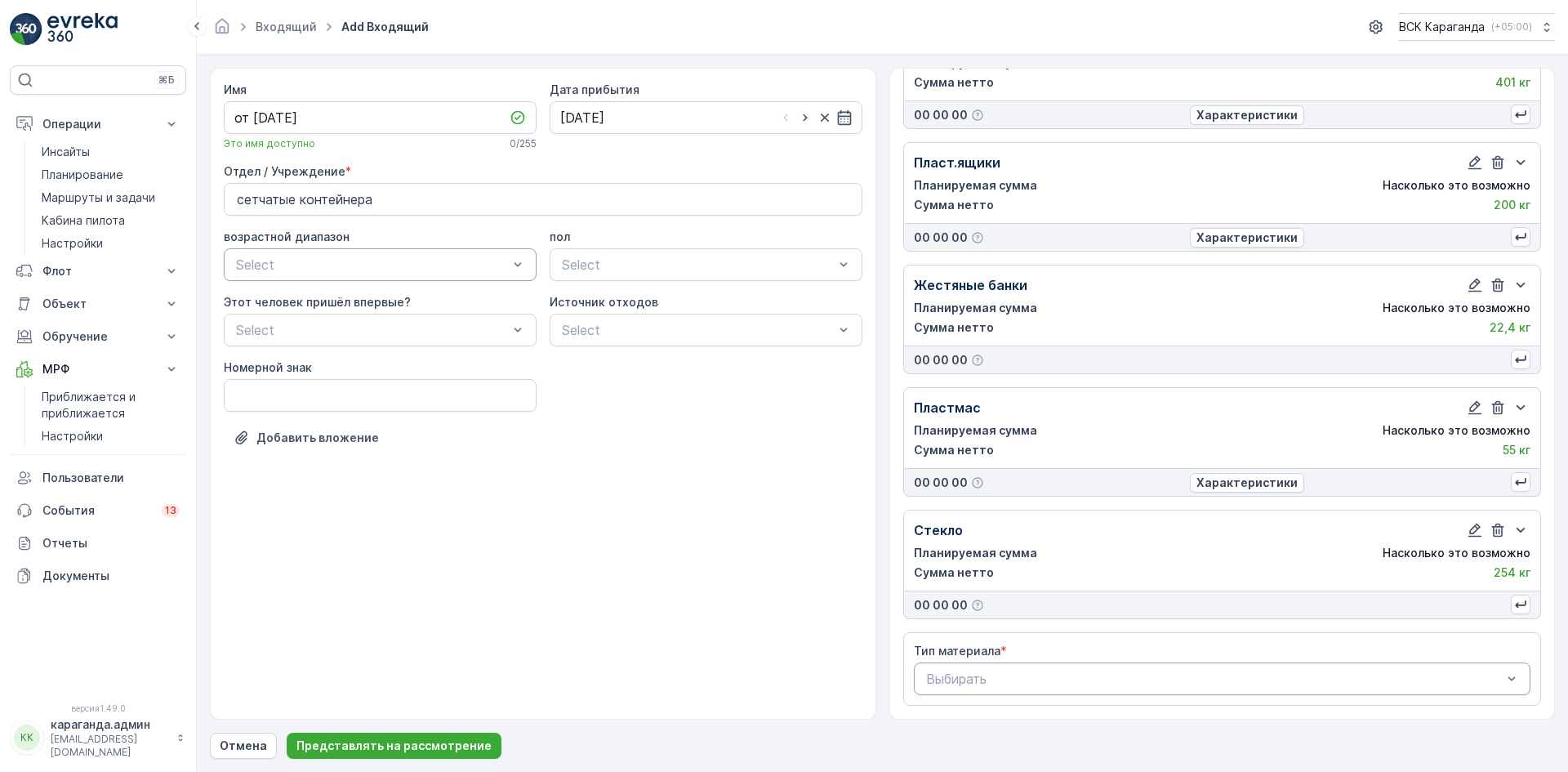
click at [1128, 666] on div "Выбирать" at bounding box center [1222, 679] width 617 height 33
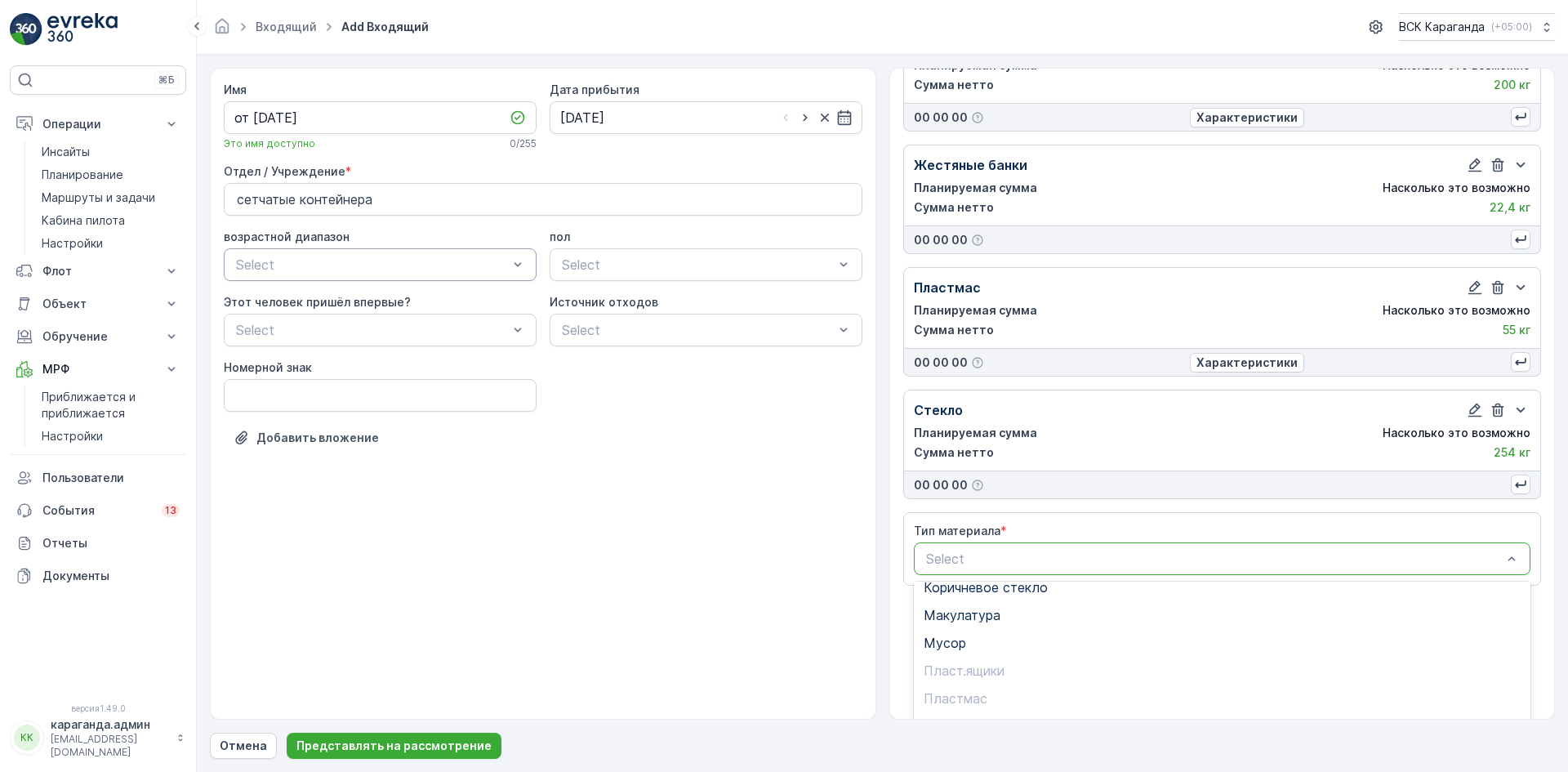
scroll to position [567, 0]
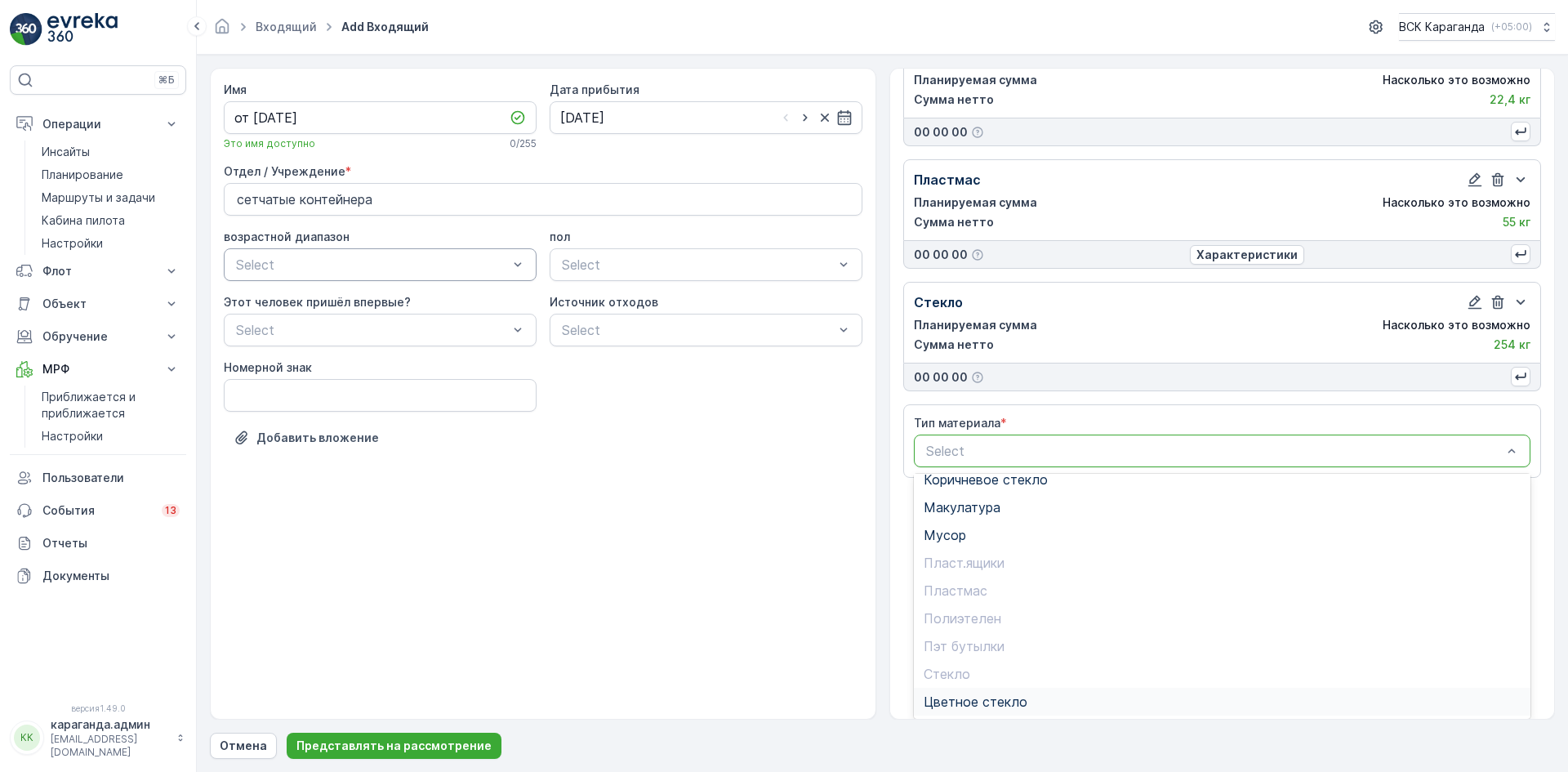
click at [986, 694] on span "Цветное стекло" at bounding box center [975, 701] width 103 height 14
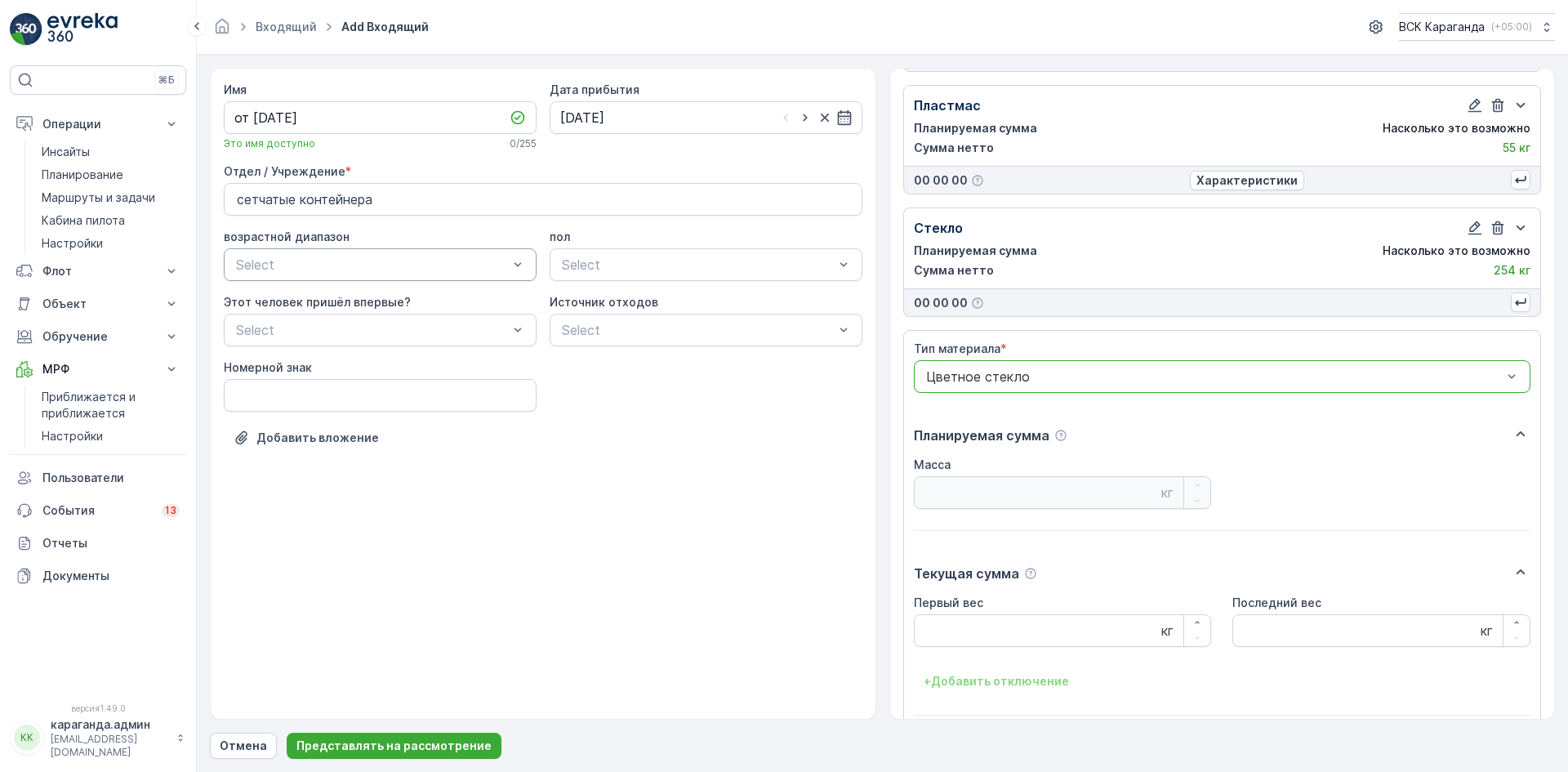
scroll to position [714, 0]
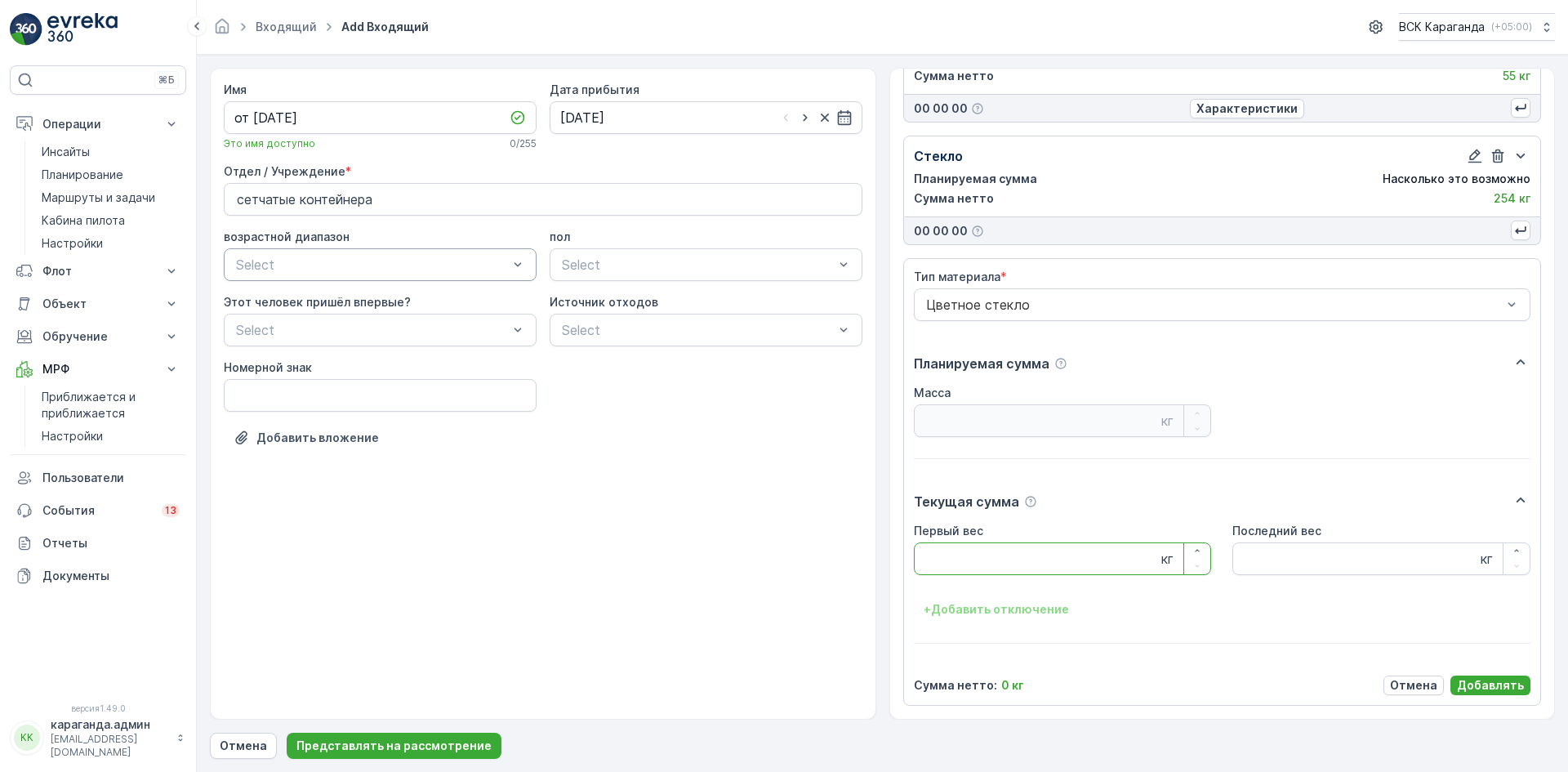
click at [977, 564] on Weight "Первый вес" at bounding box center [1063, 558] width 298 height 33
type Weight "217"
click at [1496, 682] on font "Добавлять" at bounding box center [1490, 684] width 67 height 14
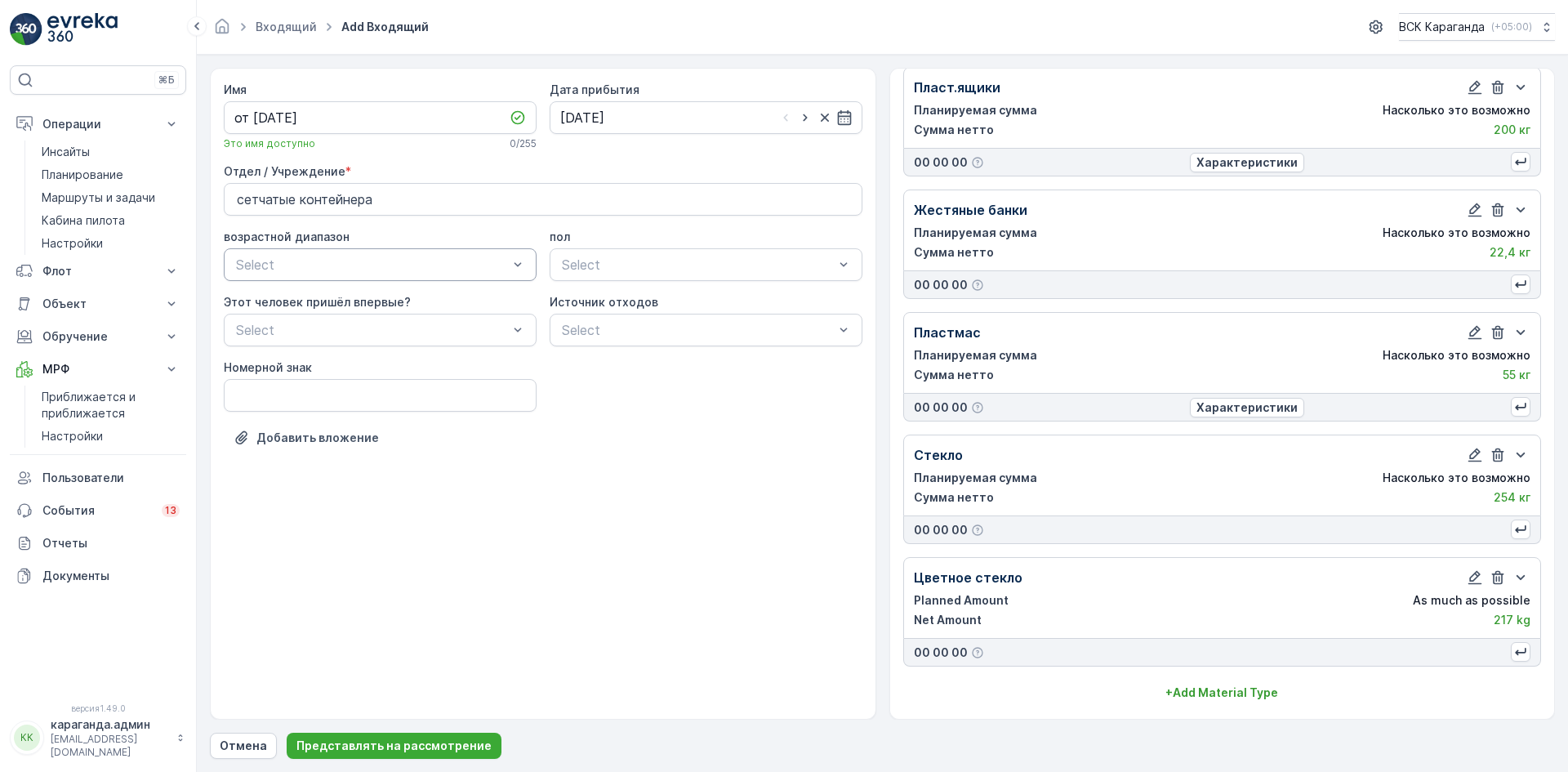
scroll to position [415, 0]
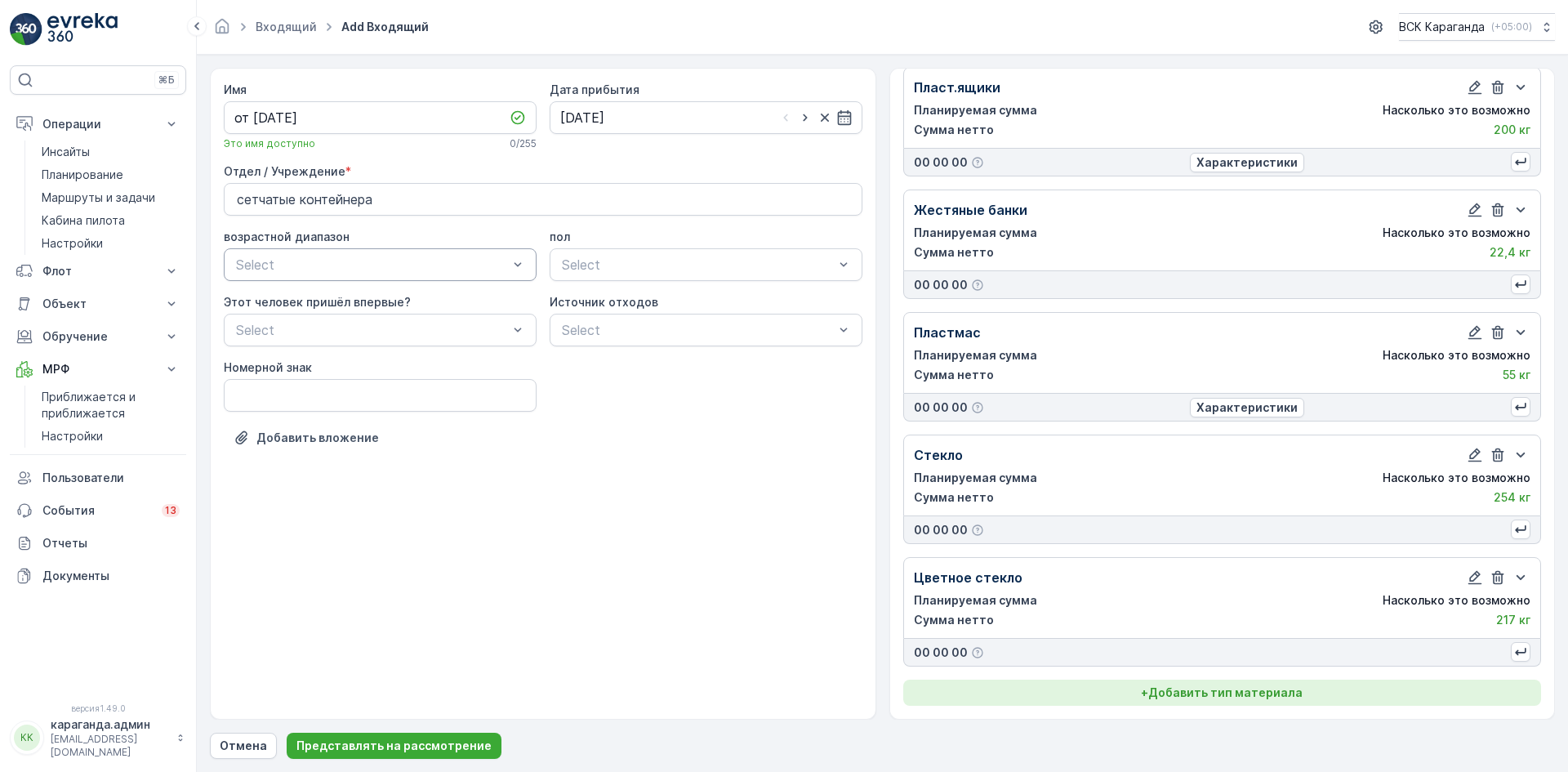
click at [1205, 694] on font "Добавить тип материала" at bounding box center [1225, 691] width 154 height 14
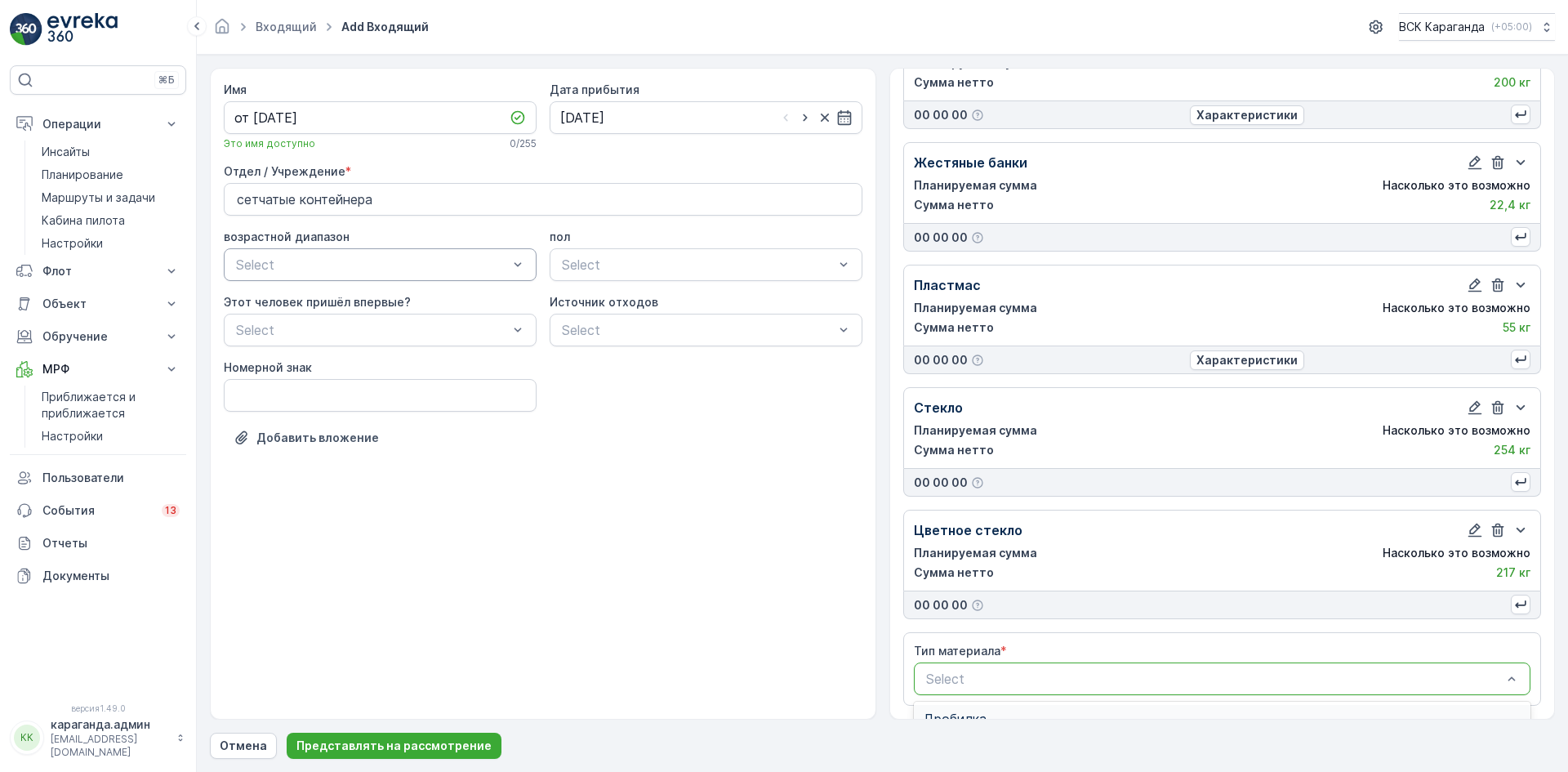
click at [1140, 675] on div at bounding box center [1214, 679] width 580 height 14
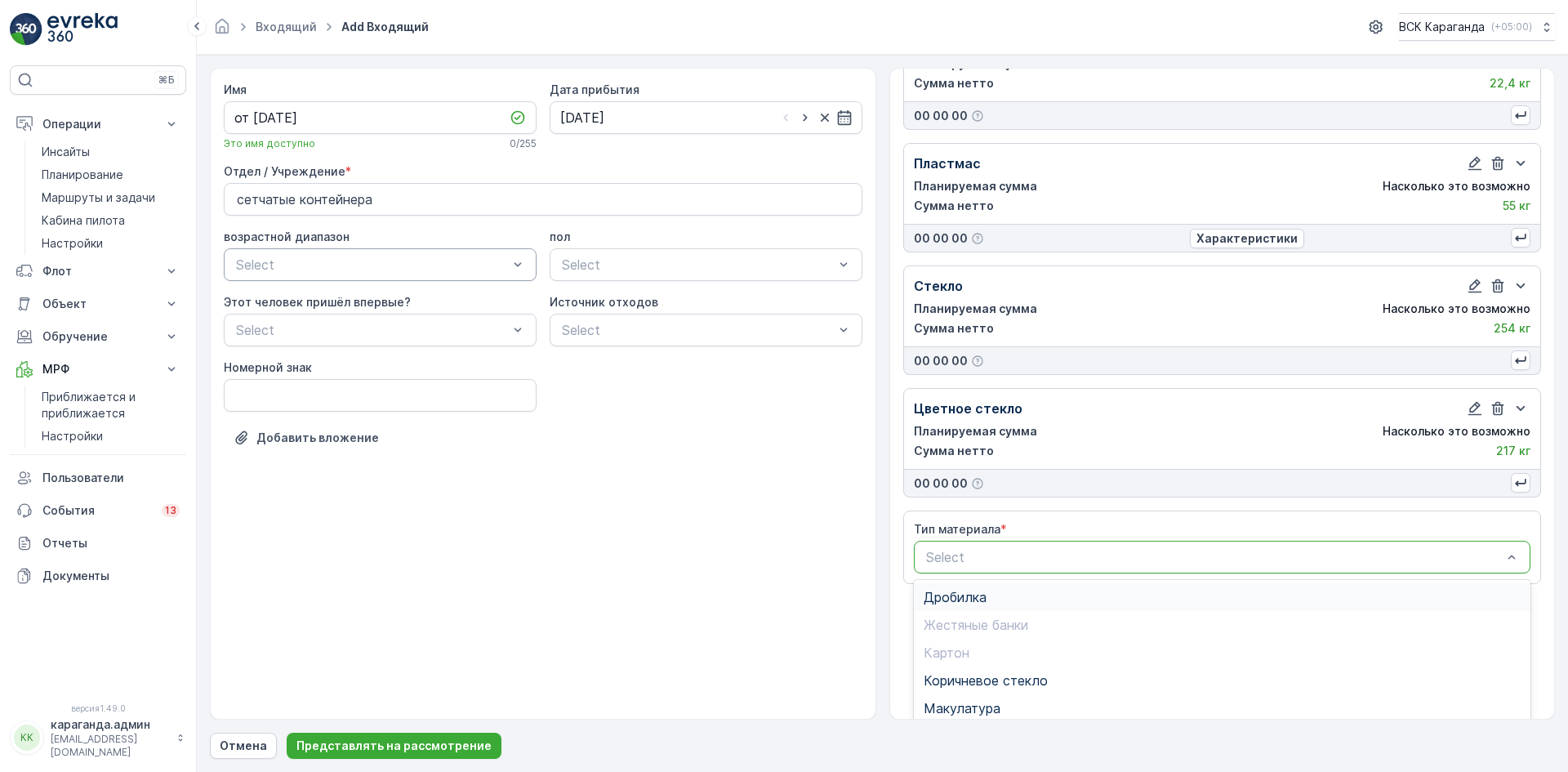
scroll to position [690, 0]
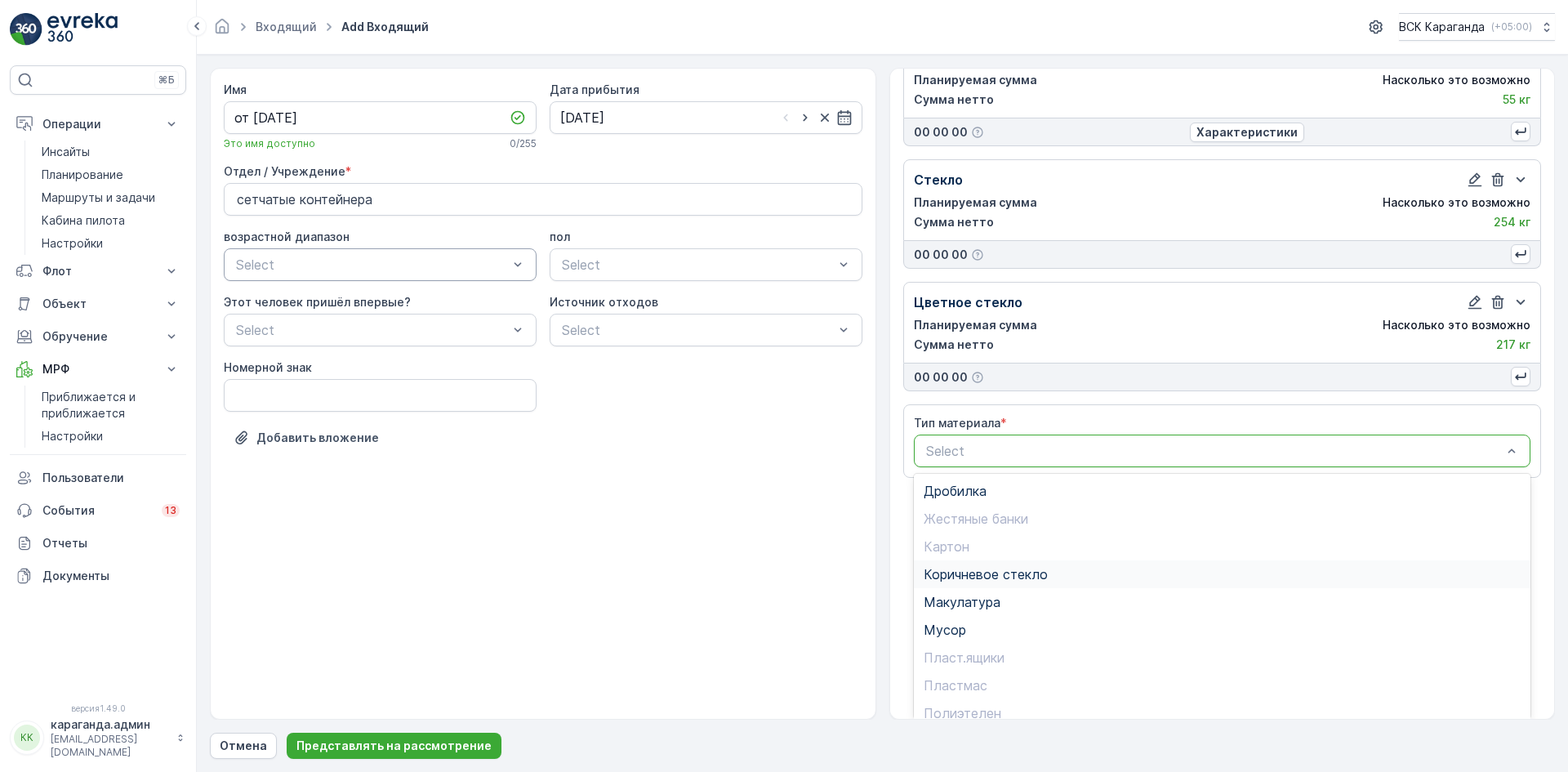
click at [988, 569] on span "Коричневое стекло" at bounding box center [985, 574] width 124 height 14
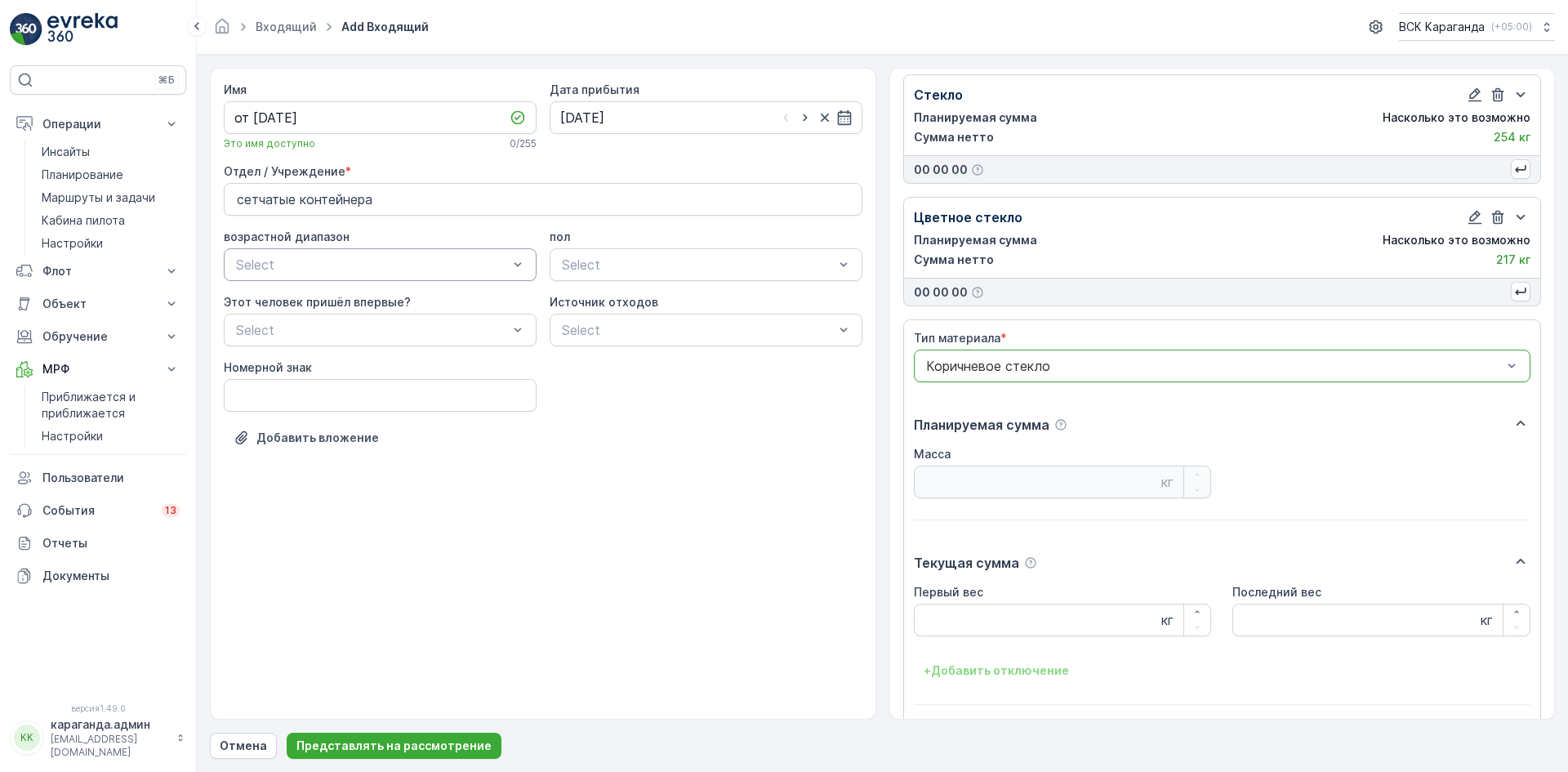
scroll to position [836, 0]
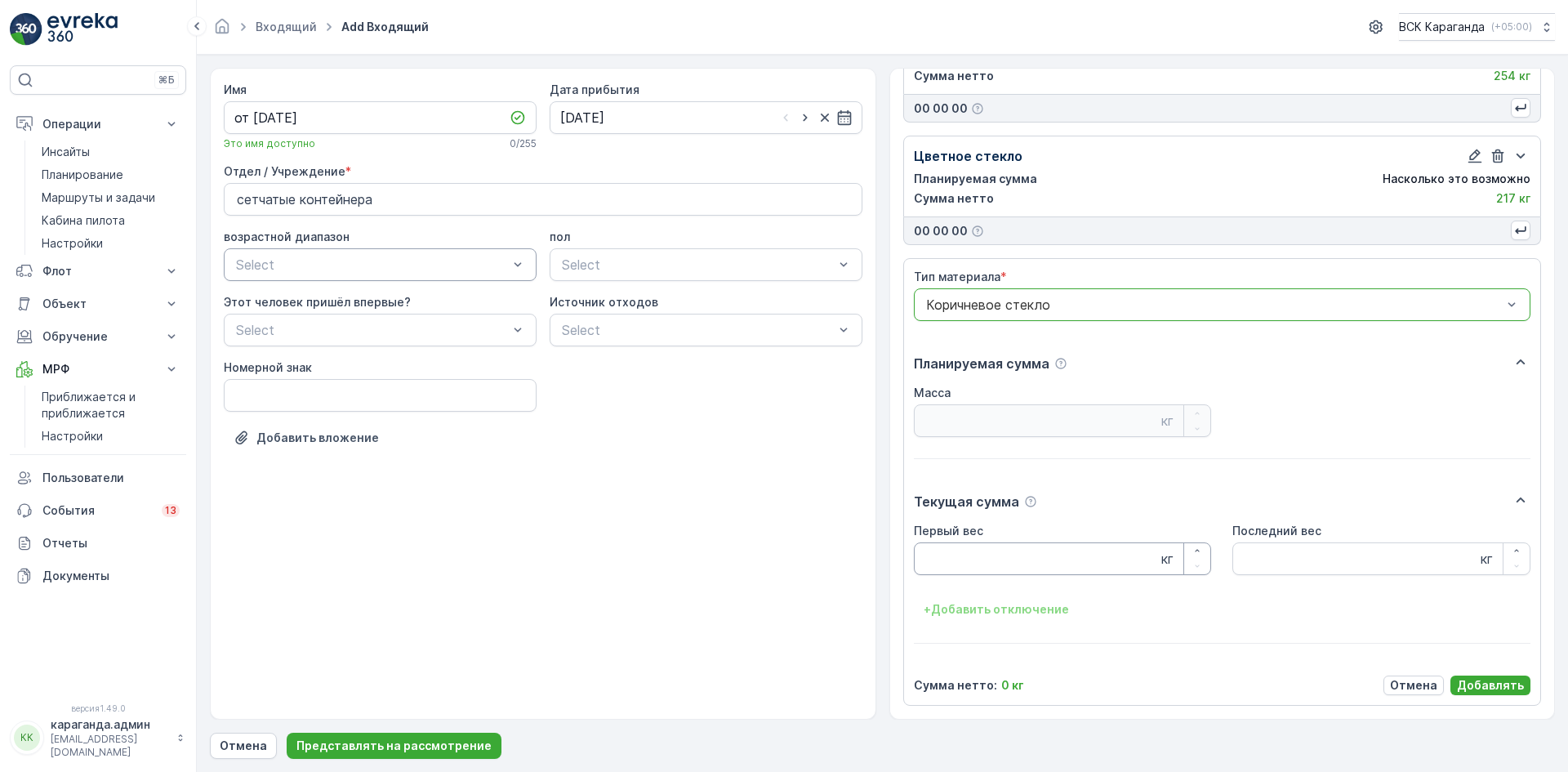
click at [950, 559] on Weight "Первый вес" at bounding box center [1063, 558] width 298 height 33
type Weight "231"
click at [1477, 683] on font "Добавлять" at bounding box center [1490, 684] width 67 height 14
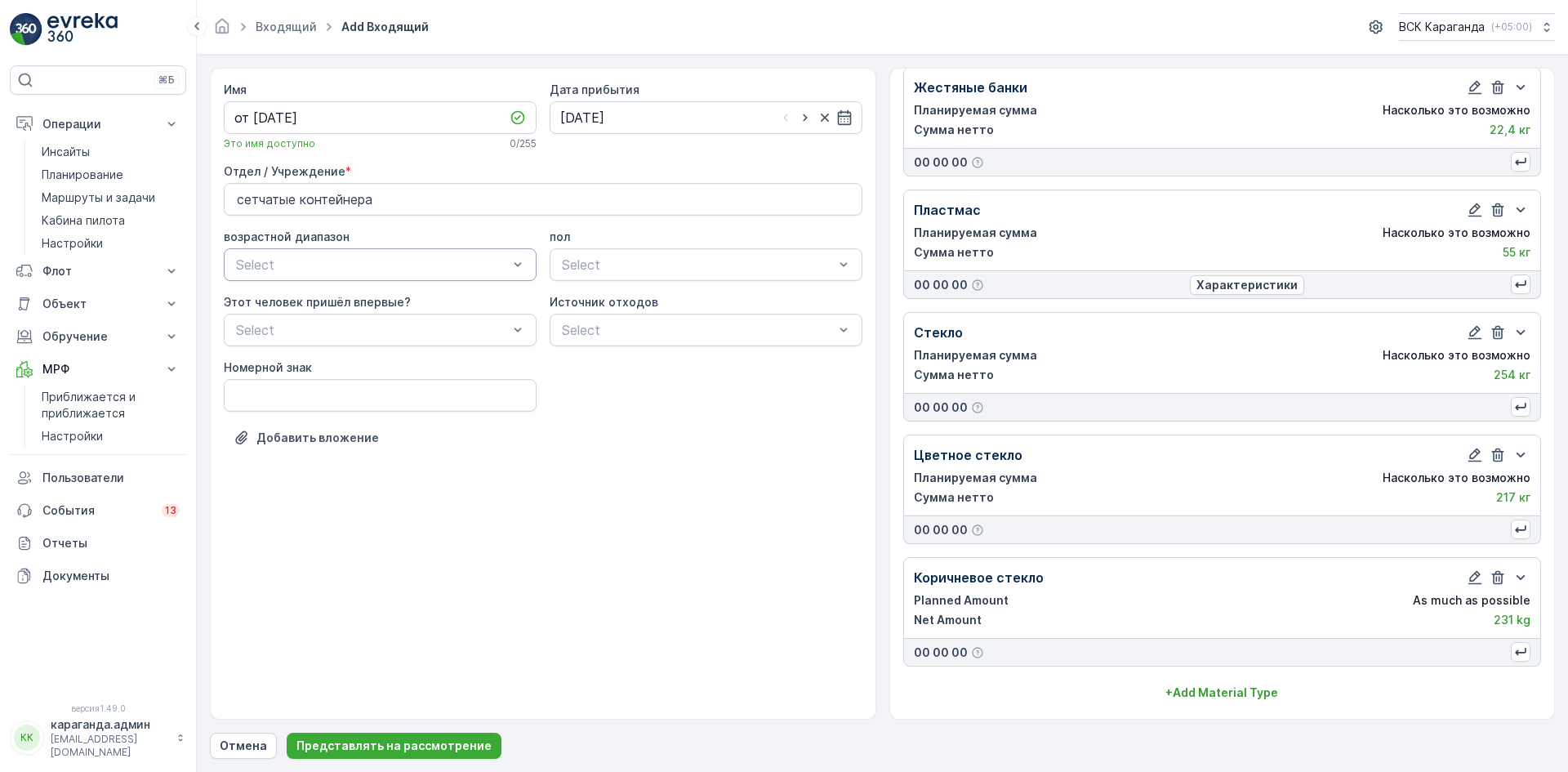
scroll to position [537, 0]
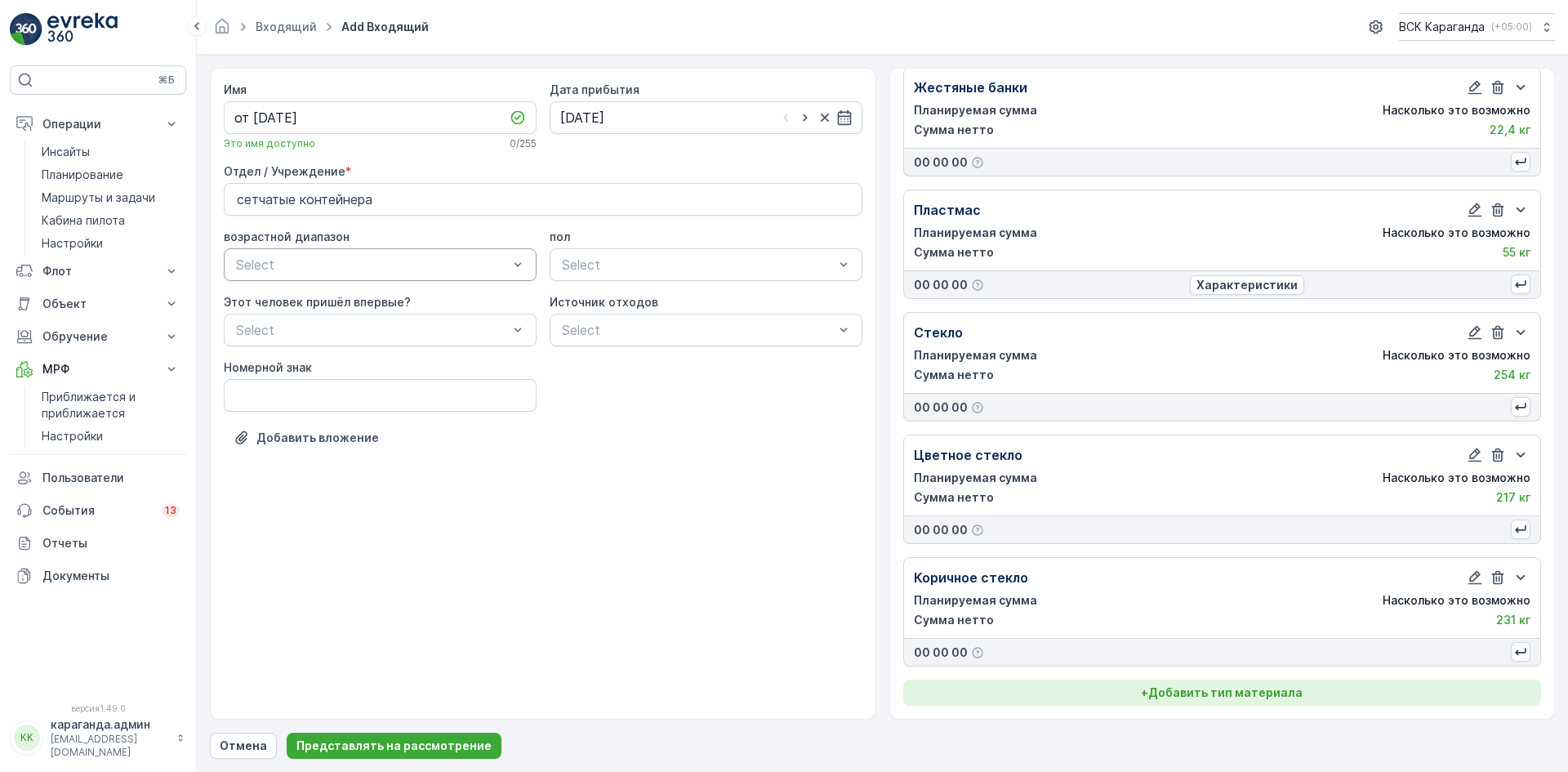
click at [1255, 690] on font "Добавить тип материала" at bounding box center [1225, 691] width 154 height 14
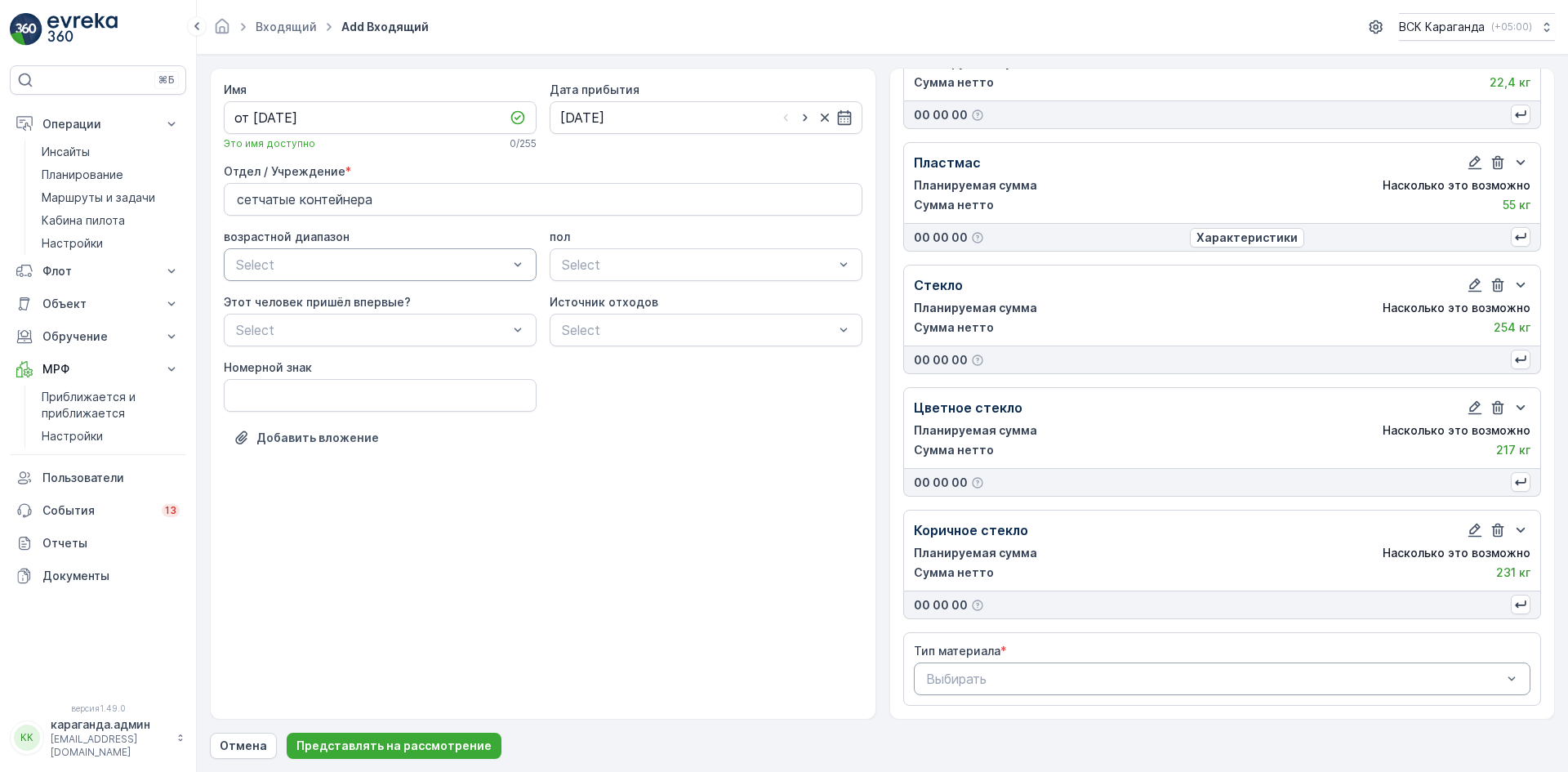
click at [1040, 683] on div at bounding box center [1214, 679] width 580 height 14
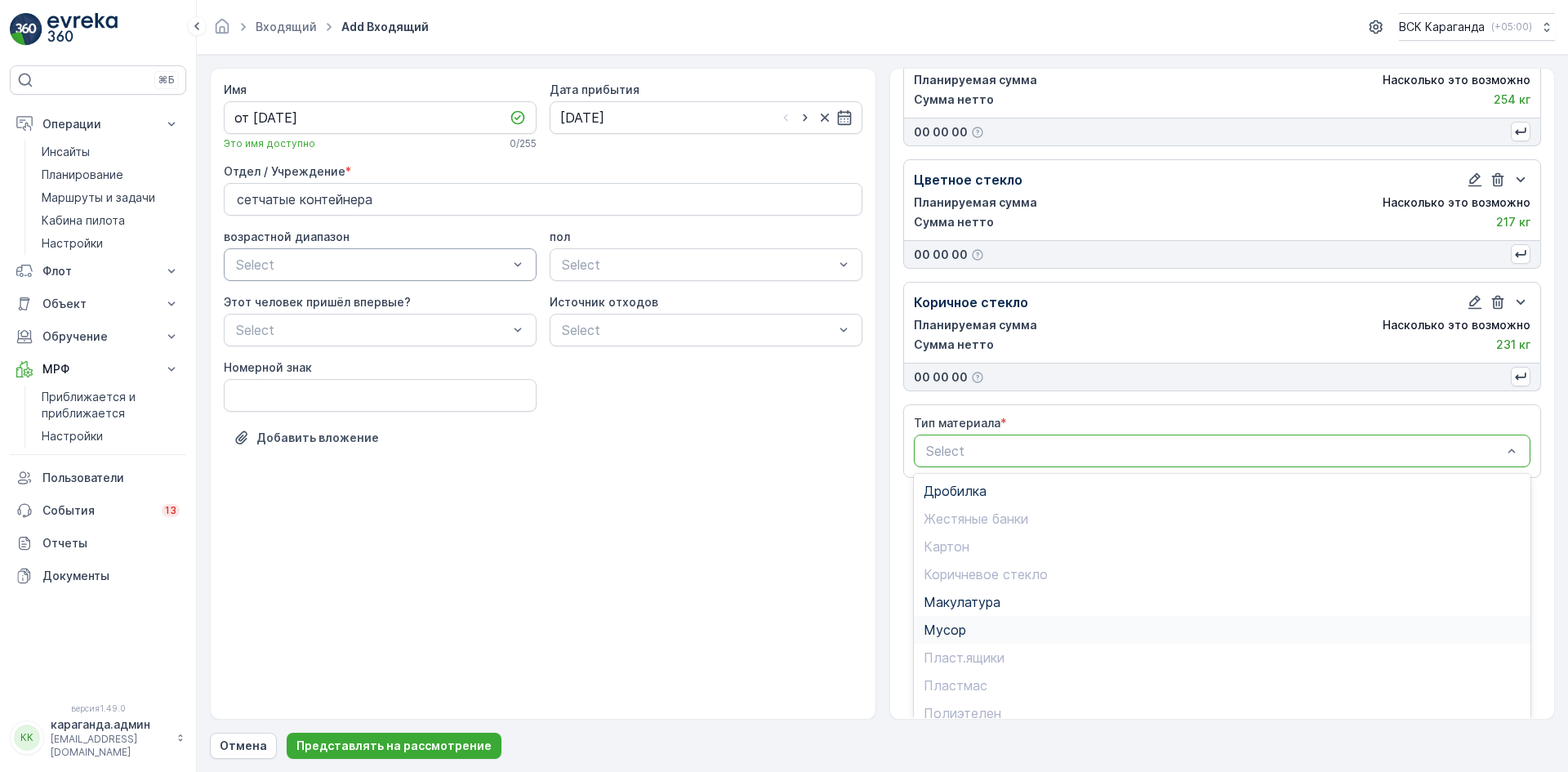
click at [975, 628] on div "Мусор" at bounding box center [1222, 630] width 598 height 14
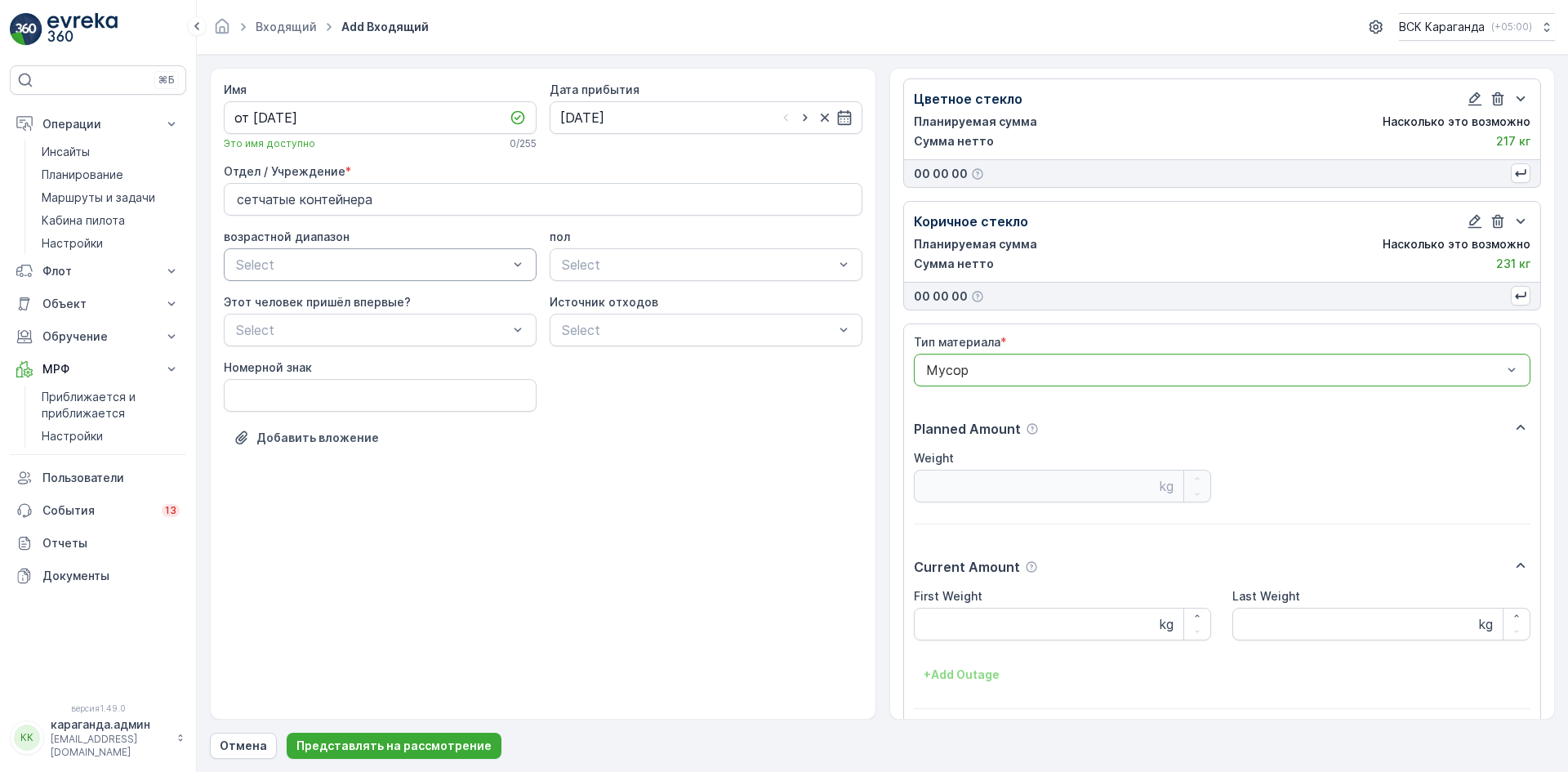
scroll to position [959, 0]
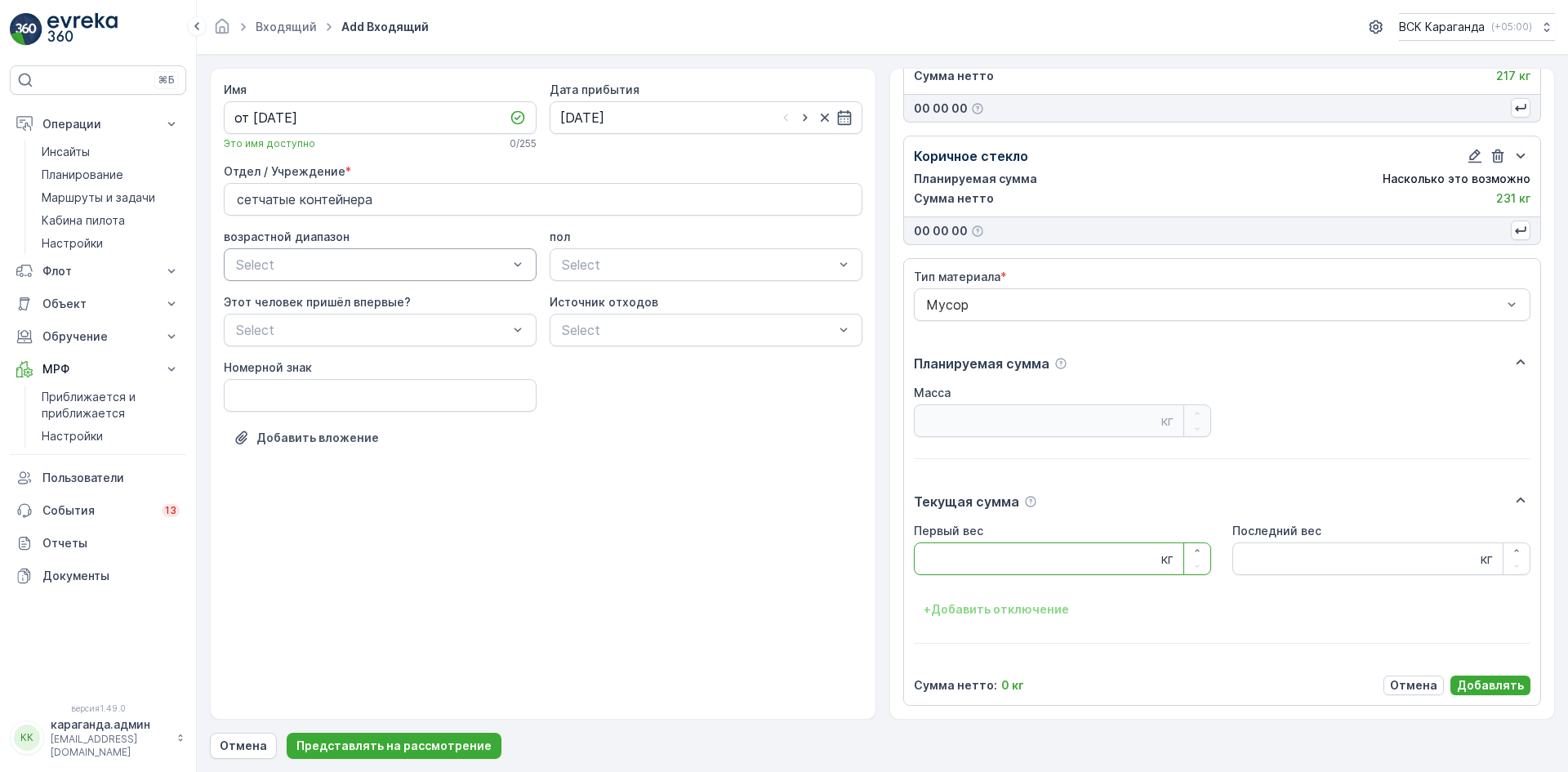
click at [973, 559] on Weight "Первый вес" at bounding box center [1063, 558] width 298 height 33
type Weight "3064"
click at [1486, 683] on font "Добавлять" at bounding box center [1490, 684] width 67 height 14
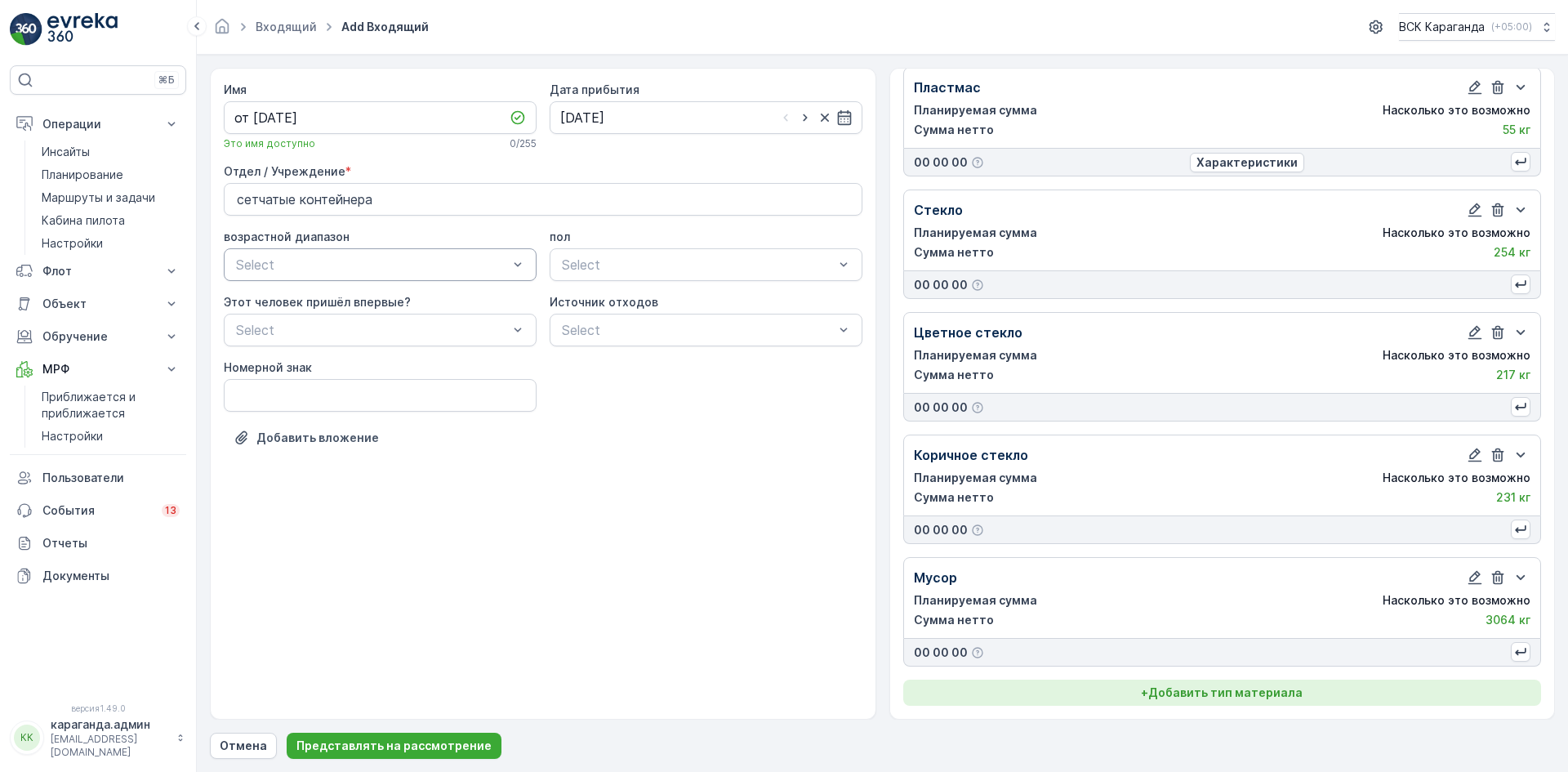
click at [1242, 687] on font "Добавить тип материала" at bounding box center [1225, 691] width 154 height 14
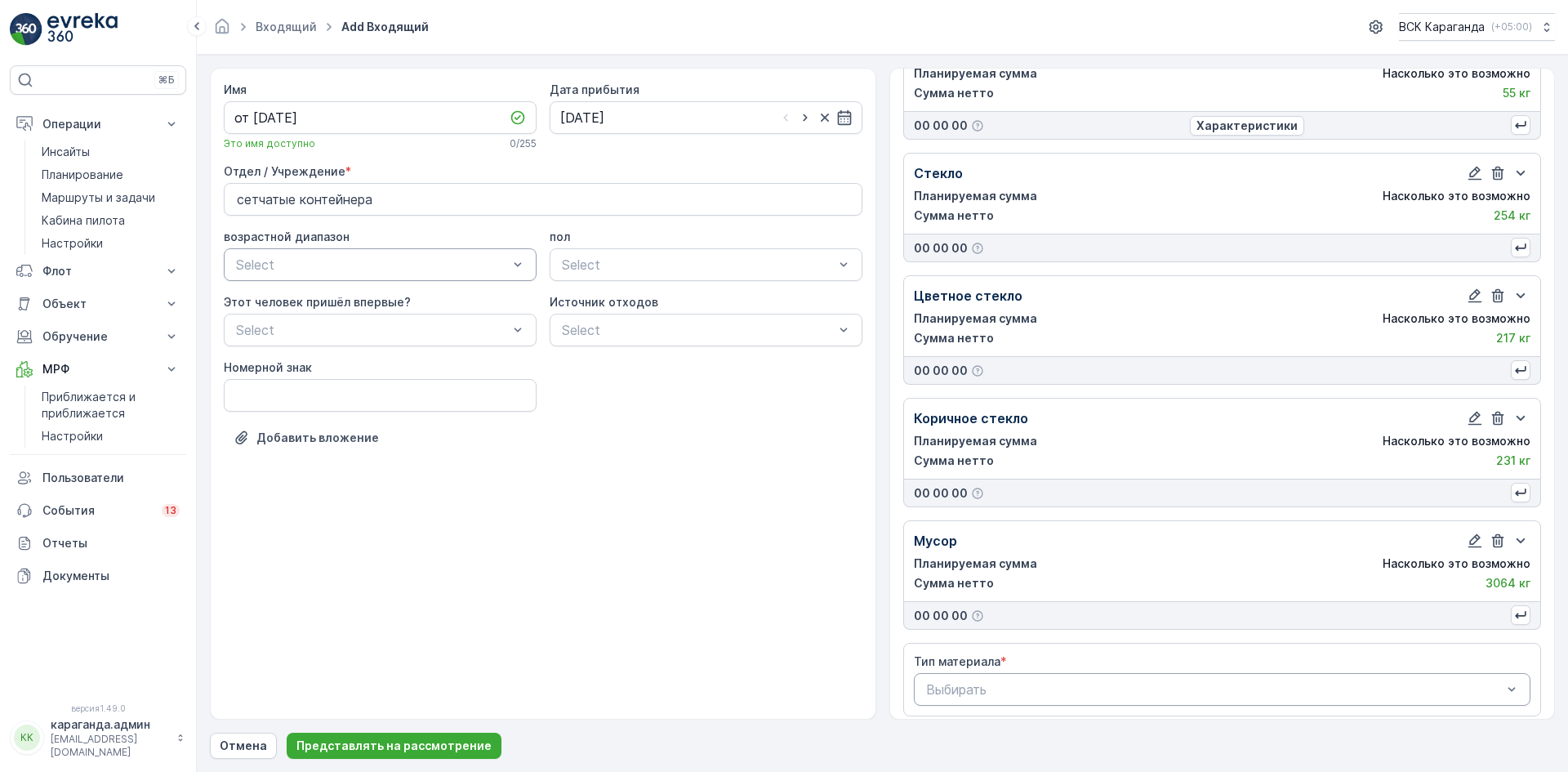
scroll to position [708, 0]
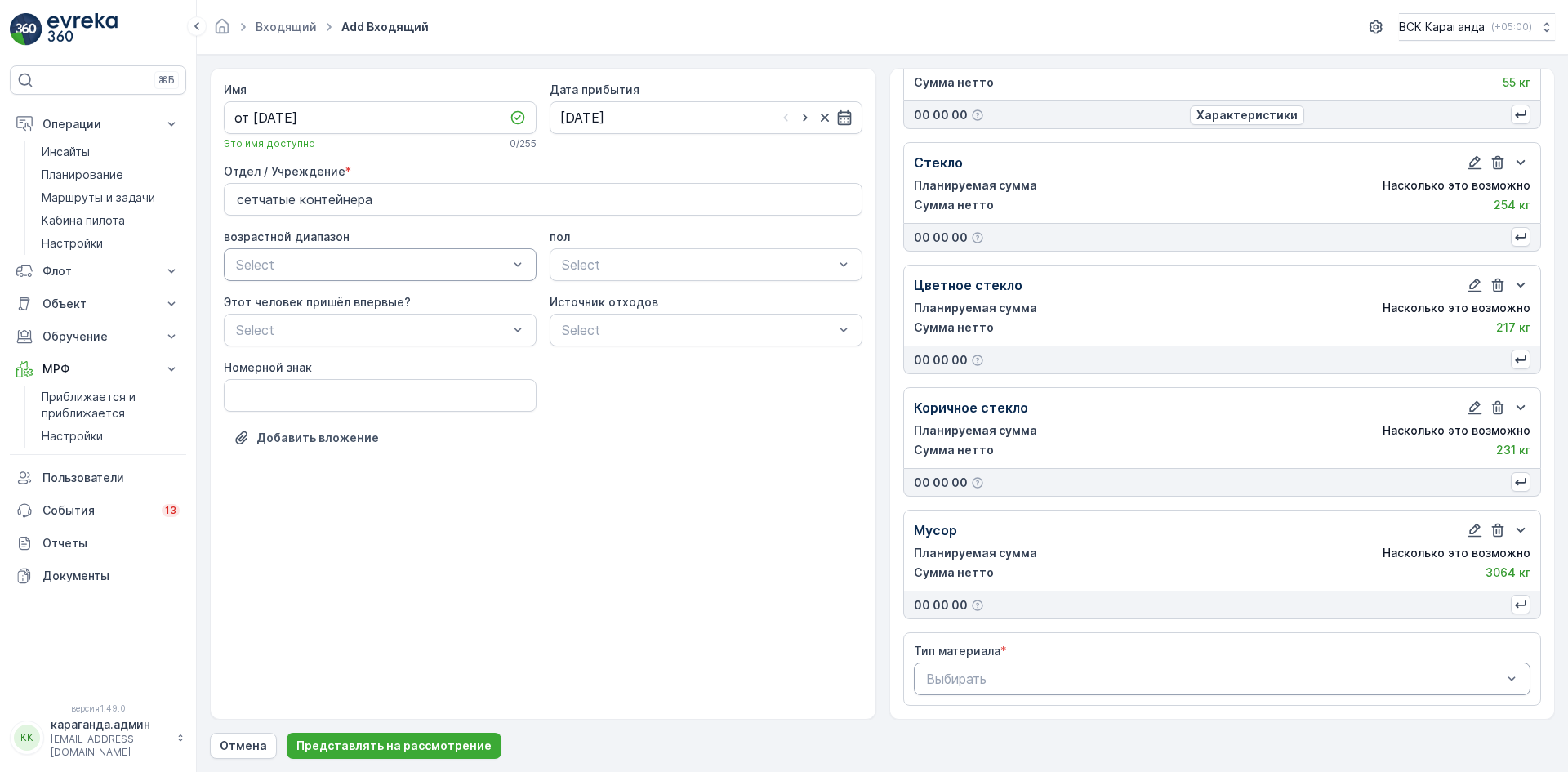
click at [1077, 680] on div at bounding box center [1214, 679] width 580 height 14
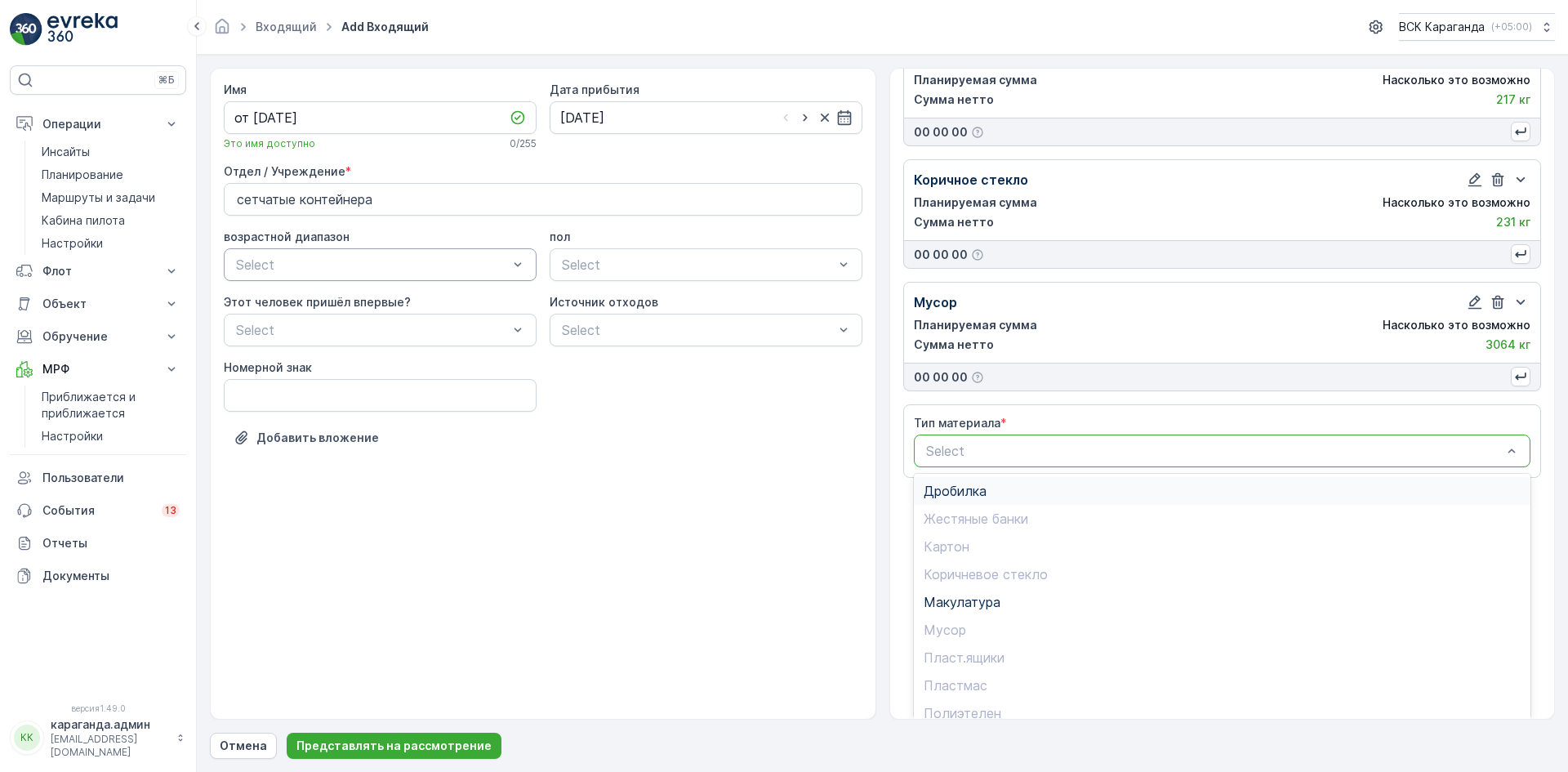
click at [978, 487] on span "Дробилка" at bounding box center [954, 491] width 63 height 14
click at [1053, 708] on Weight "Первый вес" at bounding box center [1063, 705] width 298 height 33
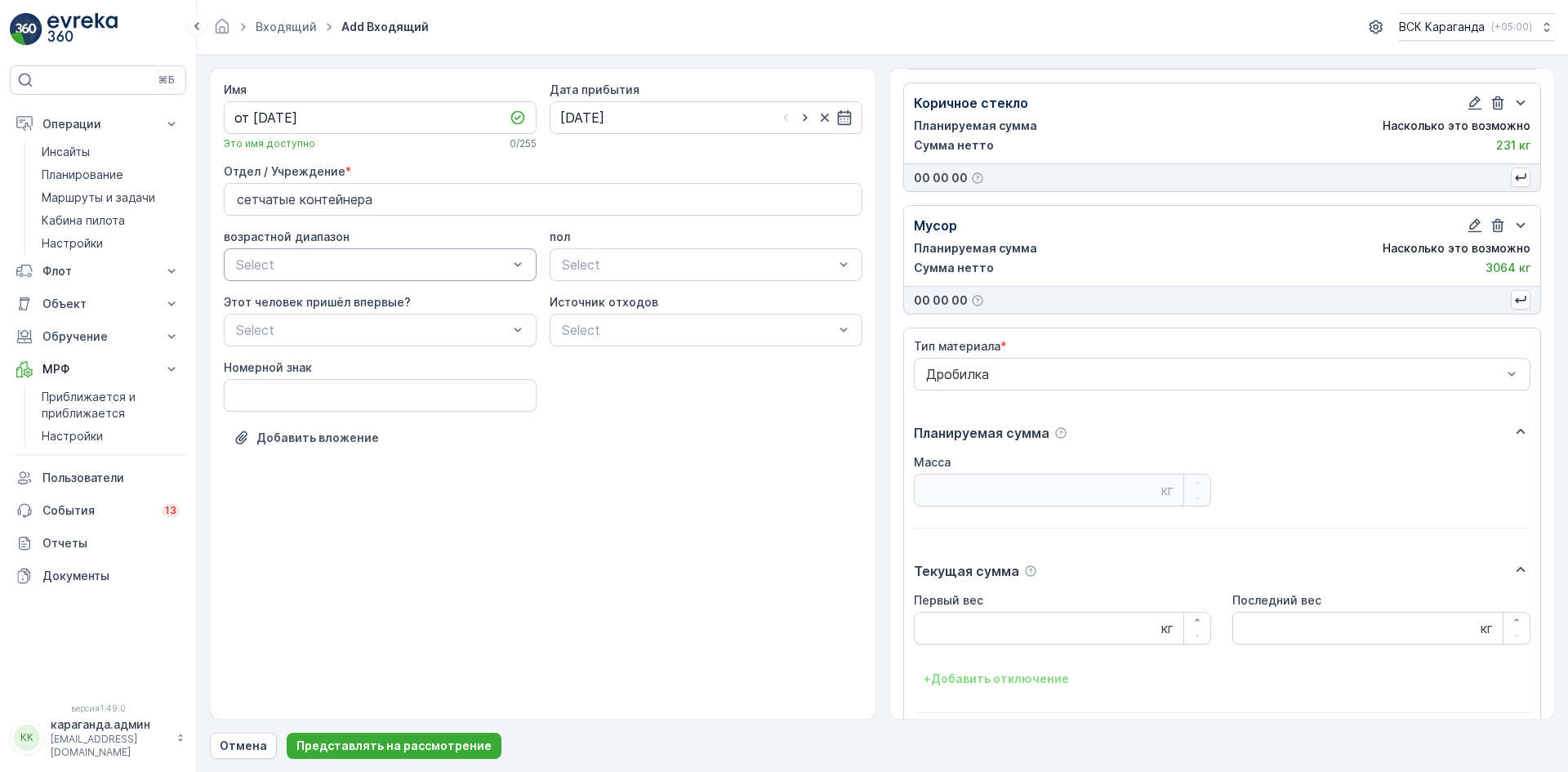
scroll to position [1081, 0]
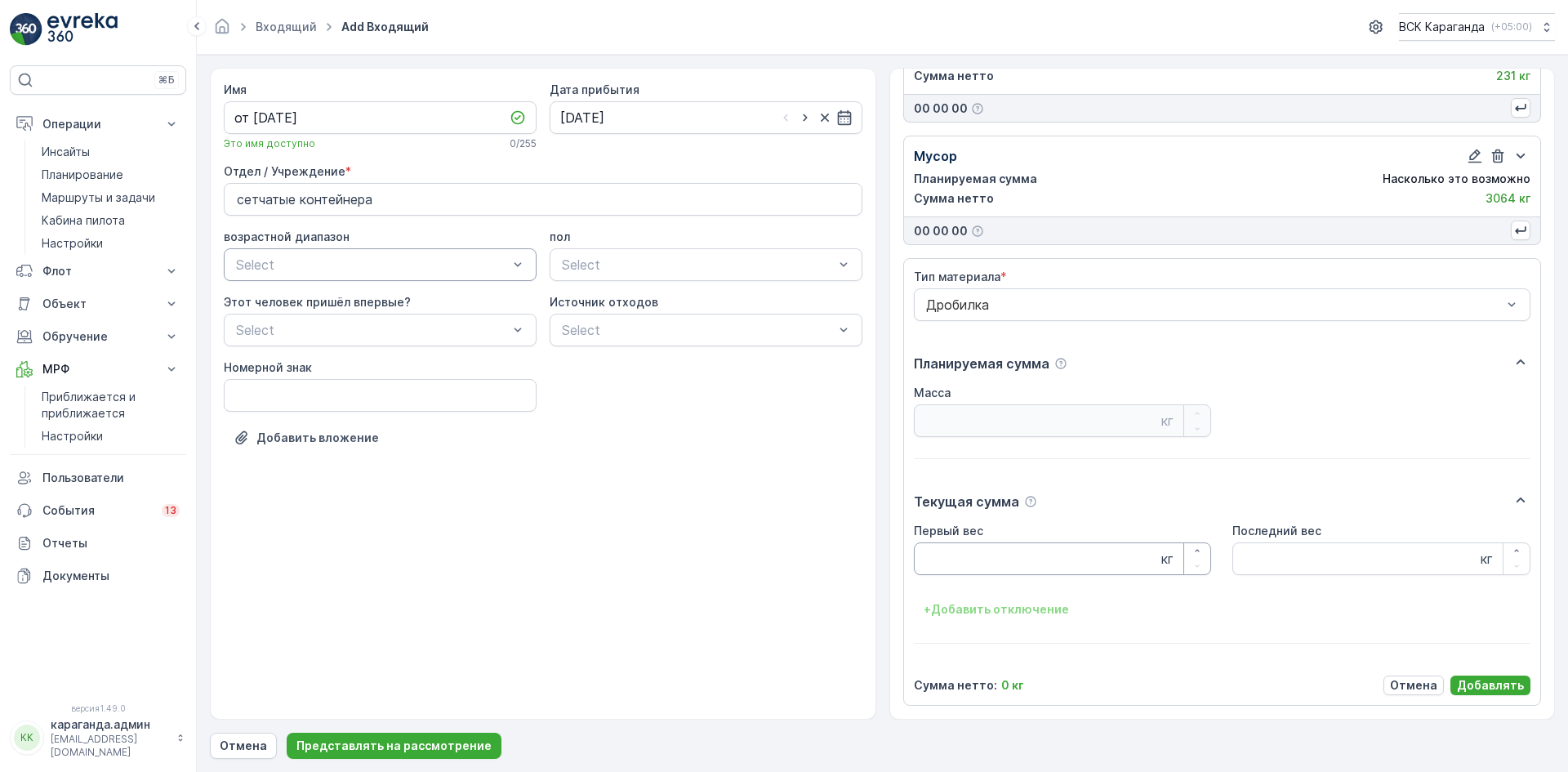
click at [1030, 551] on Weight "Первый вес" at bounding box center [1063, 558] width 298 height 33
type Weight "474"
click at [1473, 678] on font "Добавлять" at bounding box center [1490, 684] width 67 height 14
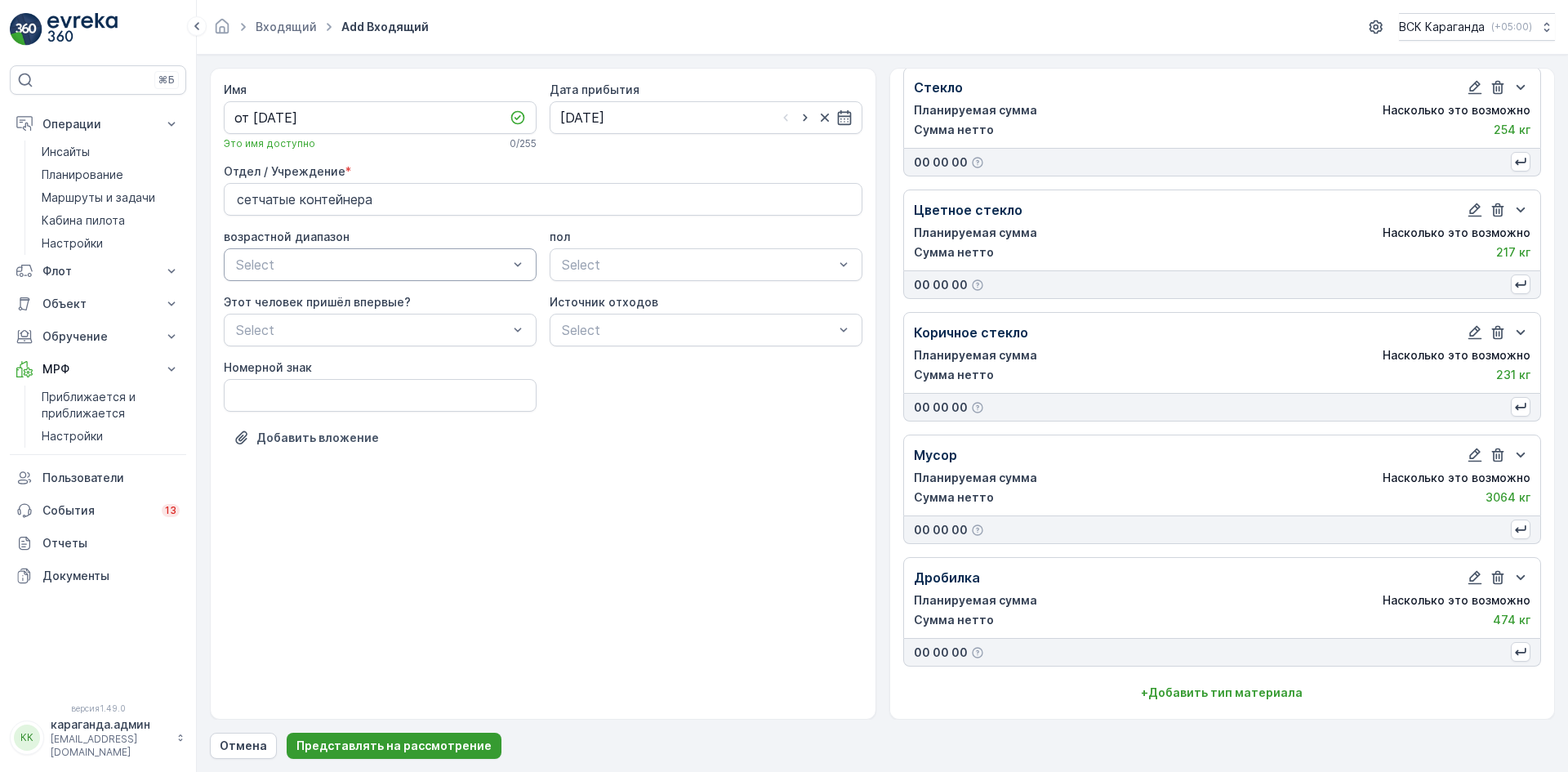
click at [361, 745] on font "Представлять на рассмотрение" at bounding box center [393, 745] width 195 height 14
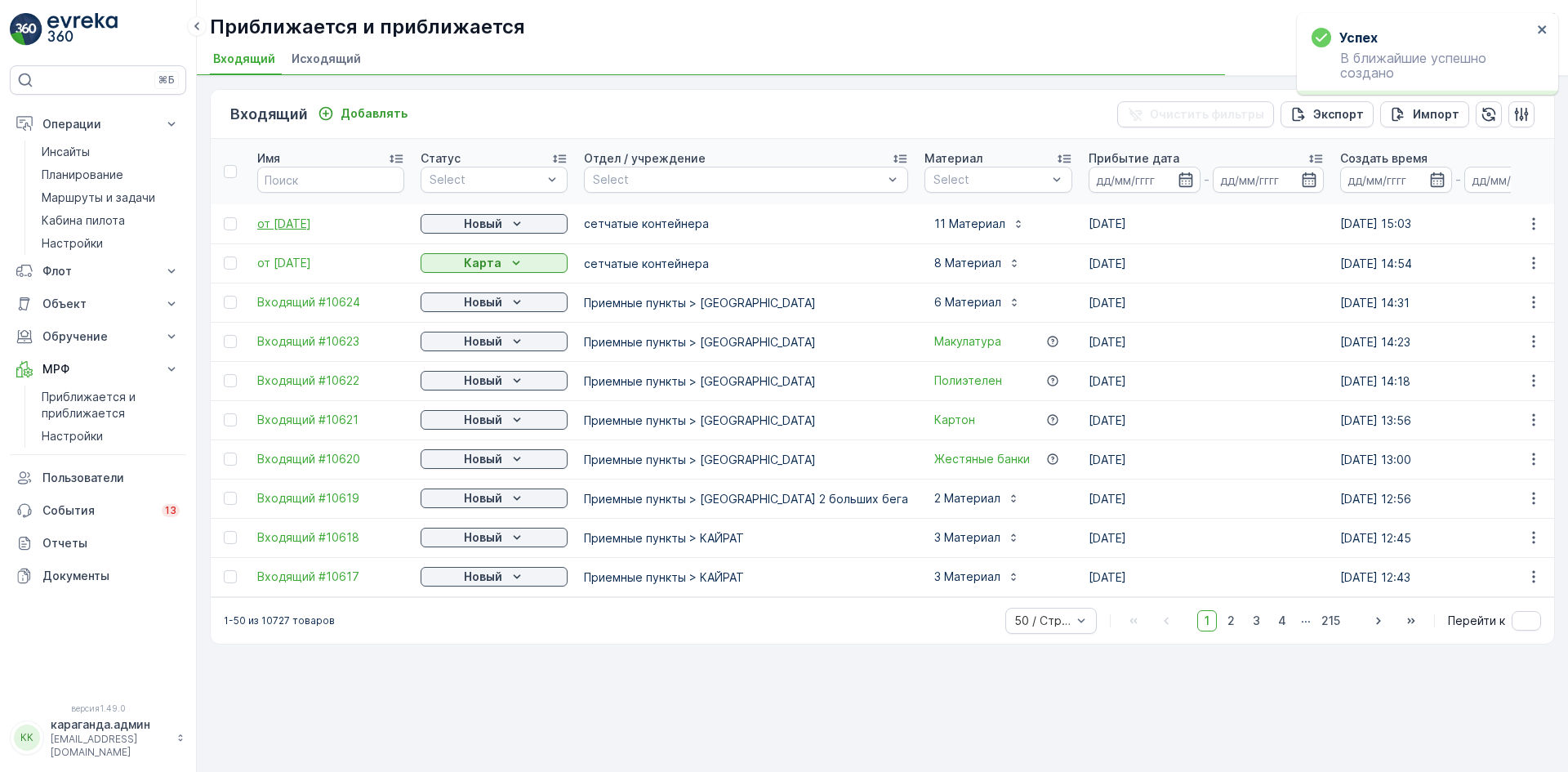
click at [303, 225] on font "от [DATE]" at bounding box center [284, 223] width 53 height 14
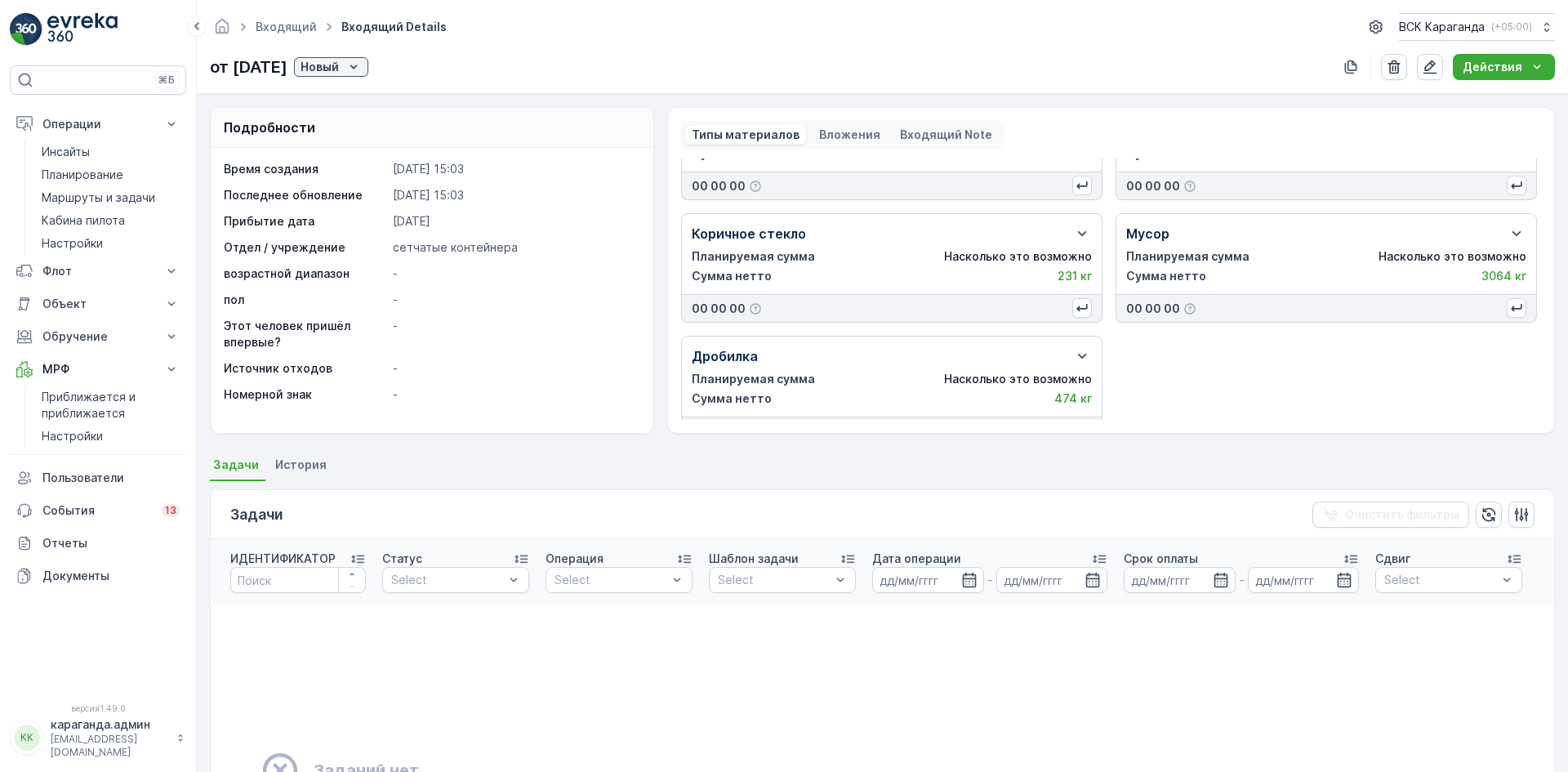
scroll to position [460, 0]
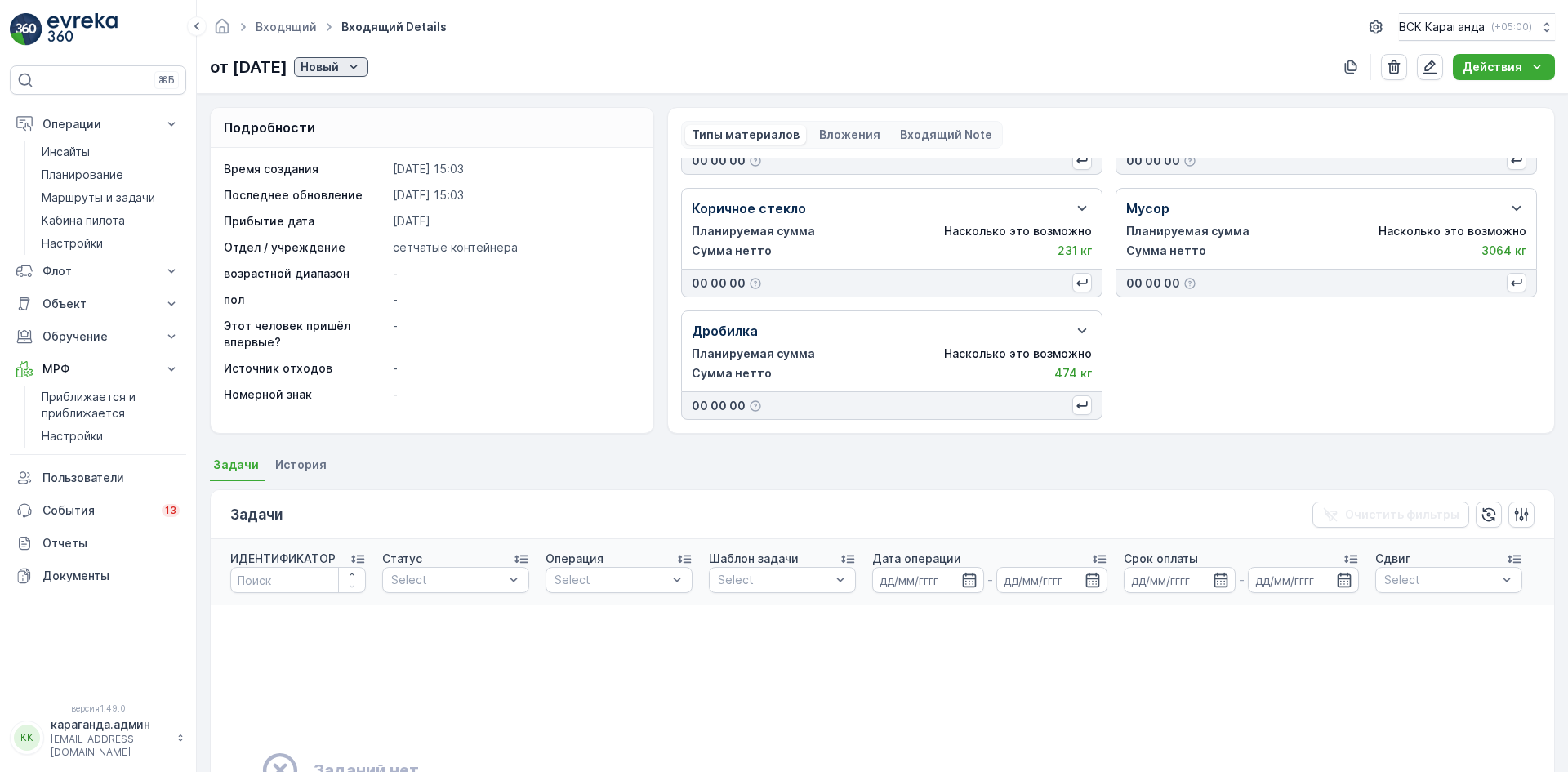
click at [339, 63] on font "Новый" at bounding box center [320, 66] width 38 height 14
click at [367, 108] on span "подтвердить" at bounding box center [375, 114] width 75 height 16
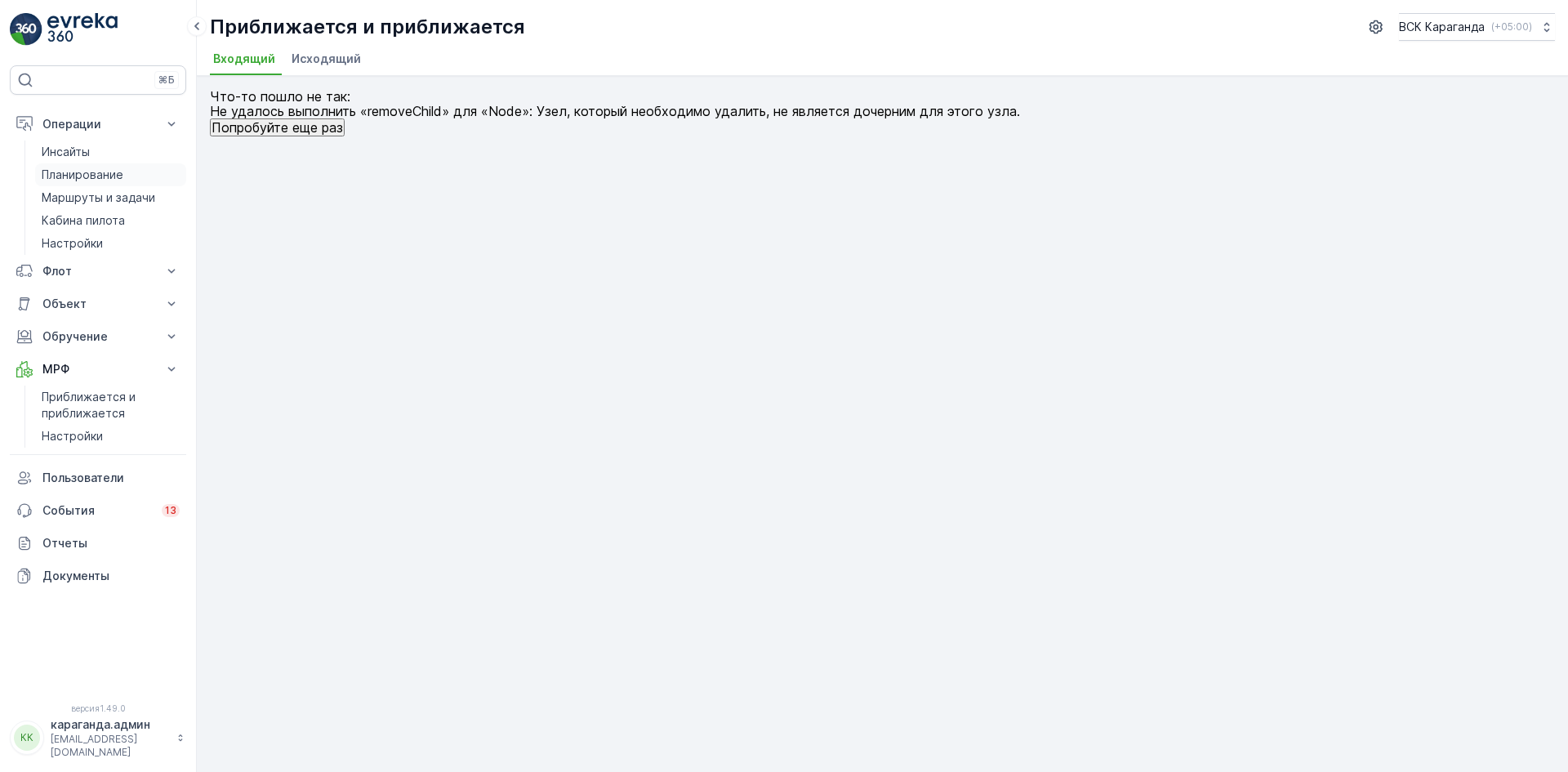
click at [71, 170] on font "Планирование" at bounding box center [82, 174] width 82 height 14
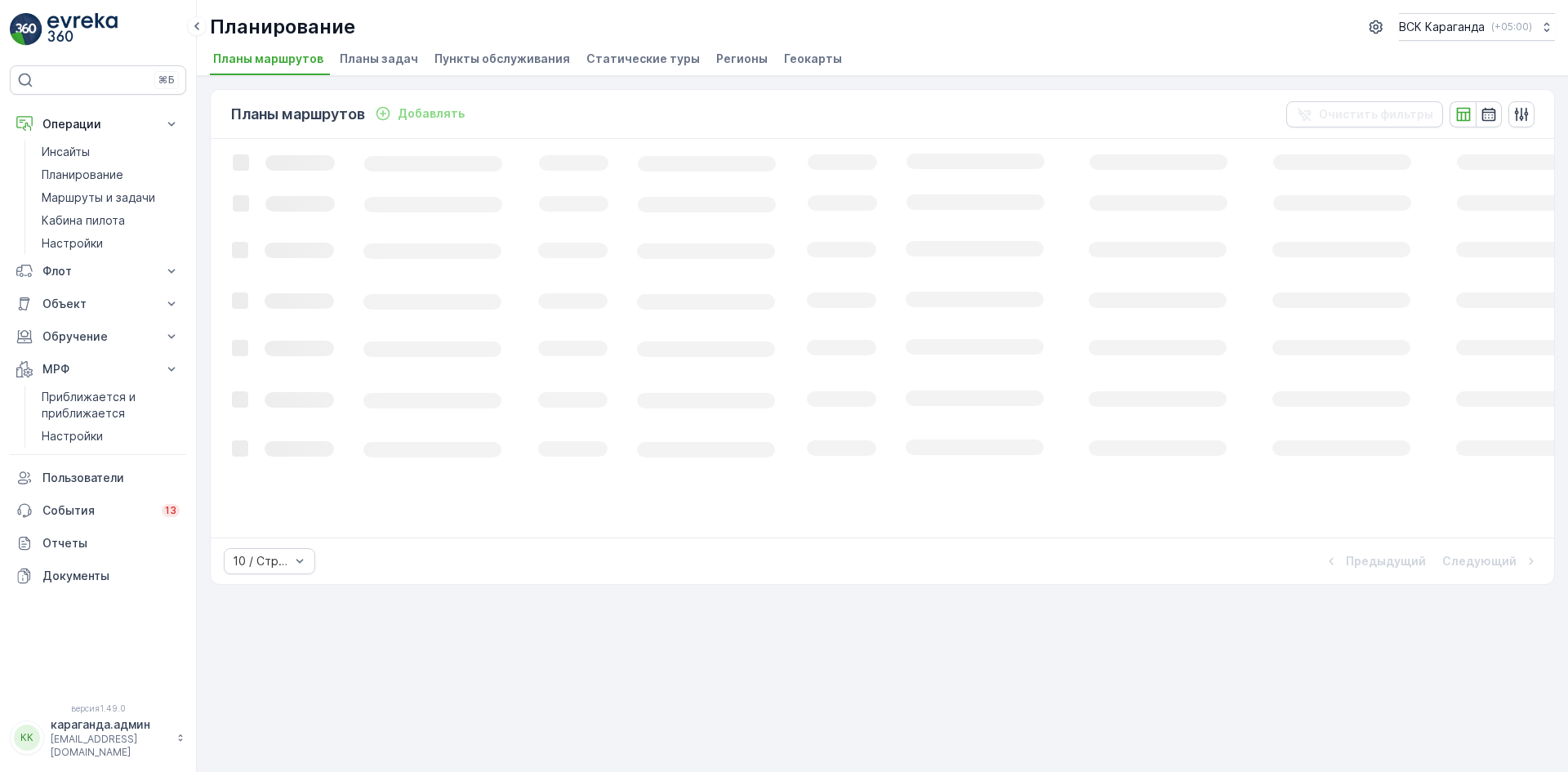
click at [474, 53] on font "Пункты обслуживания" at bounding box center [503, 58] width 136 height 14
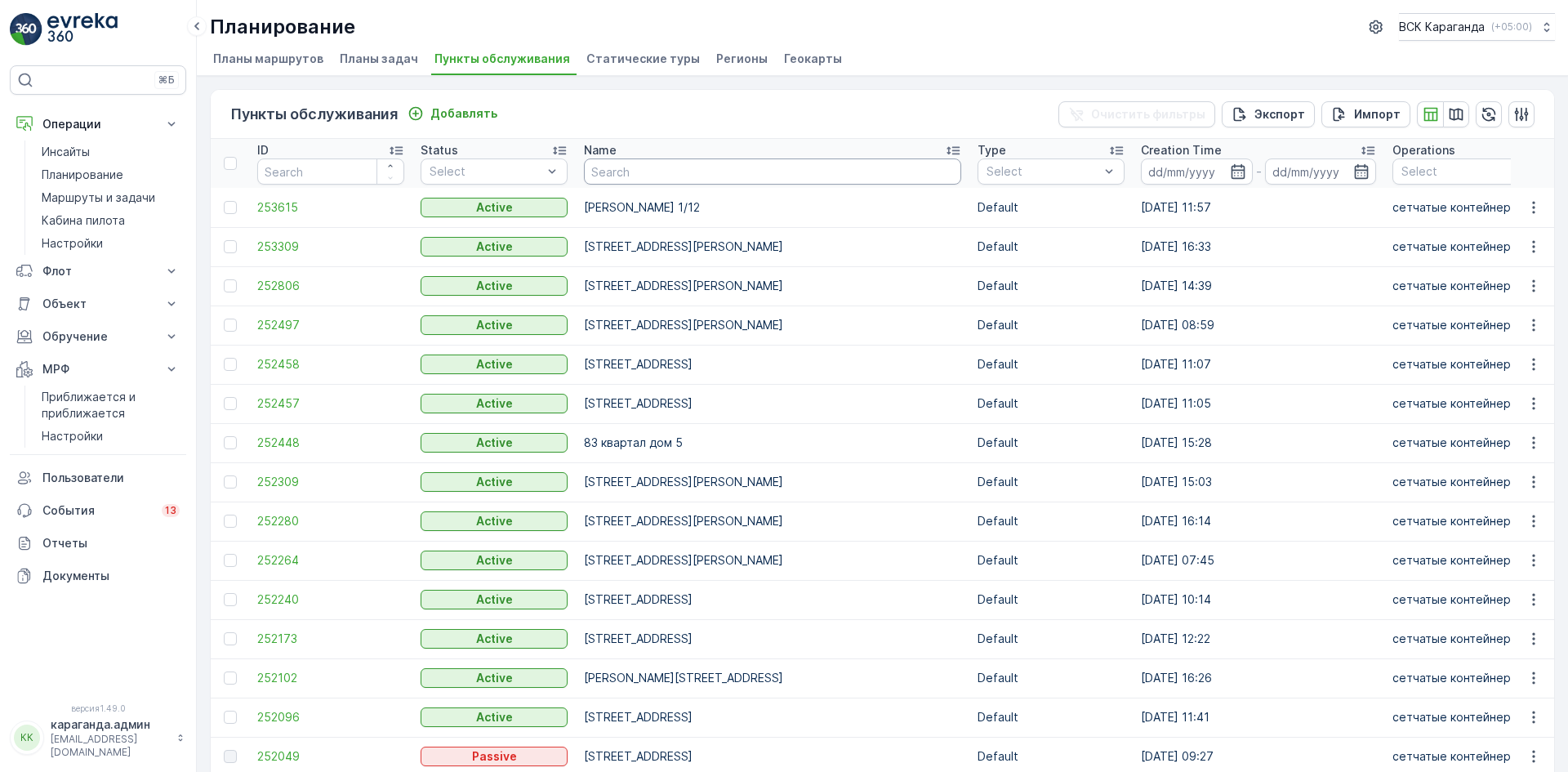
click at [596, 179] on input "text" at bounding box center [772, 171] width 377 height 26
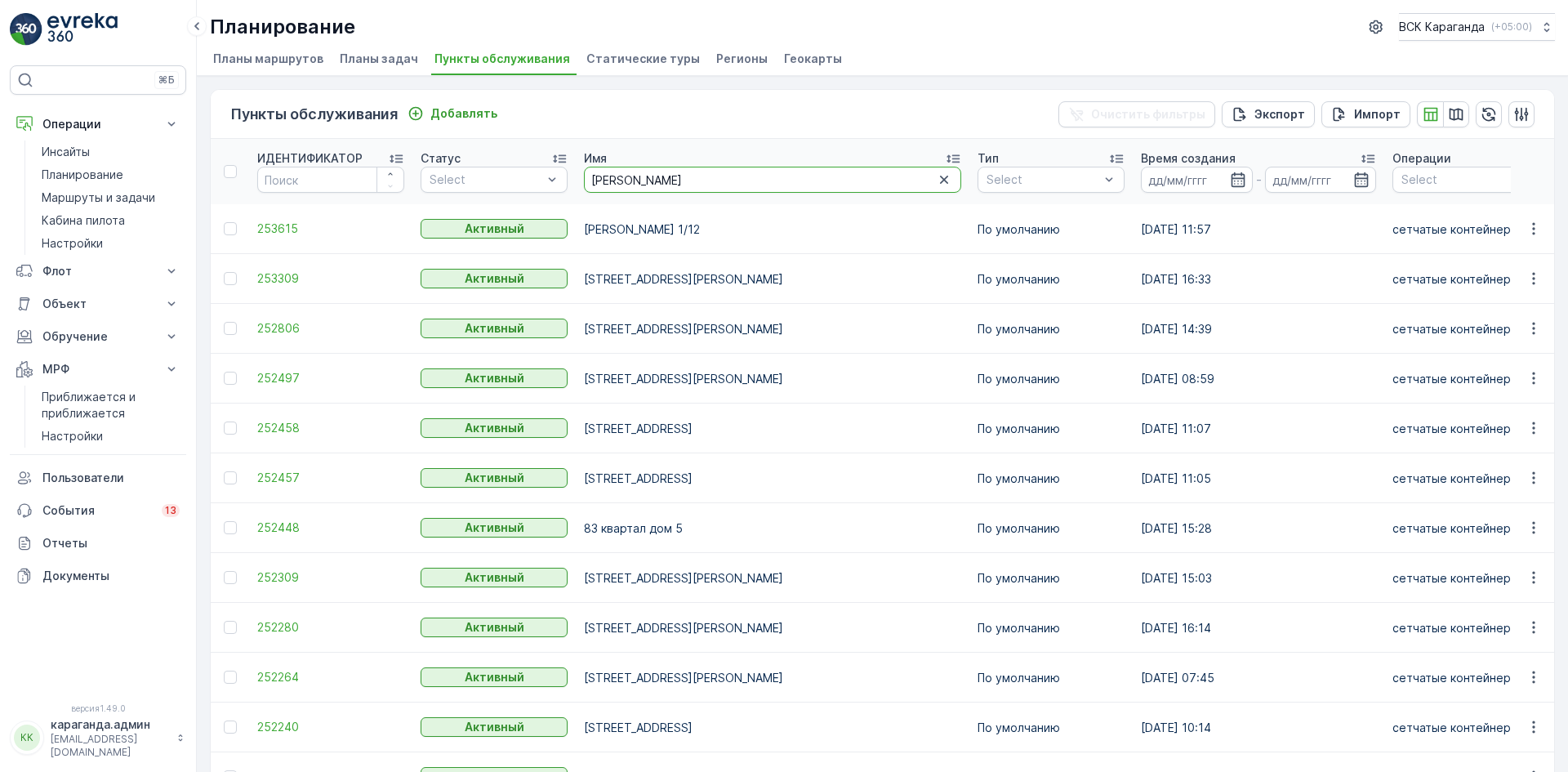
type input "[PERSON_NAME]"
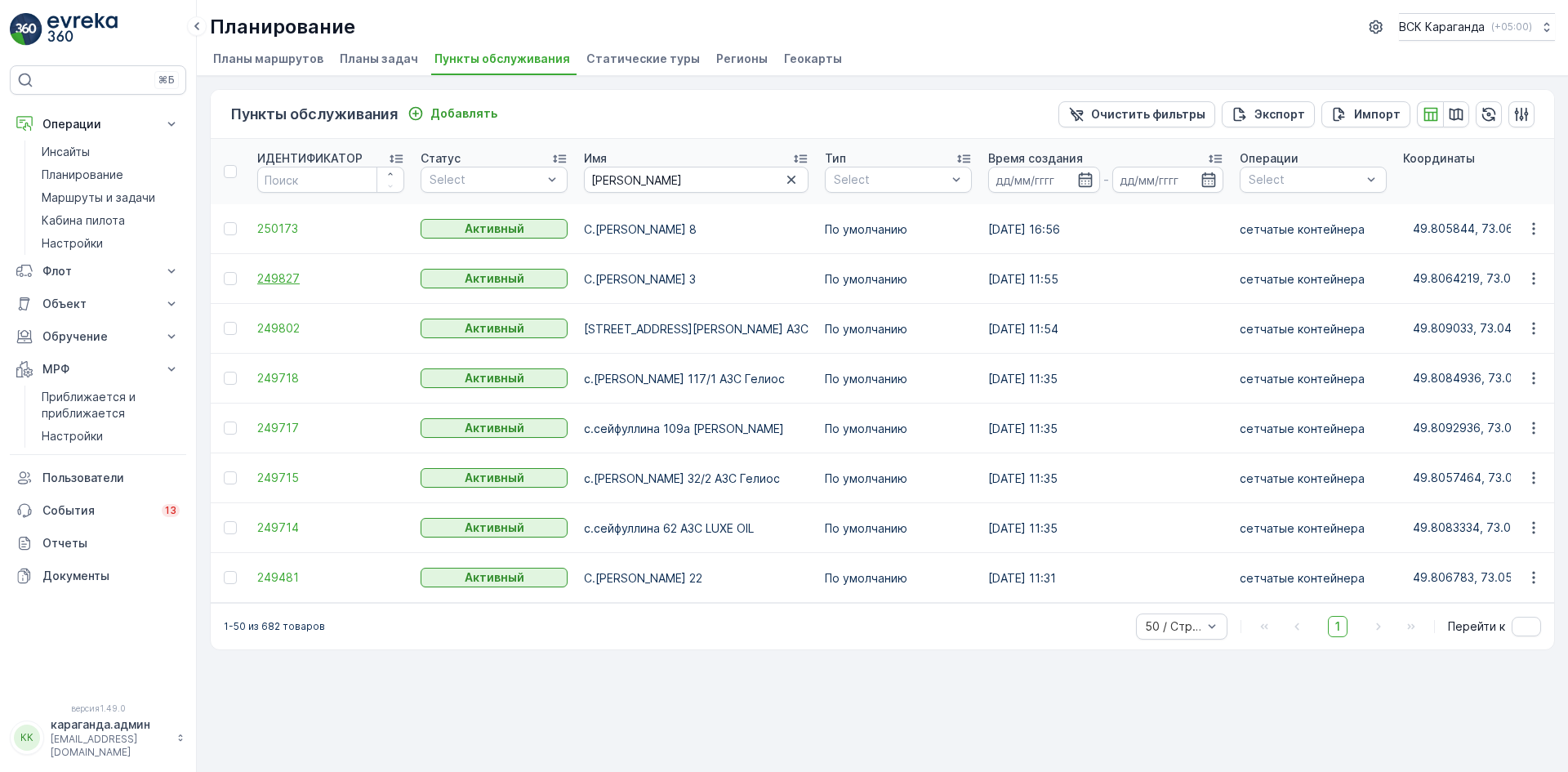
click at [265, 281] on font "249827" at bounding box center [278, 277] width 43 height 14
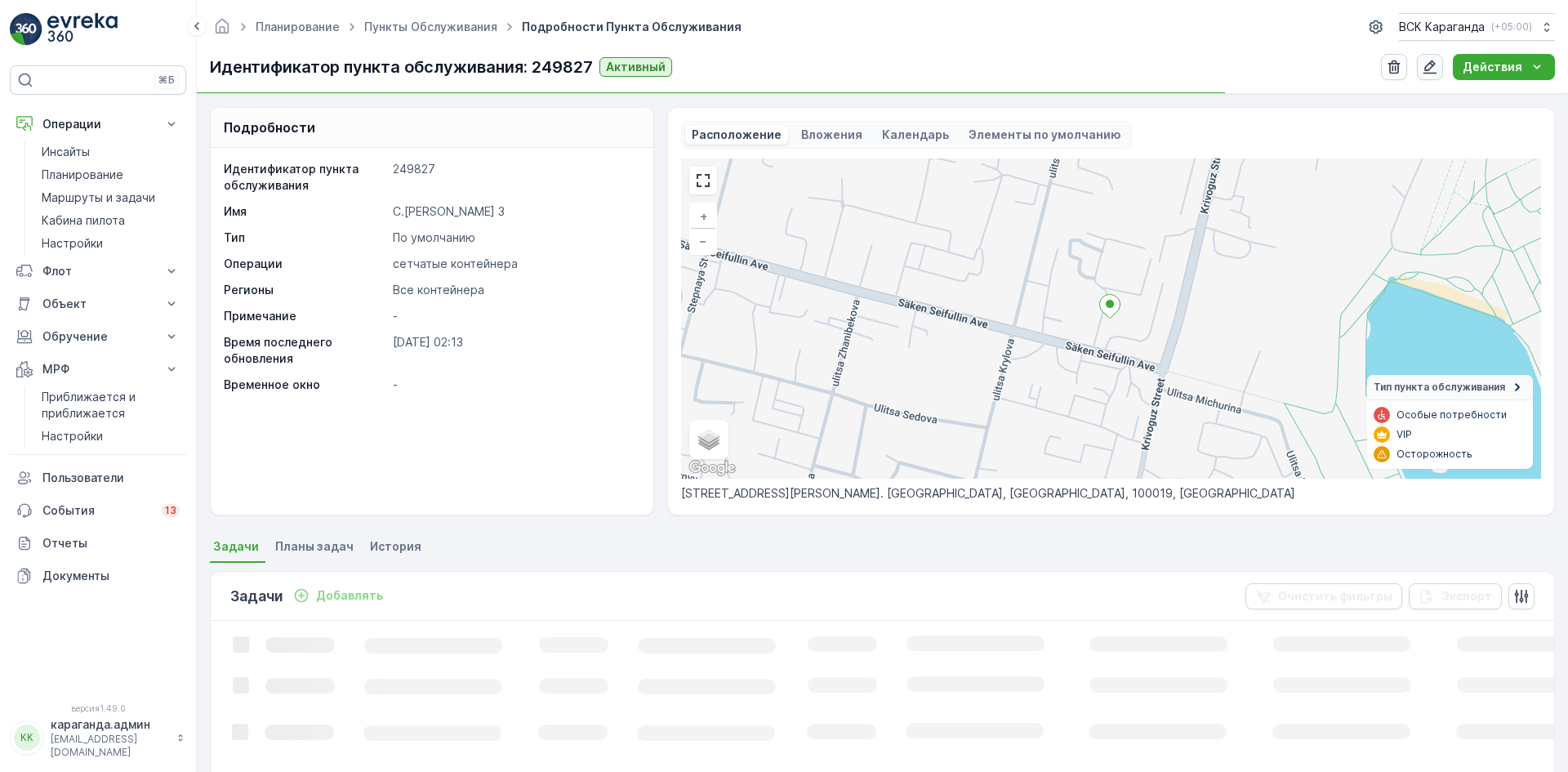
click at [1436, 67] on icon "button" at bounding box center [1429, 67] width 14 height 14
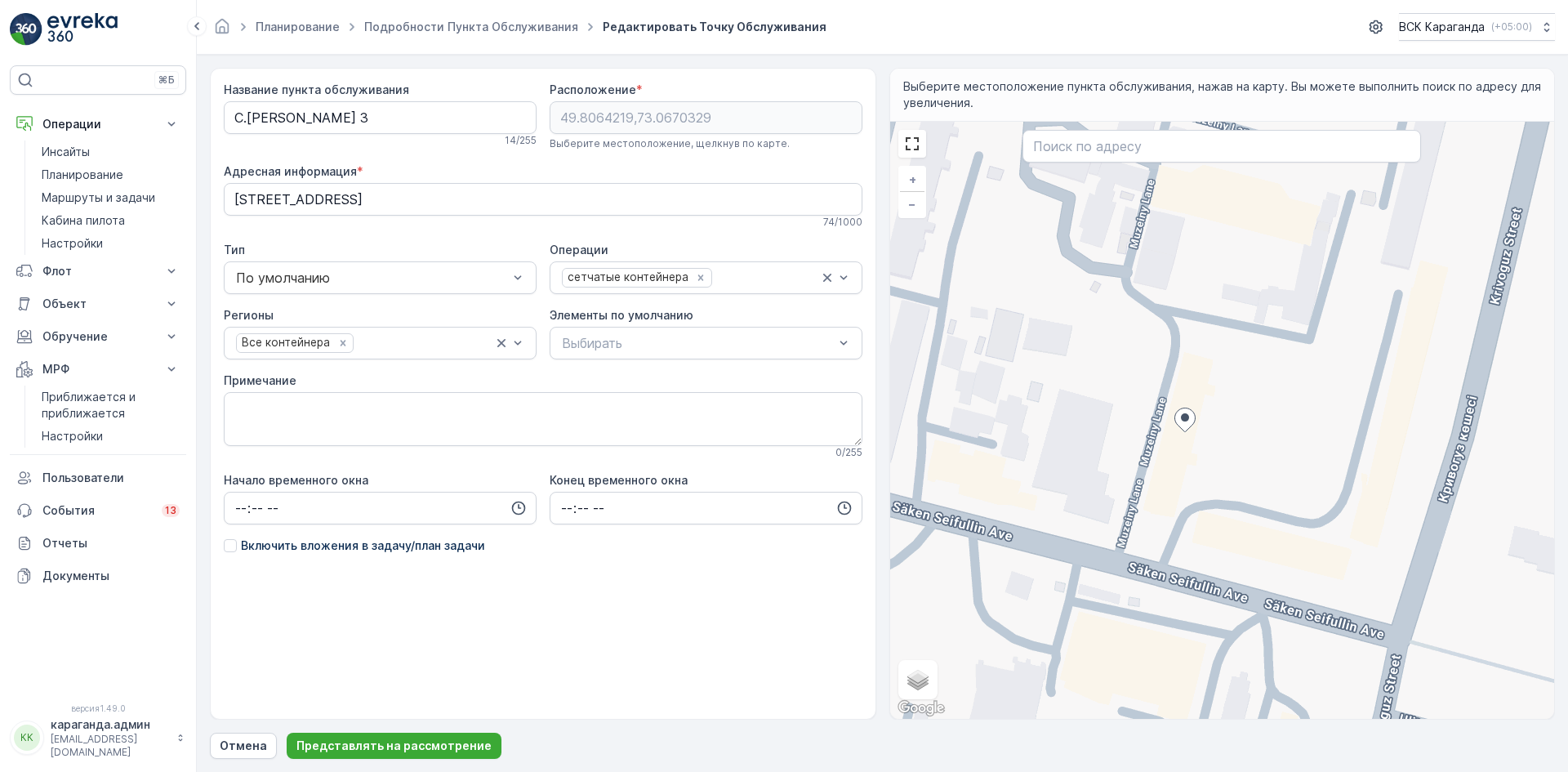
click at [1276, 381] on div "+ − Спутник Дорожная карта Местность Гибридный Листовка Keyboard shortcuts Map …" at bounding box center [1222, 420] width 665 height 597
type input "49.80664046209058,73.06763715698592"
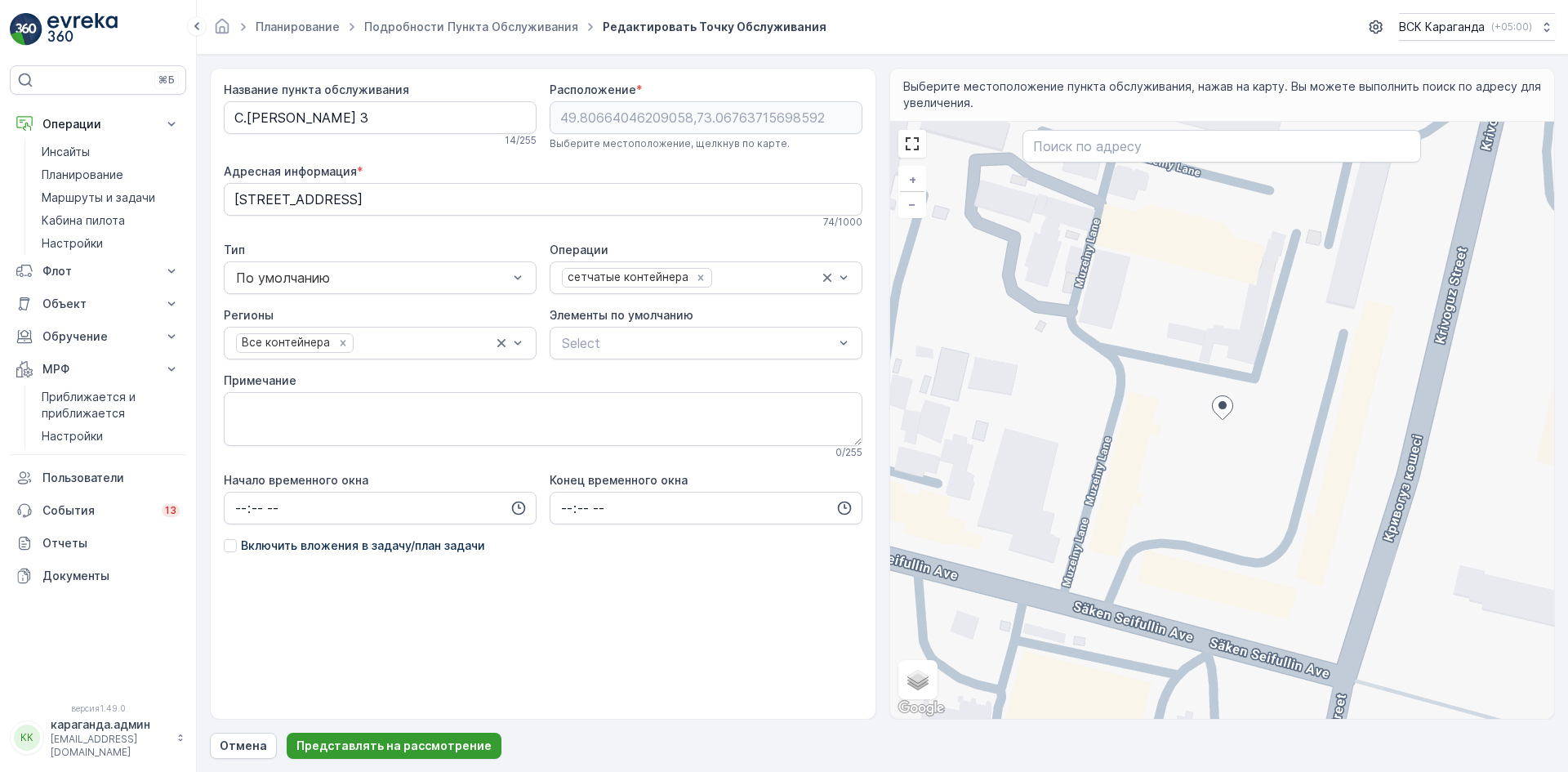
click at [368, 743] on font "Представлять на рассмотрение" at bounding box center [393, 745] width 195 height 14
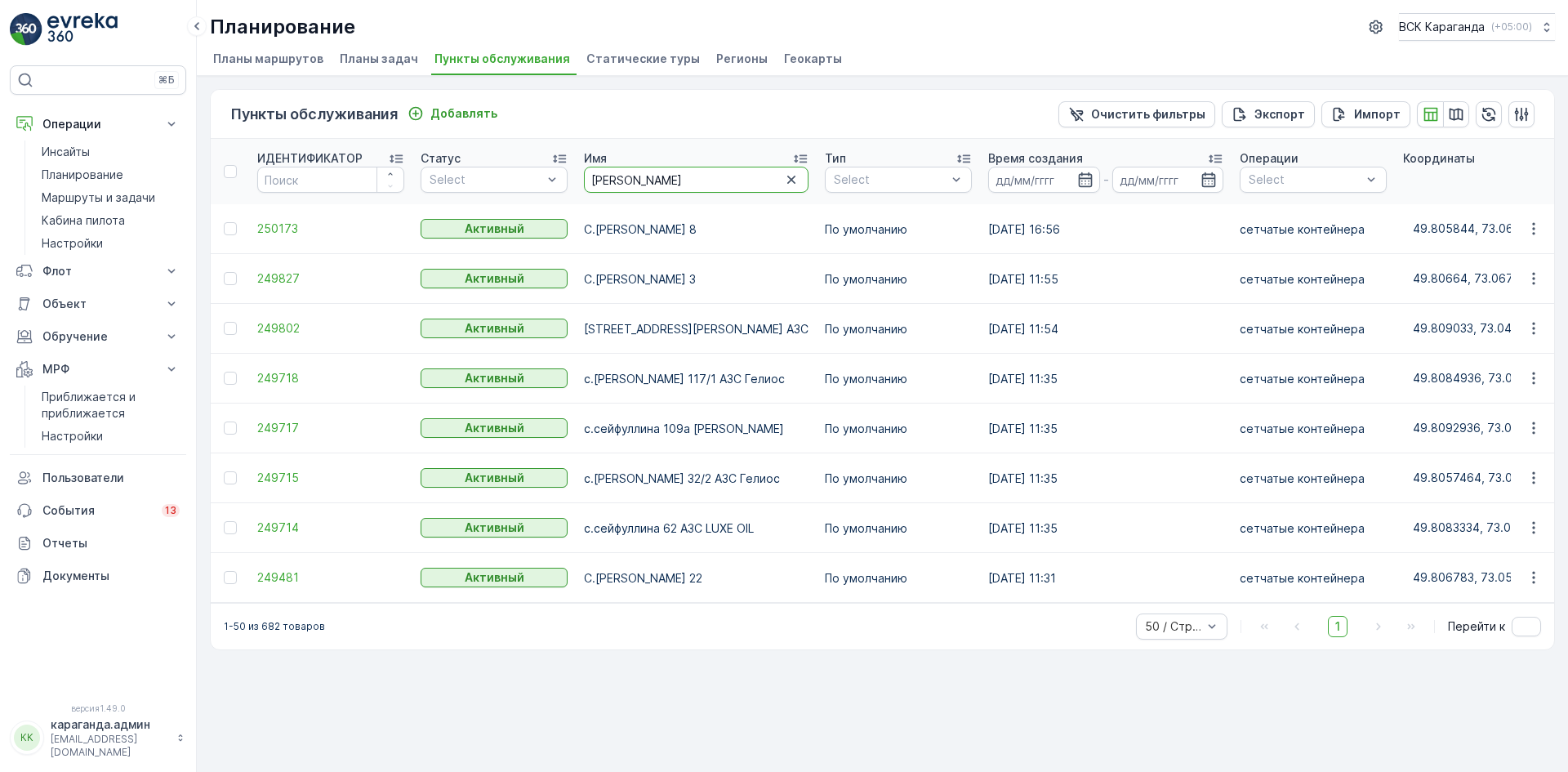
drag, startPoint x: 676, startPoint y: 176, endPoint x: 0, endPoint y: 198, distance: 676.4
click at [0, 196] on div "⌘Б Операции Инсайты Планирование Маршруты и задачи Кабина пилота Настройки Флот…" at bounding box center [784, 386] width 1568 height 772
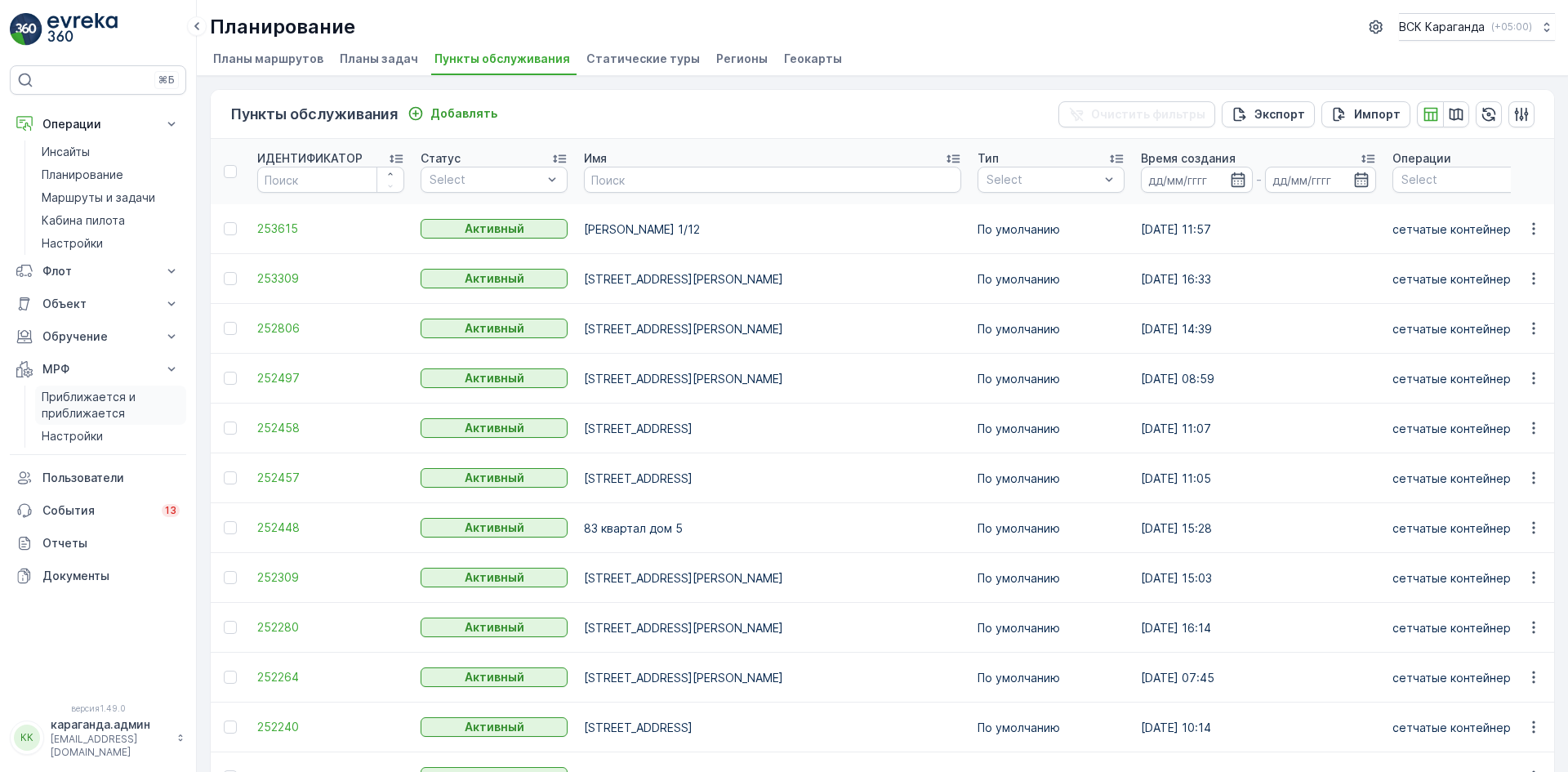
click at [92, 401] on font "Приближается и приближается" at bounding box center [89, 404] width 94 height 30
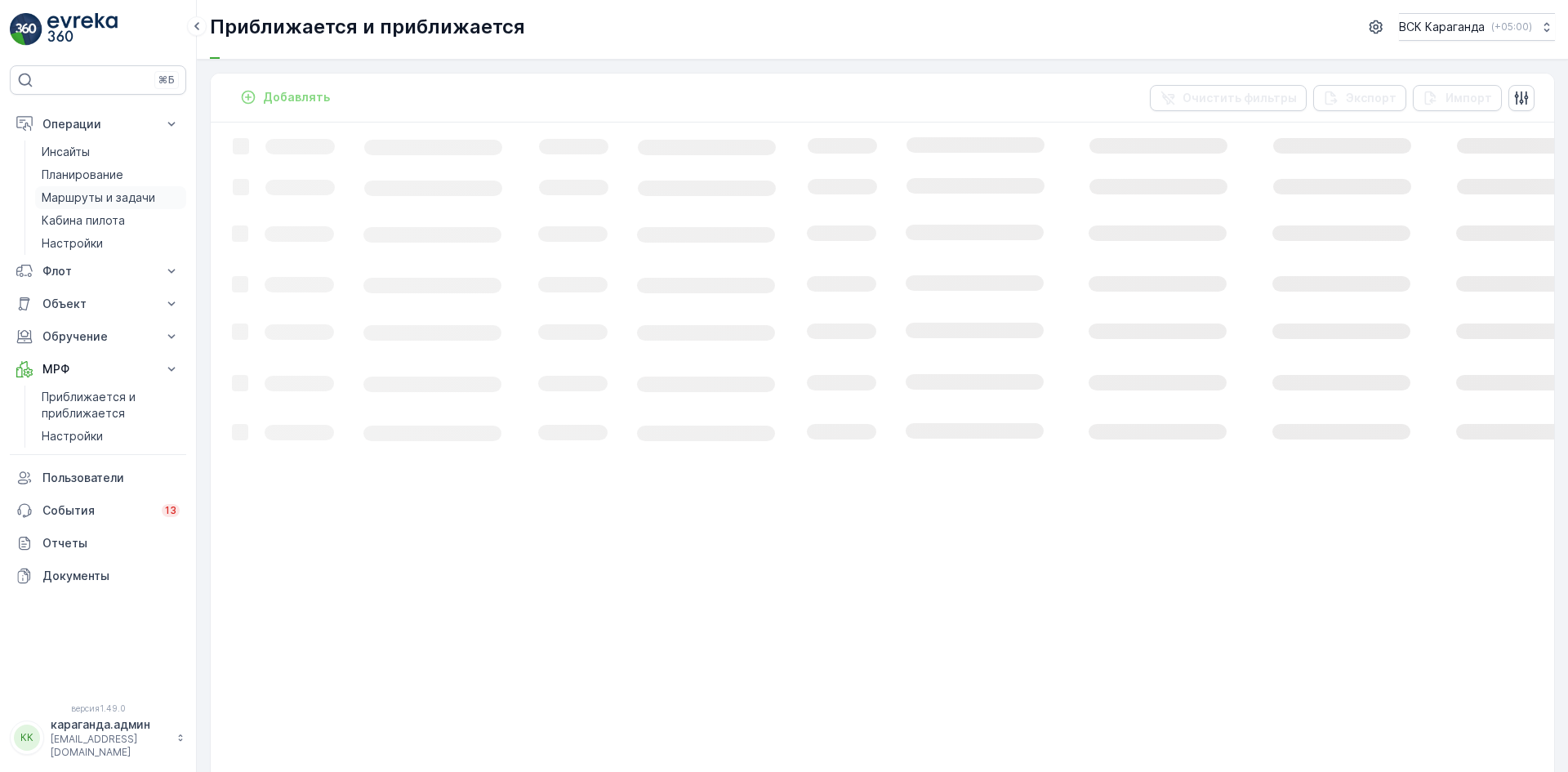
click at [86, 189] on p "Маршруты и задачи" at bounding box center [98, 198] width 113 height 16
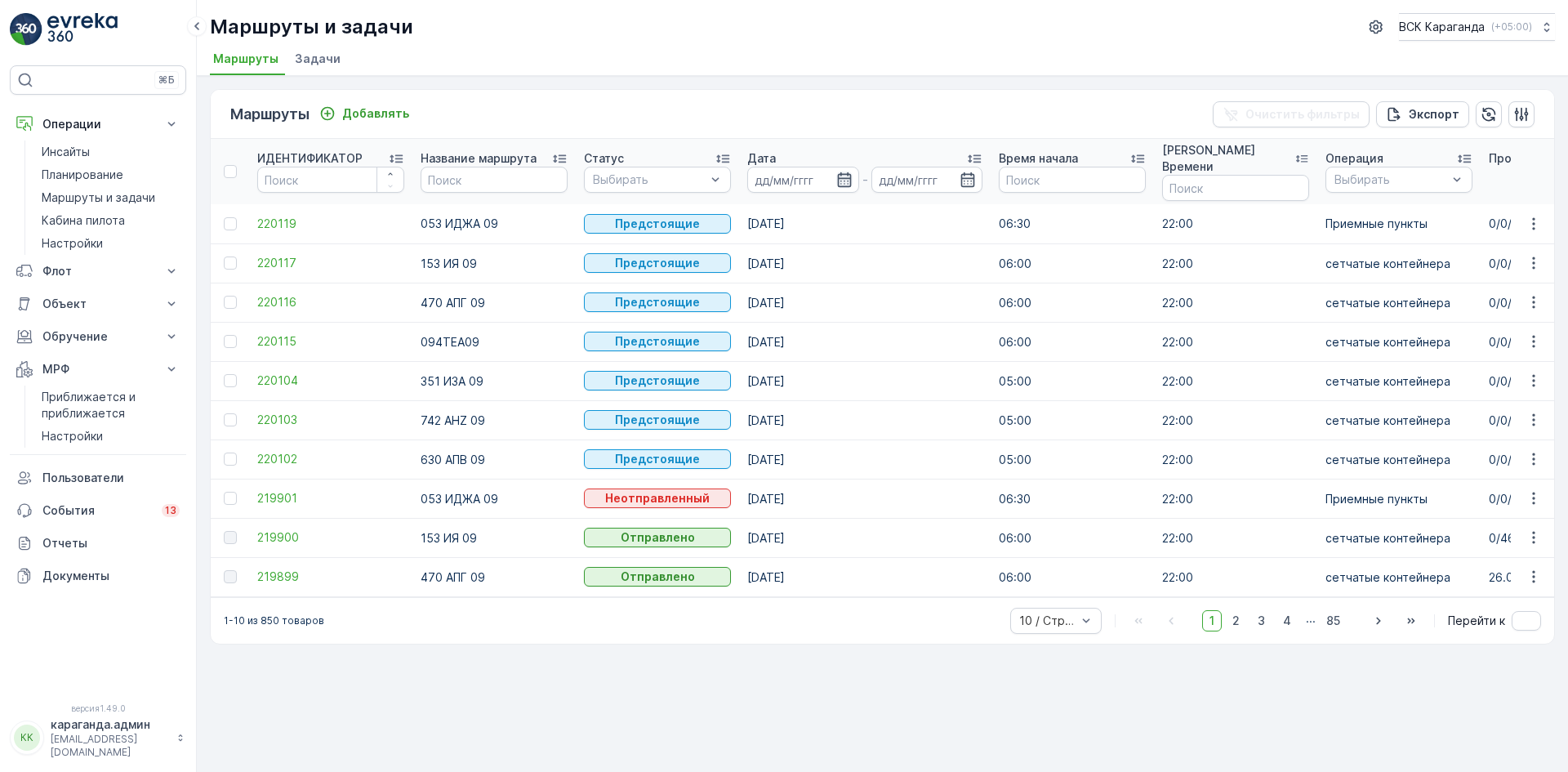
click at [839, 187] on icon "button" at bounding box center [843, 179] width 14 height 14
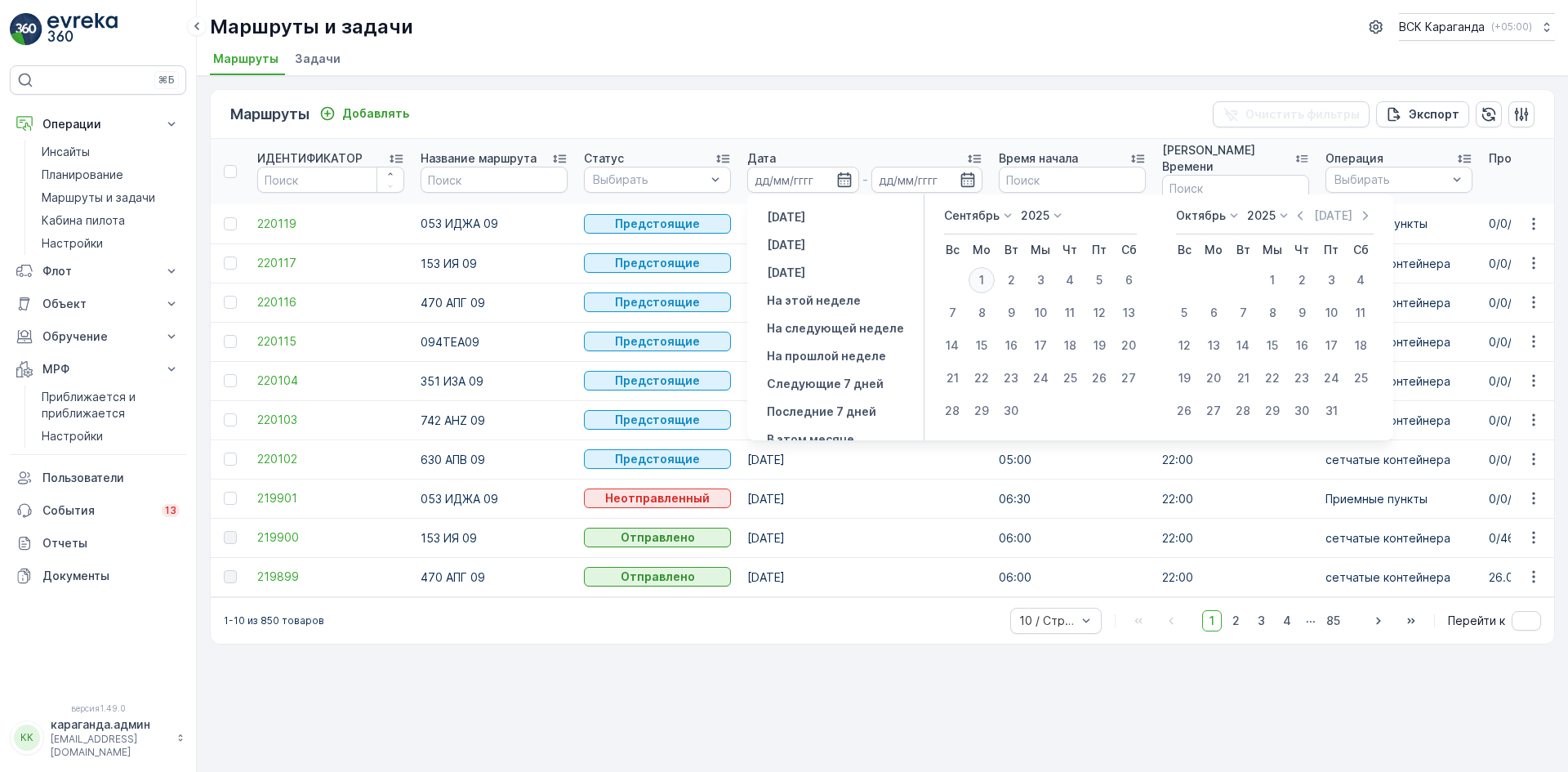
click at [980, 280] on font "1" at bounding box center [981, 279] width 5 height 14
type input "[DATE]"
click at [979, 286] on font "1" at bounding box center [981, 279] width 5 height 14
type input "[DATE]"
click at [979, 286] on font "1" at bounding box center [981, 279] width 5 height 14
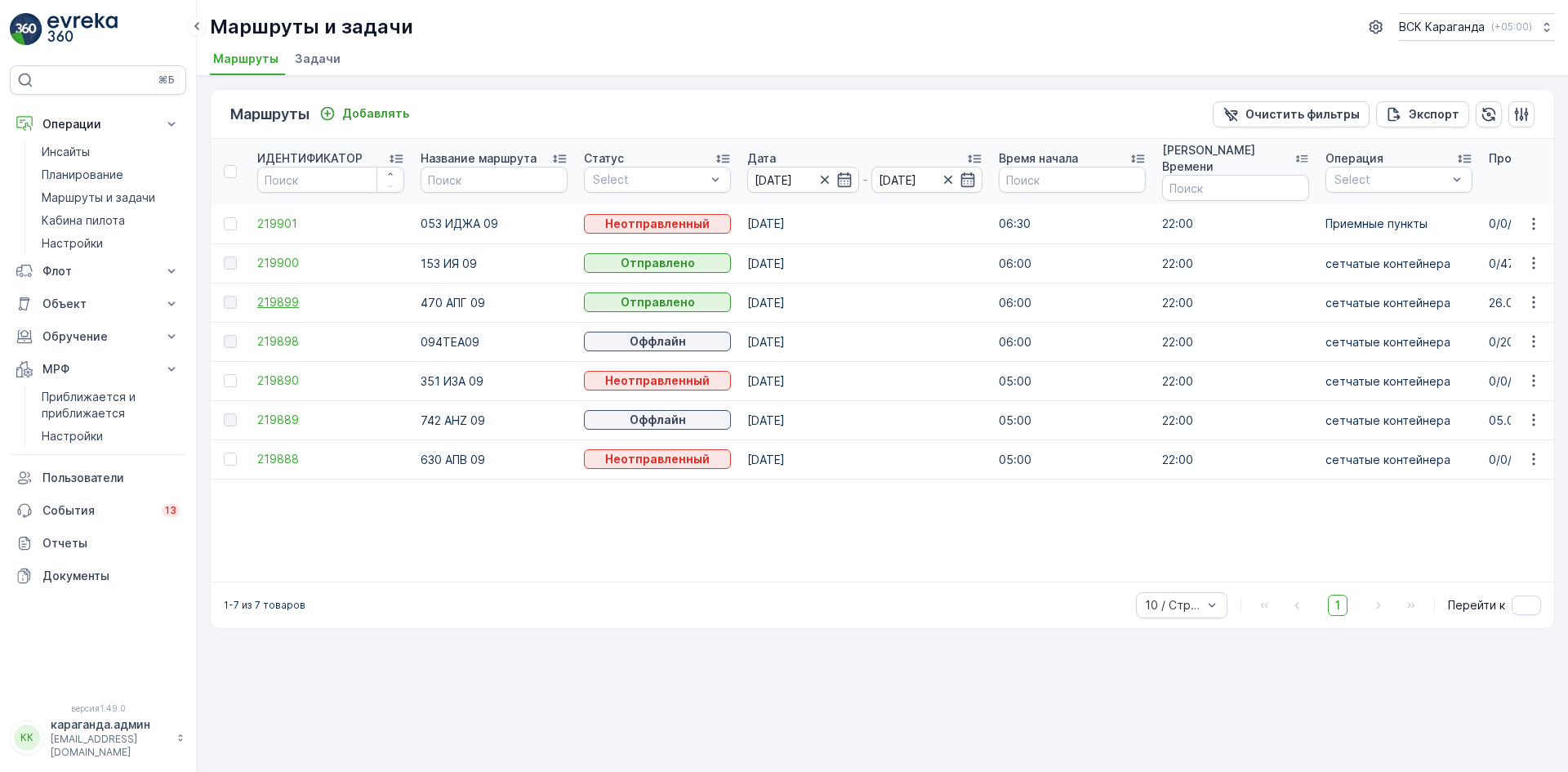
click at [279, 304] on font "219899" at bounding box center [278, 301] width 42 height 14
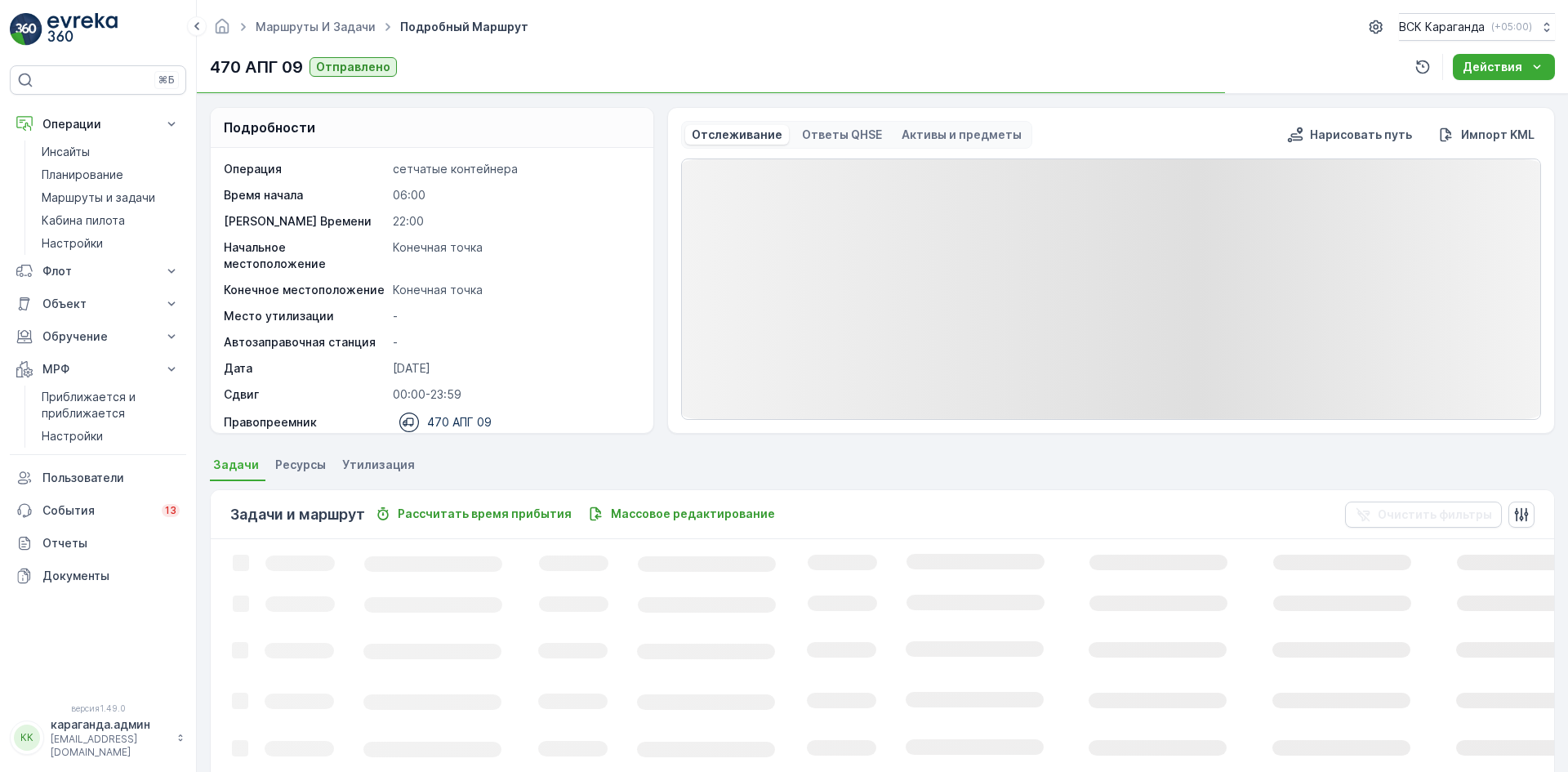
click at [359, 468] on font "Утилизация" at bounding box center [379, 464] width 72 height 14
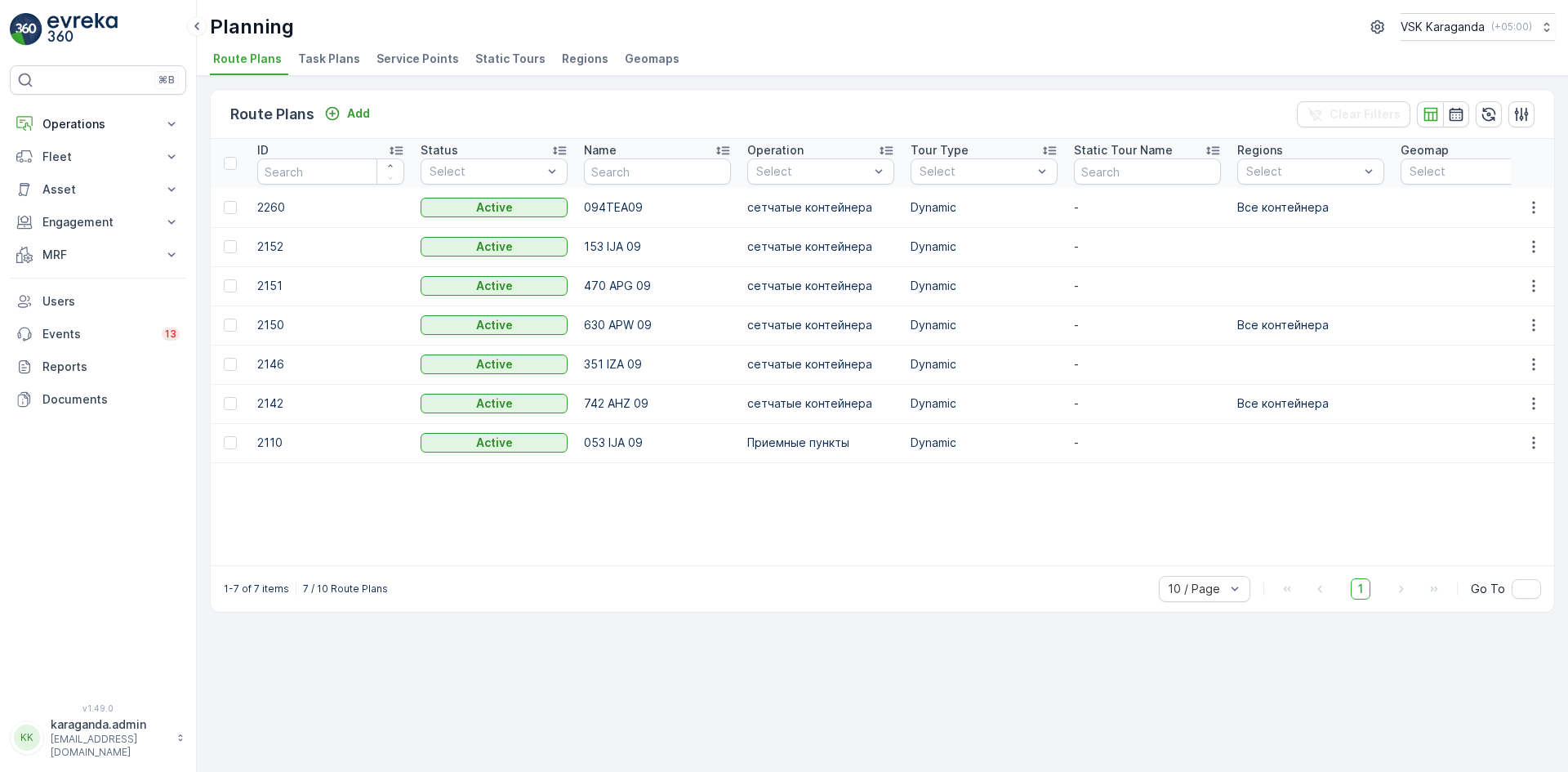
click at [426, 41] on div "Planning VSK Karaganda ( +05:00 ) Route Plans Task Plans Service Points Static …" at bounding box center [881, 38] width 1371 height 76
drag, startPoint x: 87, startPoint y: 129, endPoint x: 82, endPoint y: 142, distance: 13.9
click at [86, 129] on p "Operations" at bounding box center [98, 124] width 111 height 16
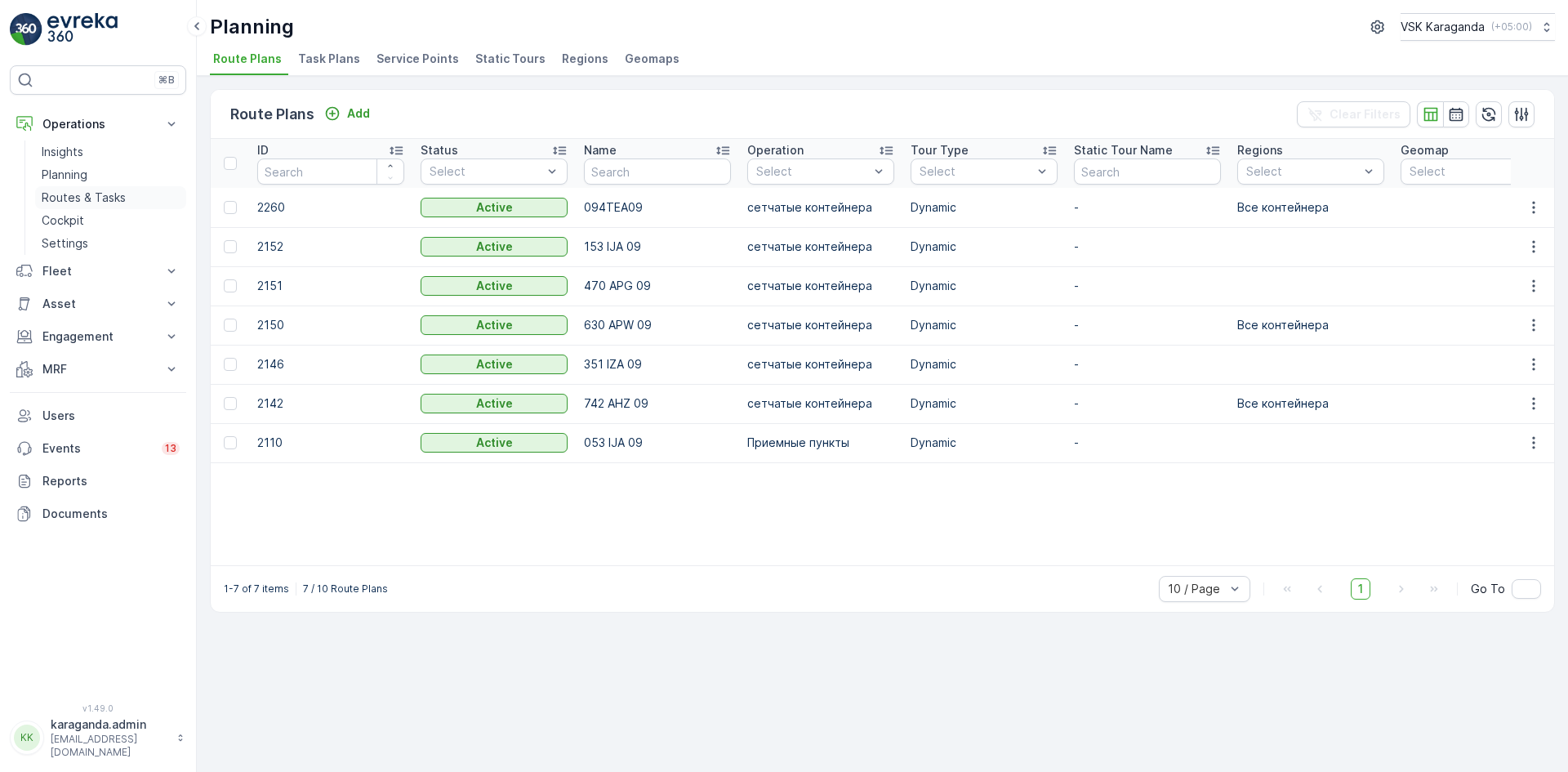
click at [87, 195] on p "Routes & Tasks" at bounding box center [83, 198] width 84 height 16
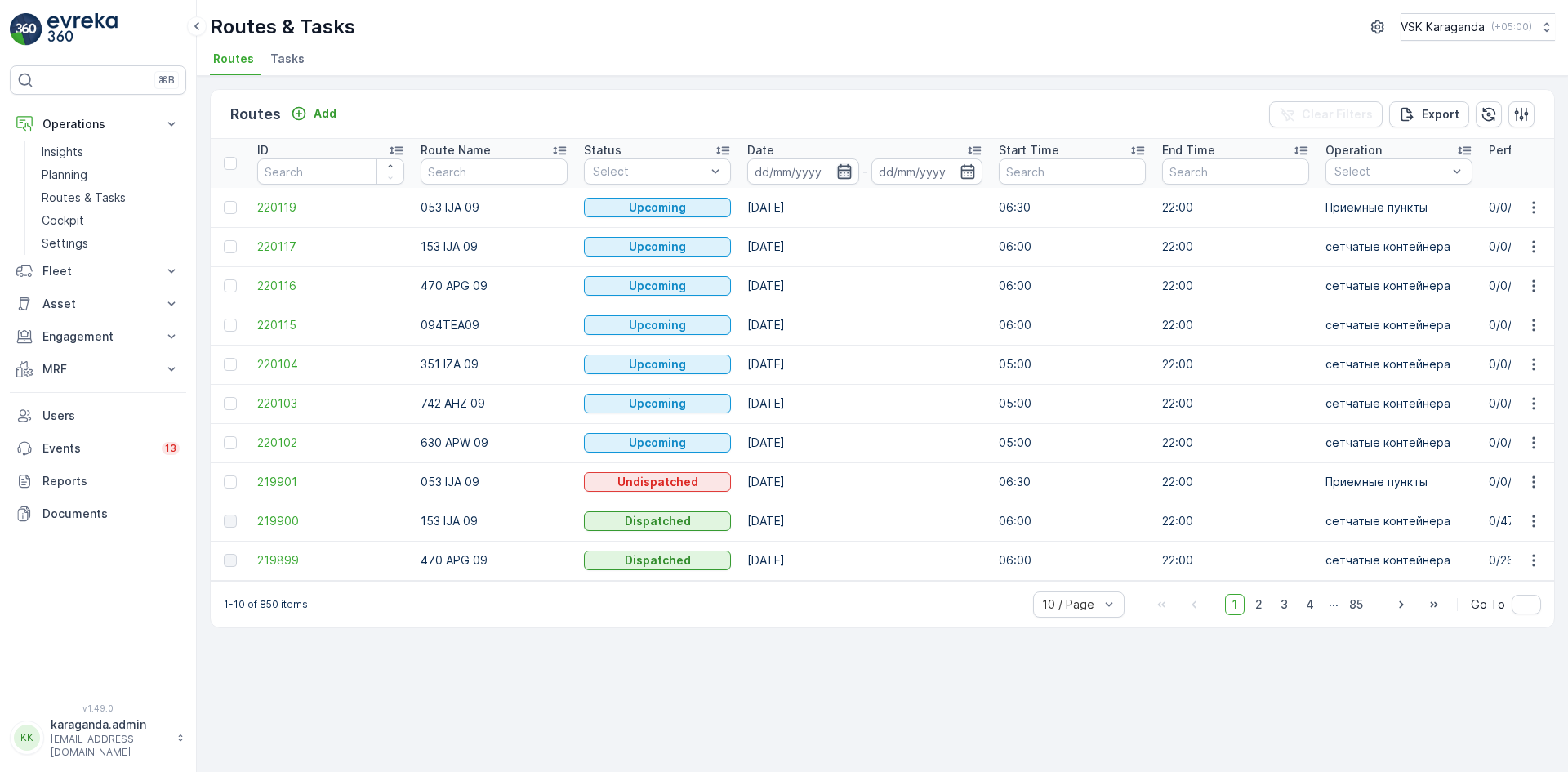
click at [839, 172] on icon "button" at bounding box center [844, 171] width 16 height 16
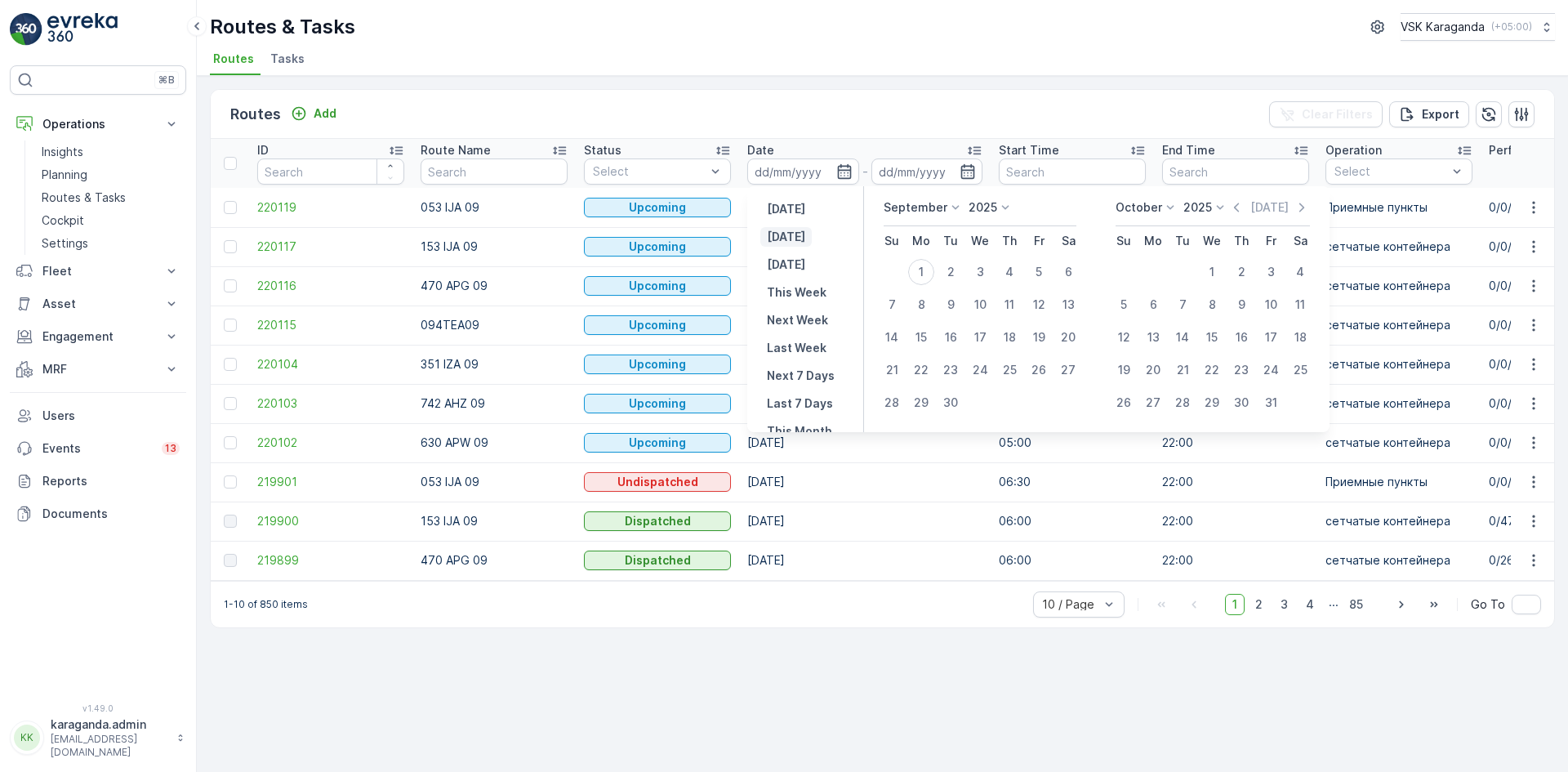
click at [788, 243] on p "[DATE]" at bounding box center [785, 236] width 38 height 16
type input "[DATE]"
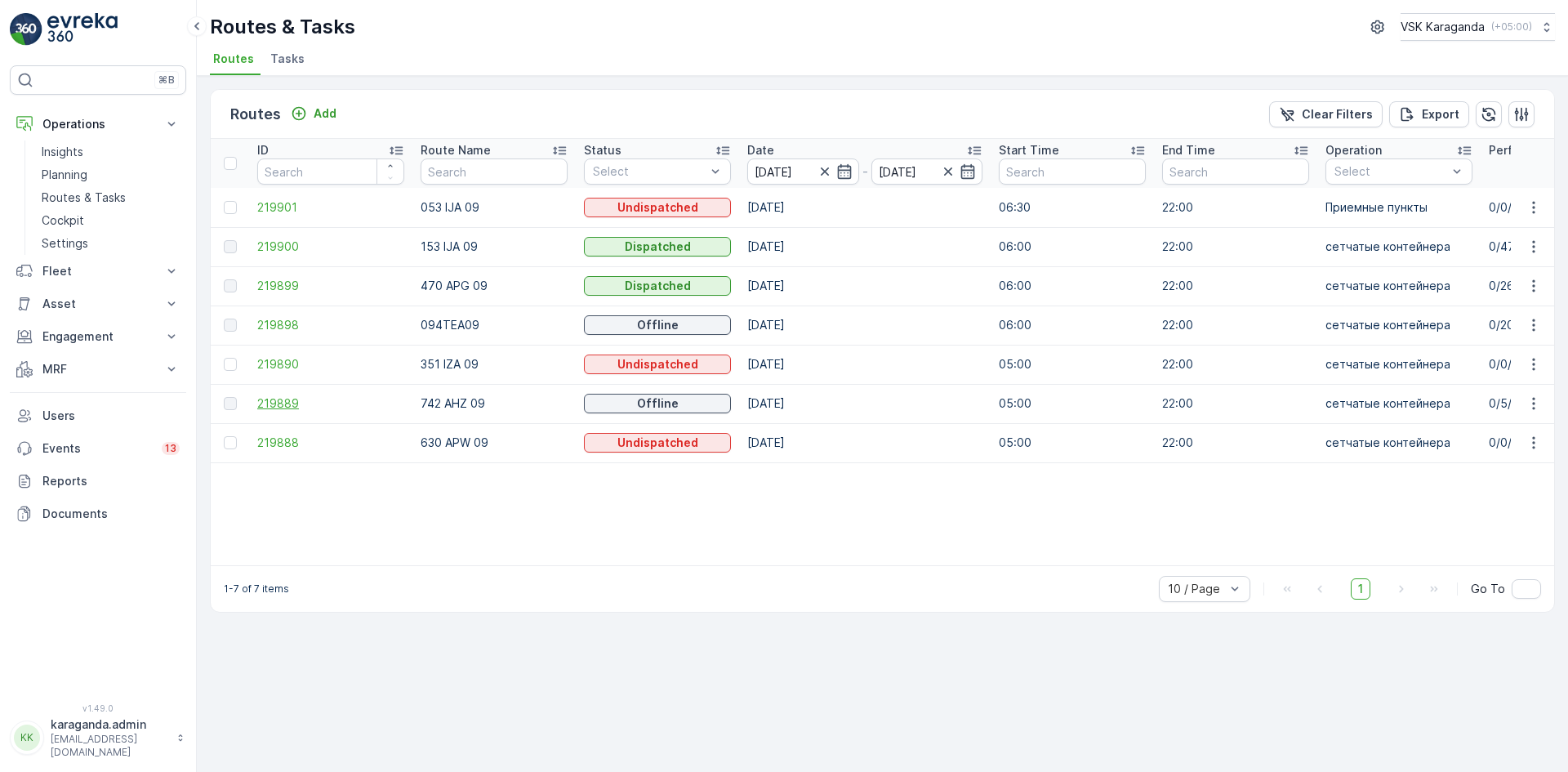
click at [268, 400] on span "219889" at bounding box center [331, 403] width 147 height 16
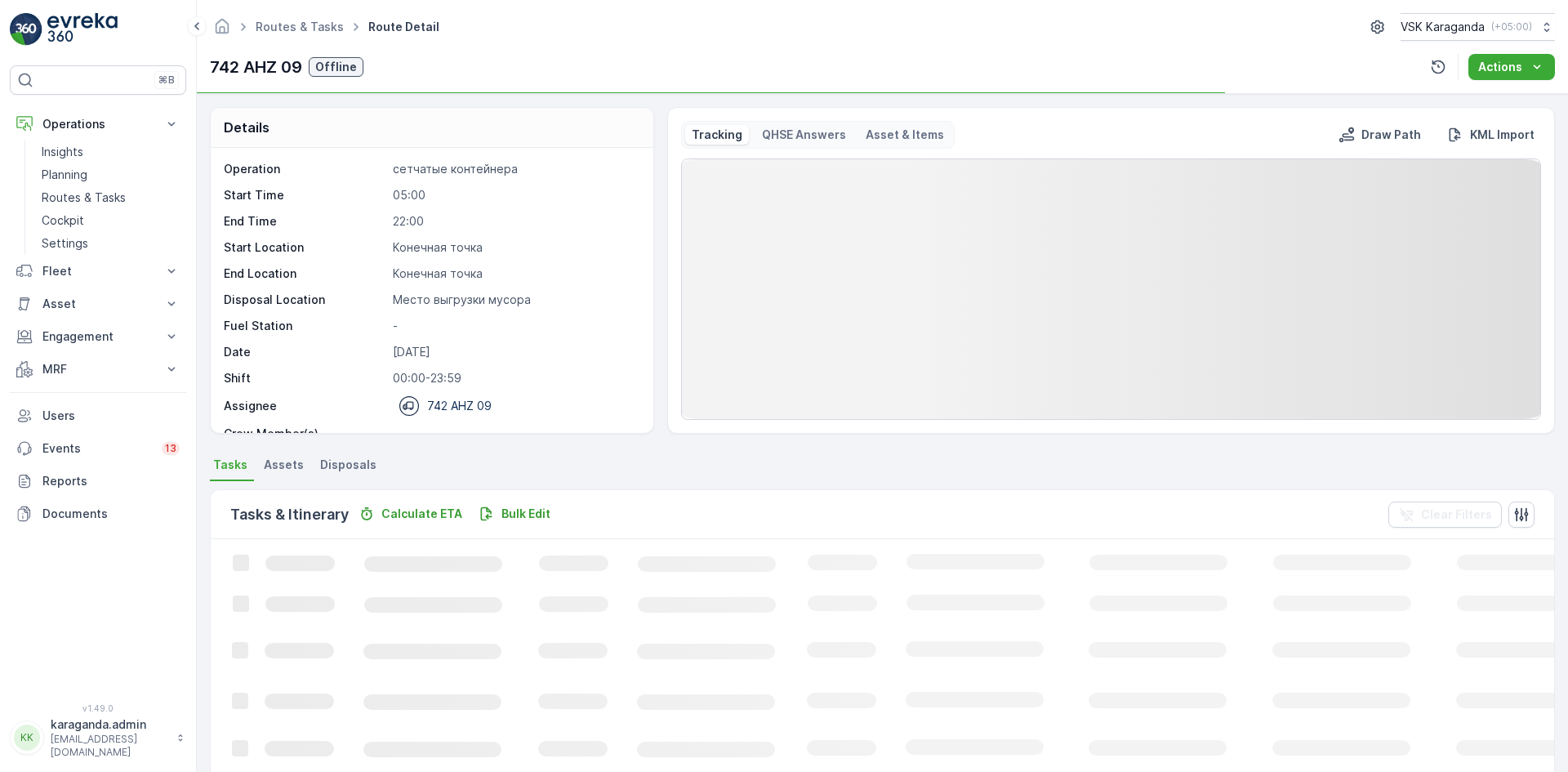
click at [359, 459] on span "Disposals" at bounding box center [348, 465] width 56 height 16
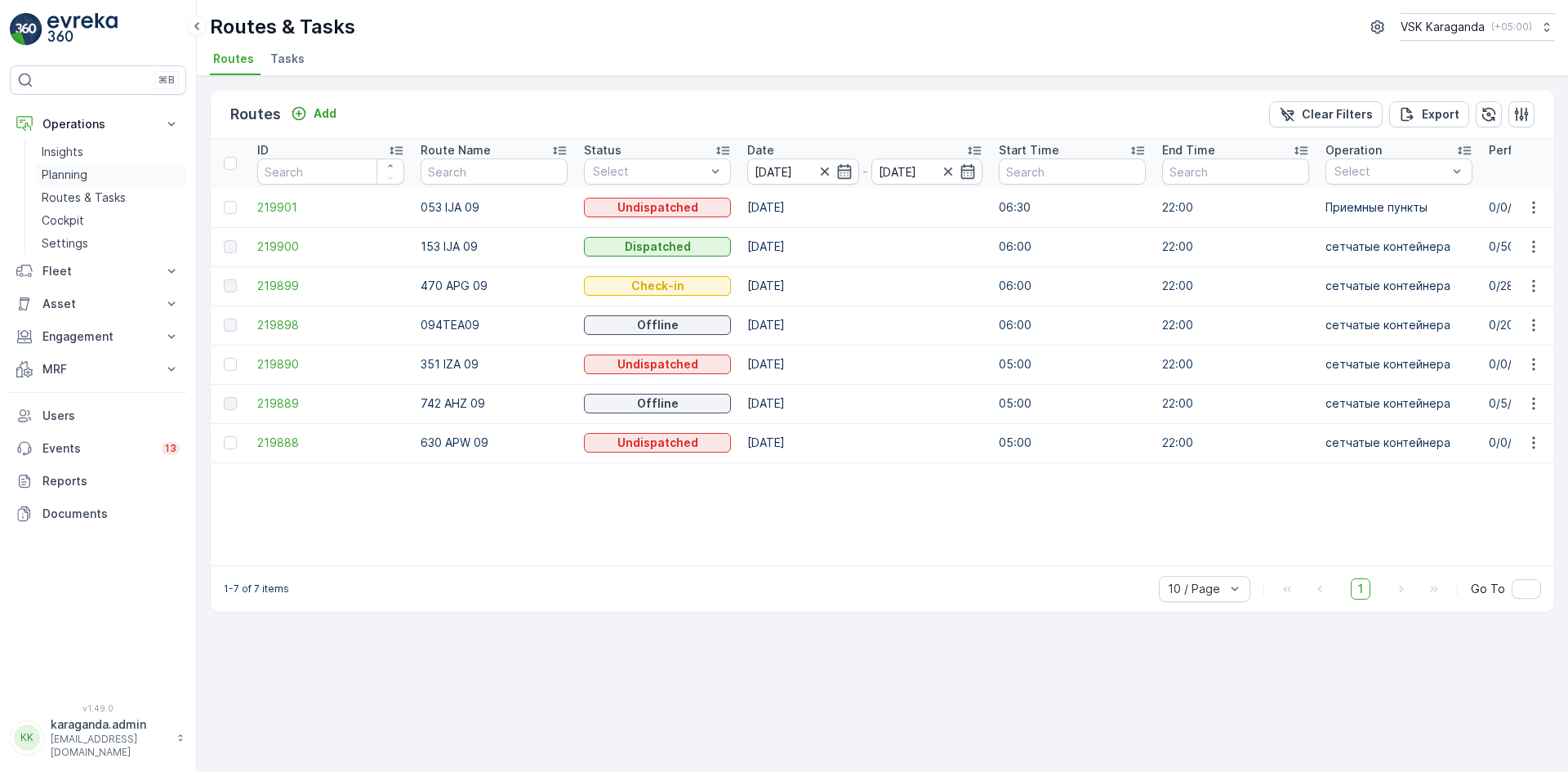
click at [65, 173] on p "Planning" at bounding box center [64, 175] width 45 height 16
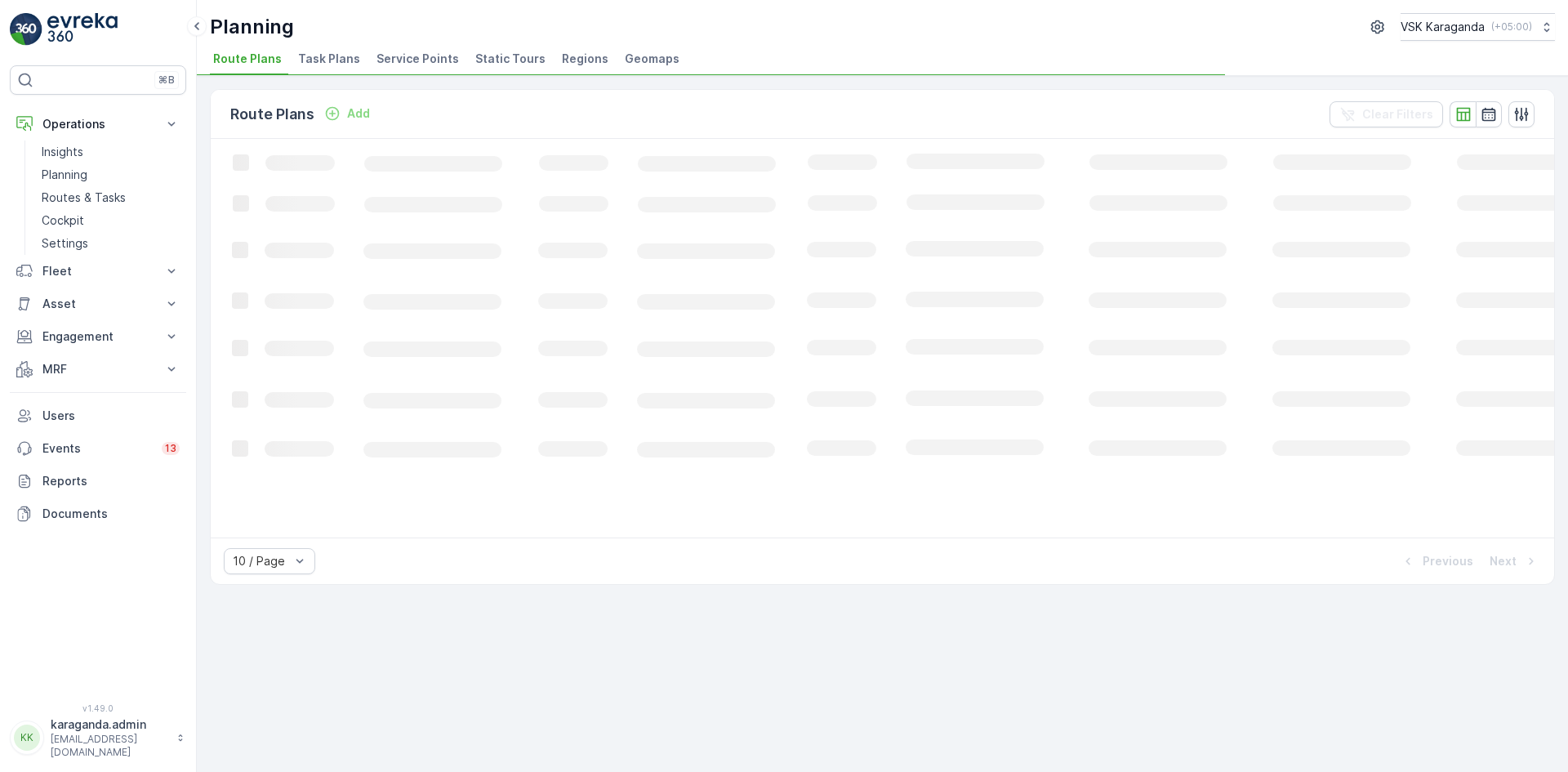
click at [411, 61] on span "Service Points" at bounding box center [418, 59] width 82 height 16
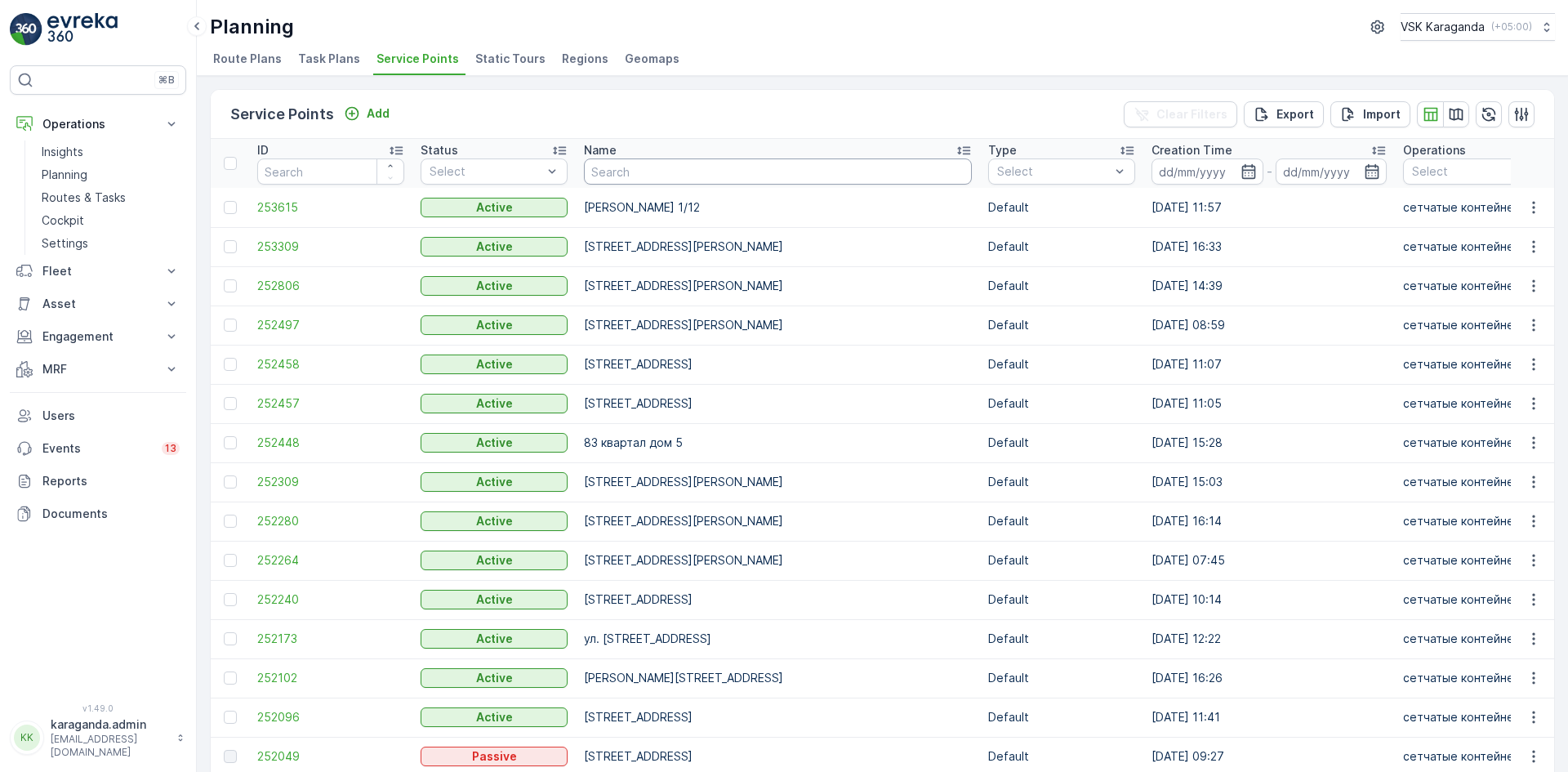
click at [601, 169] on input "text" at bounding box center [777, 171] width 388 height 26
type input "крылова 52"
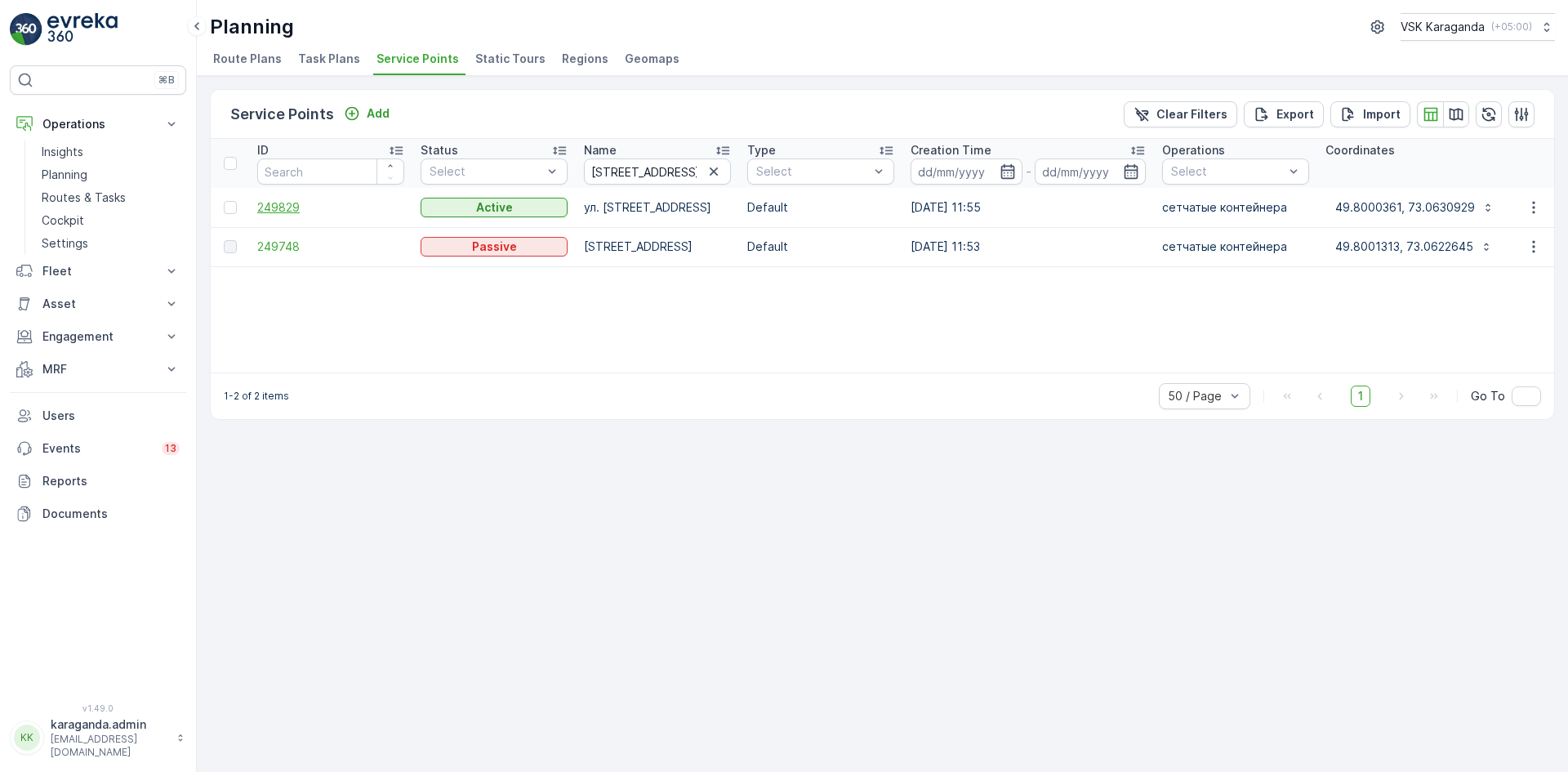
click at [259, 204] on span "249829" at bounding box center [331, 207] width 147 height 16
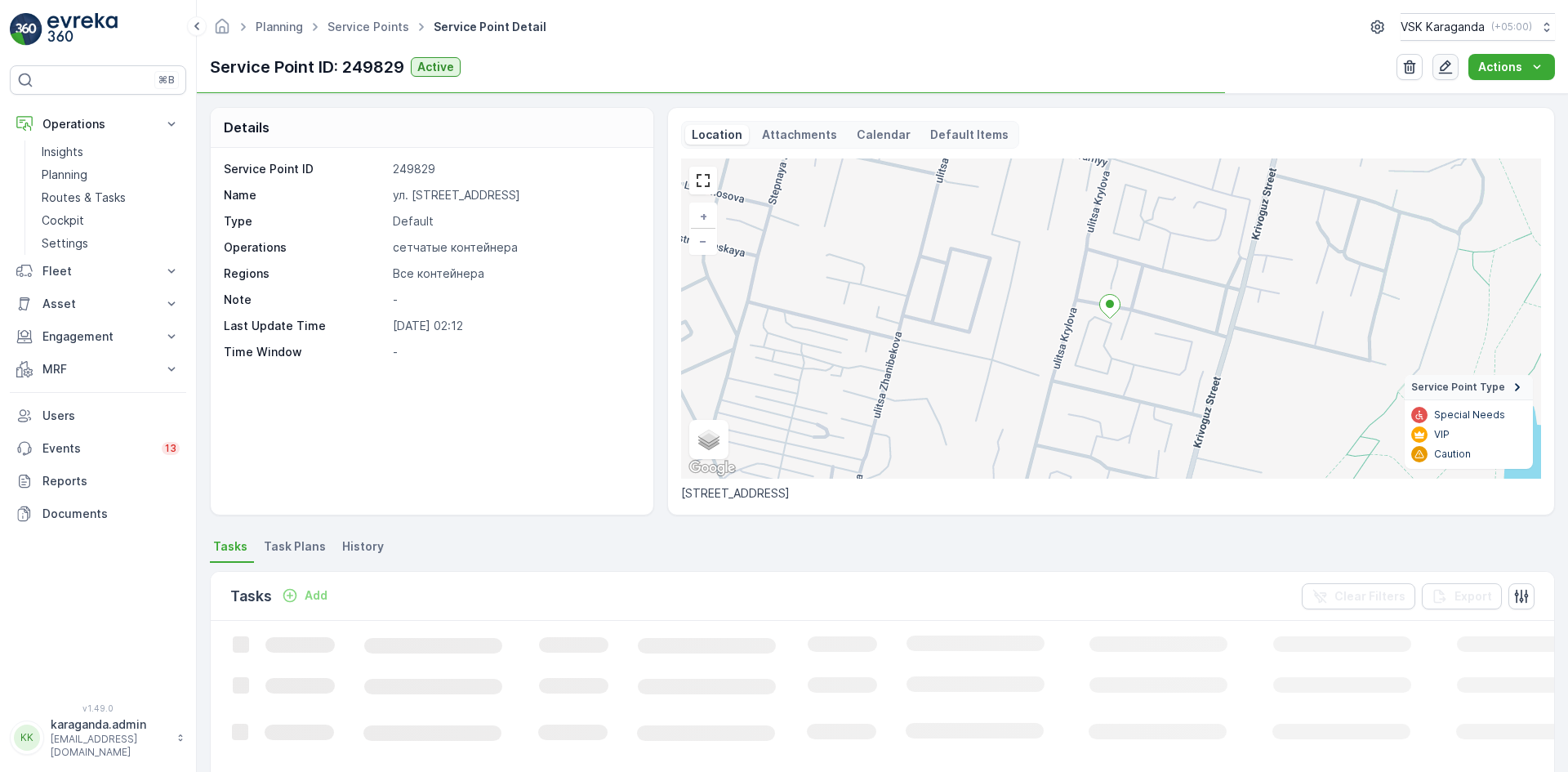
click at [1453, 67] on icon "button" at bounding box center [1445, 67] width 16 height 16
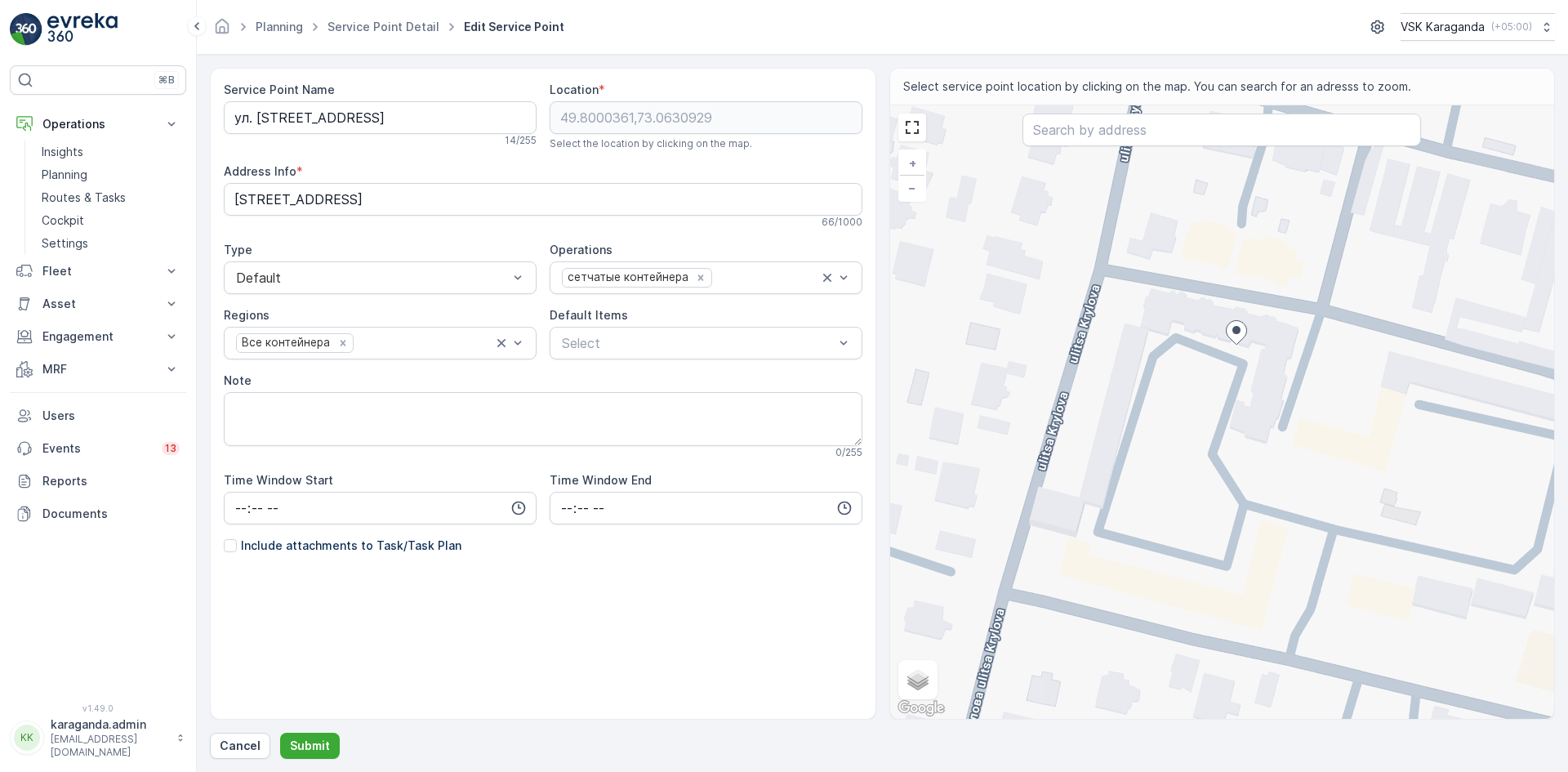
drag, startPoint x: 1231, startPoint y: 357, endPoint x: 1235, endPoint y: 331, distance: 26.3
click at [1235, 331] on ellipse at bounding box center [1236, 330] width 8 height 8
click at [1237, 300] on div "+ − Satellite Roadmap Terrain Hybrid Leaflet Keyboard shortcuts Map Data Map da…" at bounding box center [1222, 411] width 665 height 613
type input "49.8002248954825,73.06310942001552"
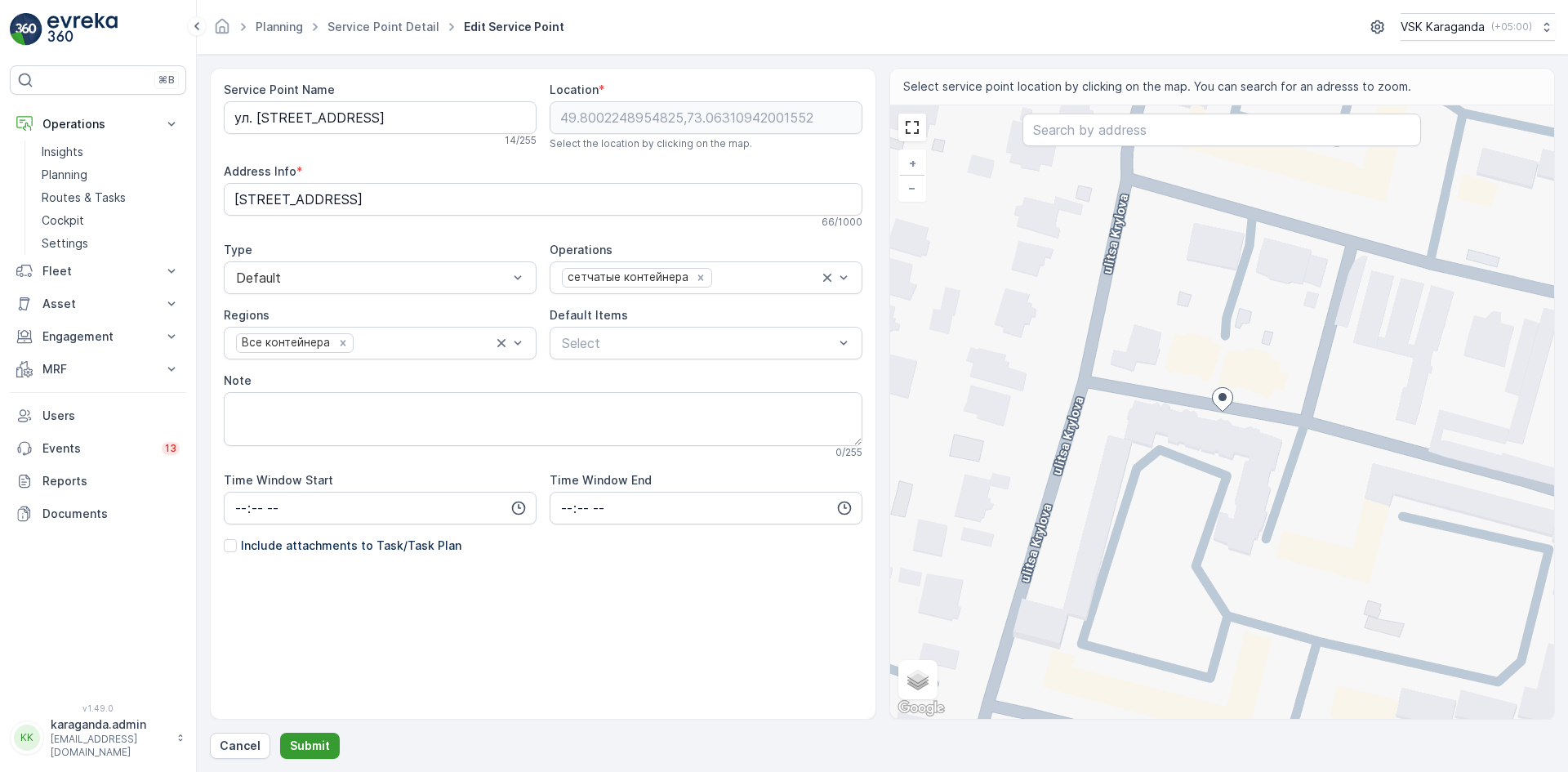
click at [311, 738] on p "Submit" at bounding box center [310, 746] width 40 height 16
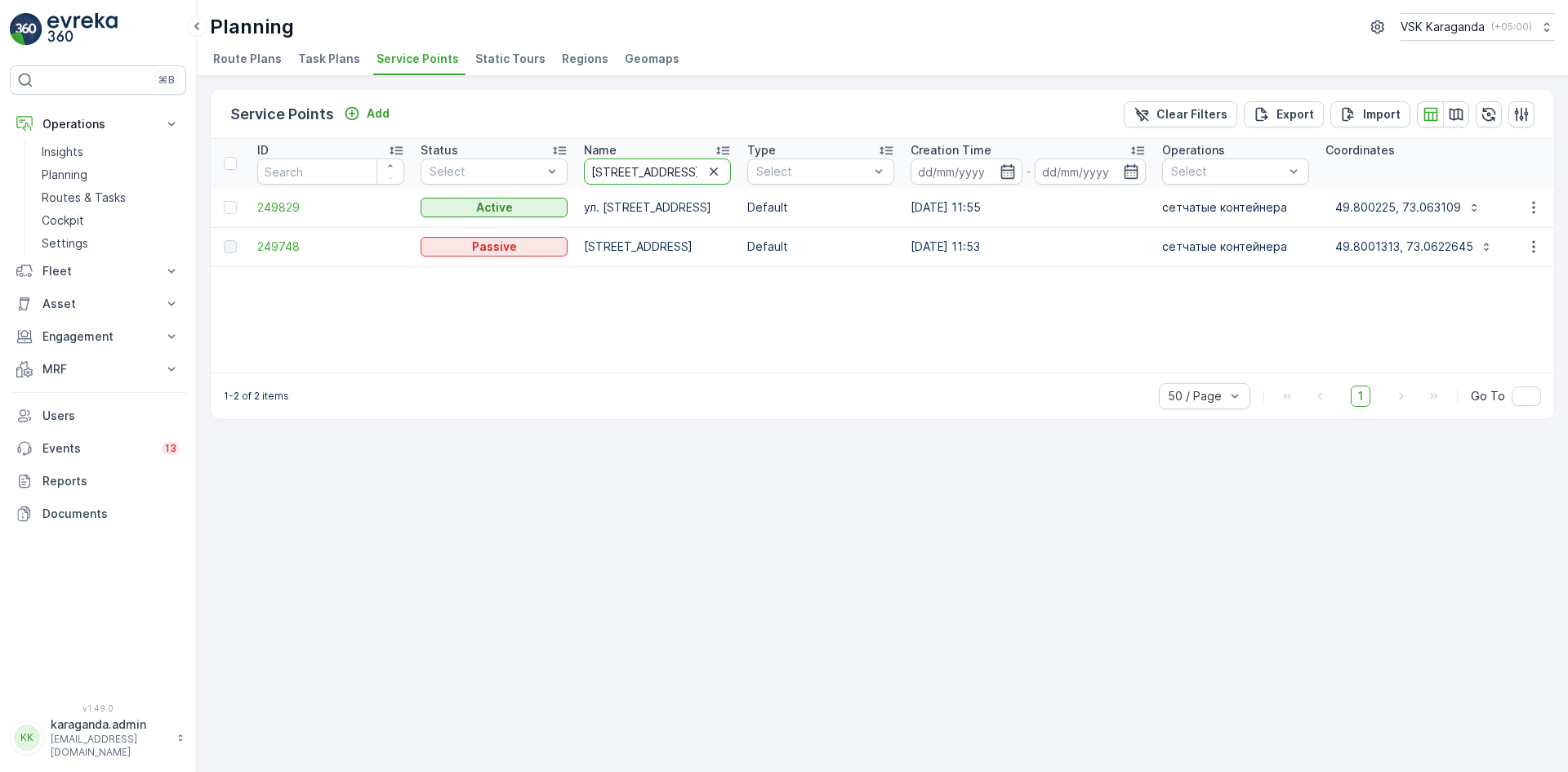
click at [662, 176] on input "крылова 52" at bounding box center [657, 171] width 147 height 26
type input "крылова 42"
click at [272, 209] on span "249828" at bounding box center [331, 207] width 147 height 16
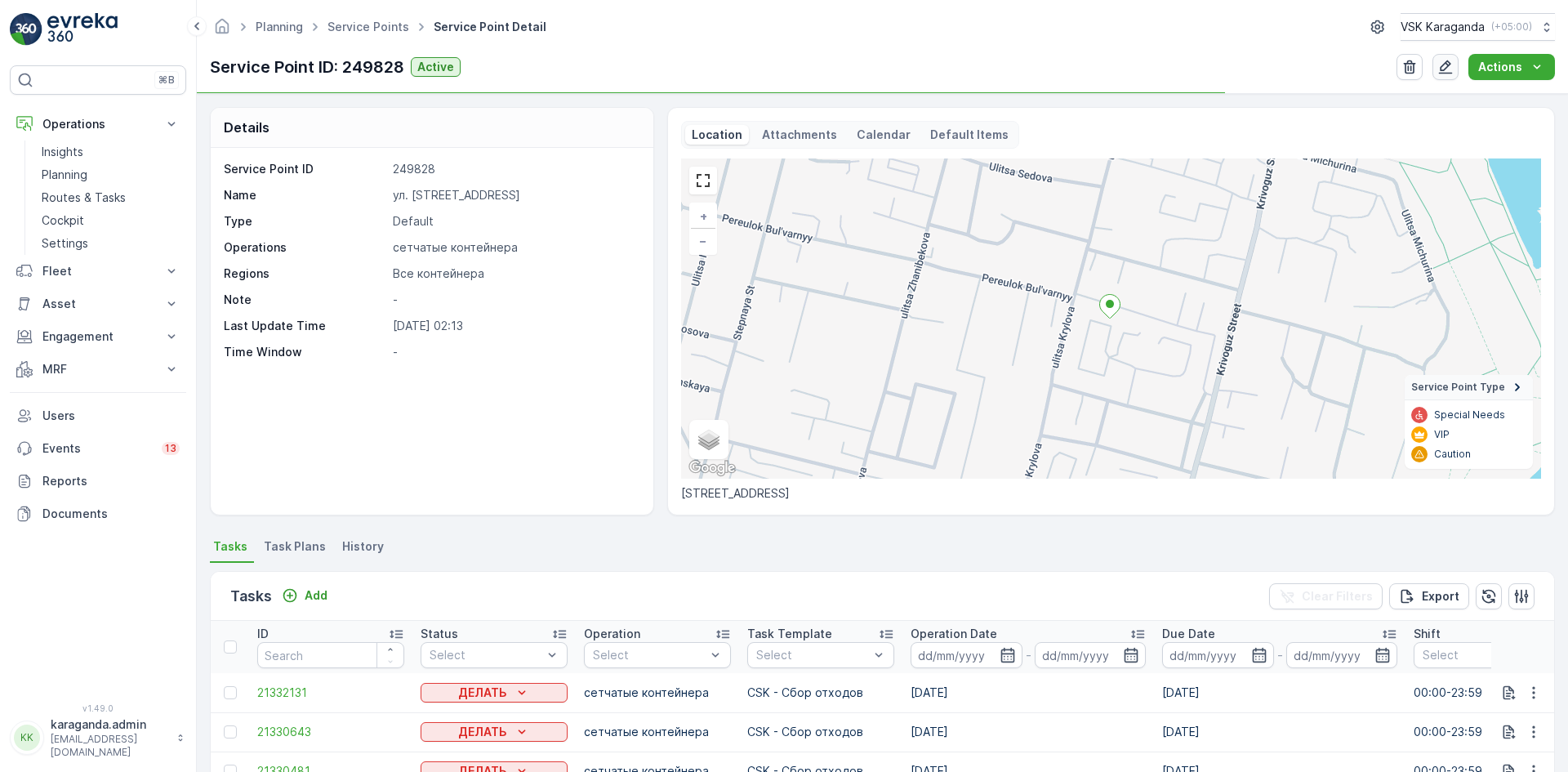
click at [1448, 68] on icon "button" at bounding box center [1445, 67] width 14 height 14
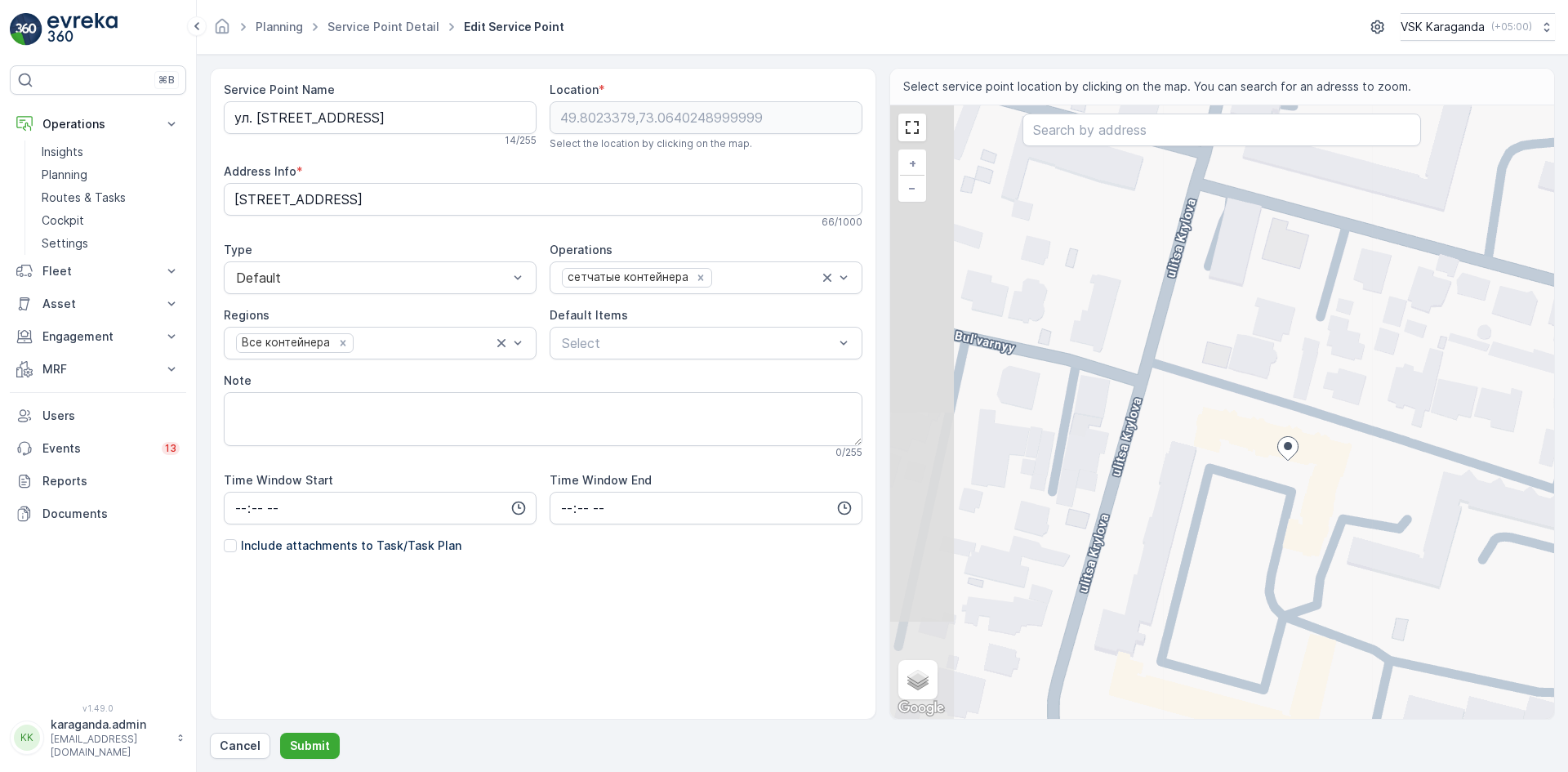
drag, startPoint x: 1218, startPoint y: 567, endPoint x: 1284, endPoint y: 660, distance: 114.0
click at [1284, 660] on div "+ − Satellite Roadmap Terrain Hybrid Leaflet Keyboard shortcuts Map Data Map da…" at bounding box center [1222, 411] width 665 height 613
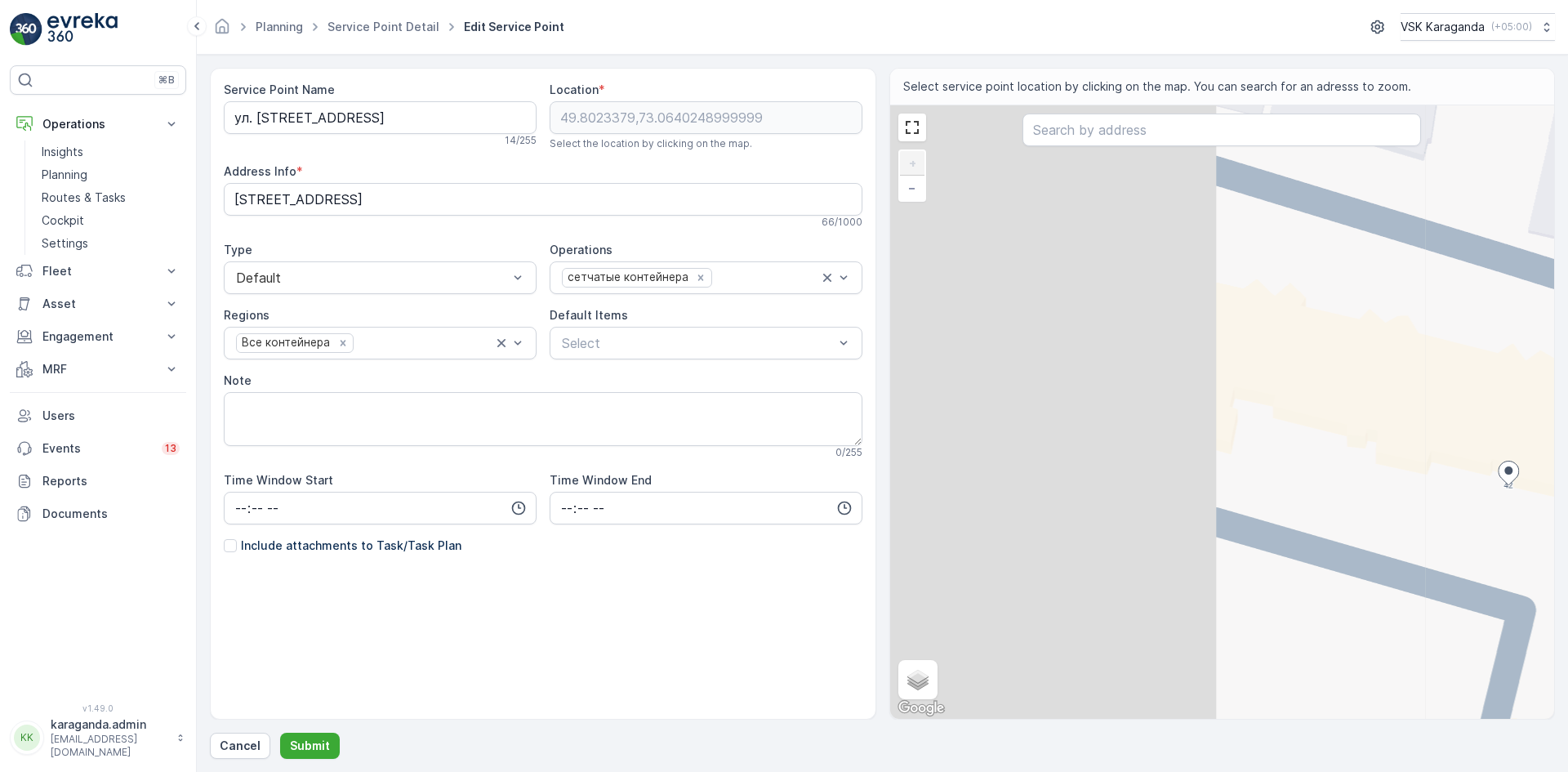
drag, startPoint x: 1197, startPoint y: 574, endPoint x: 1567, endPoint y: 582, distance: 370.1
click at [1567, 582] on form "Service Point Name ул. Крылова 42 14 / 255 Location * 49.8023379,73.06402489999…" at bounding box center [881, 412] width 1371 height 717
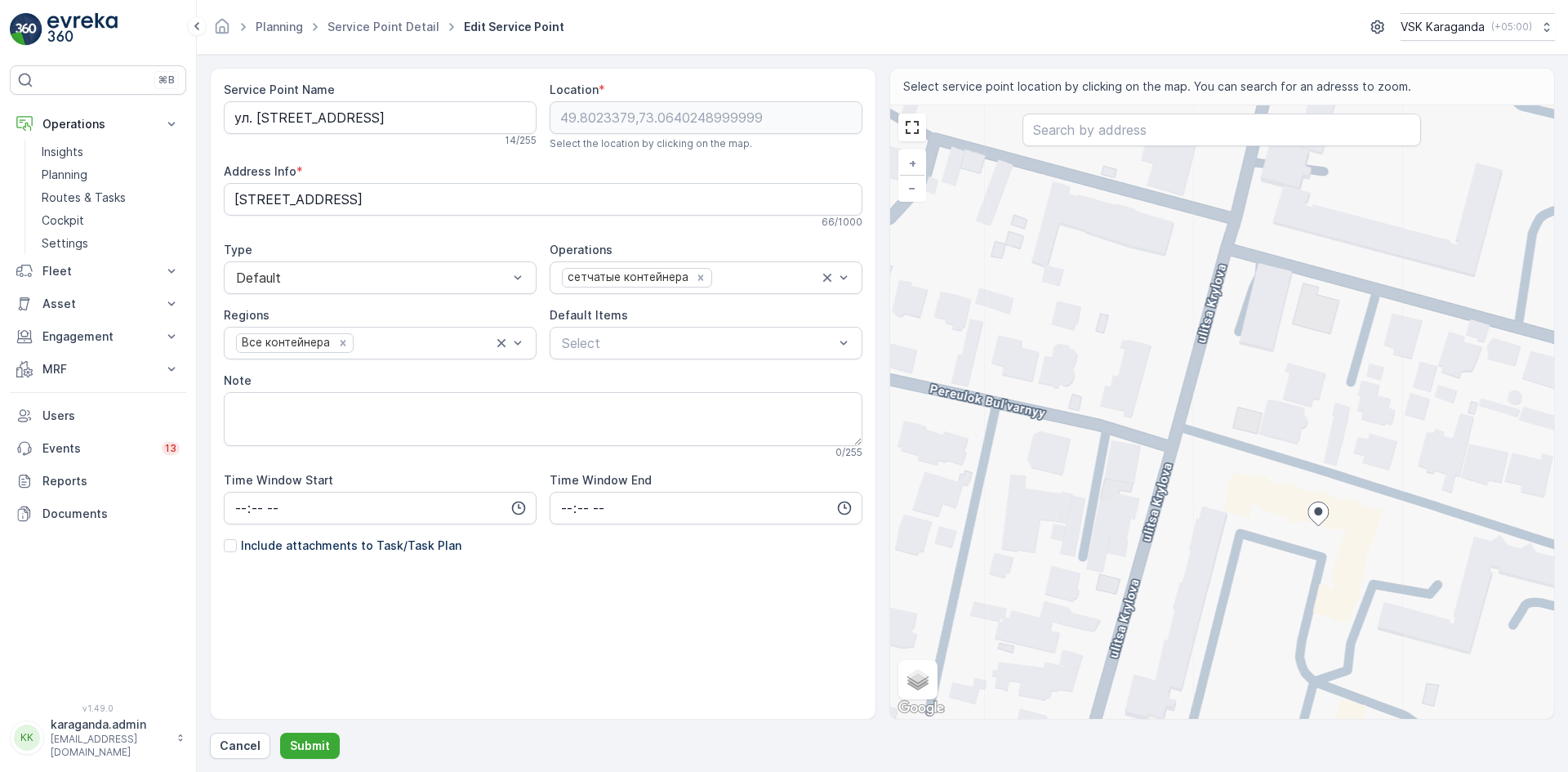
click at [1140, 463] on div "+ − Satellite Roadmap Terrain Hybrid Leaflet Keyboard shortcuts Map Data Map da…" at bounding box center [1222, 411] width 665 height 613
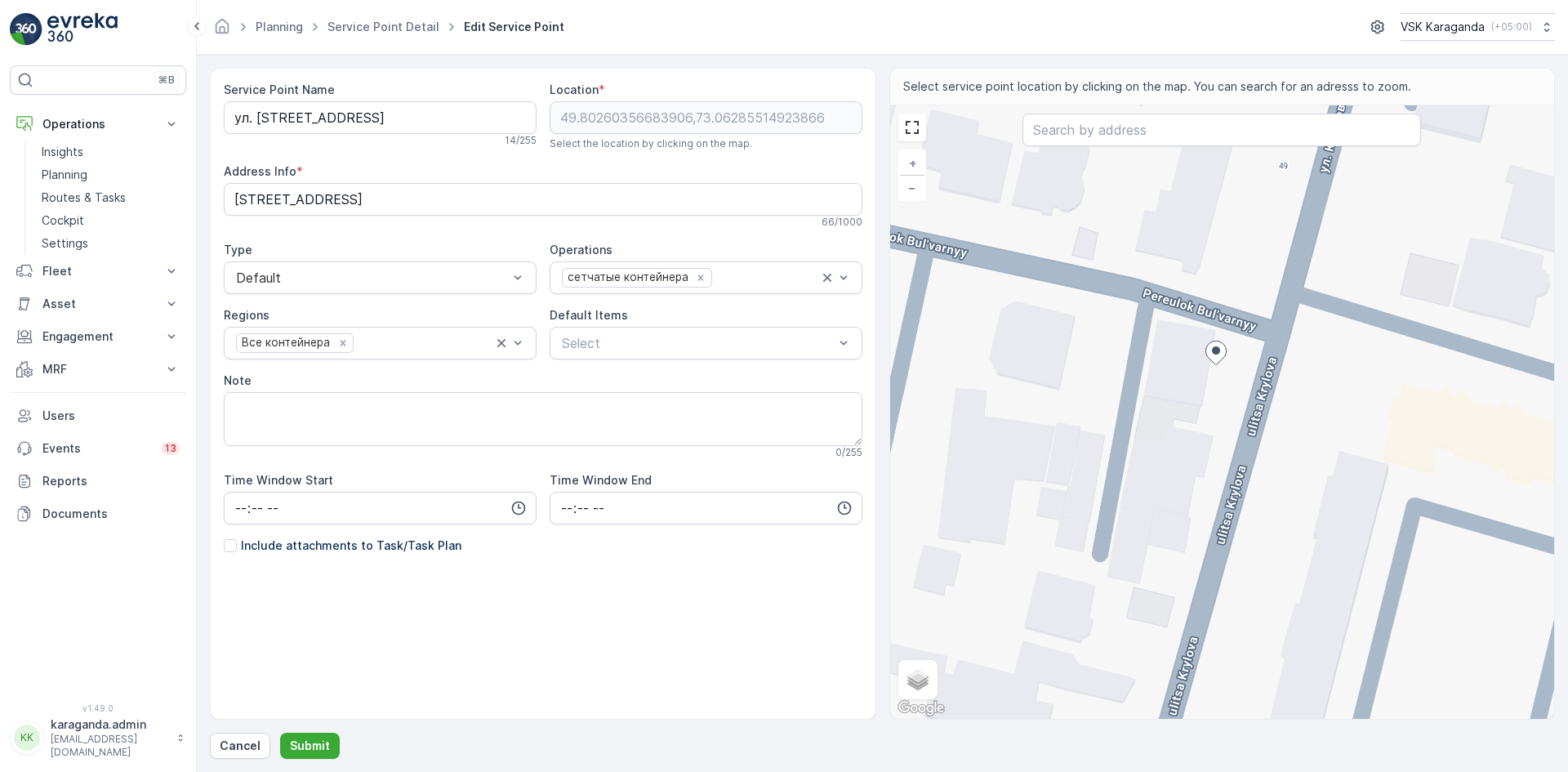
click at [1246, 348] on div "+ − Satellite Roadmap Terrain Hybrid Leaflet Keyboard shortcuts Map Data Map da…" at bounding box center [1222, 411] width 665 height 613
type input "49.80263992117144,73.0629545179114"
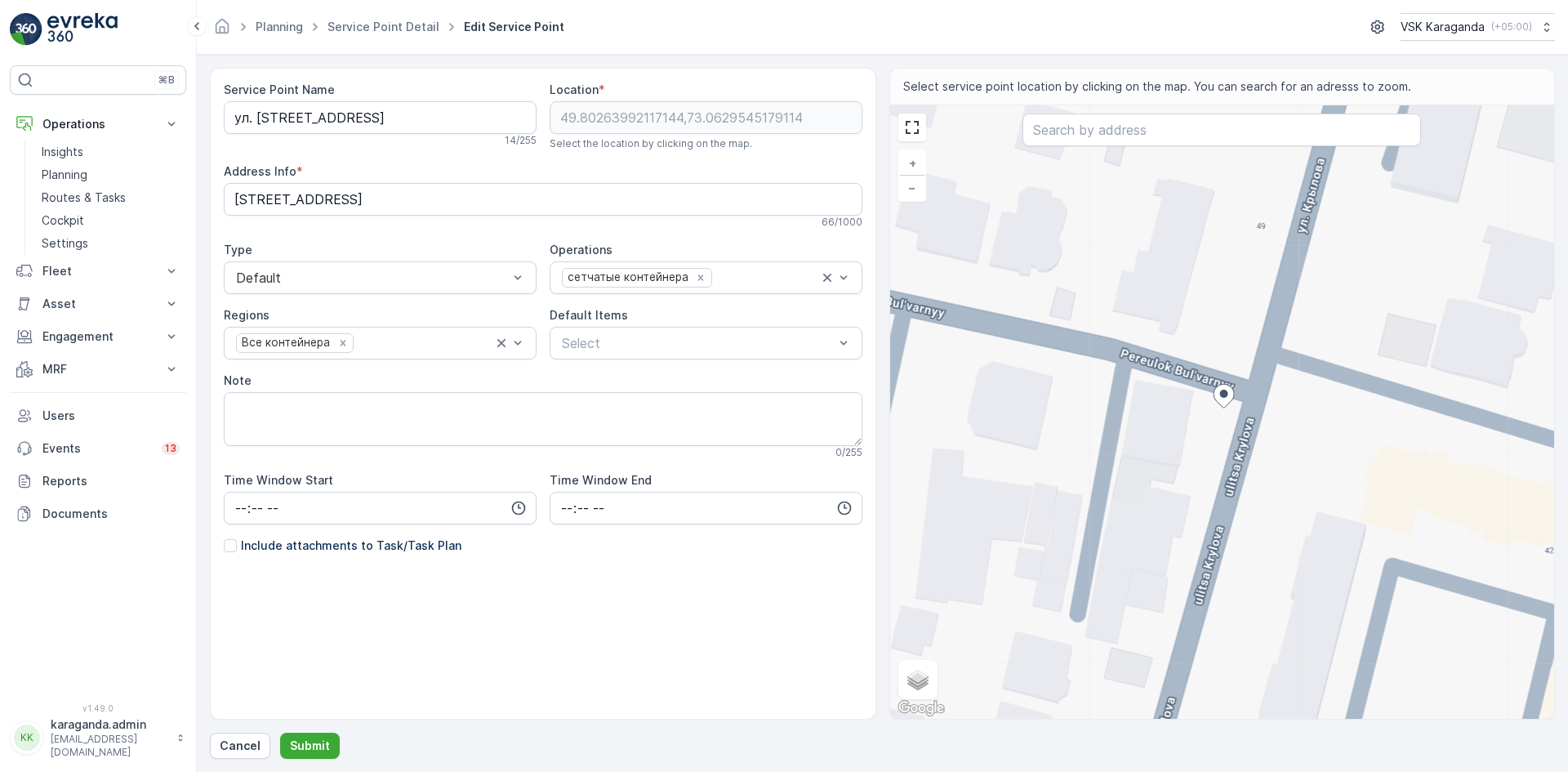
type Info "ulitsa Krylova 49, Karaganda 100000, Kazakhstan"
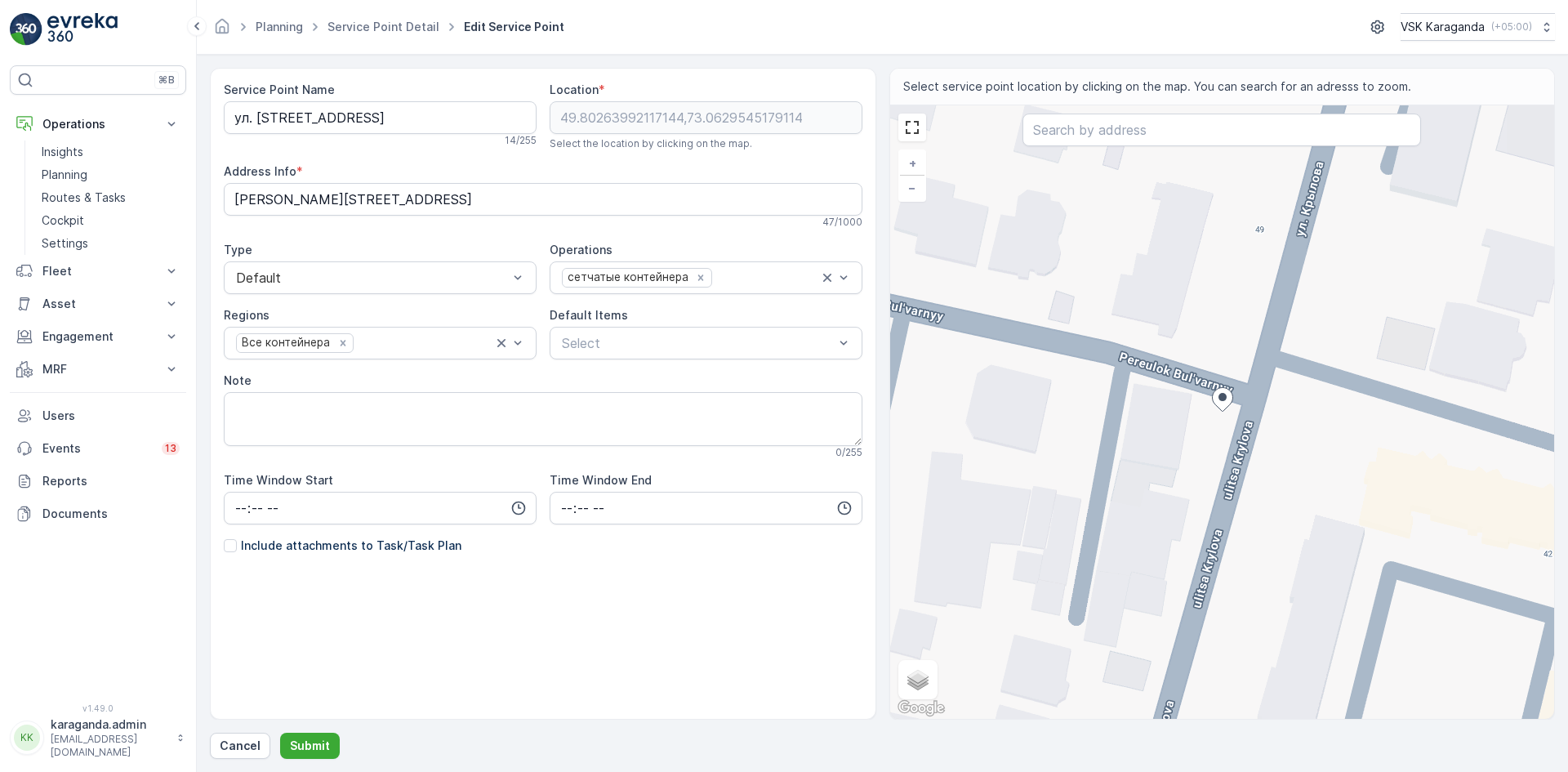
click at [1194, 406] on div "+ − Satellite Roadmap Terrain Hybrid Leaflet Keyboard shortcuts Map Data Map da…" at bounding box center [1222, 411] width 665 height 613
type input "49.80265203927617,73.06286321894552"
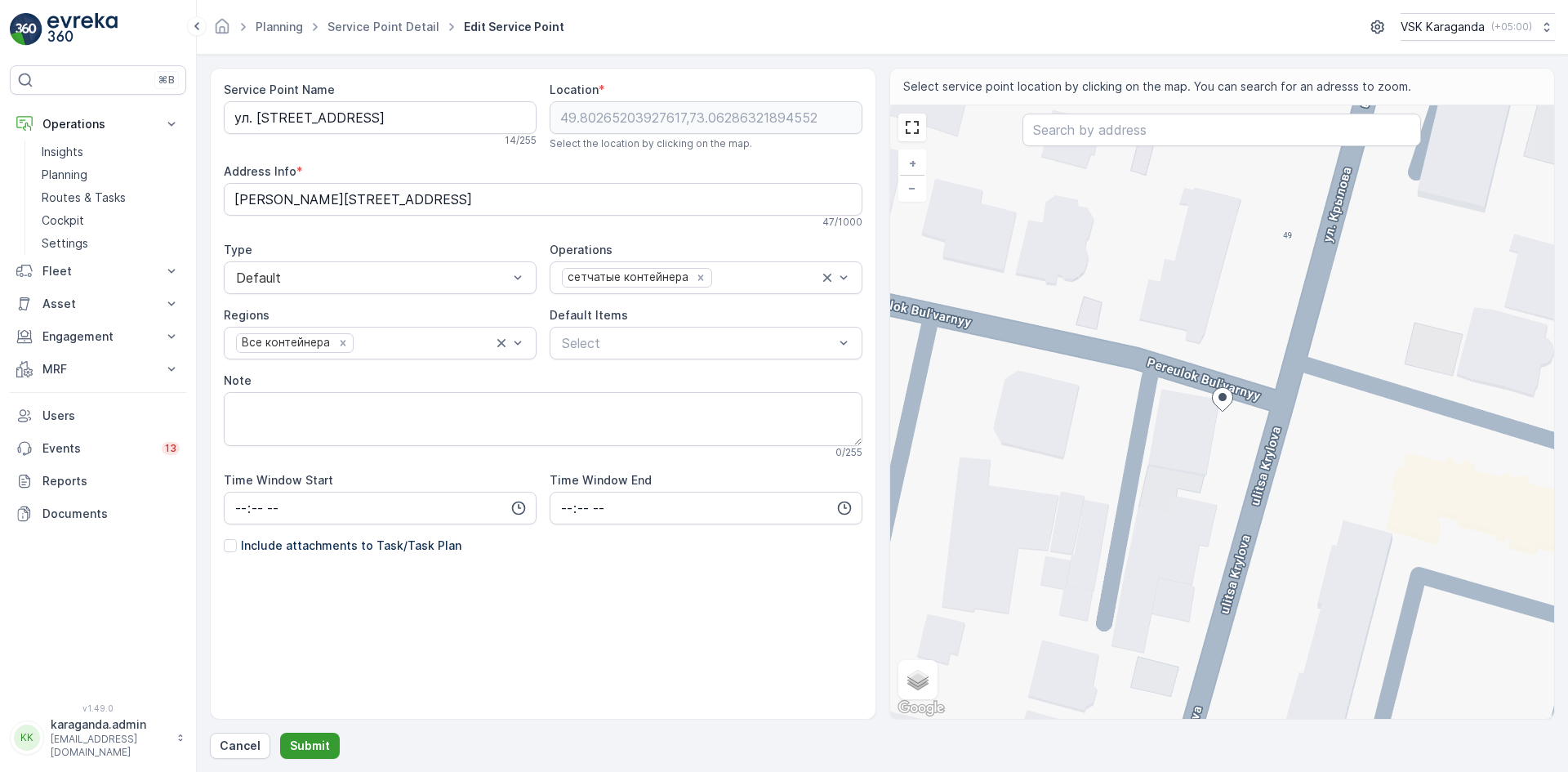
click at [294, 747] on p "Submit" at bounding box center [310, 746] width 40 height 16
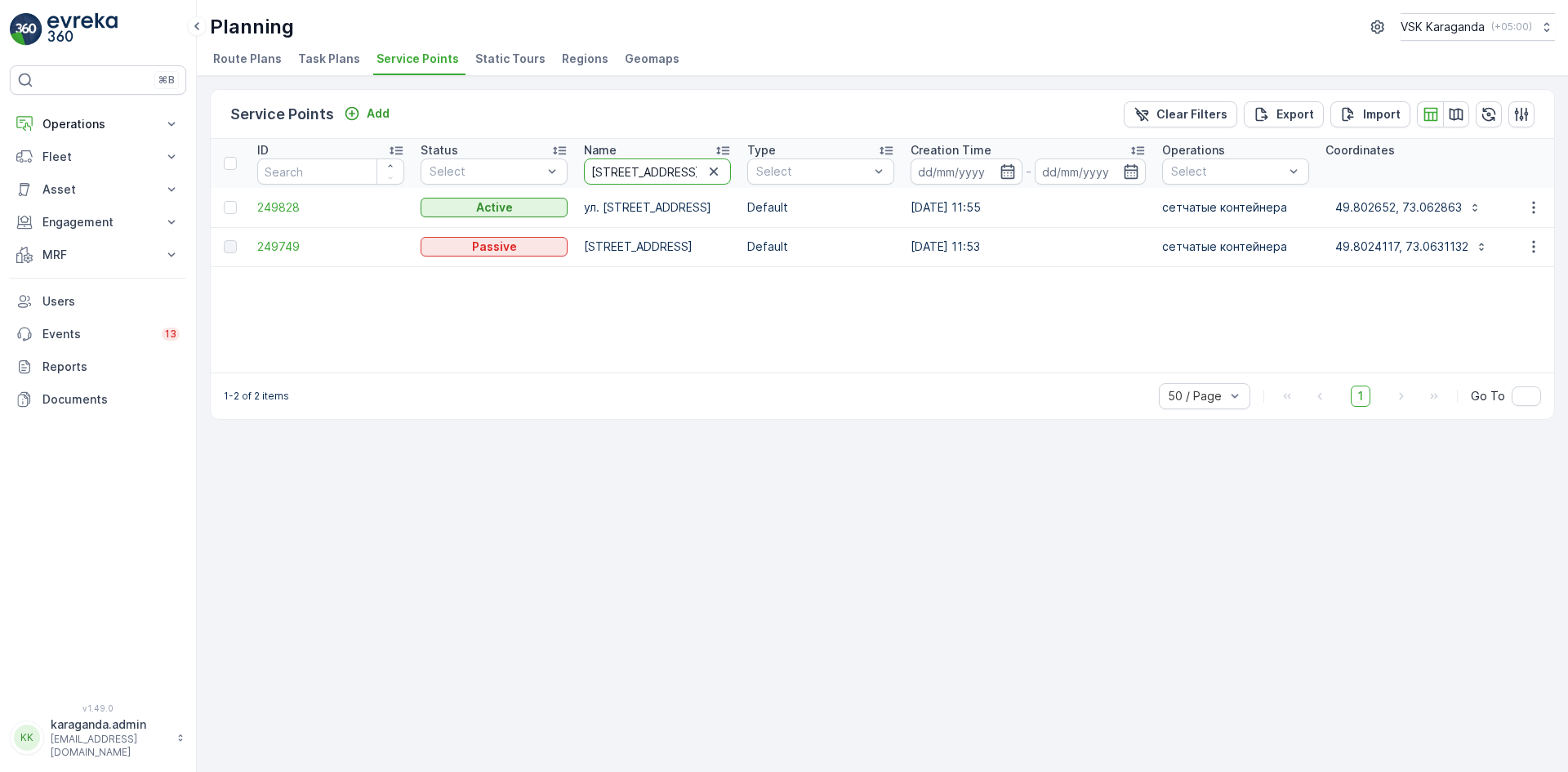
drag, startPoint x: 663, startPoint y: 169, endPoint x: 466, endPoint y: 147, distance: 198.2
click at [466, 147] on tr "ID Status Select Name крылова 42 Type Select Creation Time - Operations Select …" at bounding box center [1440, 163] width 2459 height 49
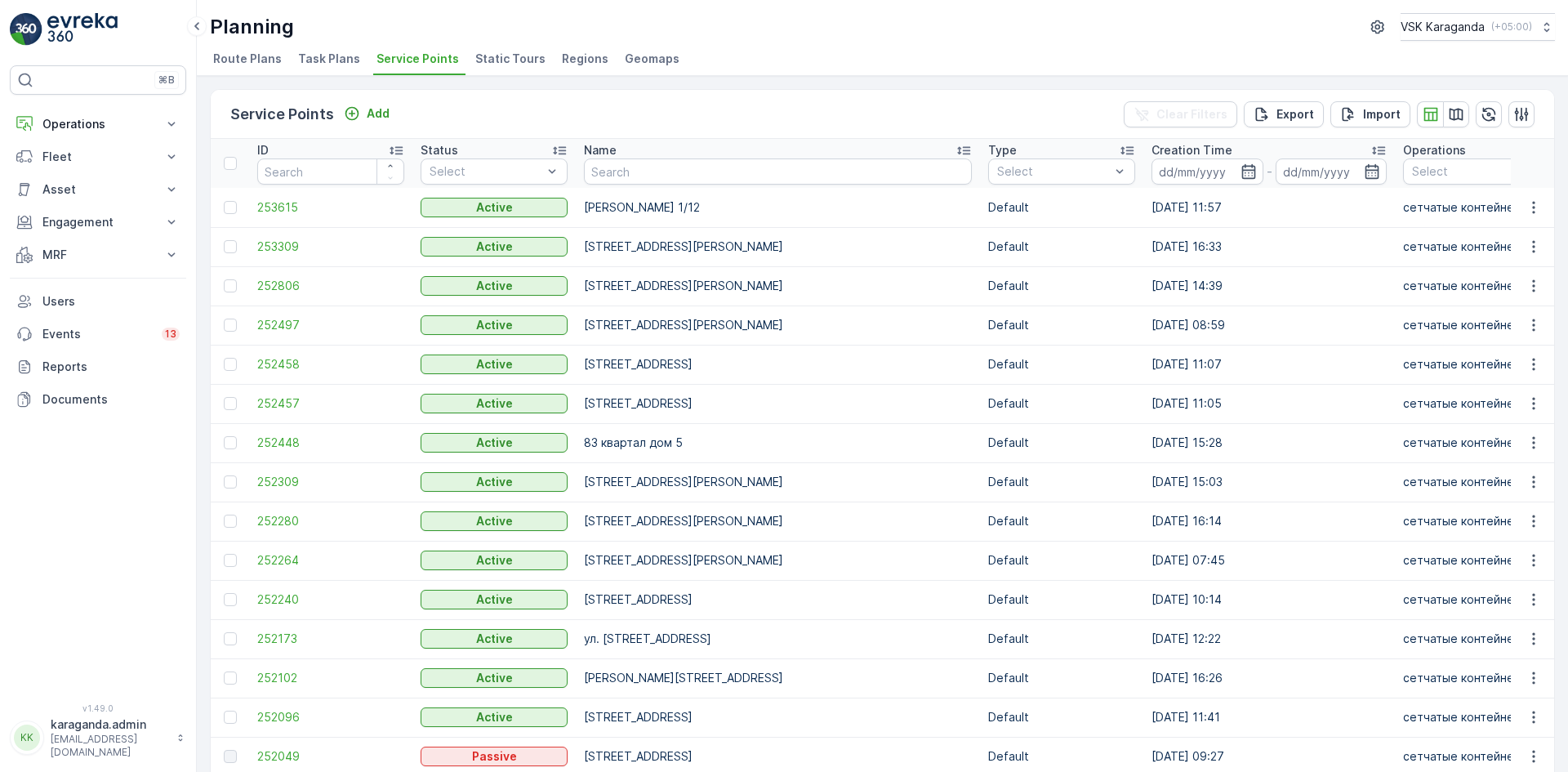
drag, startPoint x: 58, startPoint y: 257, endPoint x: 55, endPoint y: 283, distance: 26.2
click at [58, 259] on p "MRF" at bounding box center [98, 255] width 111 height 16
click at [81, 283] on p "Входящий & Исходящий" at bounding box center [110, 283] width 137 height 16
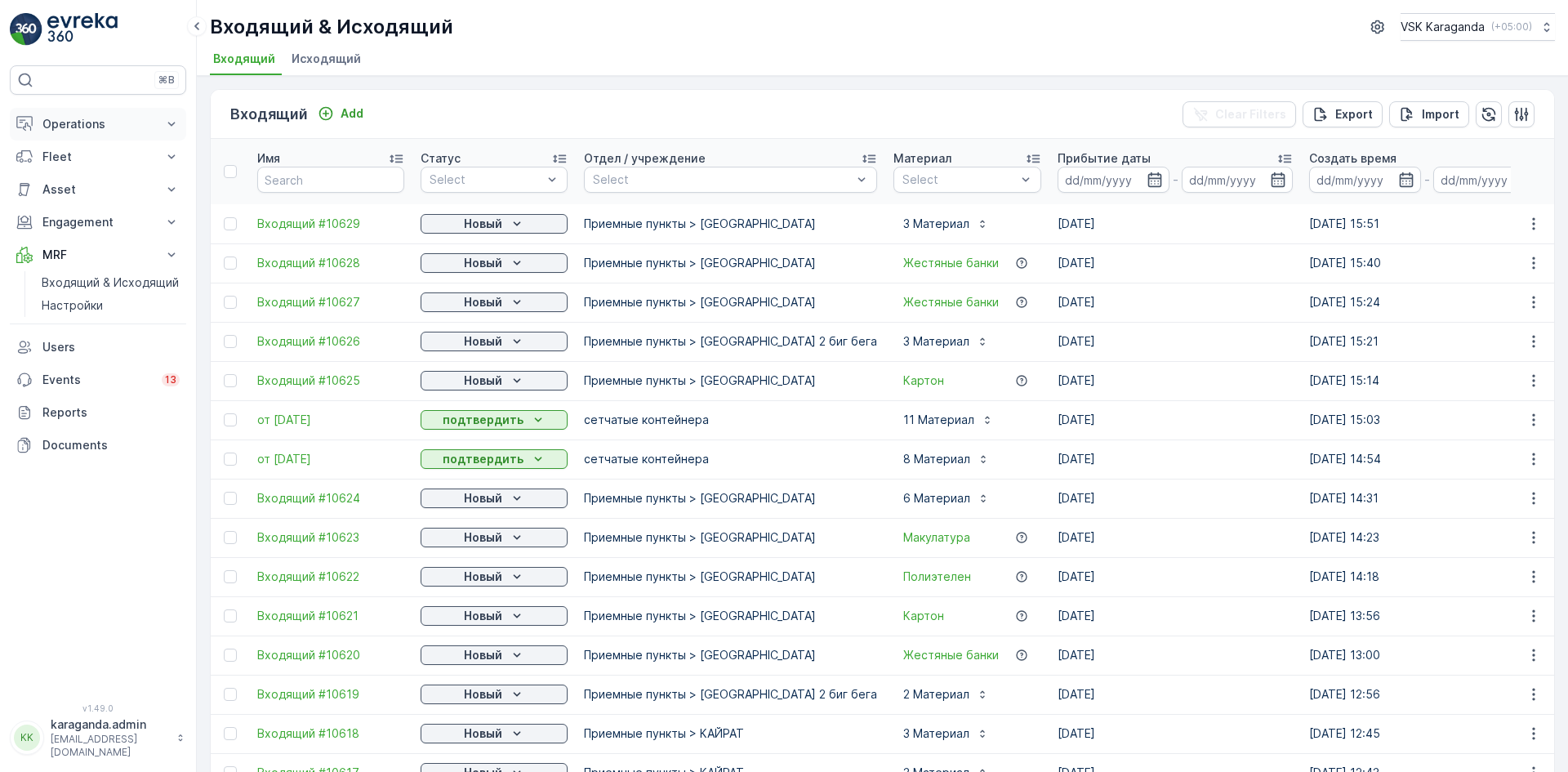
drag, startPoint x: 82, startPoint y: 124, endPoint x: 77, endPoint y: 148, distance: 24.5
click at [82, 125] on p "Operations" at bounding box center [98, 124] width 111 height 16
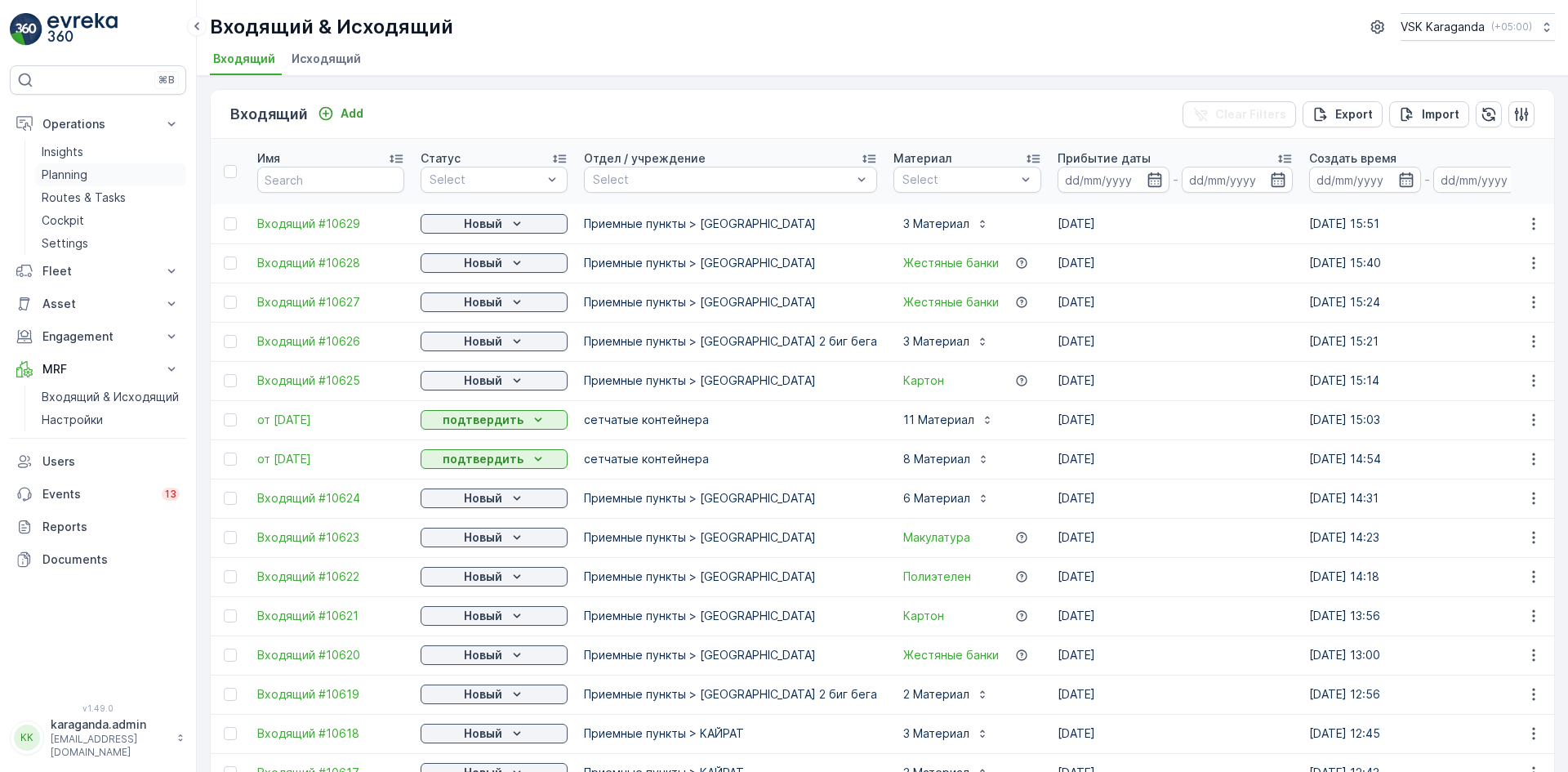
click at [70, 169] on p "Planning" at bounding box center [64, 175] width 45 height 16
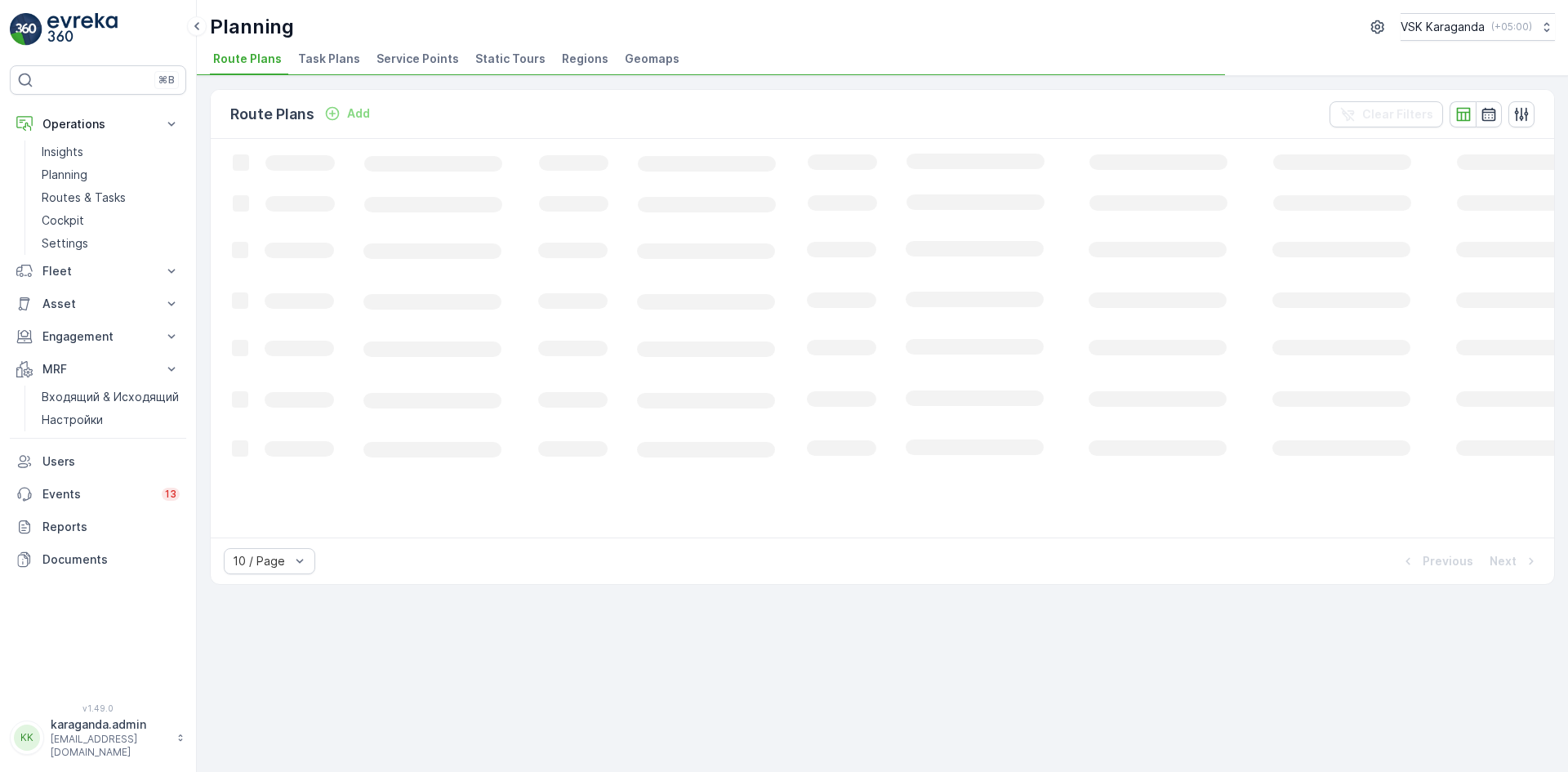
click at [397, 53] on span "Service Points" at bounding box center [418, 59] width 82 height 16
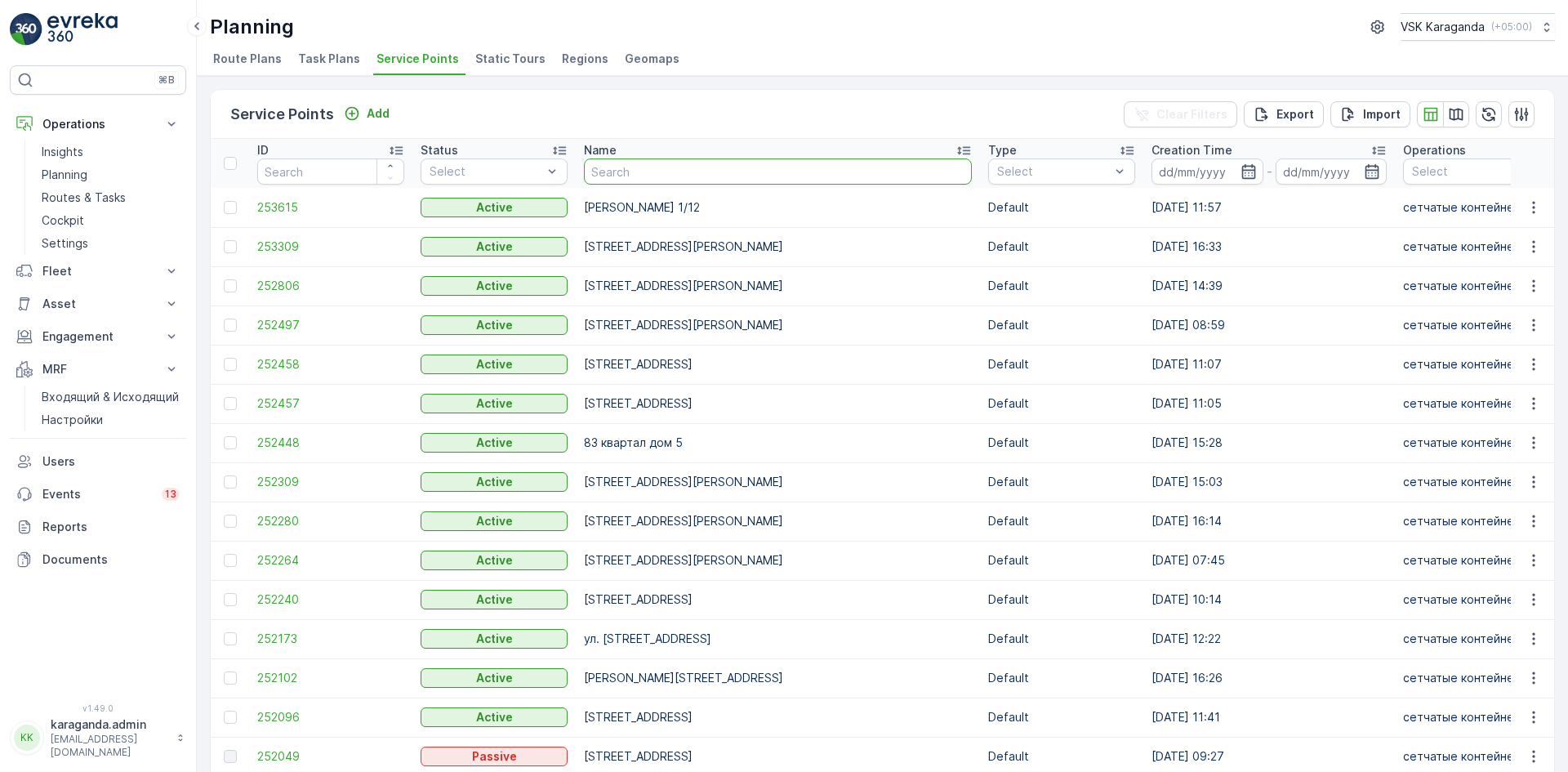
click at [613, 174] on input "text" at bounding box center [777, 171] width 388 height 26
type input "аманжолова 39"
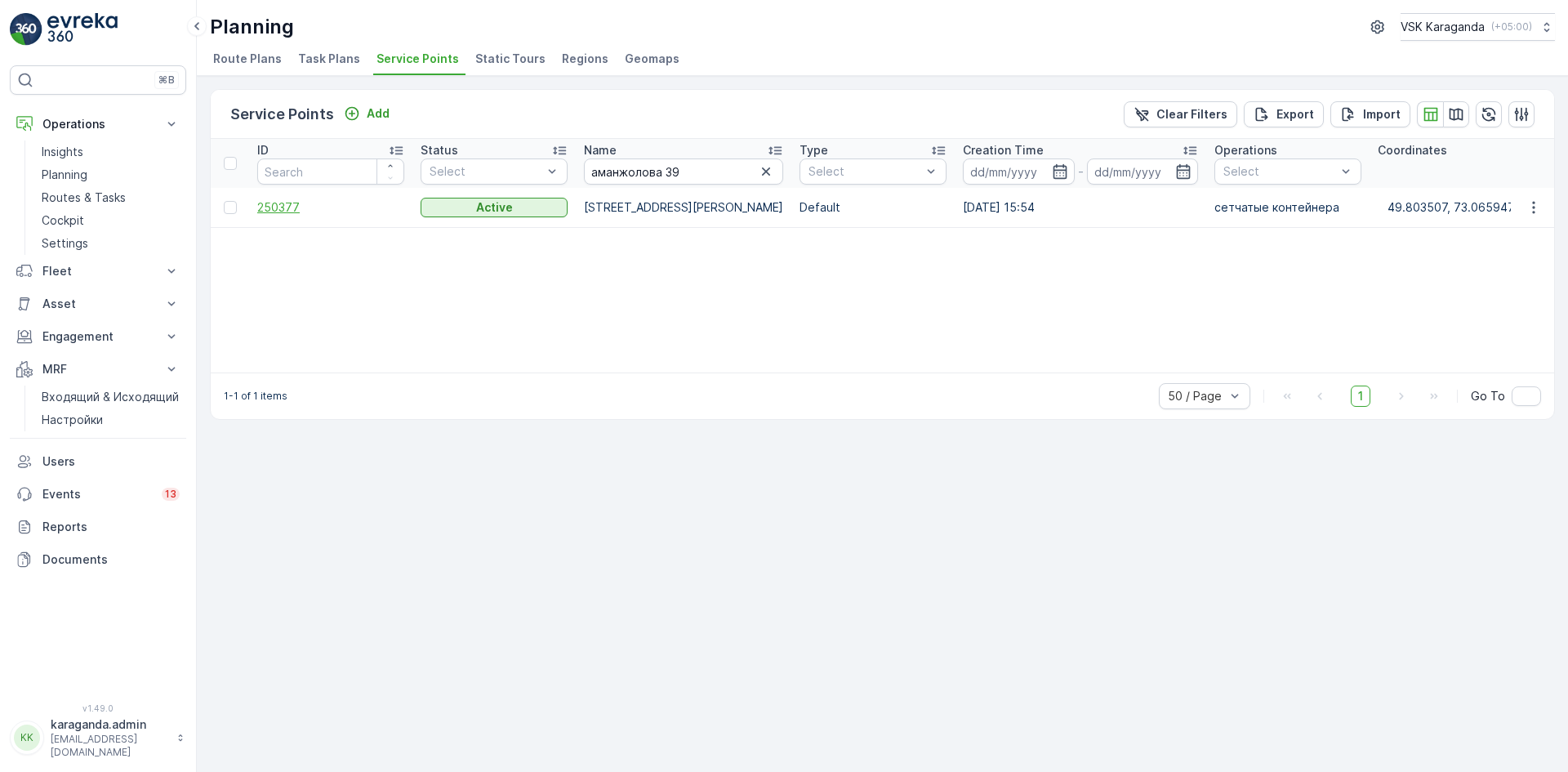
click at [278, 200] on span "250377" at bounding box center [331, 207] width 147 height 16
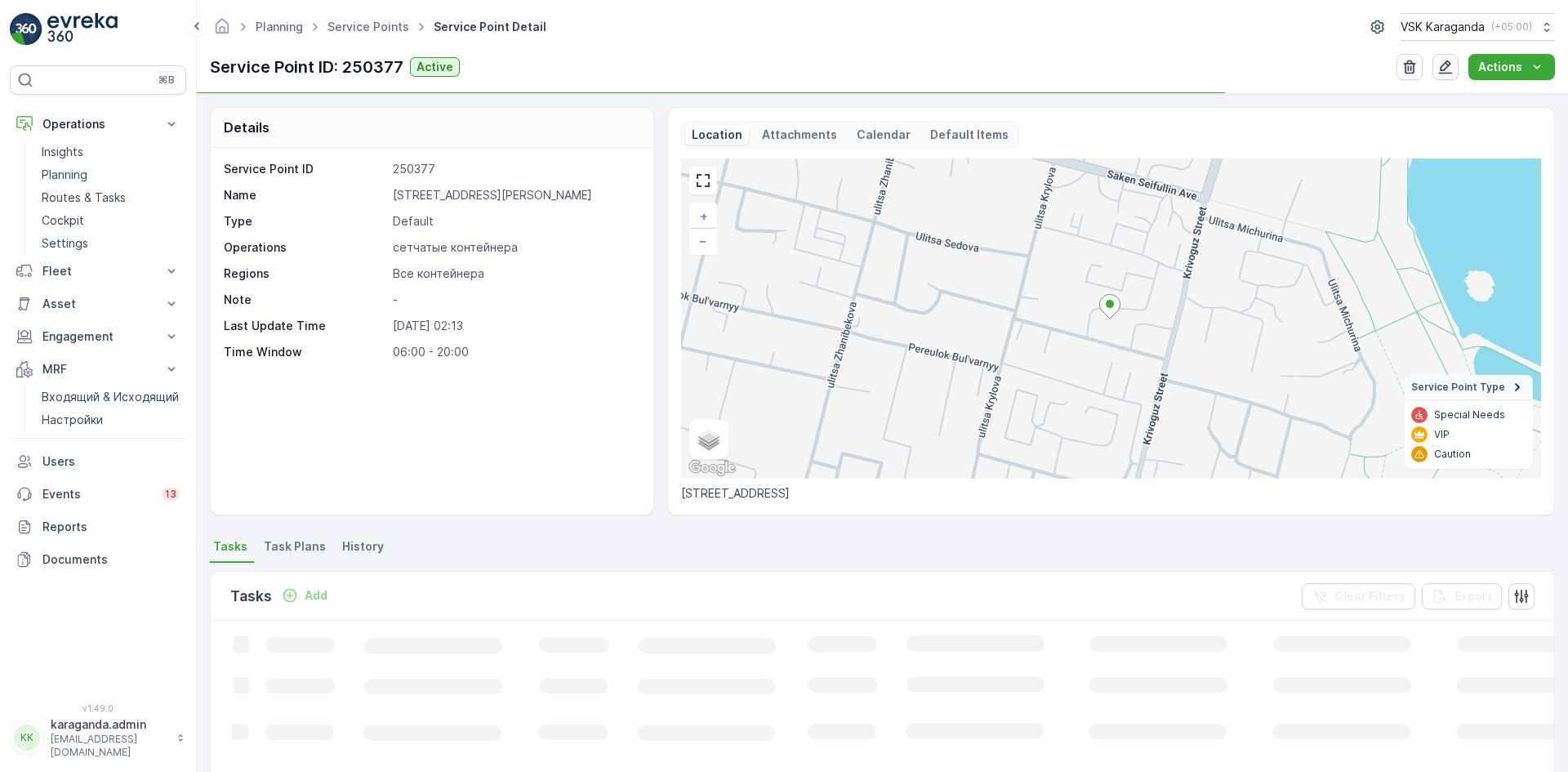
click at [1456, 64] on button "button" at bounding box center [1445, 66] width 26 height 26
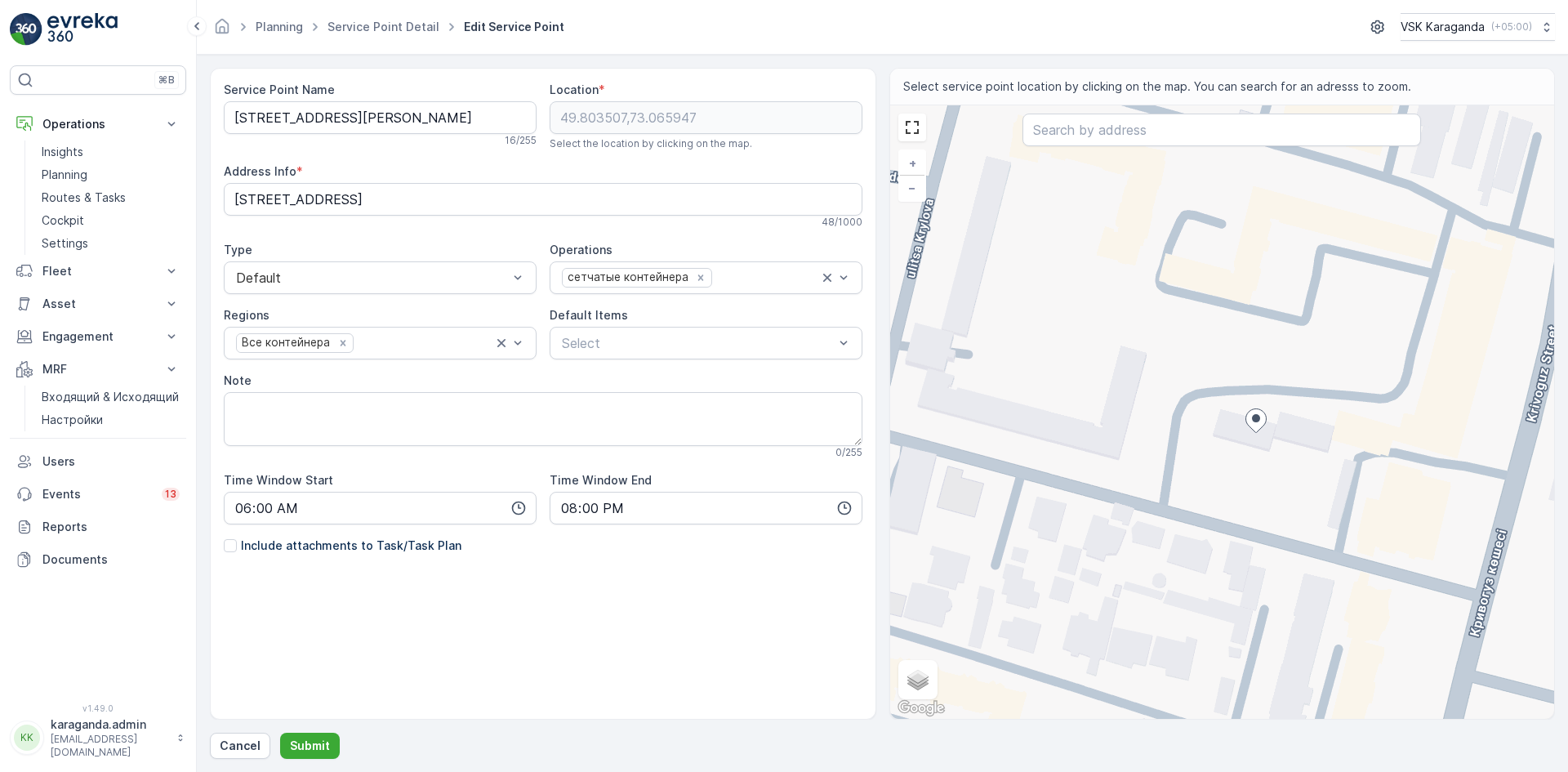
click at [1334, 512] on div "+ − Satellite Roadmap Terrain Hybrid Leaflet Keyboard shortcuts Map Data Map da…" at bounding box center [1222, 411] width 665 height 613
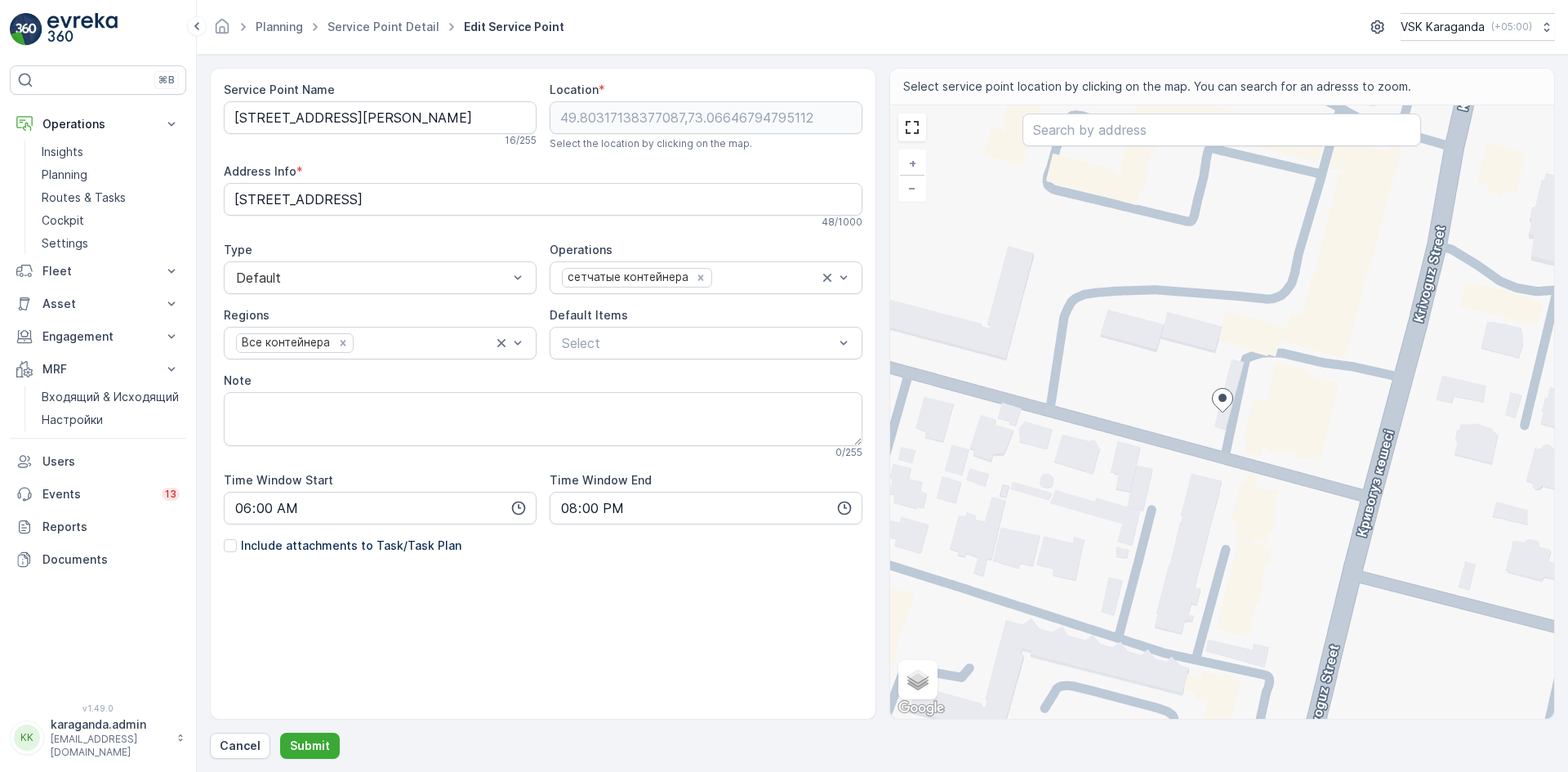
click at [1206, 398] on div "+ − Satellite Roadmap Terrain Hybrid Leaflet Keyboard shortcuts Map Data Map da…" at bounding box center [1222, 411] width 665 height 613
type input "49.803233704735845,73.06636550636036"
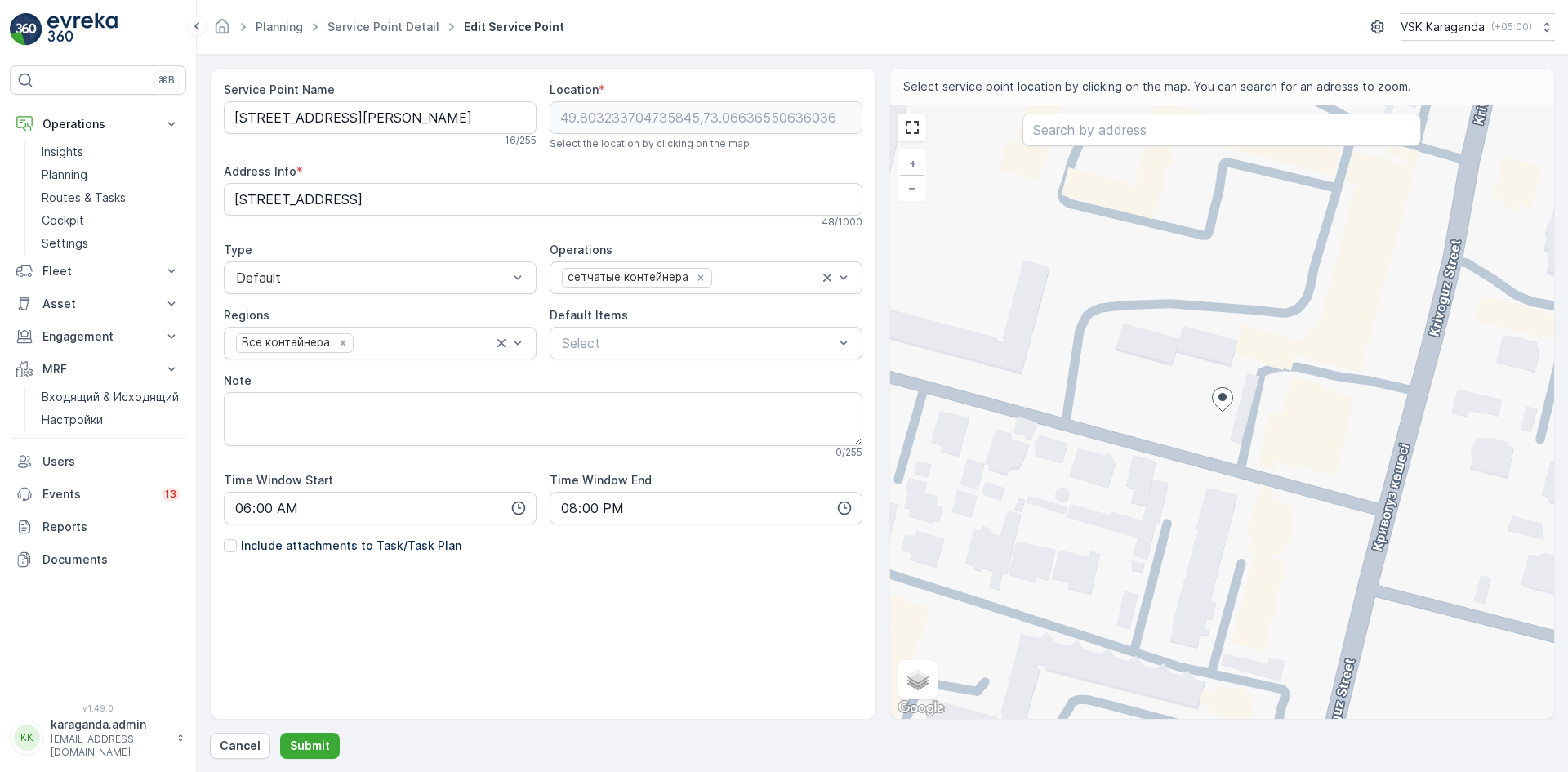
type Info "Krivoguz Street 37, Karaganda 100000, Kazakhstan"
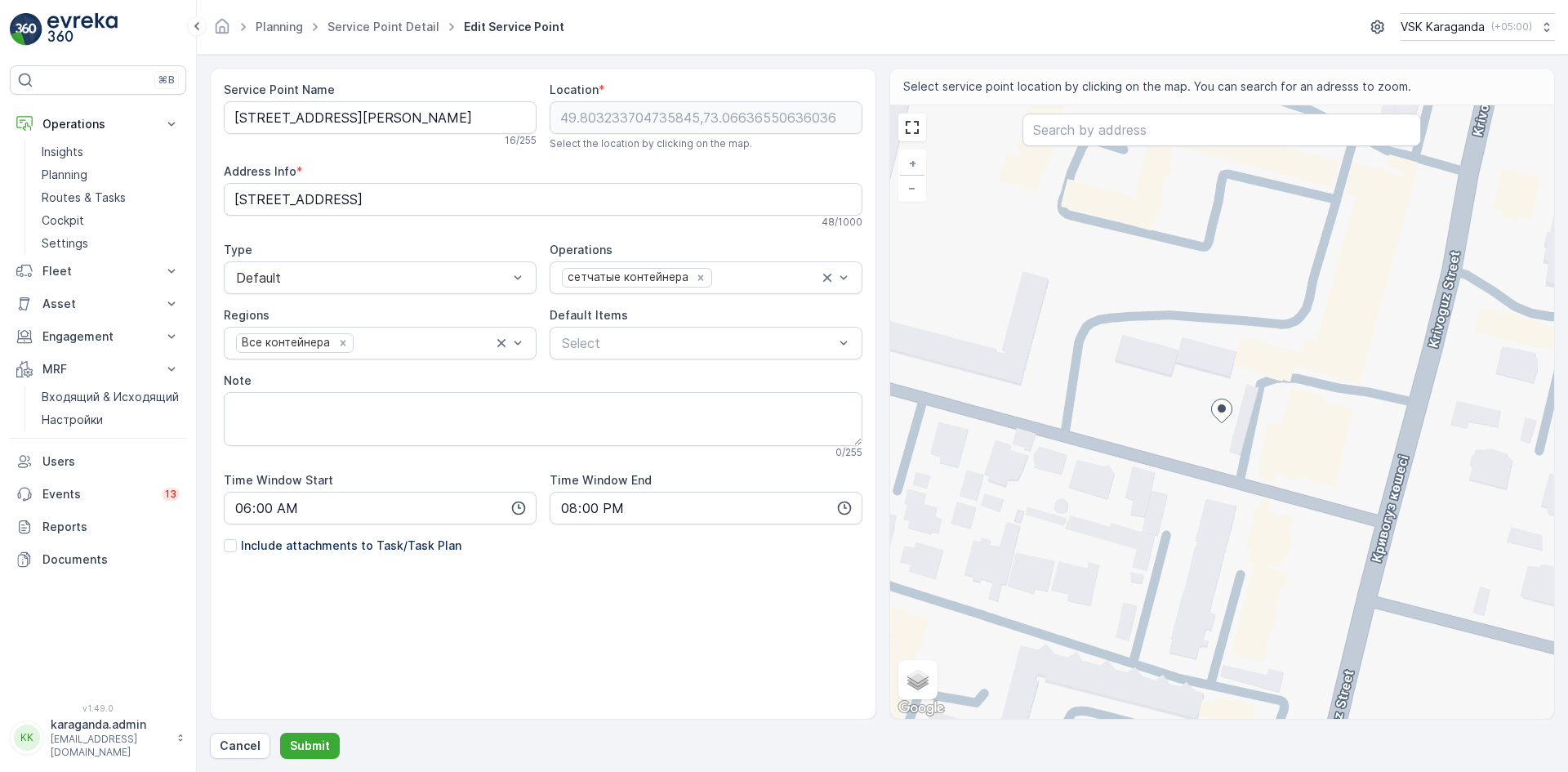
drag, startPoint x: 1225, startPoint y: 401, endPoint x: 1224, endPoint y: 412, distance: 11.0
click at [1224, 412] on icon at bounding box center [1221, 411] width 21 height 24
click at [1218, 426] on div at bounding box center [1220, 413] width 21 height 29
click at [1220, 438] on div "+ − Satellite Roadmap Terrain Hybrid Leaflet Keyboard shortcuts Map Data Map da…" at bounding box center [1222, 411] width 665 height 613
type input "49.80317138377087,73.06636020129054"
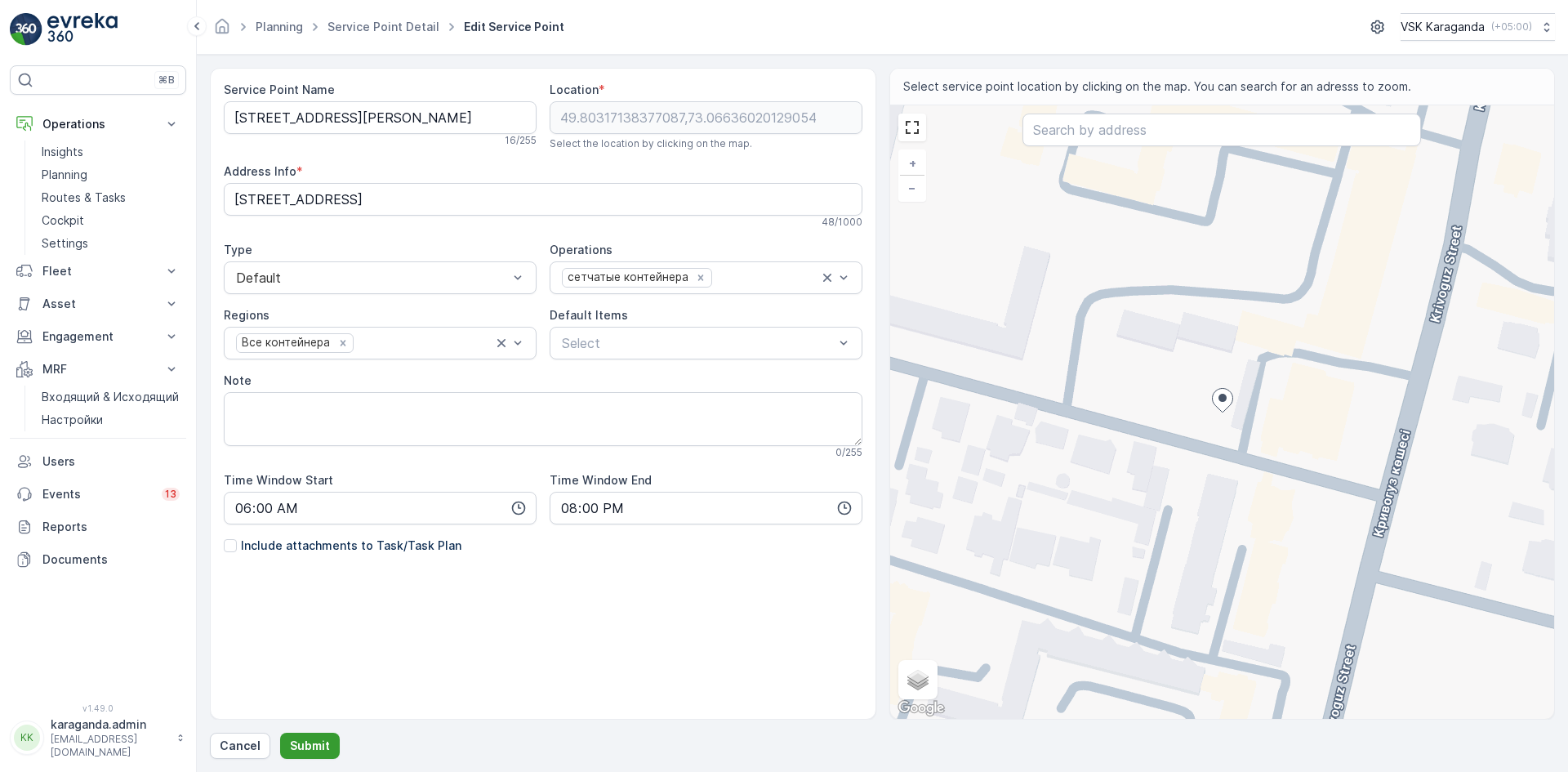
click at [313, 747] on p "Submit" at bounding box center [310, 746] width 40 height 16
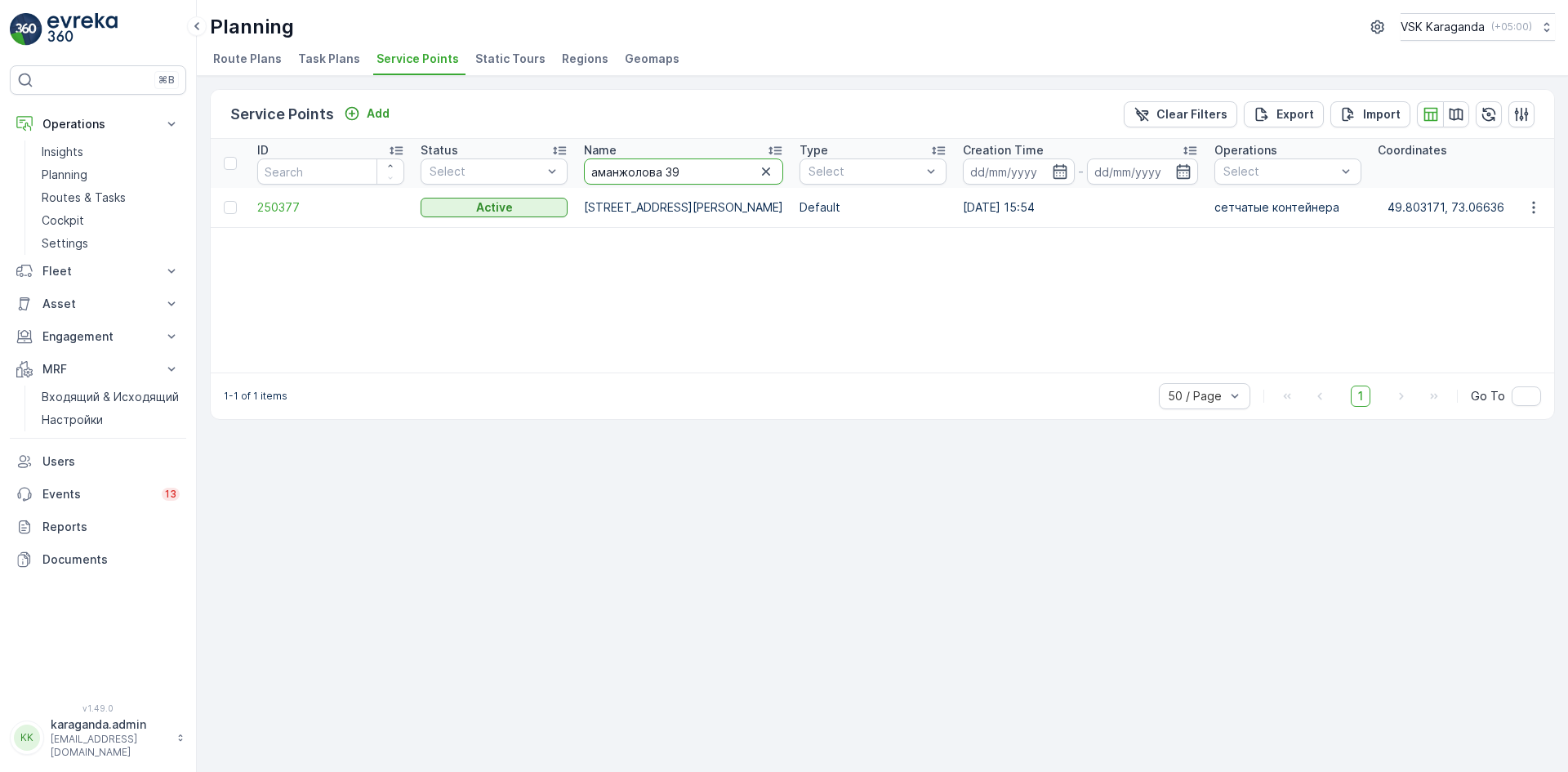
click at [680, 169] on input "аманжолова 39" at bounding box center [683, 171] width 199 height 26
type input "аманжолова 45"
click at [275, 200] on span "251691" at bounding box center [331, 207] width 147 height 16
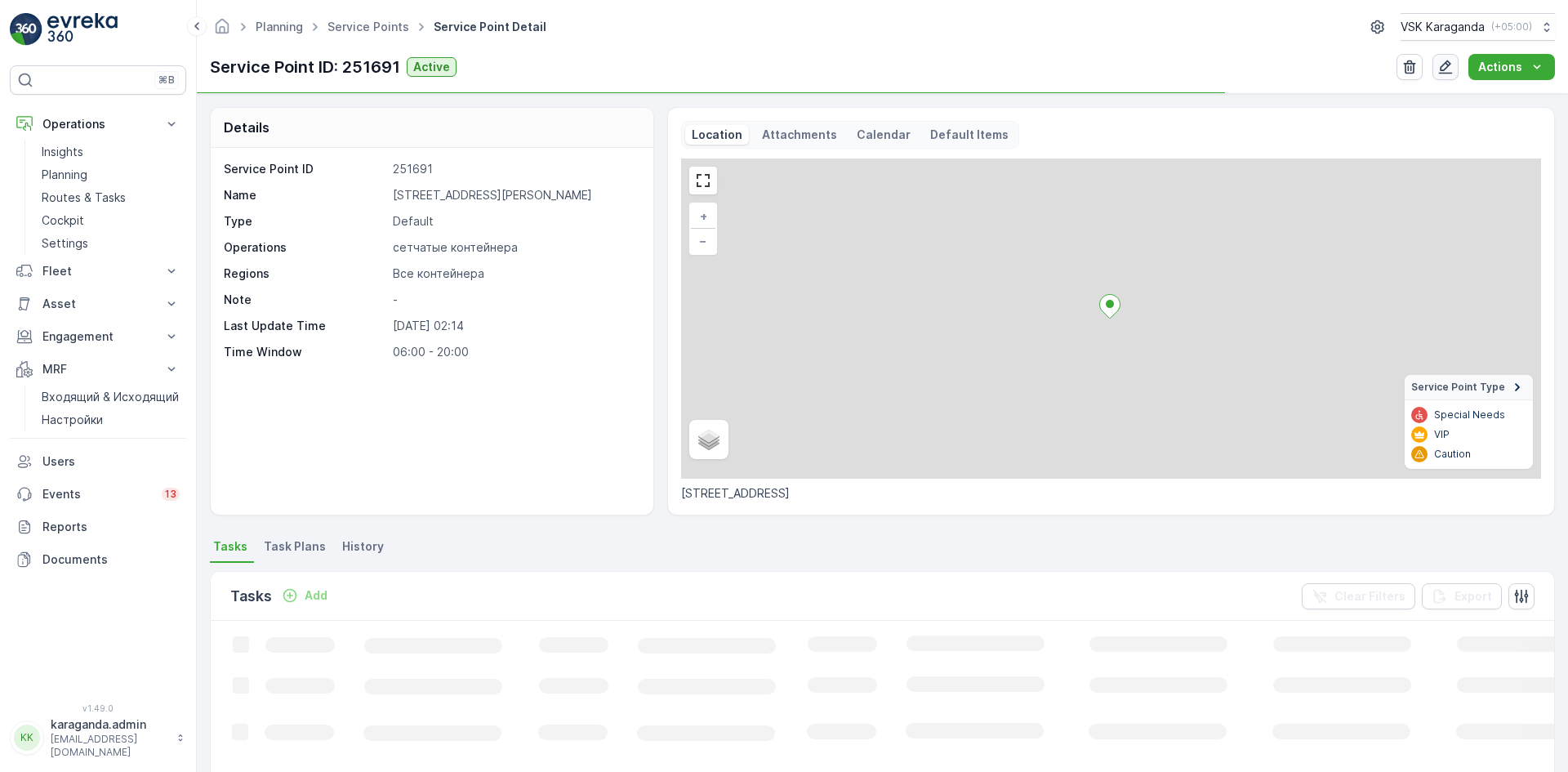
click at [1450, 69] on icon "button" at bounding box center [1445, 67] width 16 height 16
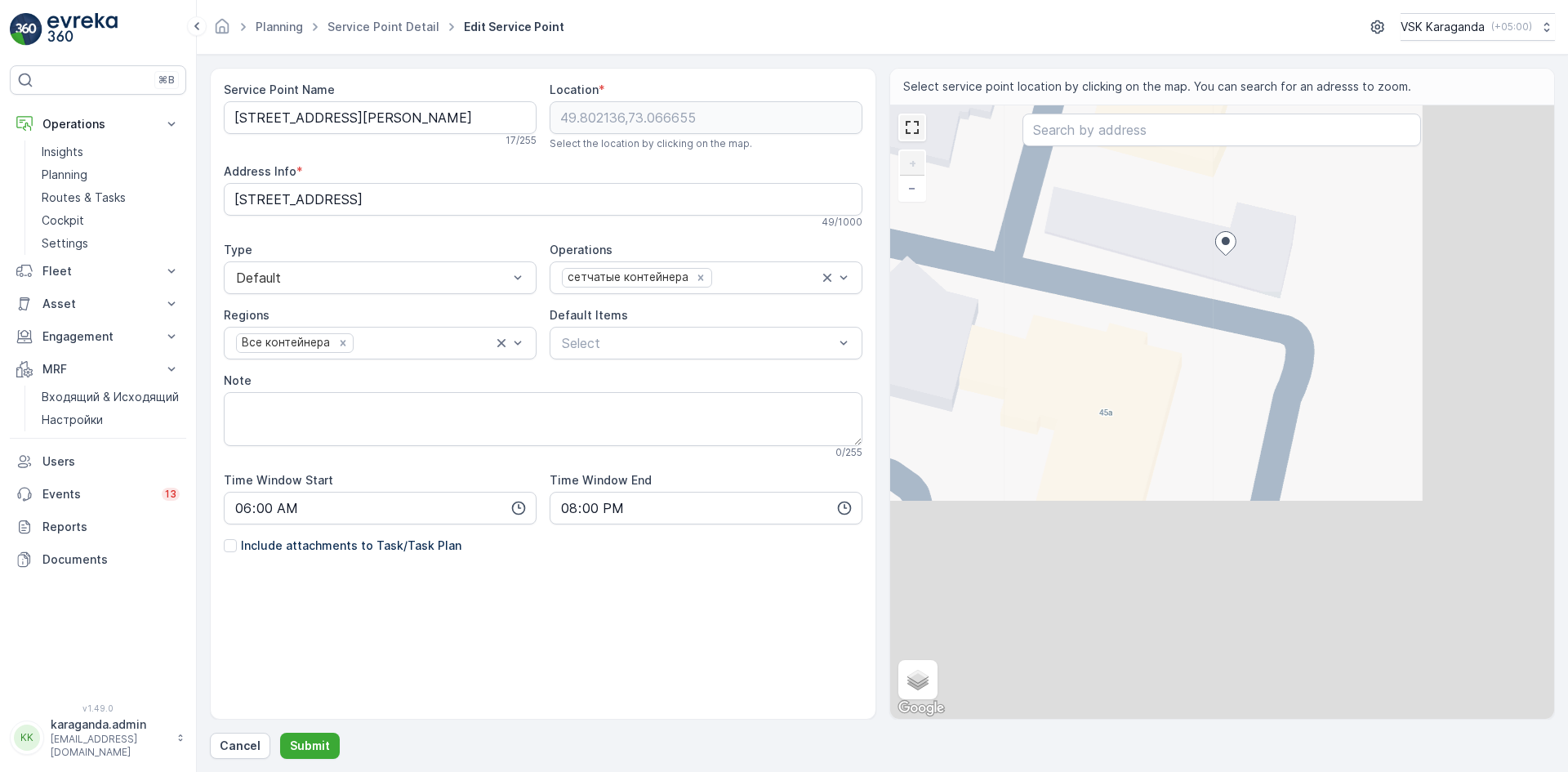
drag, startPoint x: 1212, startPoint y: 442, endPoint x: 922, endPoint y: 132, distance: 424.5
click at [922, 132] on div "+ − Satellite Roadmap Terrain Hybrid Leaflet Keyboard shortcuts Map Data Map da…" at bounding box center [1222, 411] width 665 height 613
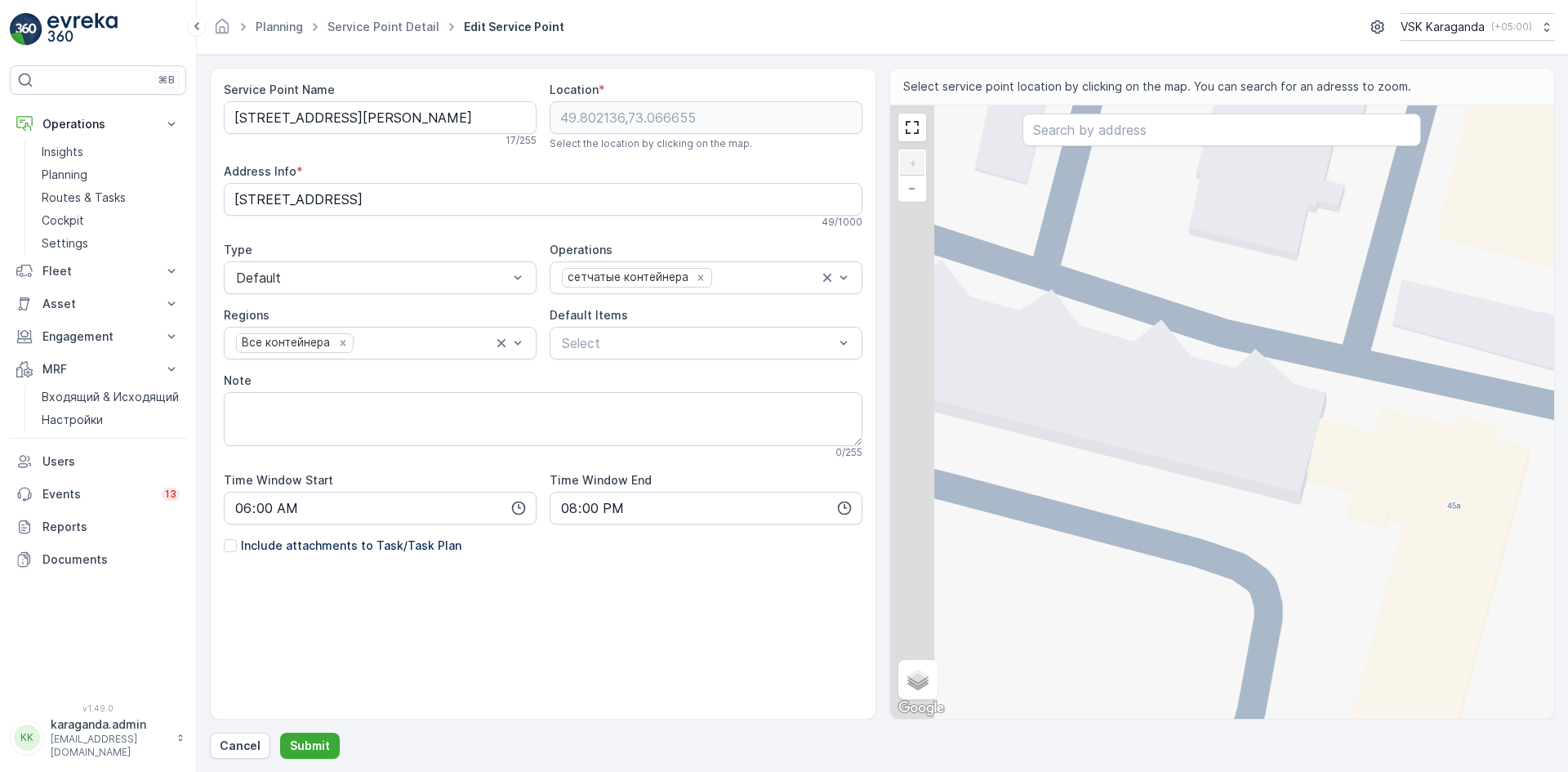
drag, startPoint x: 1048, startPoint y: 475, endPoint x: 1437, endPoint y: 622, distance: 415.8
click at [1438, 629] on div "+ − Satellite Roadmap Terrain Hybrid Leaflet Keyboard shortcuts Map Data Map da…" at bounding box center [1222, 411] width 665 height 613
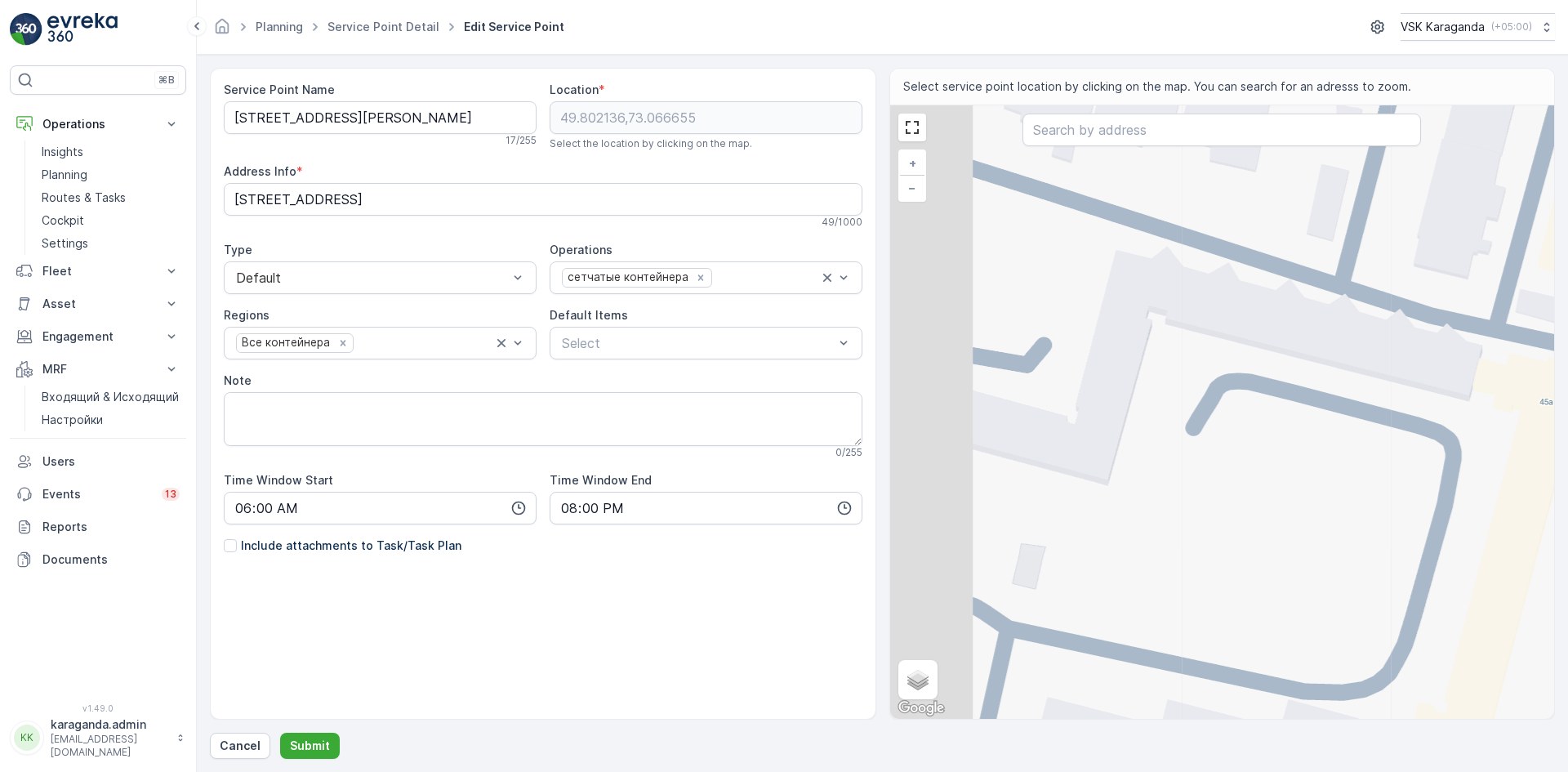
drag, startPoint x: 1222, startPoint y: 546, endPoint x: 1444, endPoint y: 397, distance: 267.4
click at [1444, 397] on div "+ − Satellite Roadmap Terrain Hybrid Leaflet Keyboard shortcuts Map Data Map da…" at bounding box center [1222, 411] width 665 height 613
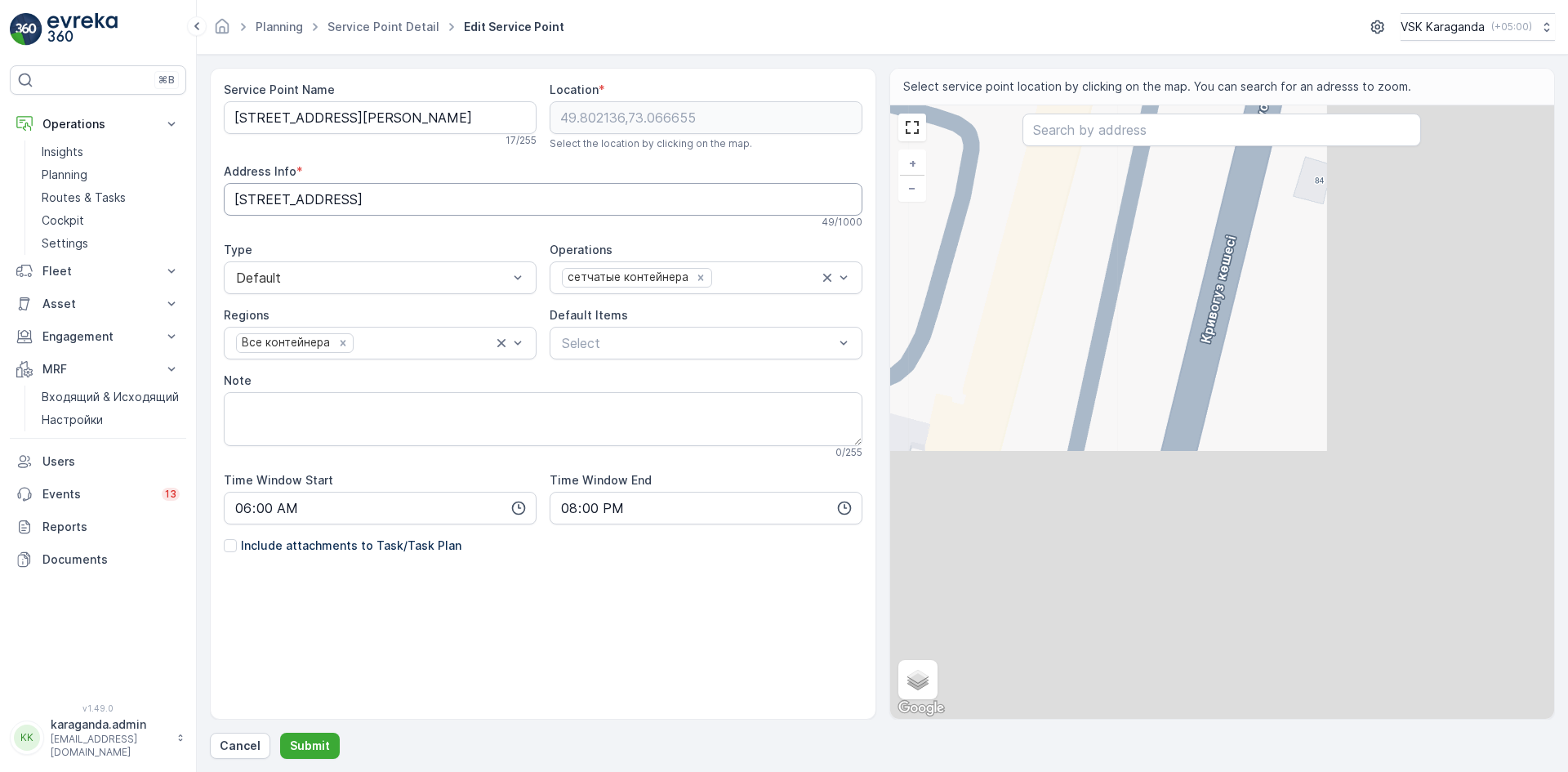
drag, startPoint x: 1302, startPoint y: 517, endPoint x: 803, endPoint y: 199, distance: 591.7
click at [798, 195] on div "Service Point Name ул.Аманжолова 45а 17 / 255 Location * 49.802136,73.066655 Se…" at bounding box center [882, 393] width 1344 height 651
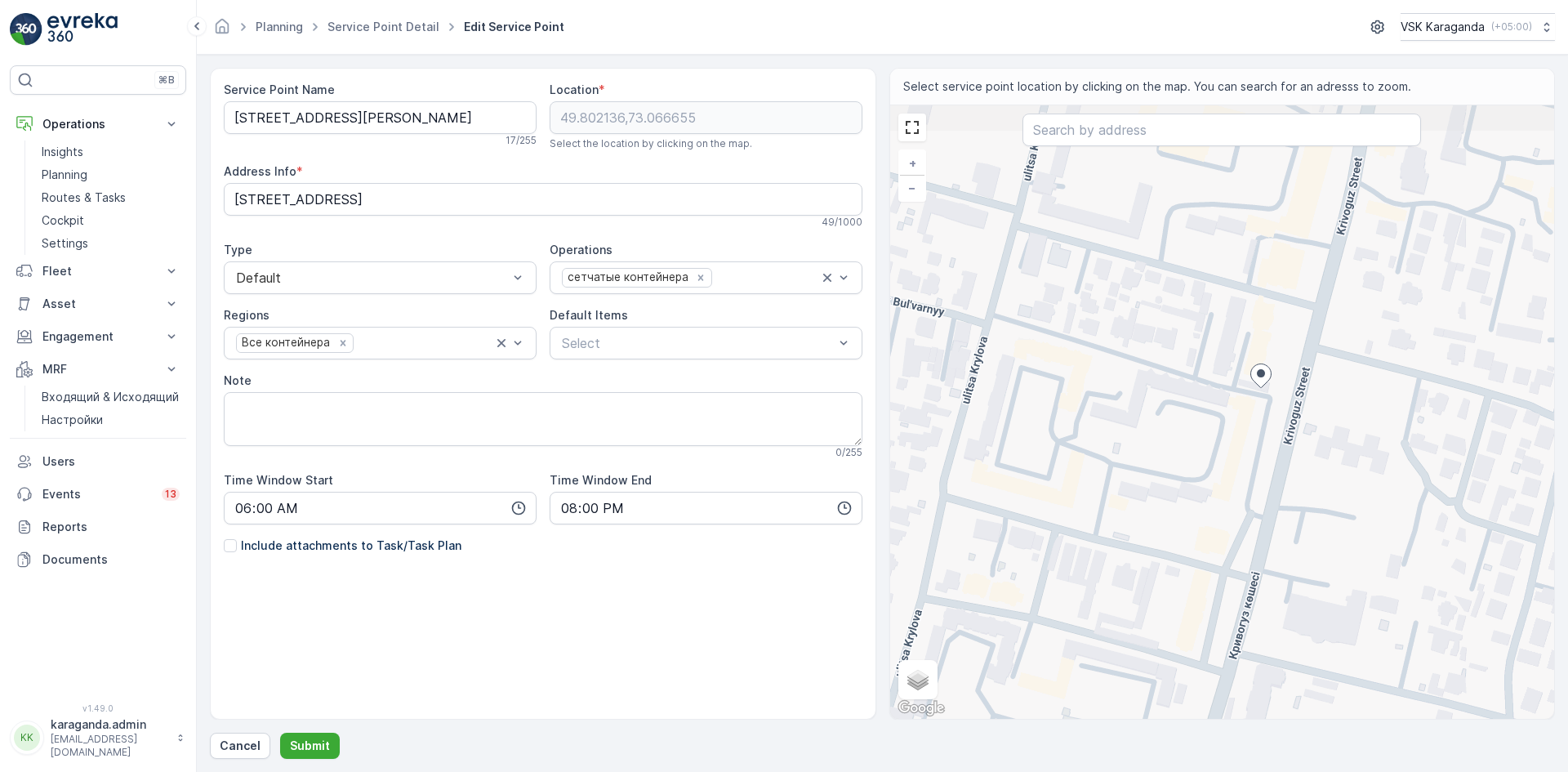
drag, startPoint x: 1096, startPoint y: 332, endPoint x: 1271, endPoint y: 482, distance: 230.5
click at [1271, 482] on div "+ − Satellite Roadmap Terrain Hybrid Leaflet Keyboard shortcuts Map Data Map da…" at bounding box center [1222, 411] width 665 height 613
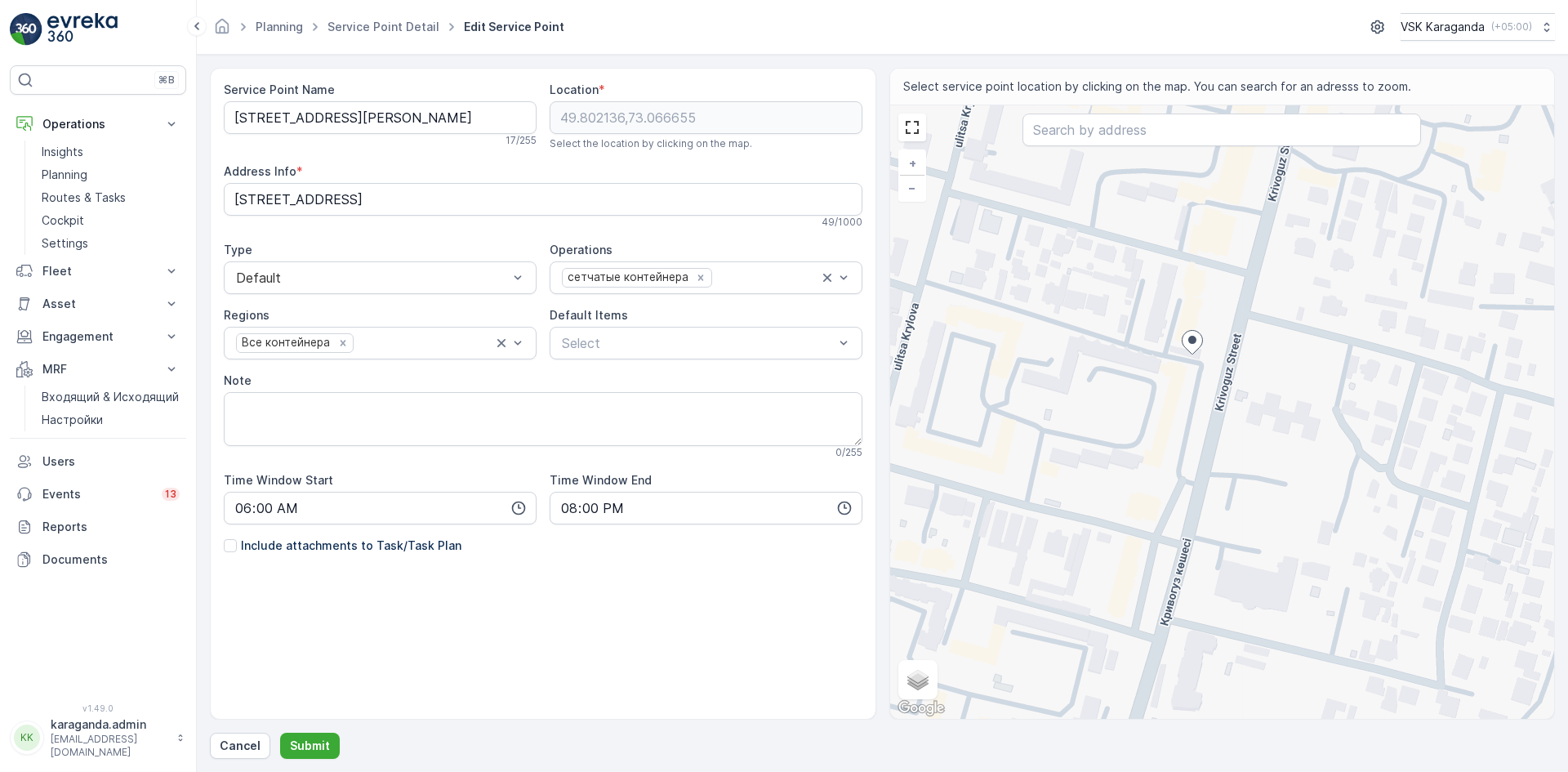
drag, startPoint x: 1171, startPoint y: 489, endPoint x: 1104, endPoint y: 450, distance: 77.5
click at [1096, 450] on div "+ − Satellite Roadmap Terrain Hybrid Leaflet Keyboard shortcuts Map Data Map da…" at bounding box center [1222, 411] width 665 height 613
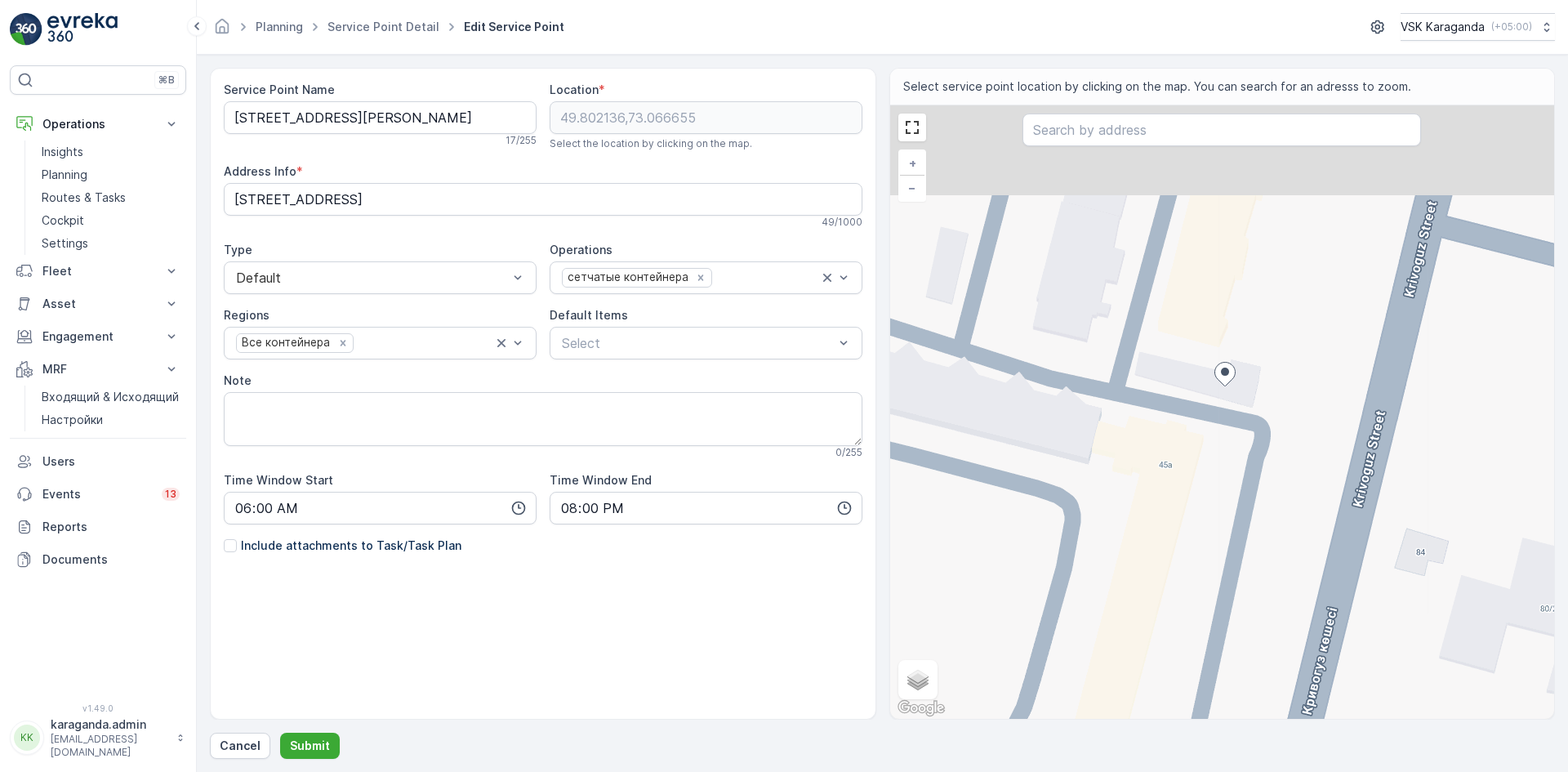
drag, startPoint x: 1132, startPoint y: 343, endPoint x: 1131, endPoint y: 664, distance: 321.0
click at [1123, 730] on div "Service Point Name ул.Аманжолова 45а 17 / 255 Location * 49.802136,73.066655 Se…" at bounding box center [882, 413] width 1344 height 691
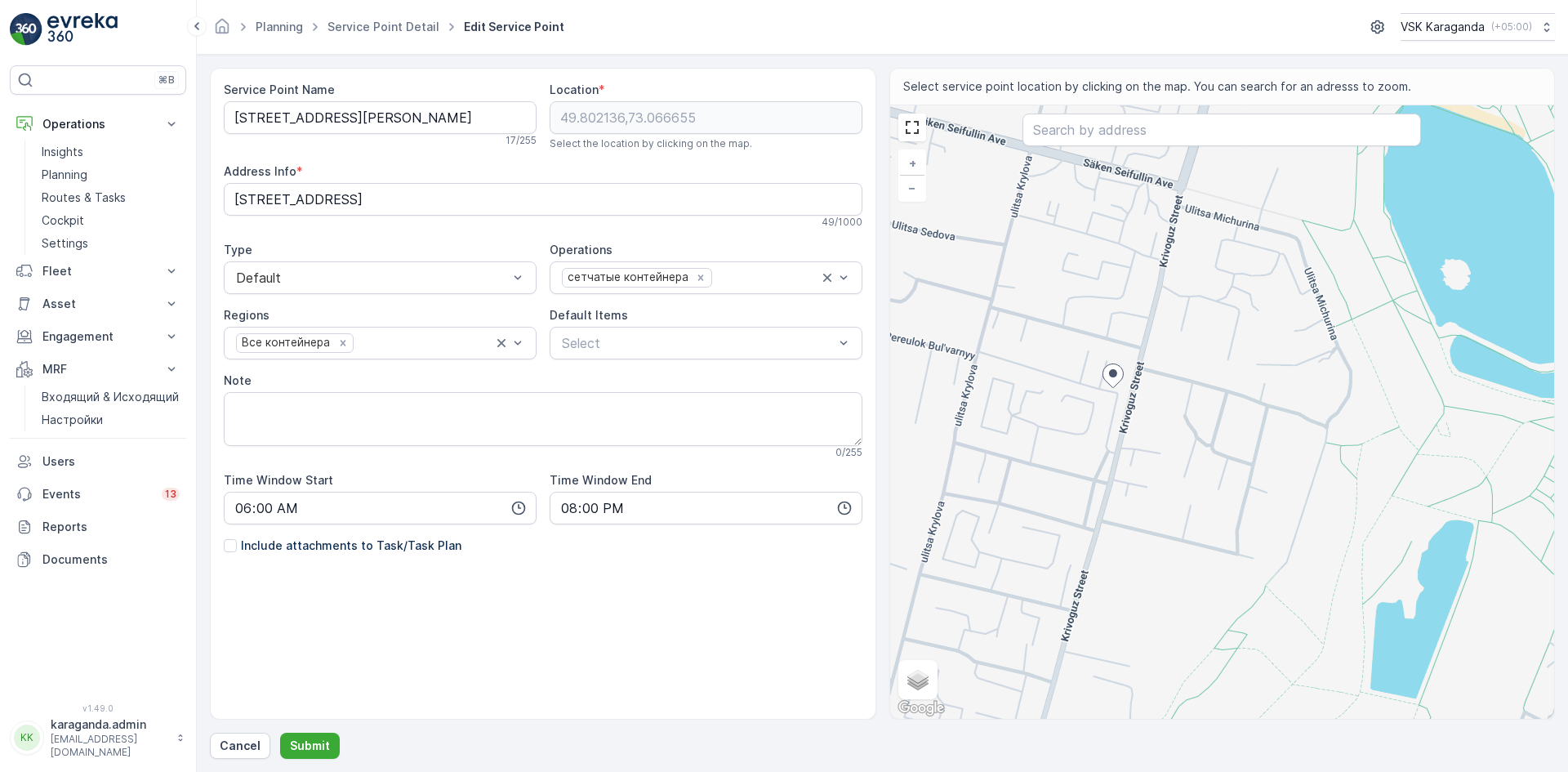
drag, startPoint x: 1080, startPoint y: 517, endPoint x: 1034, endPoint y: 415, distance: 111.9
click at [1034, 415] on div "+ − Satellite Roadmap Terrain Hybrid Leaflet Keyboard shortcuts Map Data Map da…" at bounding box center [1222, 411] width 665 height 613
click at [1098, 447] on div "+ − Satellite Roadmap Terrain Hybrid Leaflet Keyboard shortcuts Map Data Map da…" at bounding box center [1222, 411] width 665 height 613
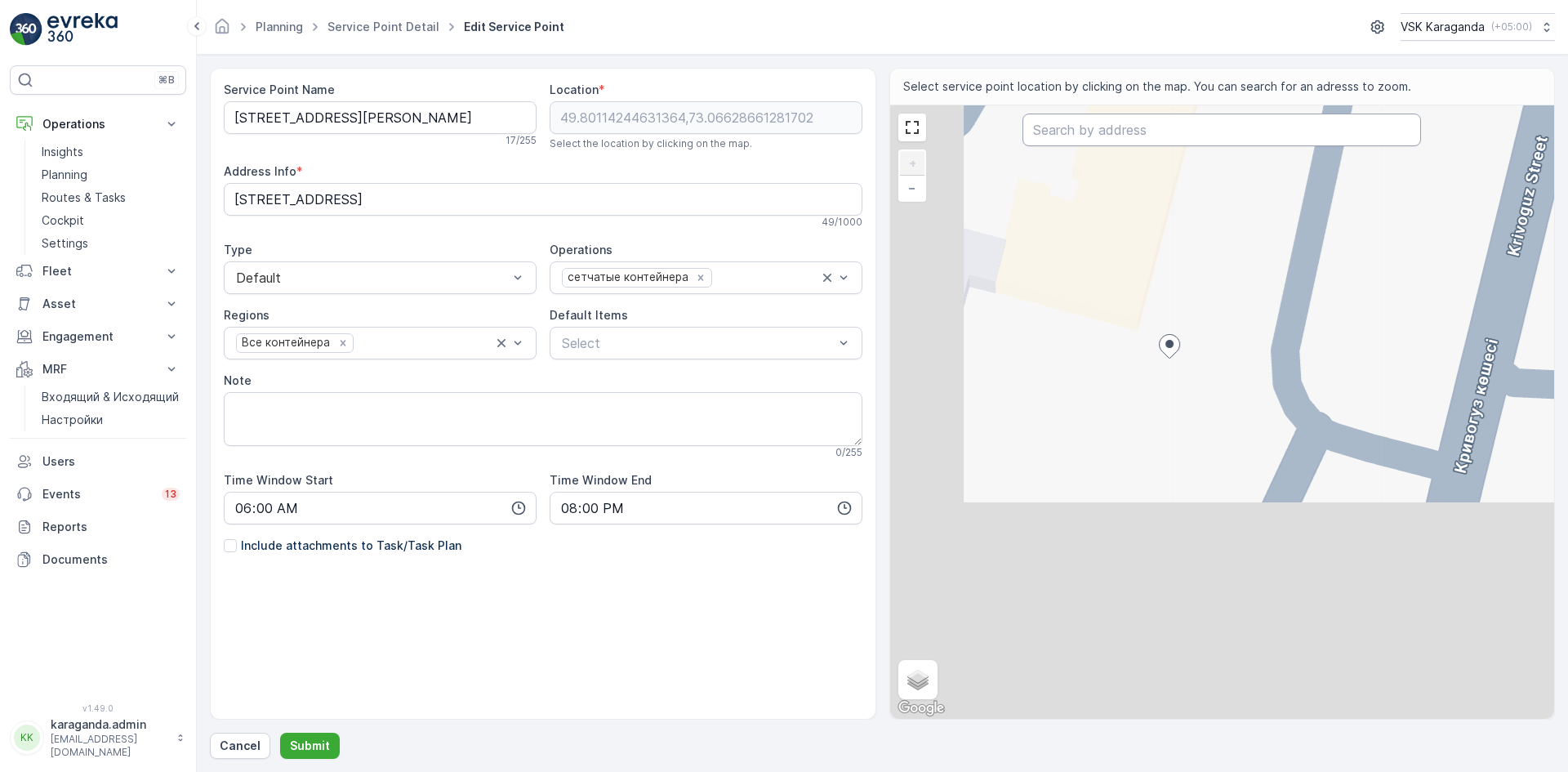
drag, startPoint x: 1081, startPoint y: 462, endPoint x: 1255, endPoint y: 92, distance: 408.9
click at [1255, 92] on div "Select service point location by clicking on the map. You can search for an adr…" at bounding box center [1222, 393] width 666 height 651
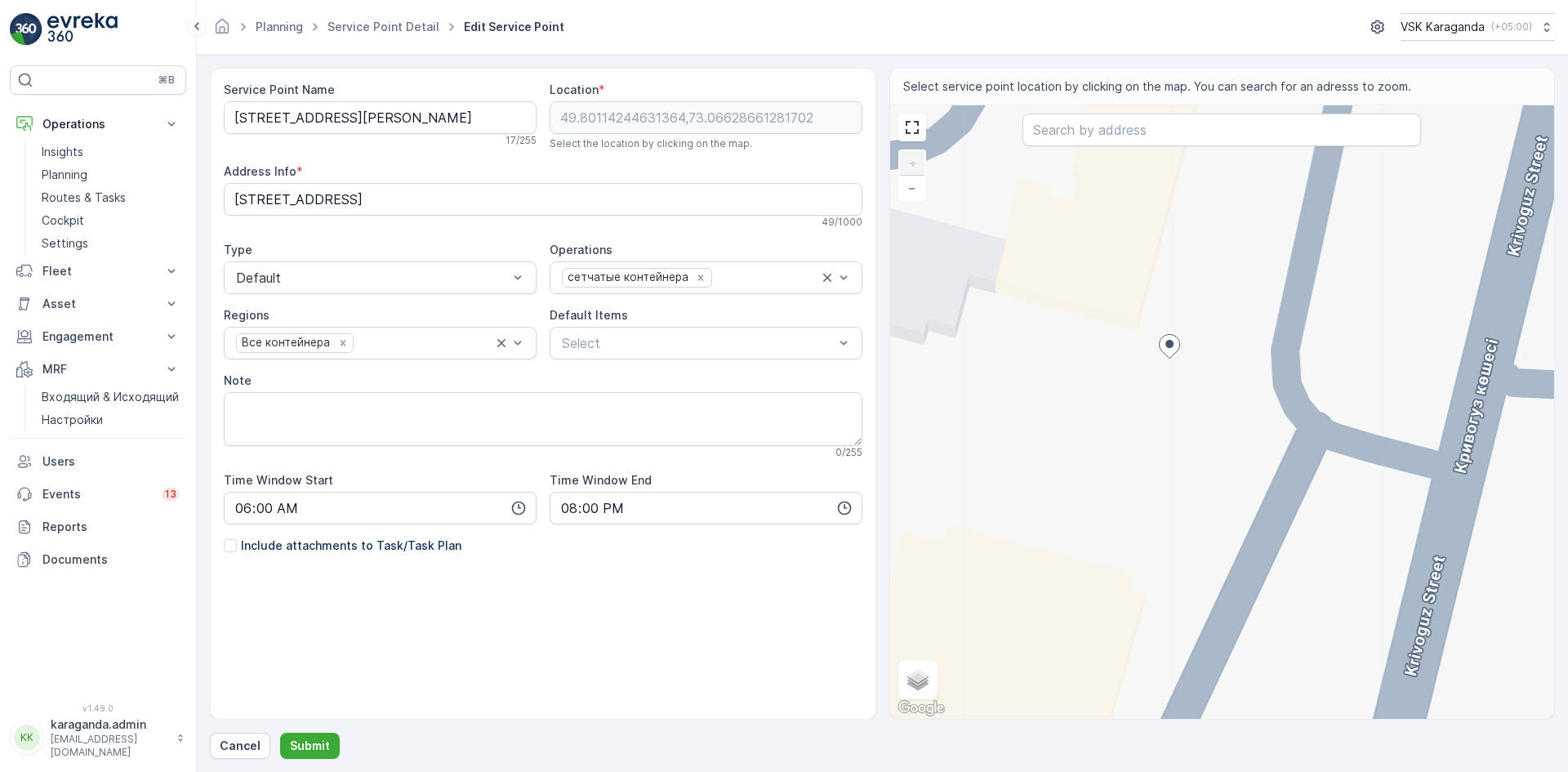
click at [1127, 493] on div "+ − Satellite Roadmap Terrain Hybrid Leaflet Keyboard shortcuts Map Data Map da…" at bounding box center [1222, 411] width 665 height 613
type input "49.80099962114771,73.06621747051342"
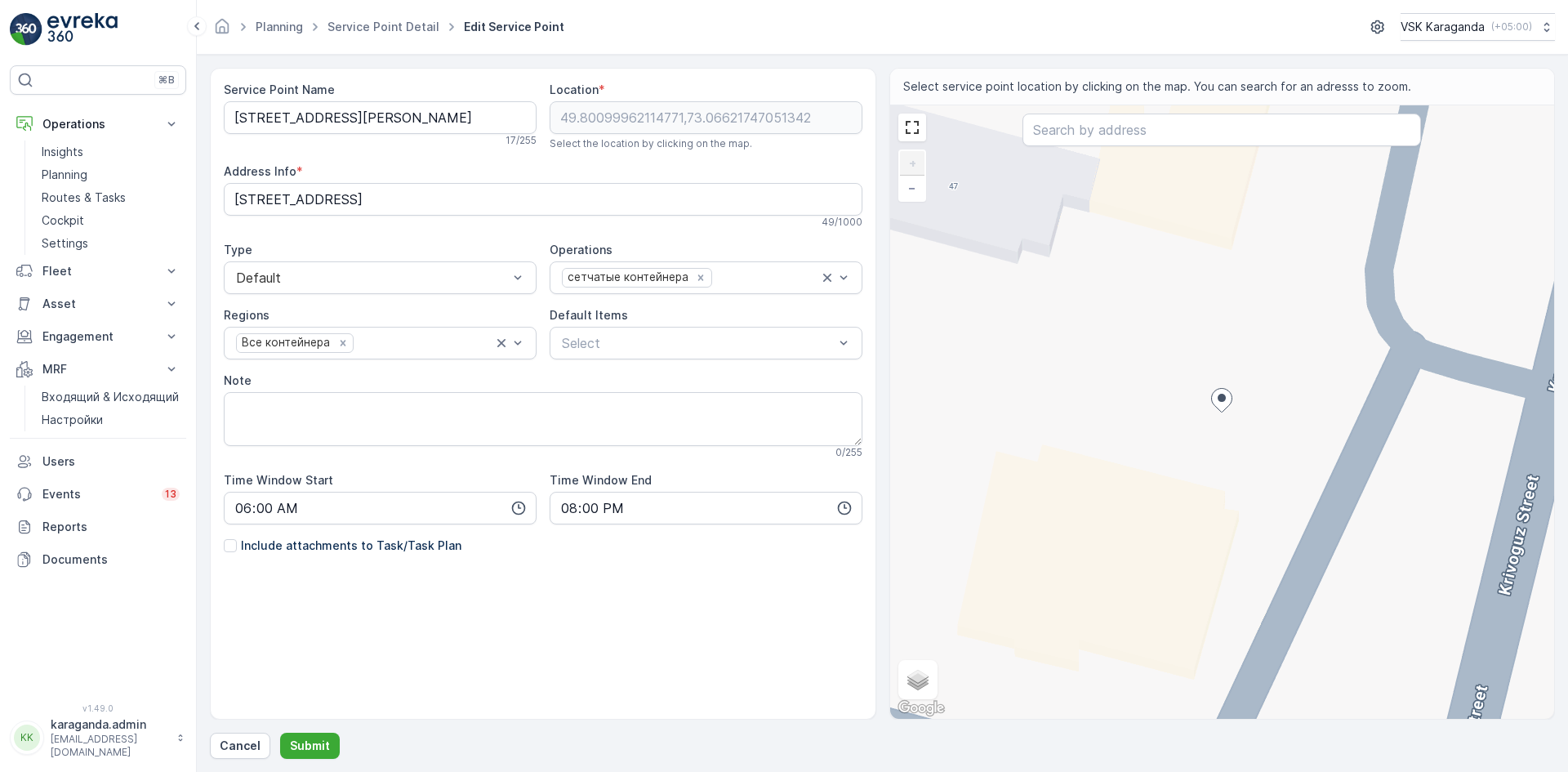
type Info "Krivoguz Street 53, Karaganda 100000, Kazakhstan"
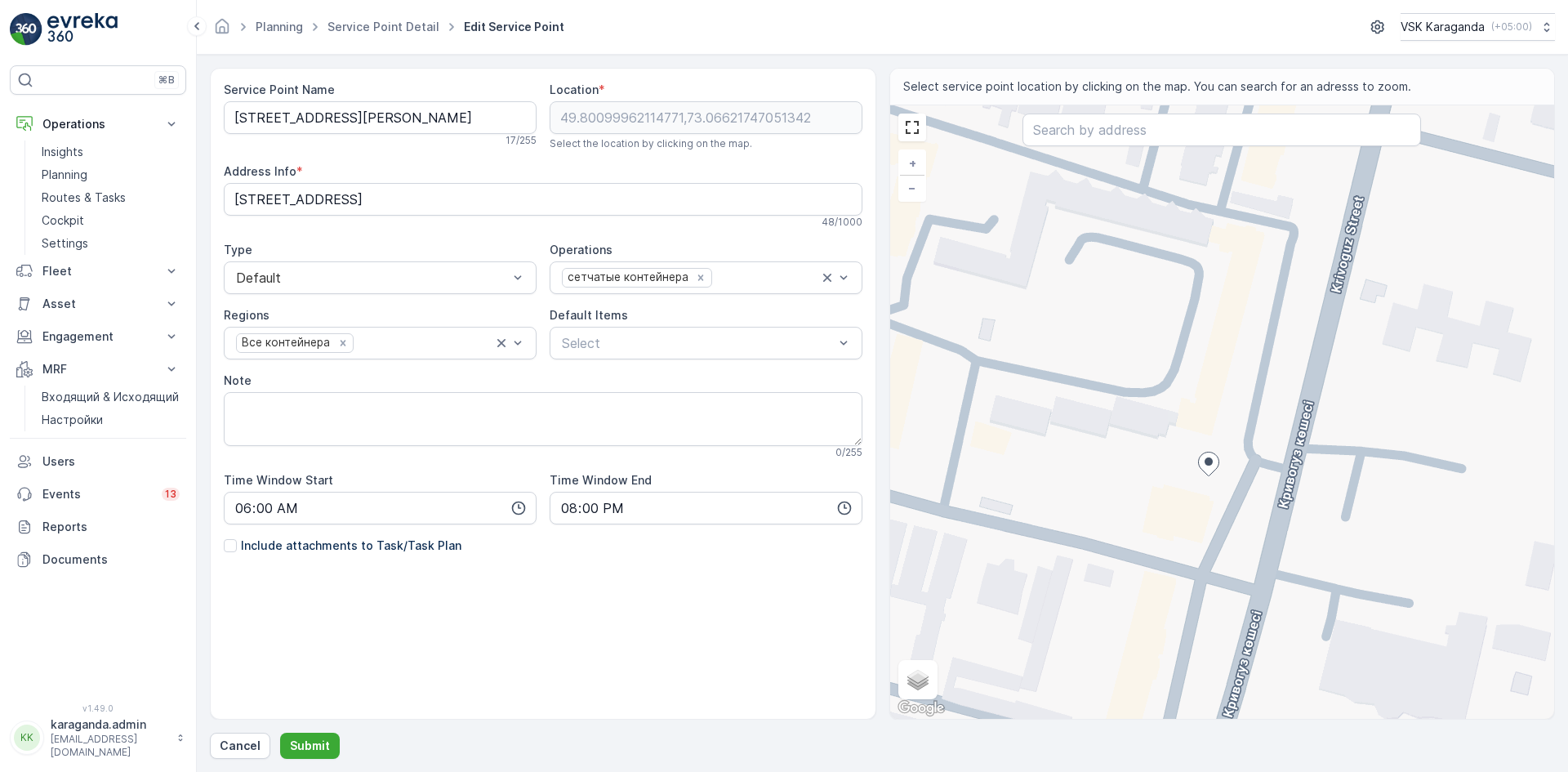
click at [1152, 486] on div "+ − Satellite Roadmap Terrain Hybrid Leaflet Keyboard shortcuts Map Data Map da…" at bounding box center [1222, 411] width 665 height 613
type input "49.800958937538496,73.06585030461942"
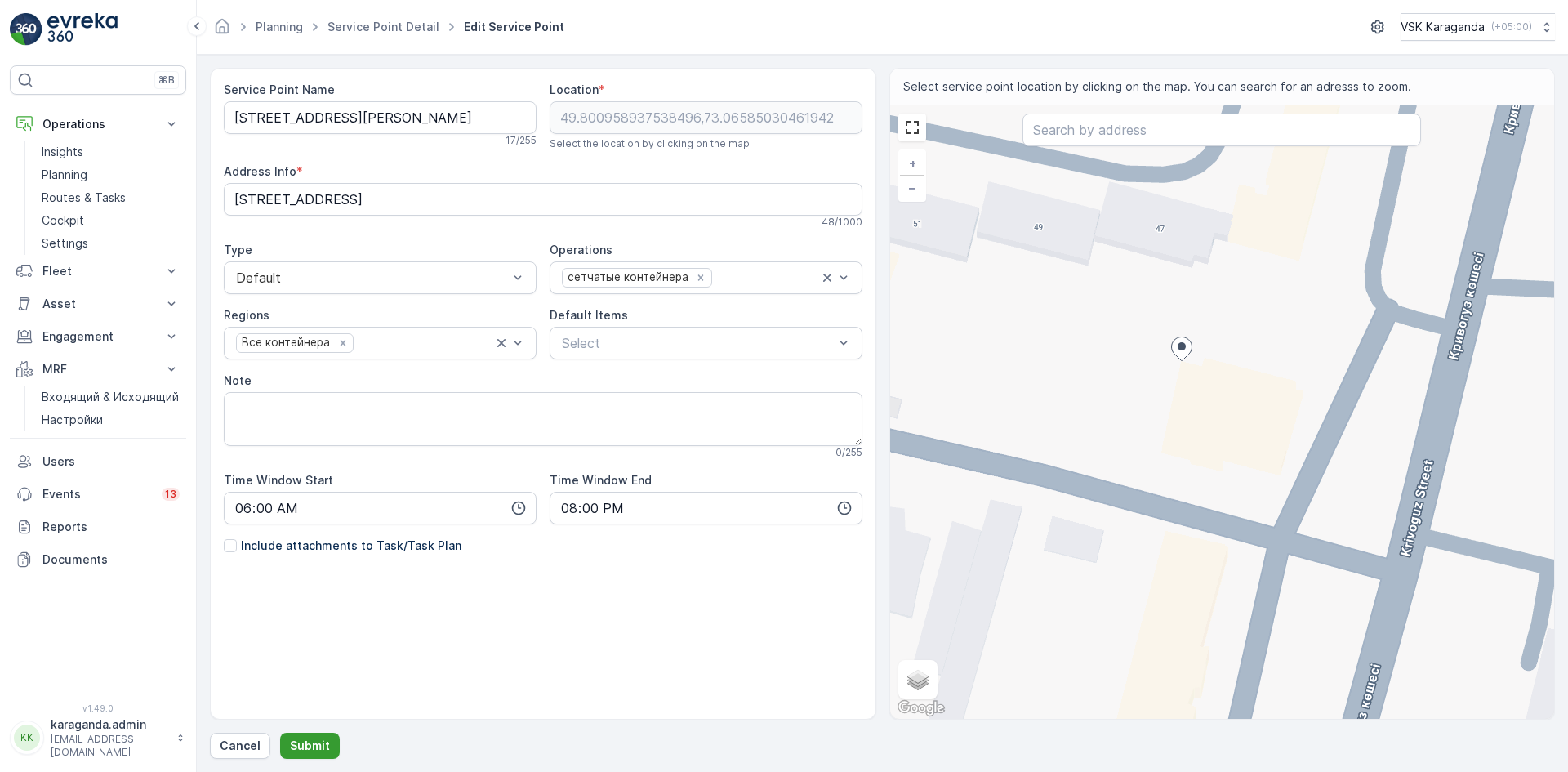
click at [311, 750] on p "Submit" at bounding box center [310, 746] width 40 height 16
